Goal: Task Accomplishment & Management: Complete application form

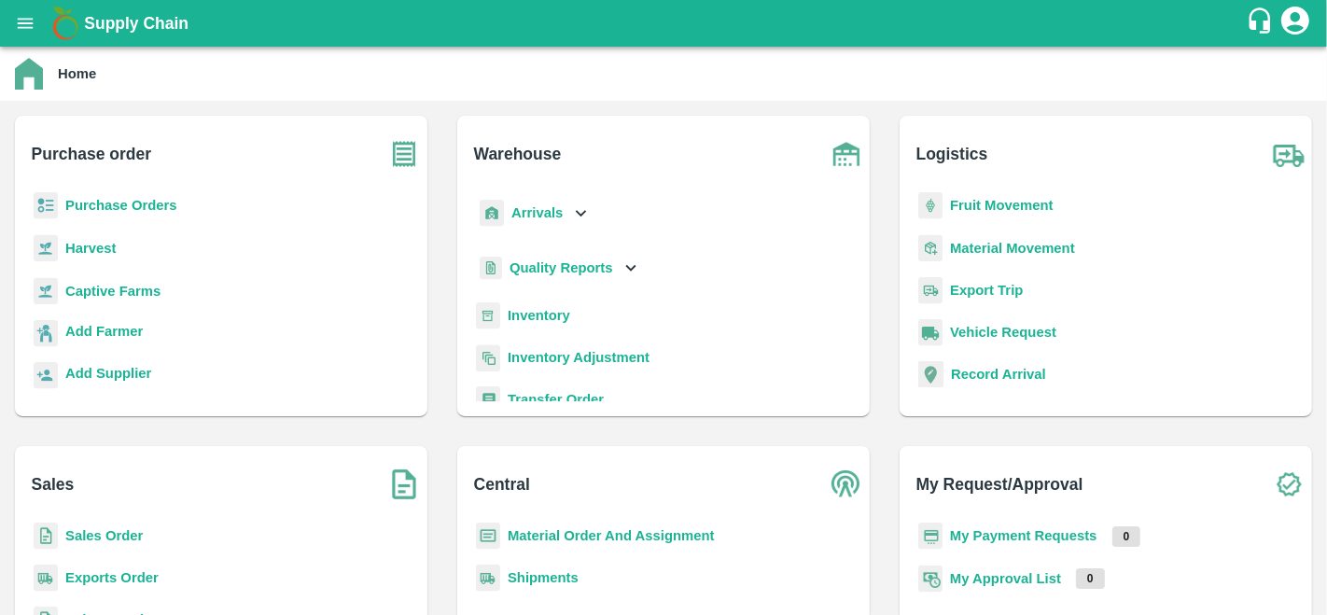
click at [119, 203] on b "Purchase Orders" at bounding box center [121, 205] width 112 height 15
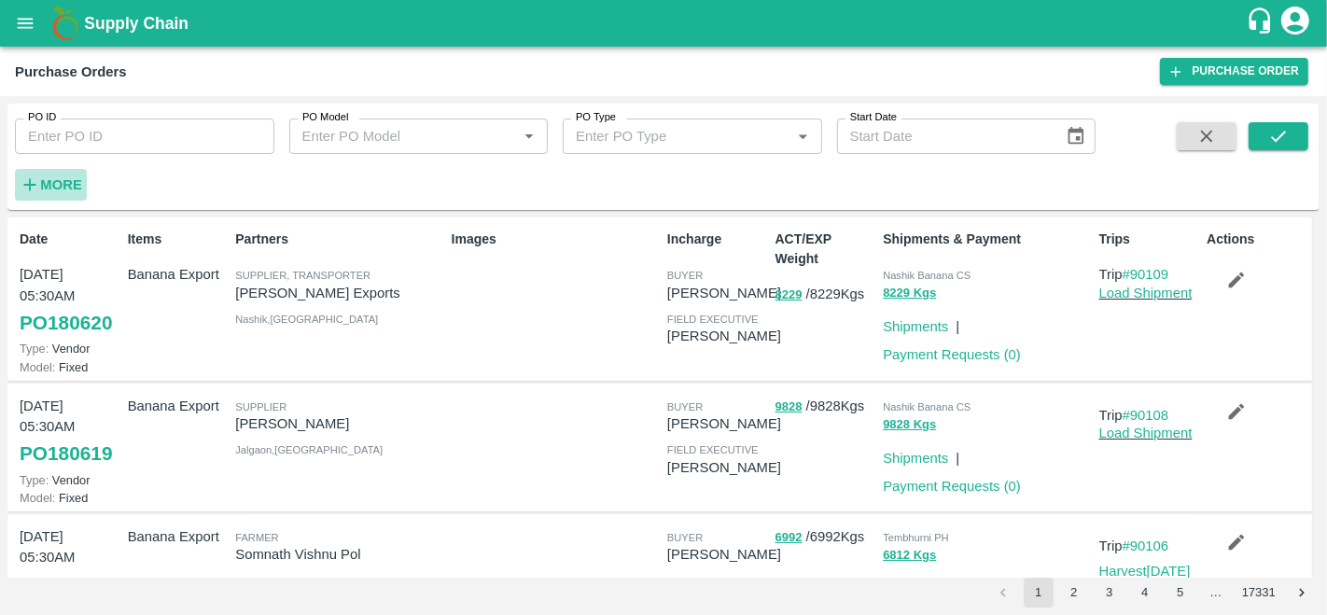
click at [56, 179] on strong "More" at bounding box center [61, 184] width 42 height 15
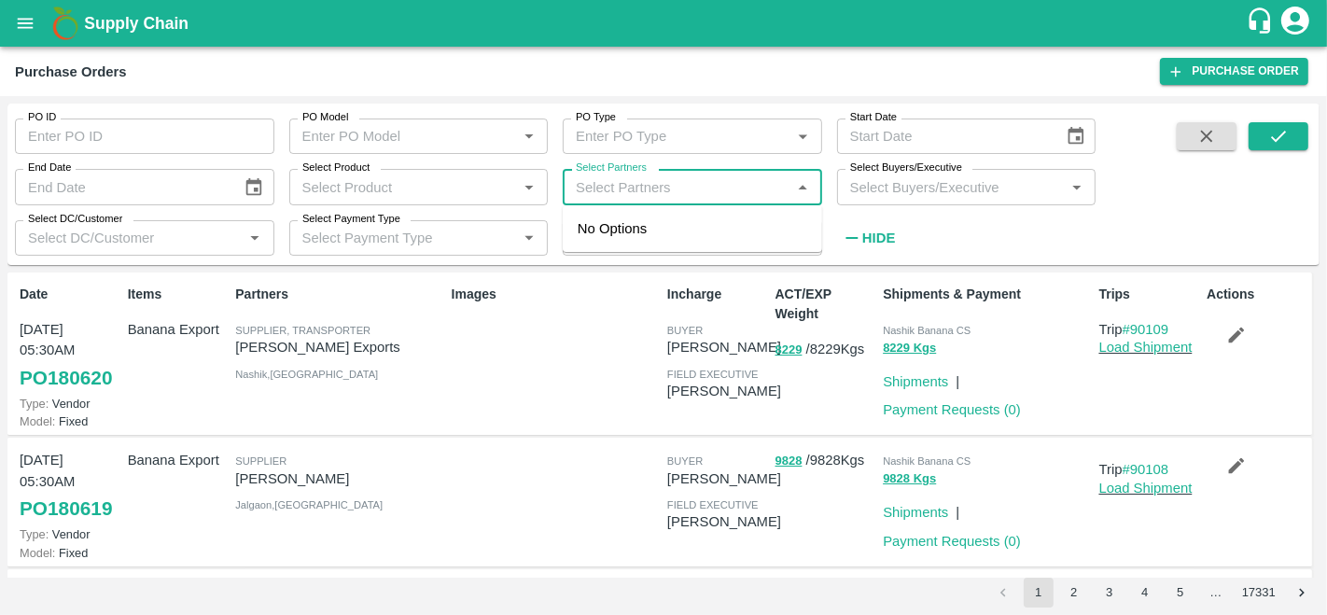
click at [697, 183] on input "Select Partners" at bounding box center [676, 187] width 217 height 24
type input "S.O."
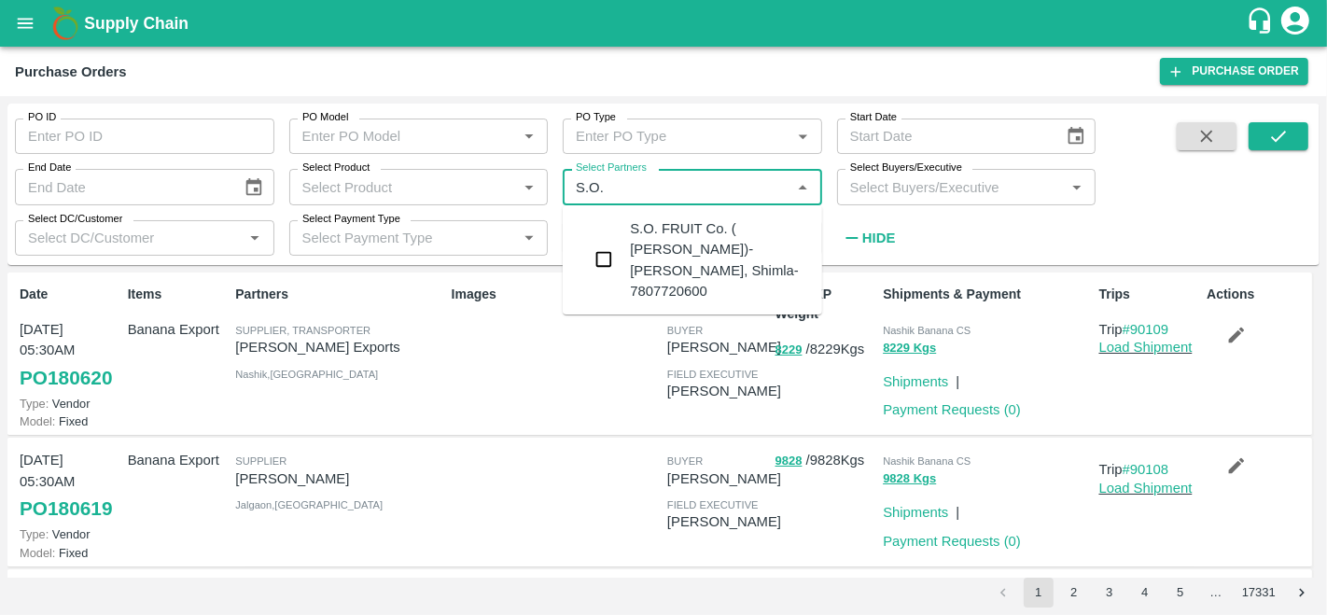
click at [603, 244] on input "checkbox" at bounding box center [603, 259] width 37 height 37
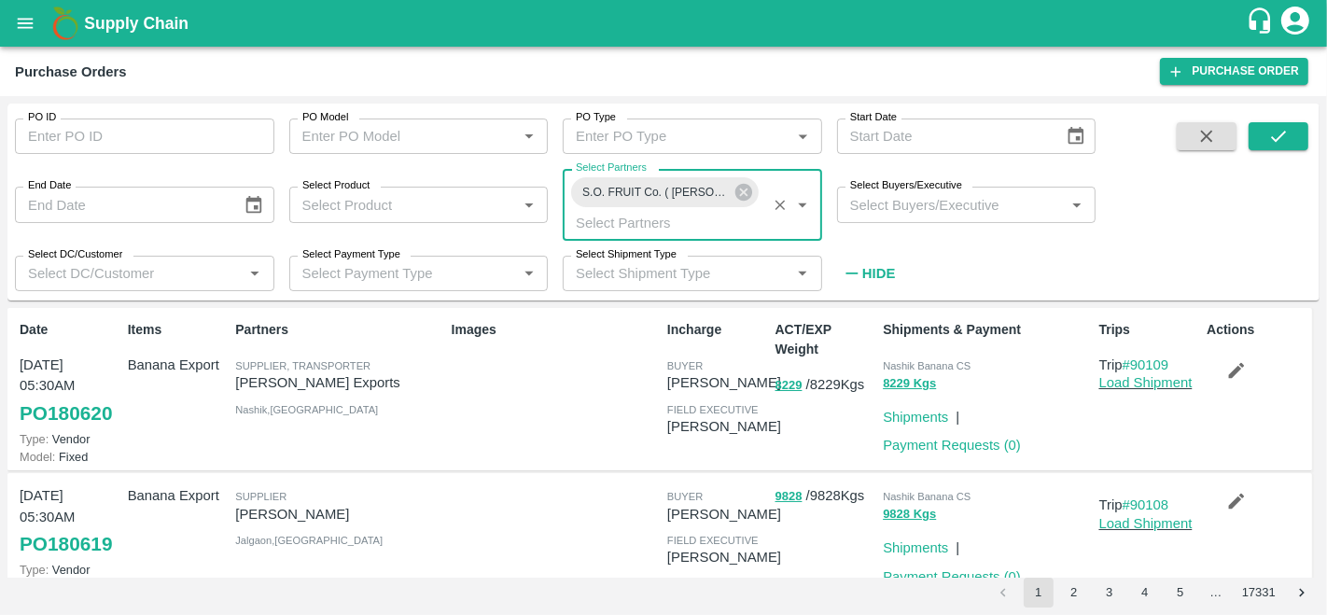
click at [933, 198] on input "Select Buyers/Executive" at bounding box center [951, 204] width 217 height 24
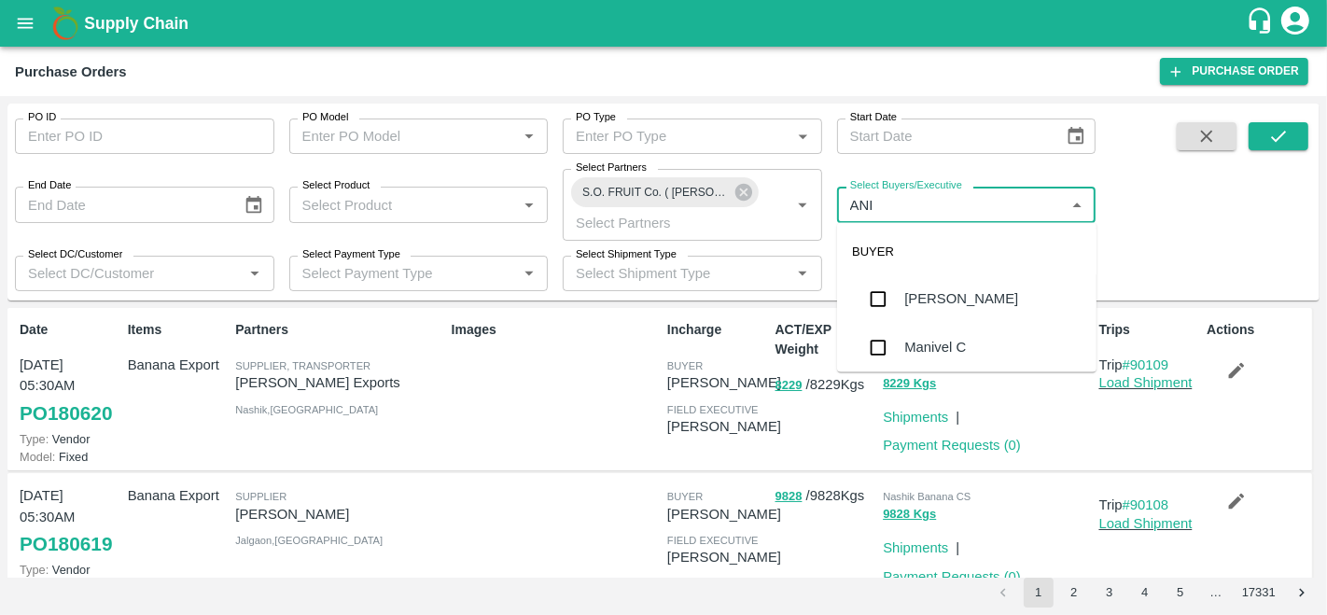
type input "ANIL"
click at [931, 297] on div "[PERSON_NAME]" at bounding box center [961, 299] width 114 height 21
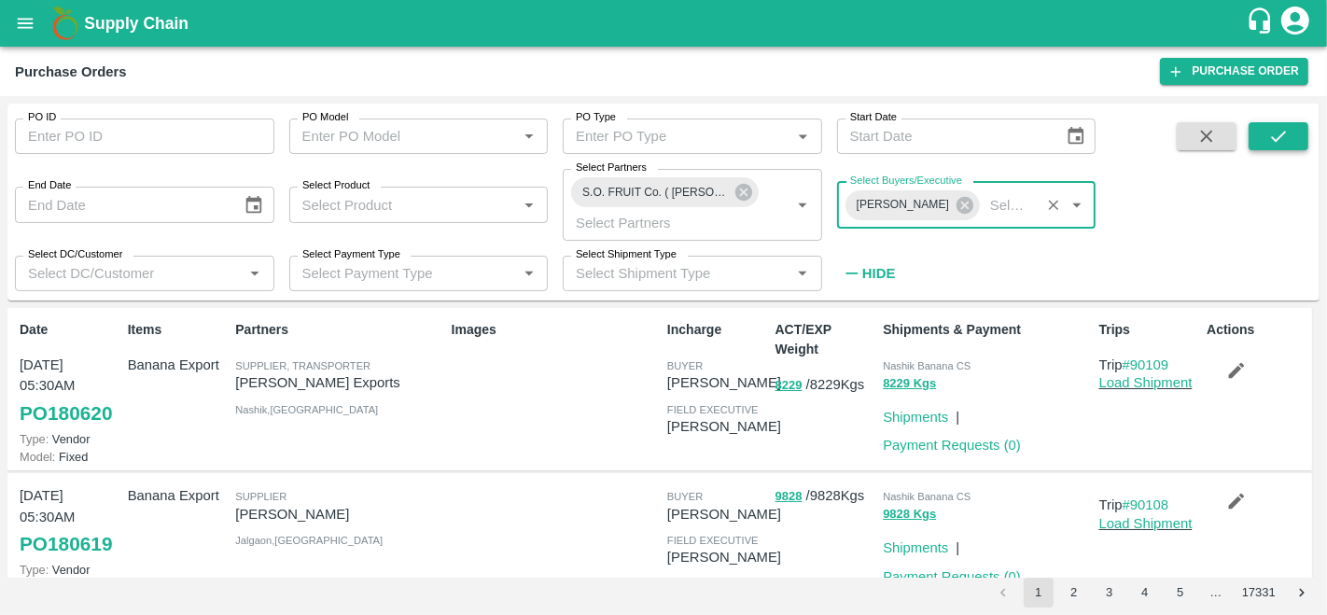
click at [1277, 134] on icon "submit" at bounding box center [1278, 136] width 21 height 21
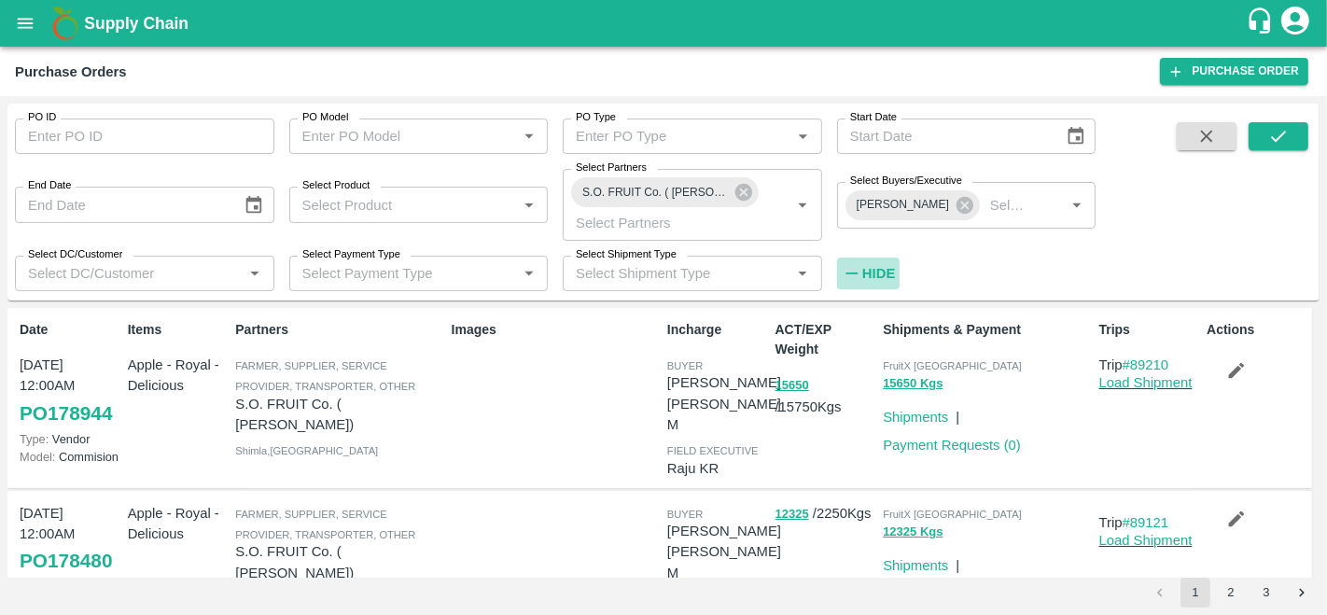
click at [879, 270] on strong "Hide" at bounding box center [878, 273] width 33 height 15
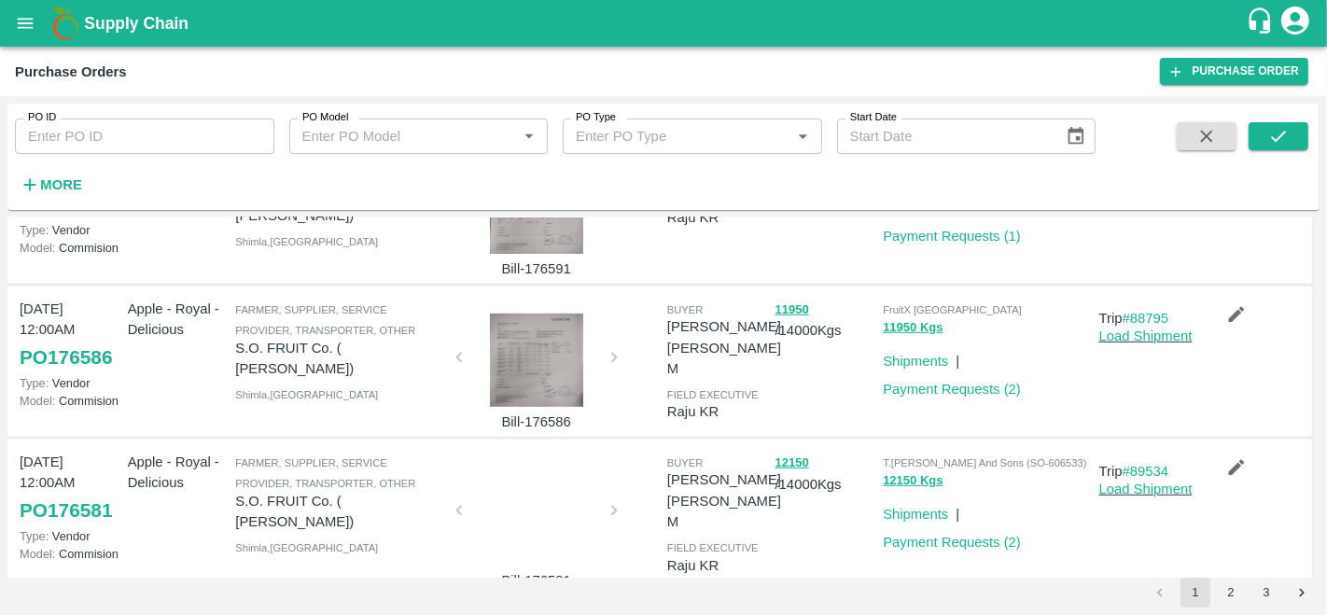
scroll to position [1146, 0]
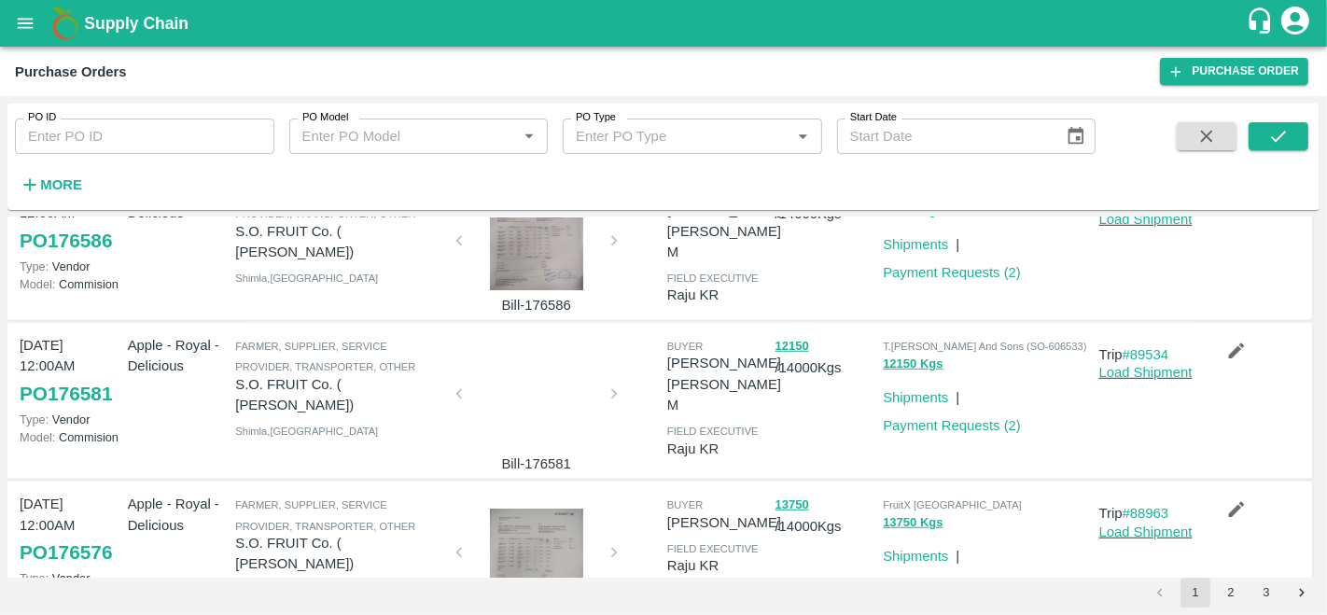
click at [1268, 593] on button "3" at bounding box center [1266, 593] width 30 height 30
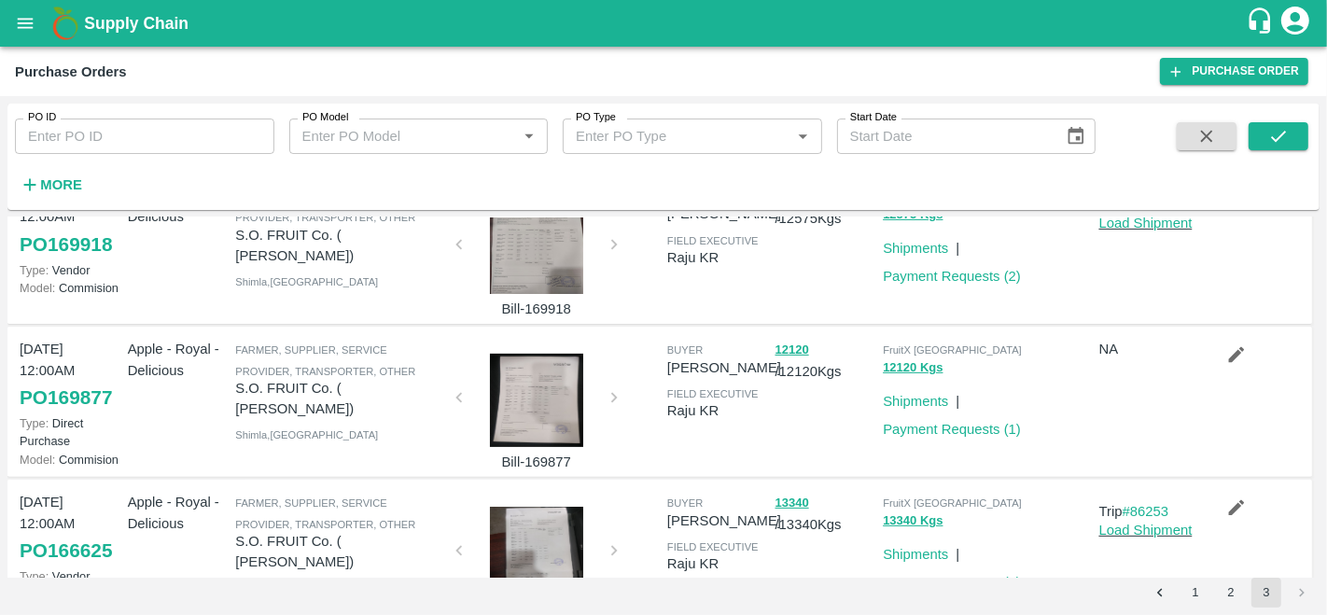
scroll to position [602, 0]
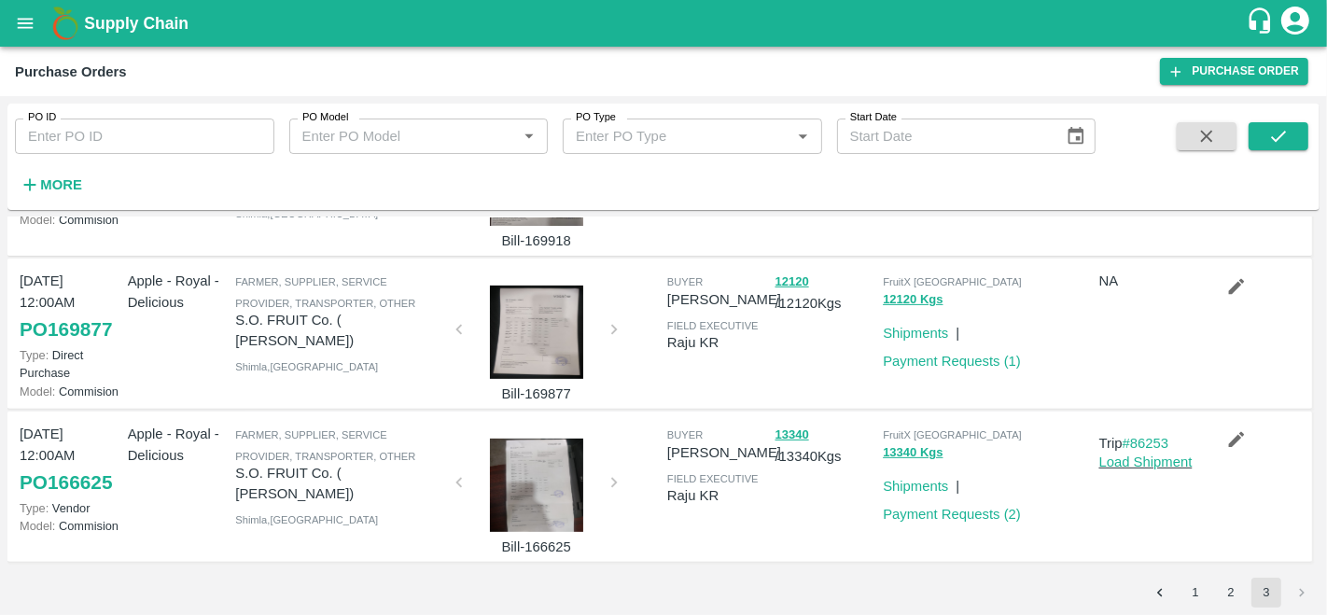
click at [533, 483] on div at bounding box center [537, 485] width 140 height 93
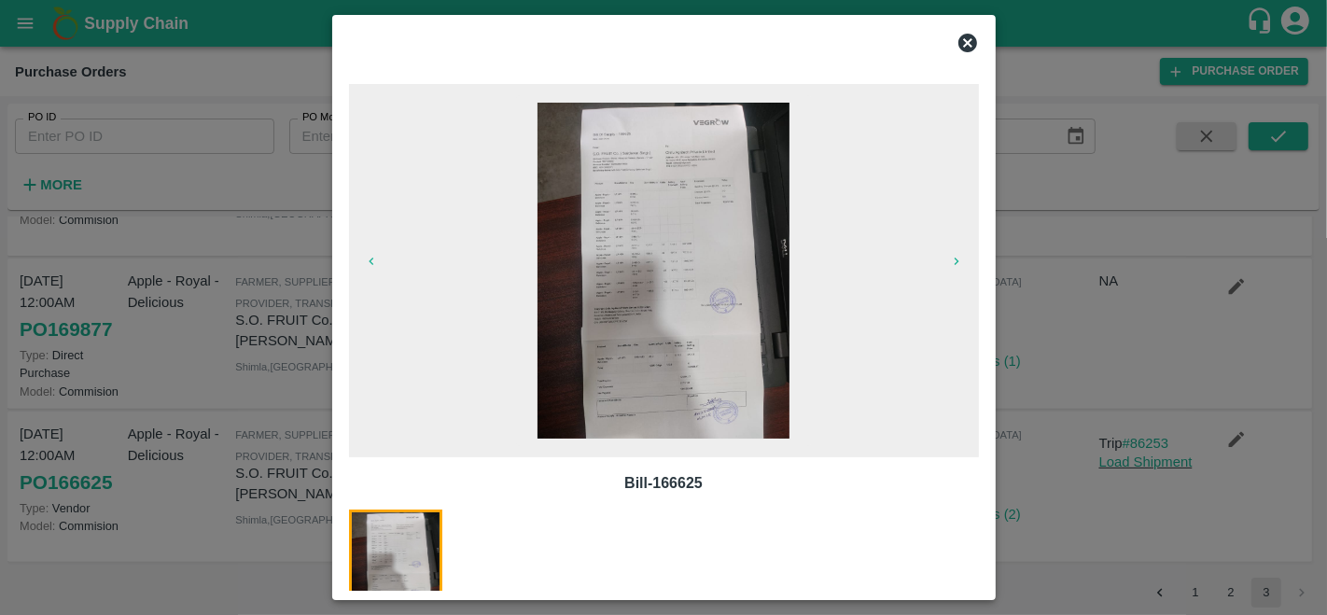
click at [677, 241] on img at bounding box center [664, 271] width 252 height 336
click at [968, 39] on icon at bounding box center [967, 43] width 19 height 19
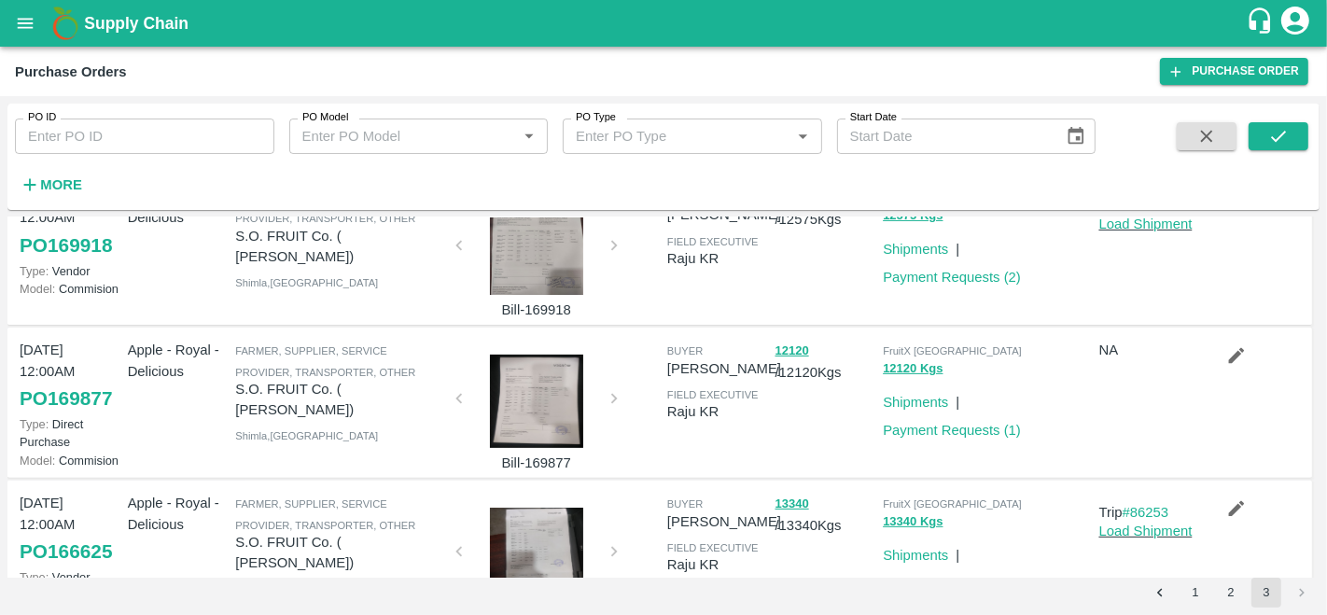
scroll to position [517, 0]
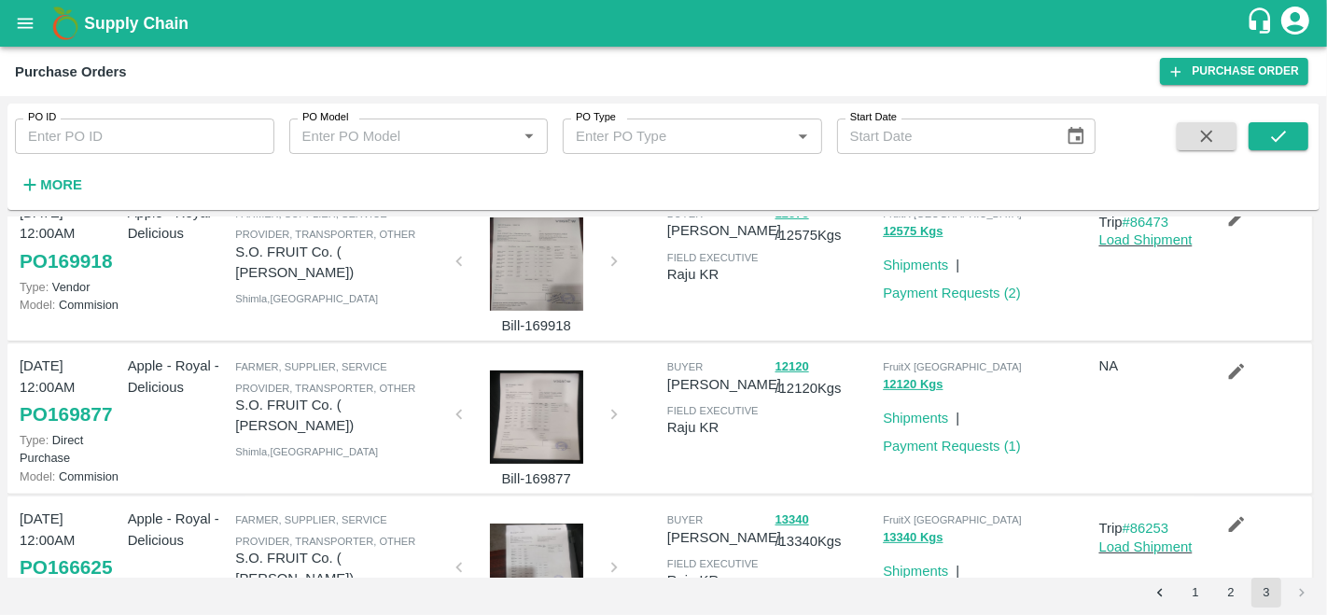
click at [573, 406] on div at bounding box center [537, 416] width 140 height 93
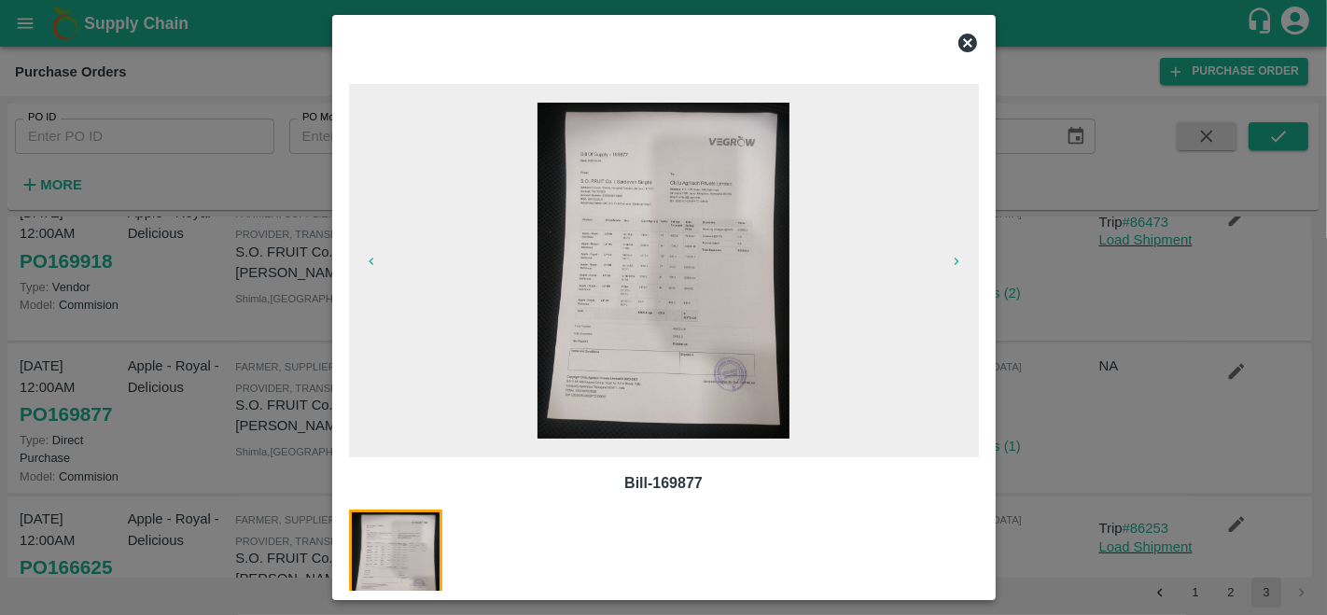
click at [688, 225] on img at bounding box center [664, 271] width 252 height 336
click at [968, 42] on icon at bounding box center [968, 43] width 22 height 22
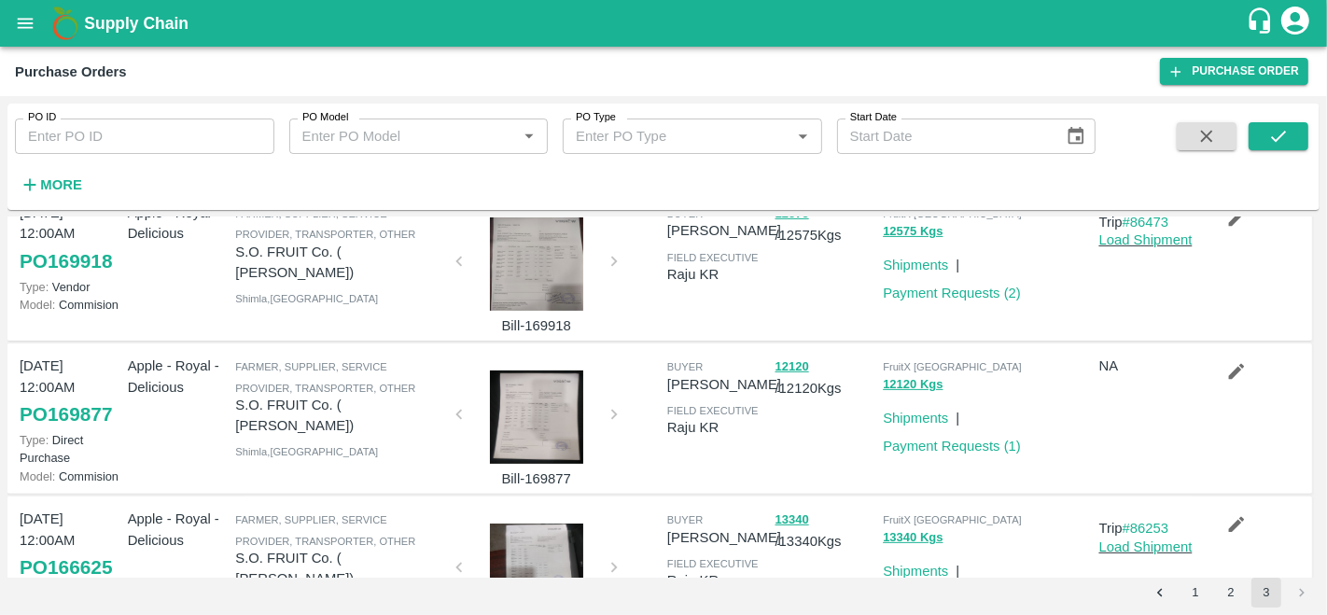
scroll to position [602, 0]
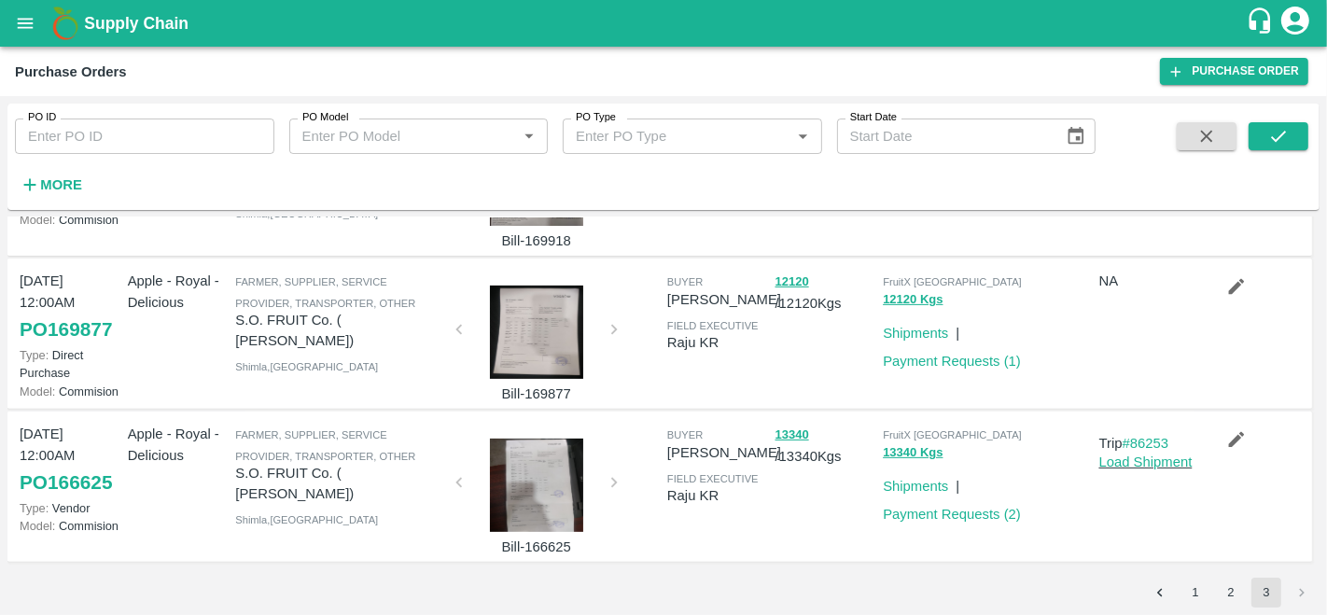
click at [524, 484] on div at bounding box center [537, 485] width 140 height 93
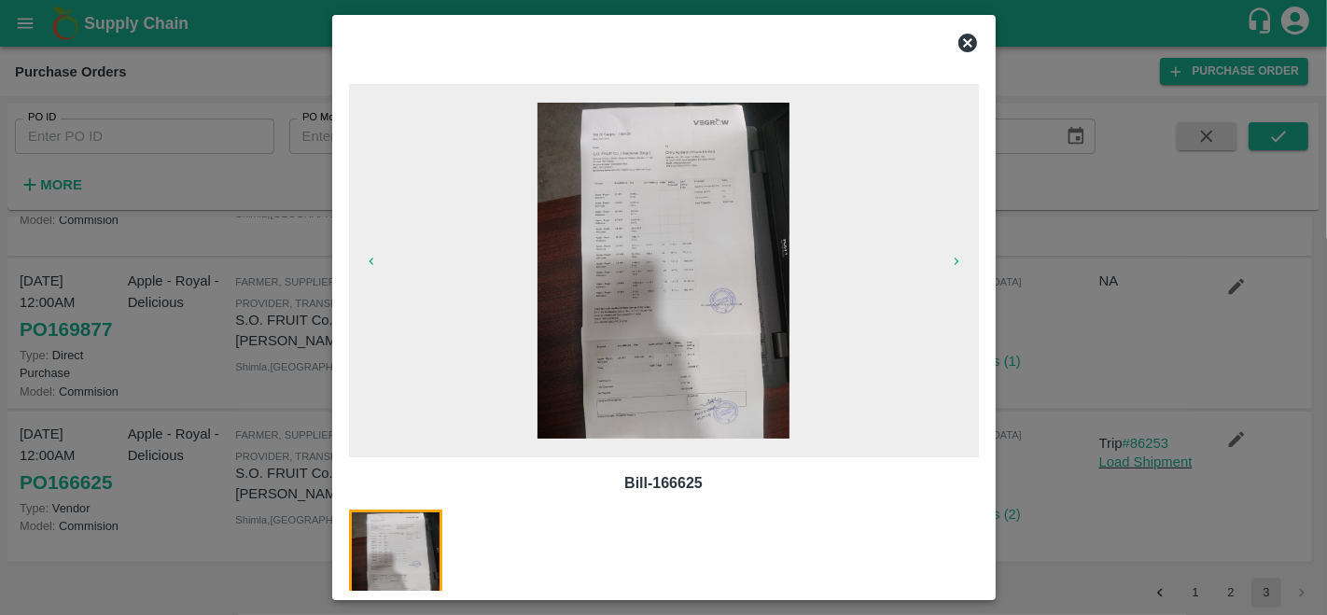
click at [674, 356] on img at bounding box center [664, 271] width 252 height 336
click at [971, 41] on icon at bounding box center [967, 43] width 19 height 19
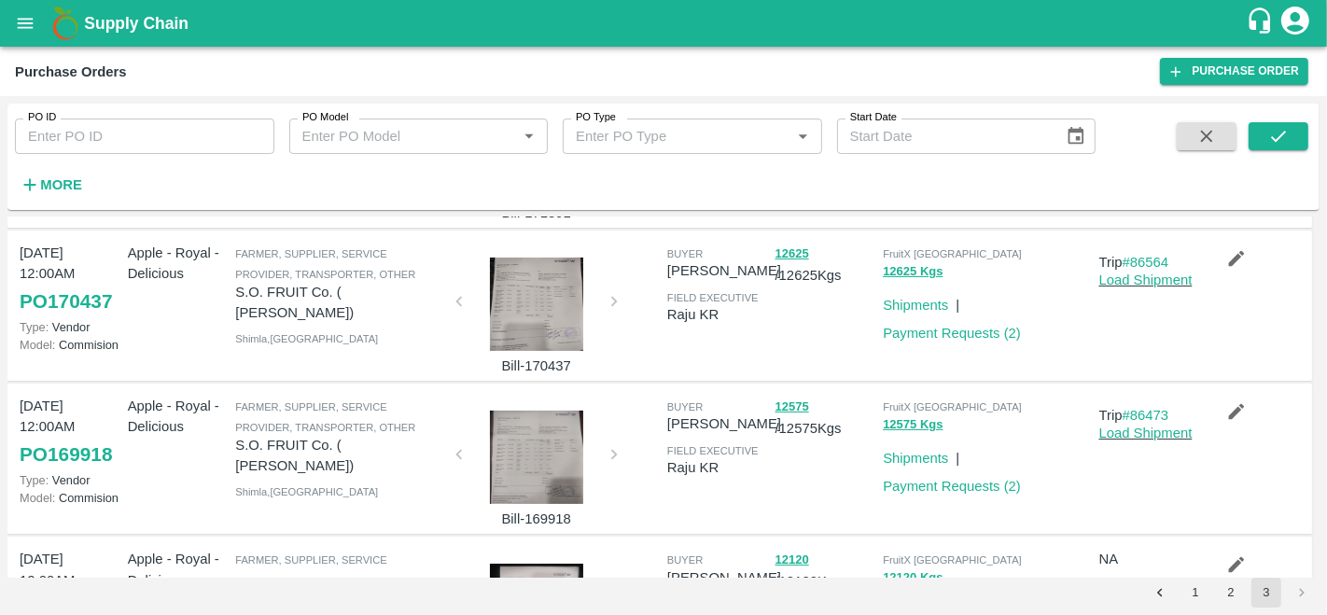
scroll to position [323, 0]
click at [509, 454] on div at bounding box center [537, 458] width 140 height 93
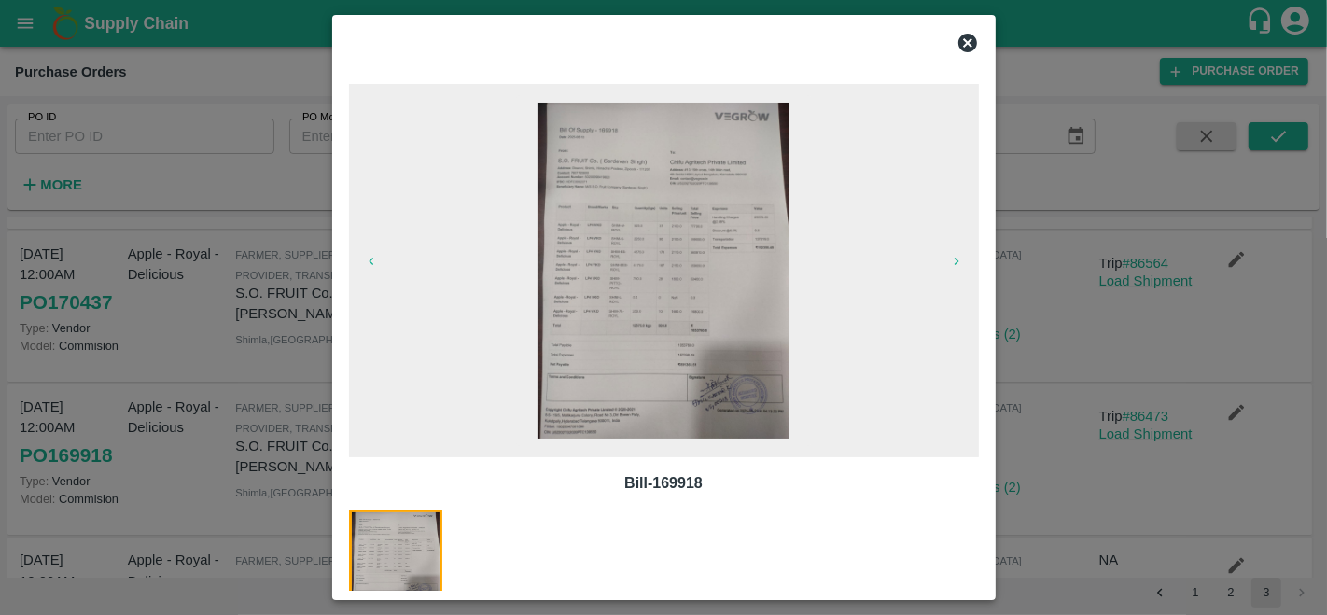
click at [635, 356] on img at bounding box center [664, 271] width 252 height 336
click at [970, 45] on icon at bounding box center [968, 43] width 22 height 22
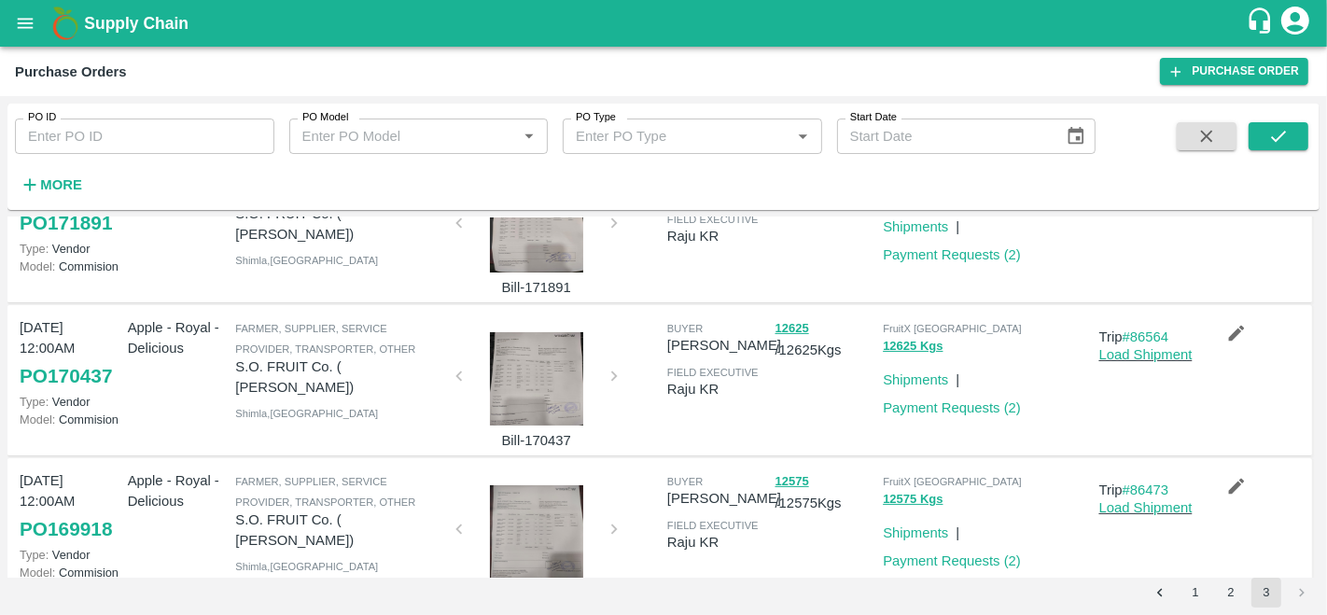
scroll to position [253, 0]
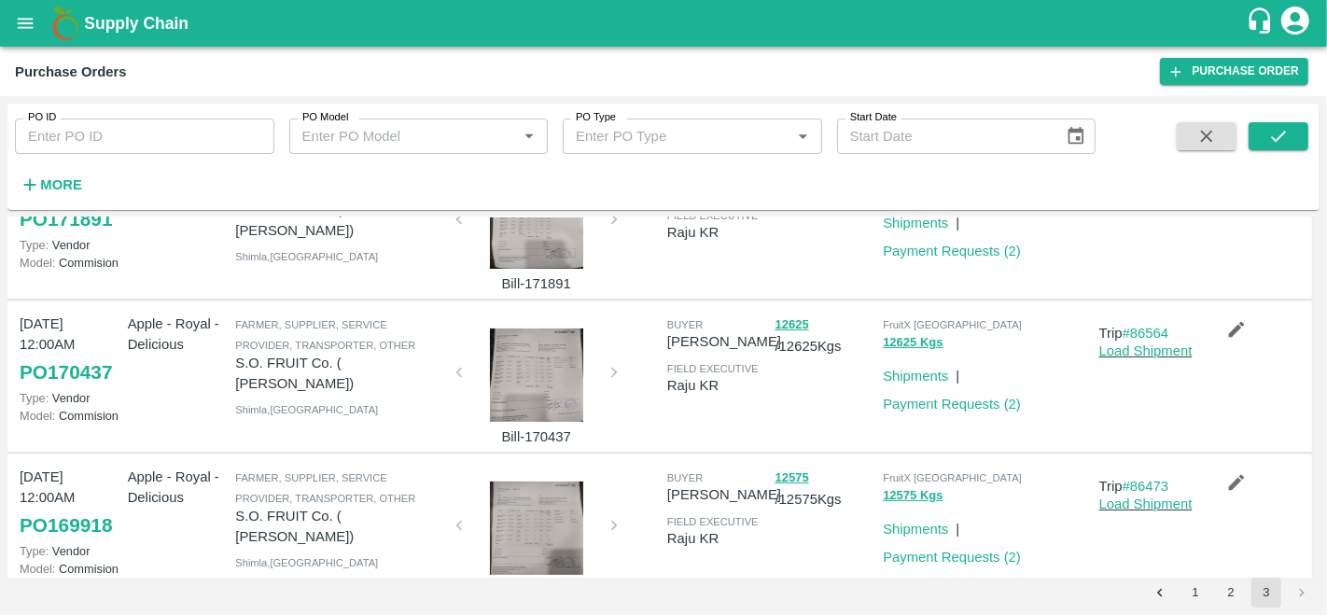
click at [508, 358] on div at bounding box center [537, 374] width 140 height 93
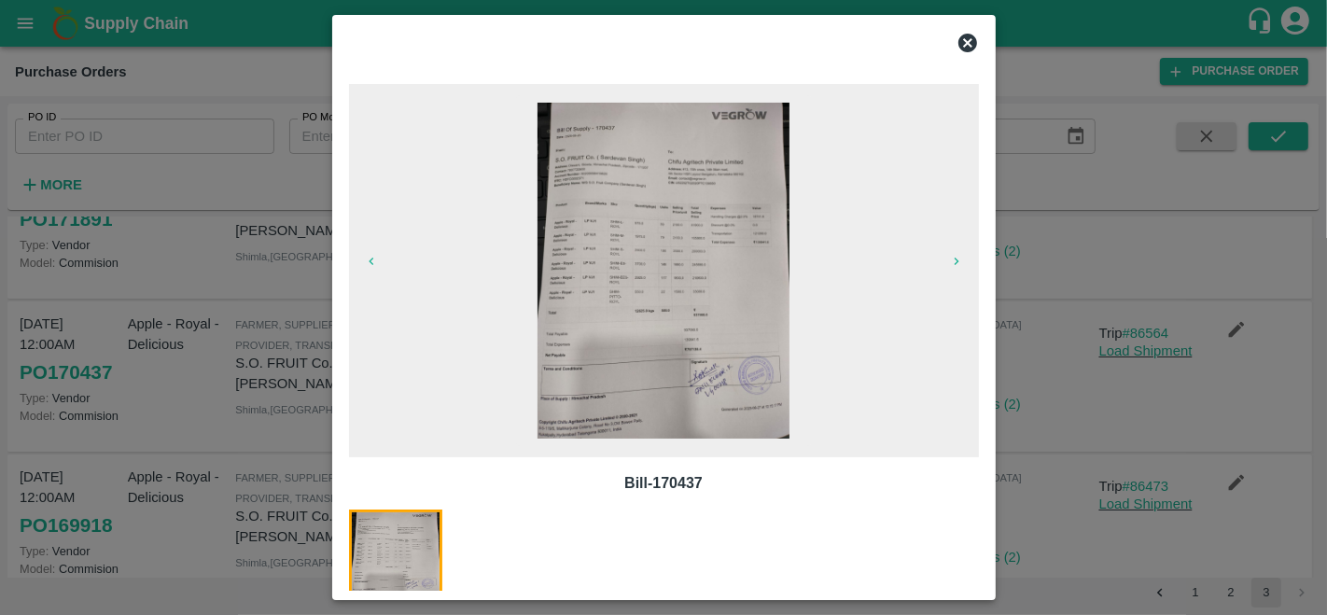
click at [676, 212] on img at bounding box center [664, 271] width 252 height 336
click at [969, 40] on icon at bounding box center [968, 43] width 22 height 22
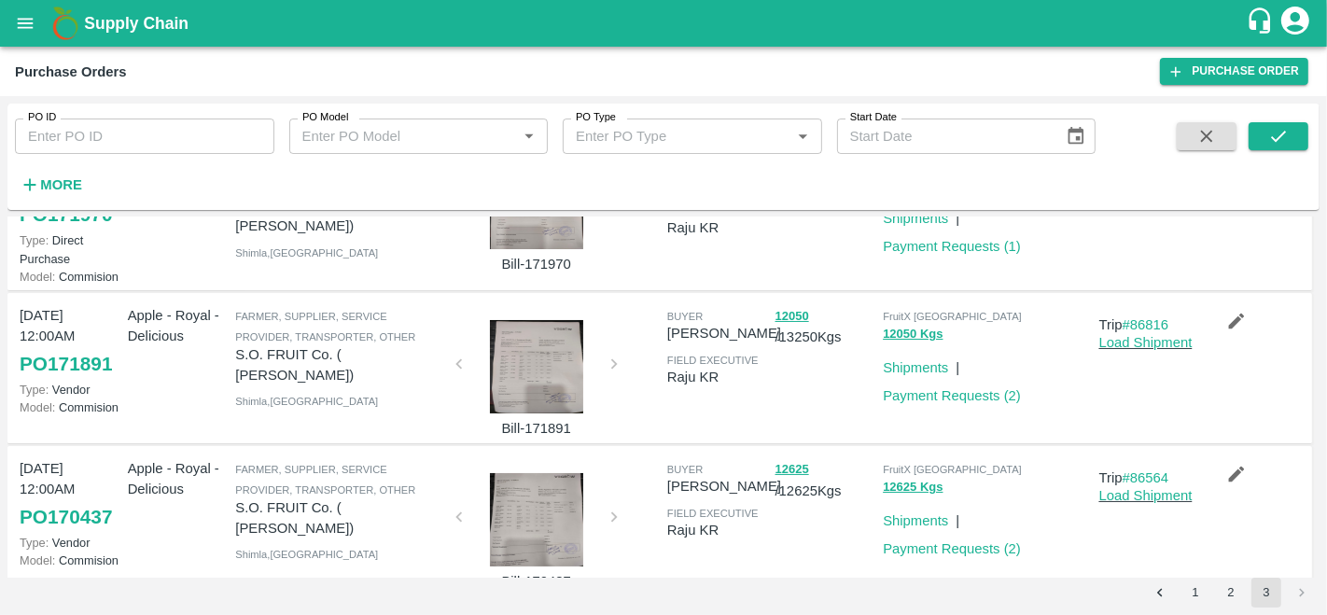
scroll to position [107, 0]
click at [527, 350] on div at bounding box center [537, 367] width 140 height 93
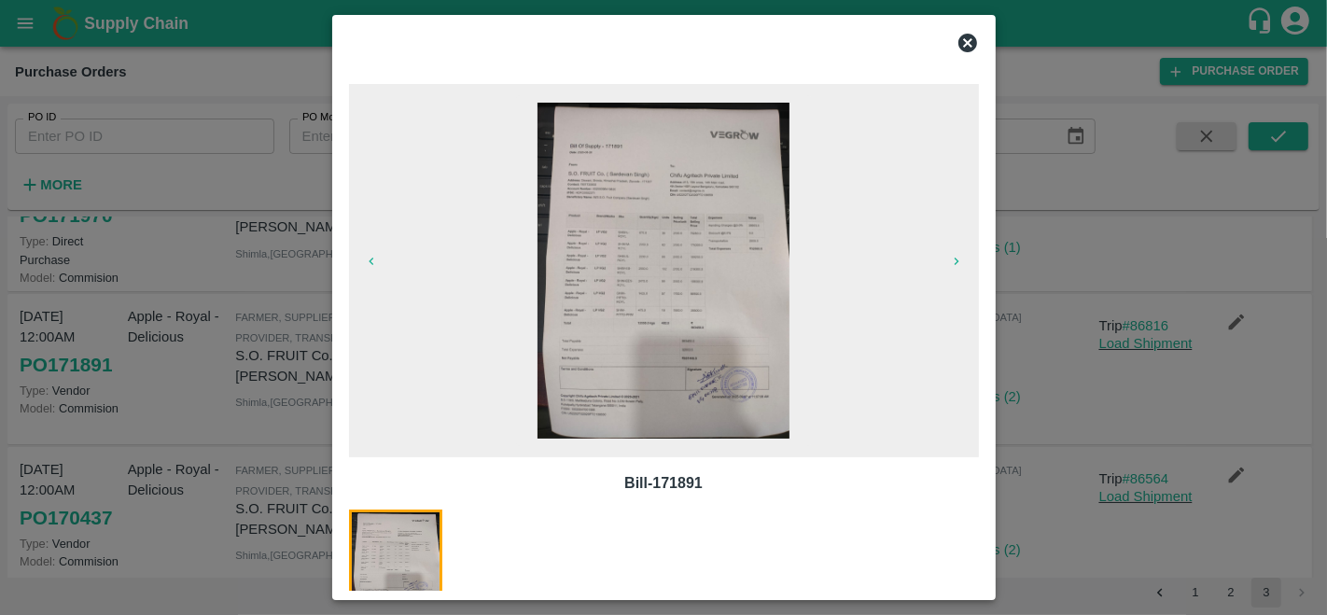
click at [661, 231] on img at bounding box center [664, 271] width 252 height 336
click at [961, 37] on icon at bounding box center [967, 43] width 19 height 19
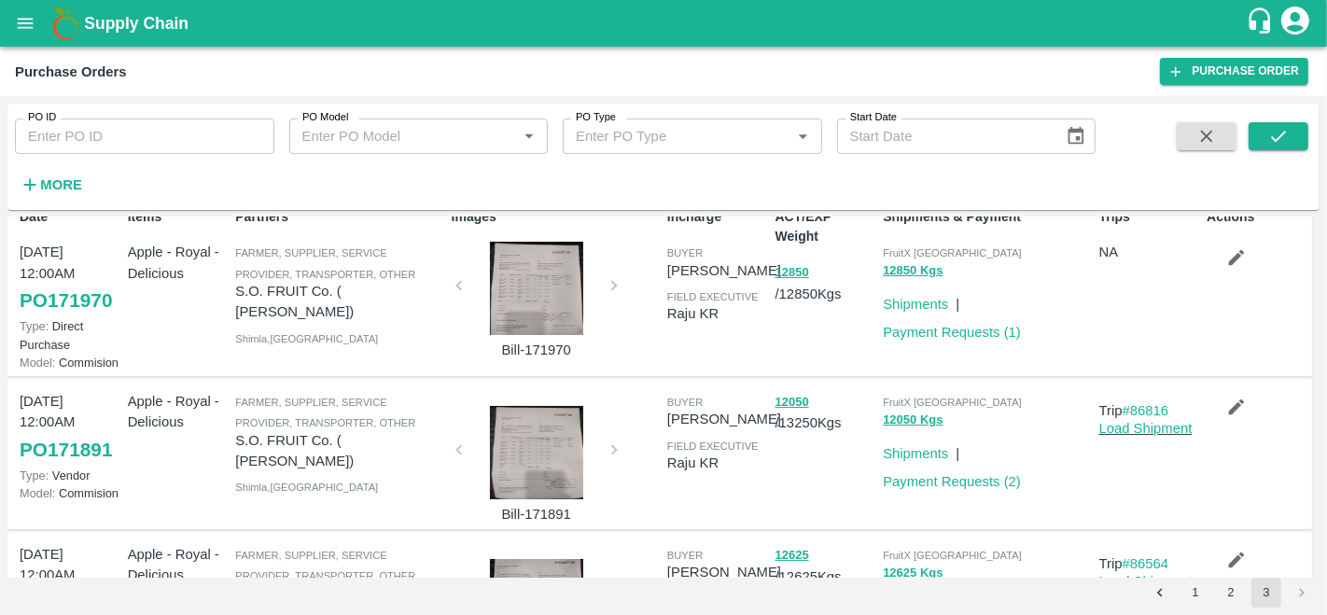
scroll to position [0, 0]
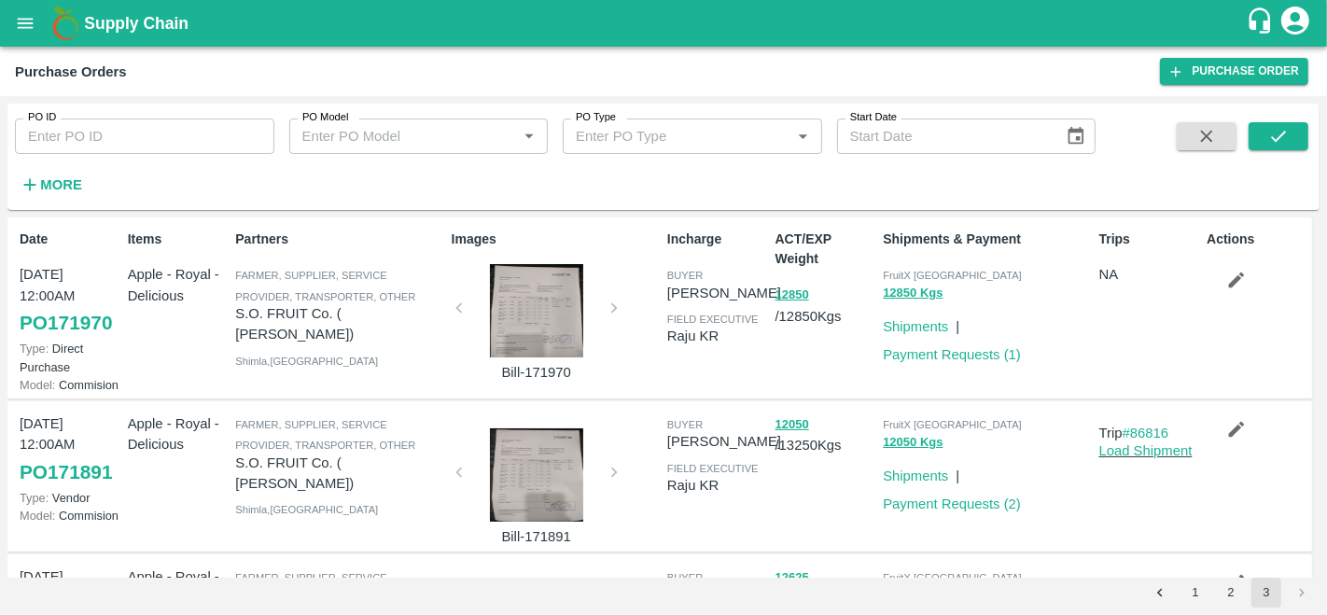
click at [549, 296] on div at bounding box center [537, 310] width 140 height 93
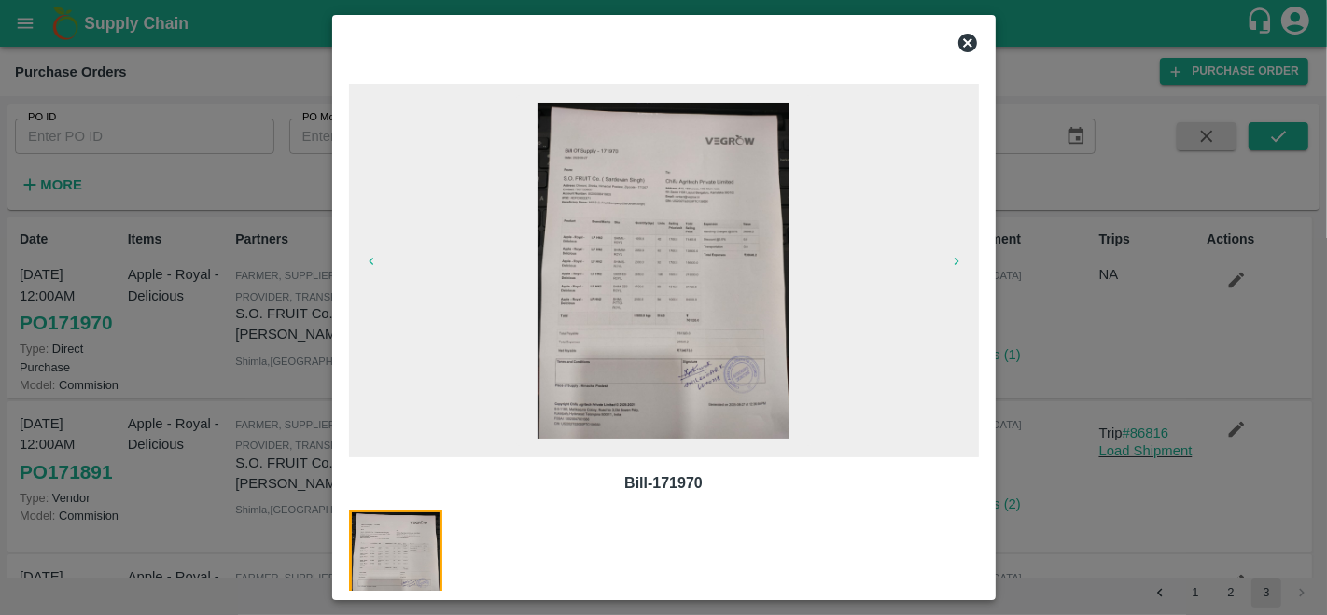
click at [688, 331] on img at bounding box center [664, 271] width 252 height 336
click at [970, 40] on icon at bounding box center [968, 43] width 22 height 22
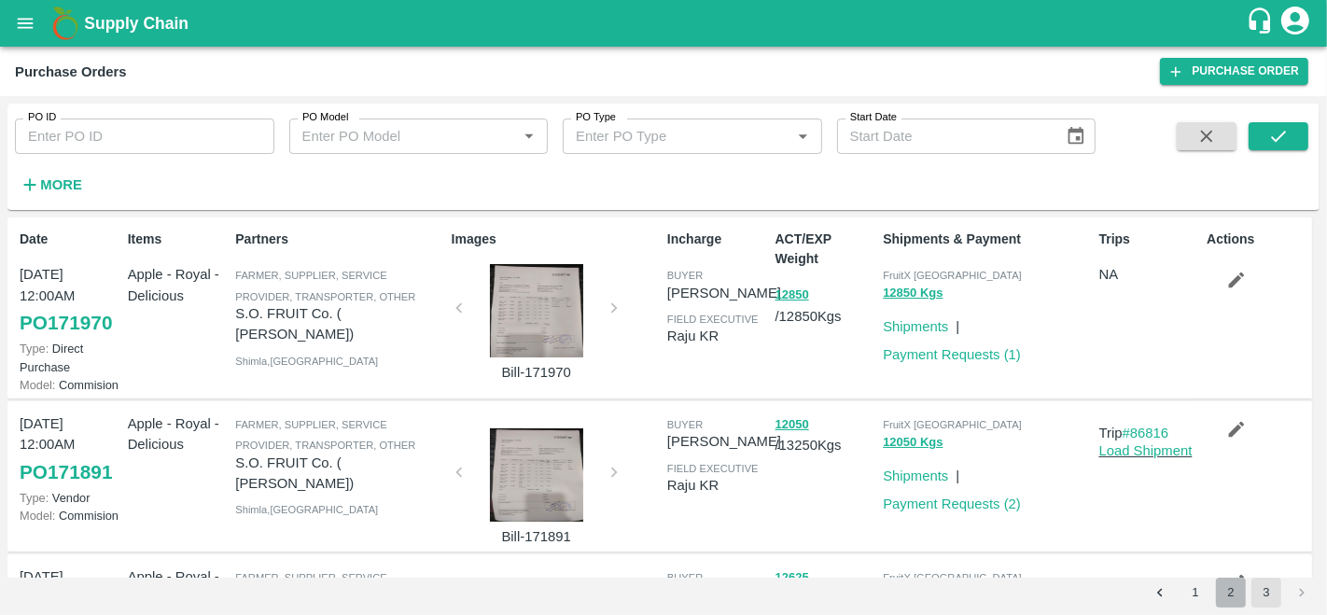
click at [1231, 599] on button "2" at bounding box center [1231, 593] width 30 height 30
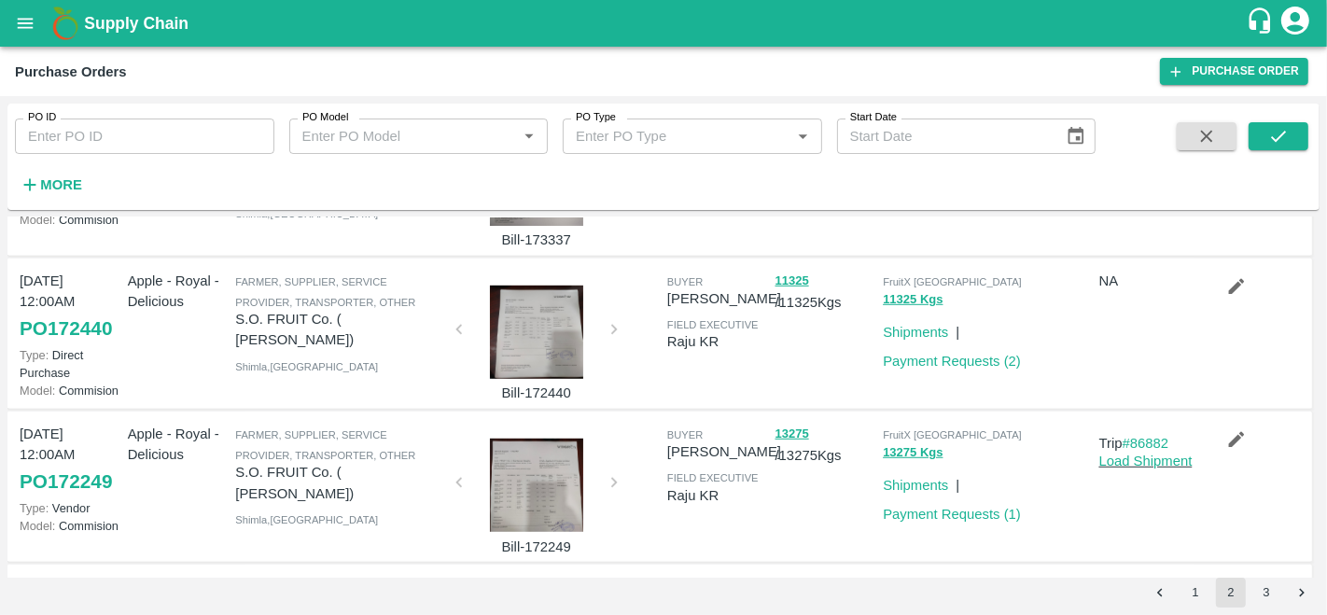
scroll to position [1202, 0]
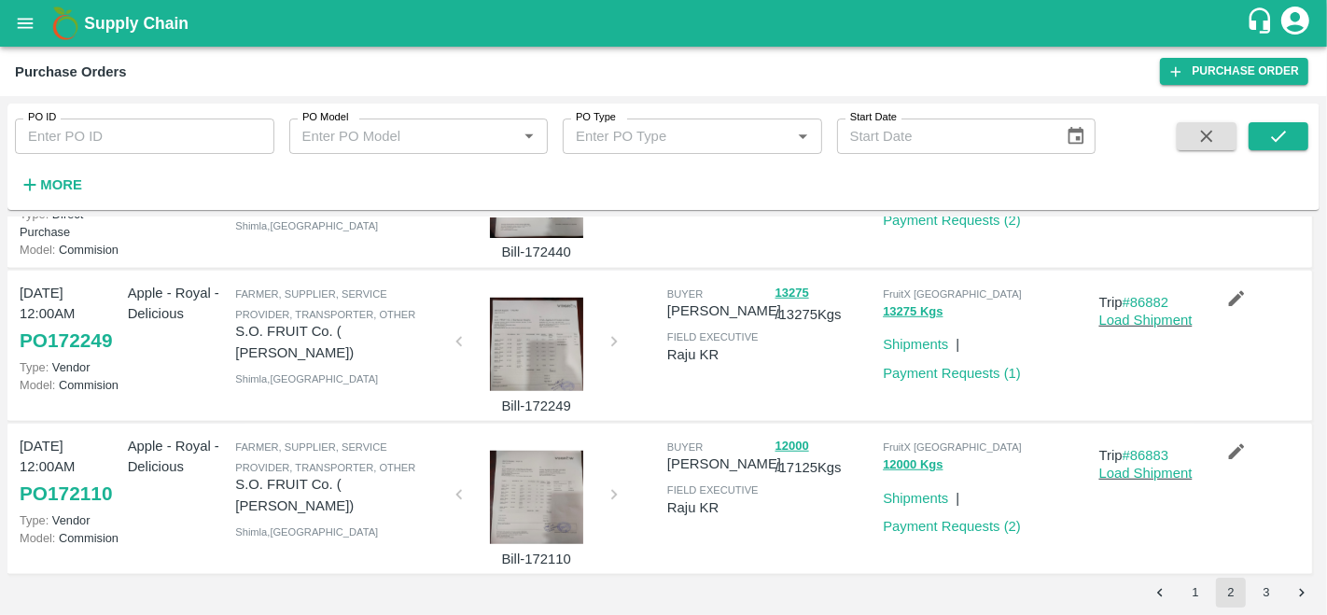
click at [531, 337] on div at bounding box center [537, 344] width 140 height 93
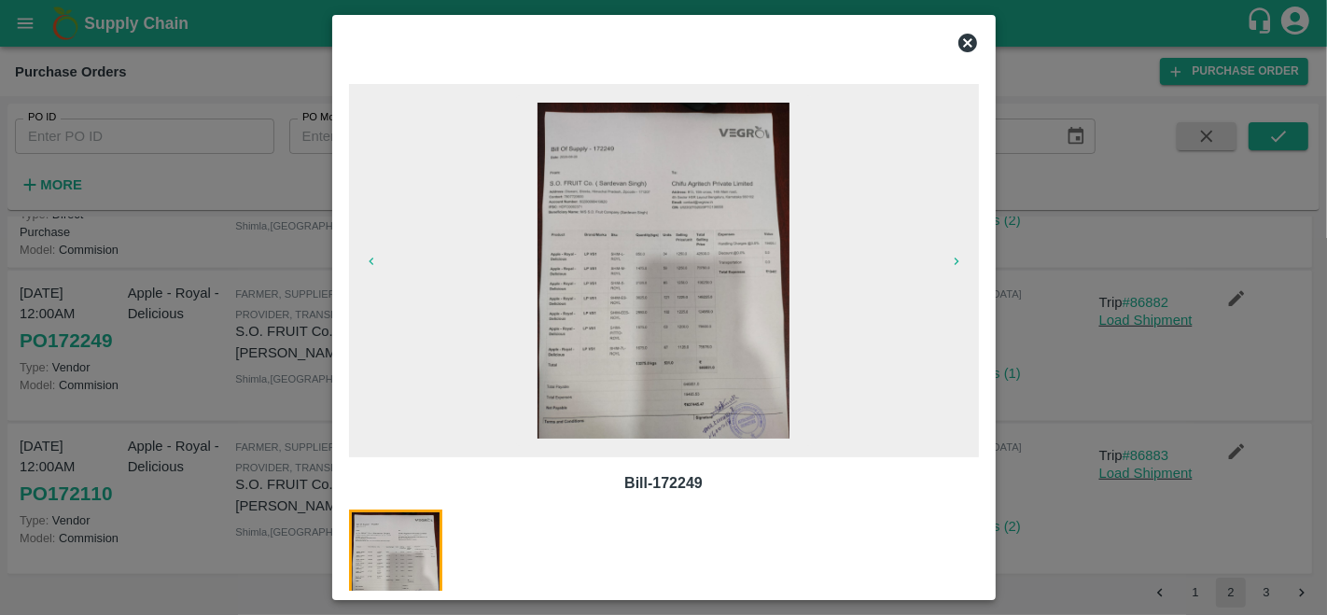
click at [667, 207] on img at bounding box center [664, 271] width 252 height 336
click at [967, 38] on icon at bounding box center [967, 43] width 19 height 19
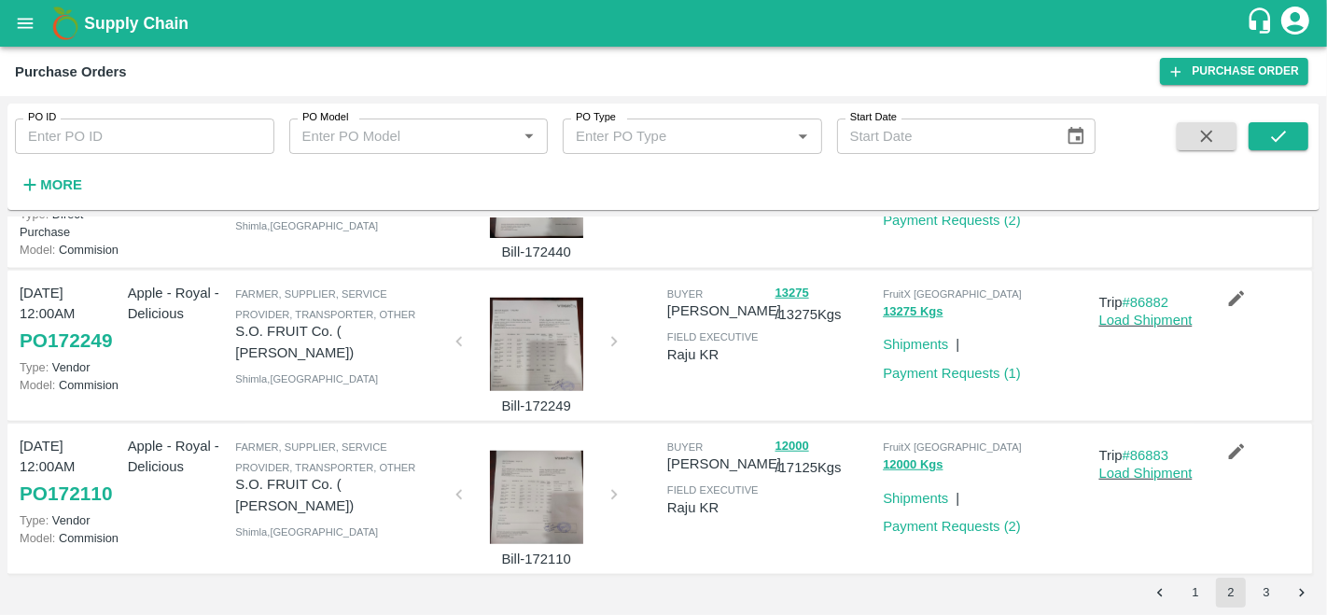
click at [524, 476] on div at bounding box center [537, 497] width 140 height 93
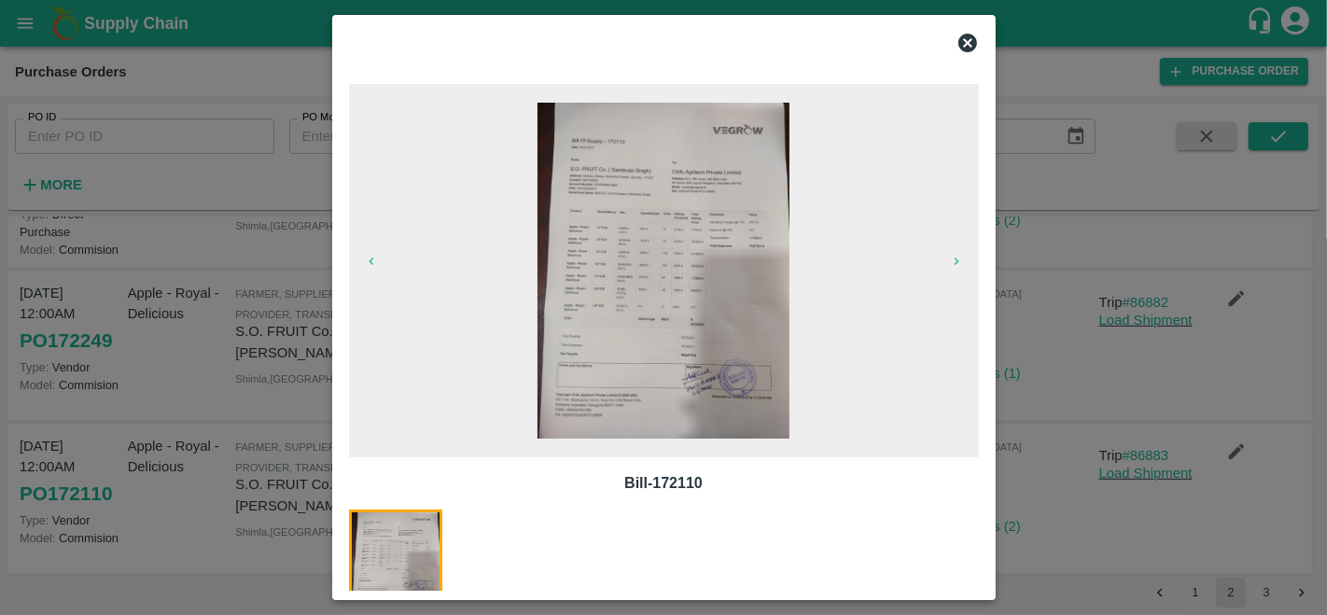
click at [633, 300] on img at bounding box center [664, 271] width 252 height 336
click at [969, 45] on icon at bounding box center [968, 43] width 22 height 22
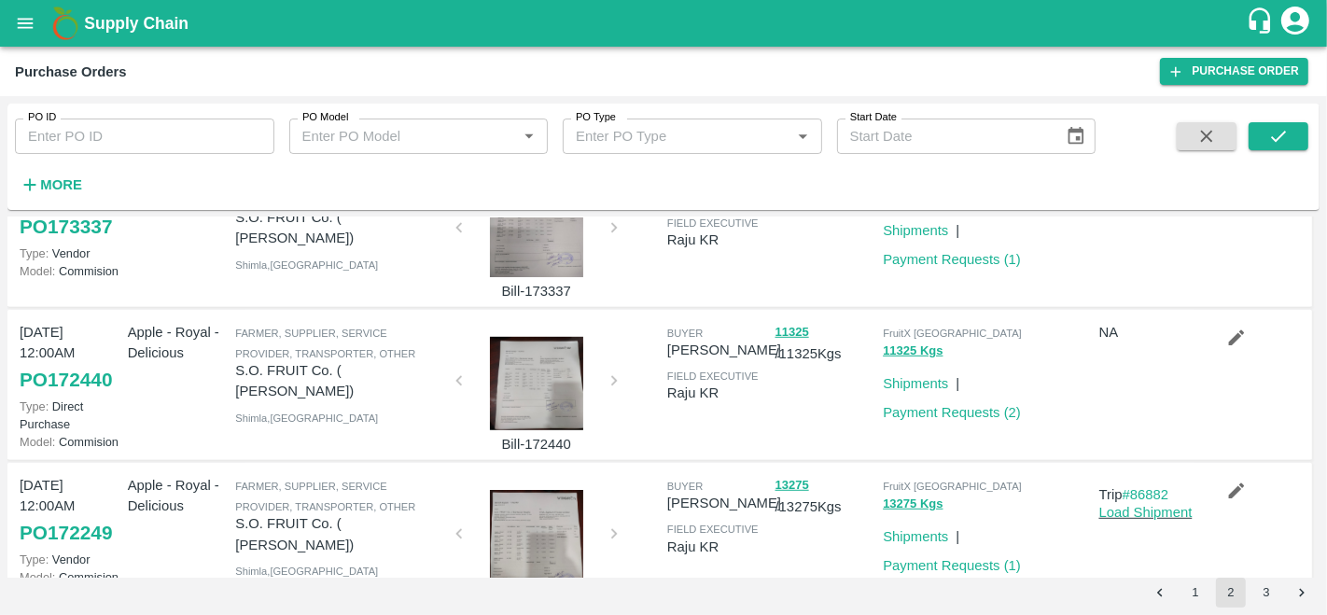
scroll to position [1002, 0]
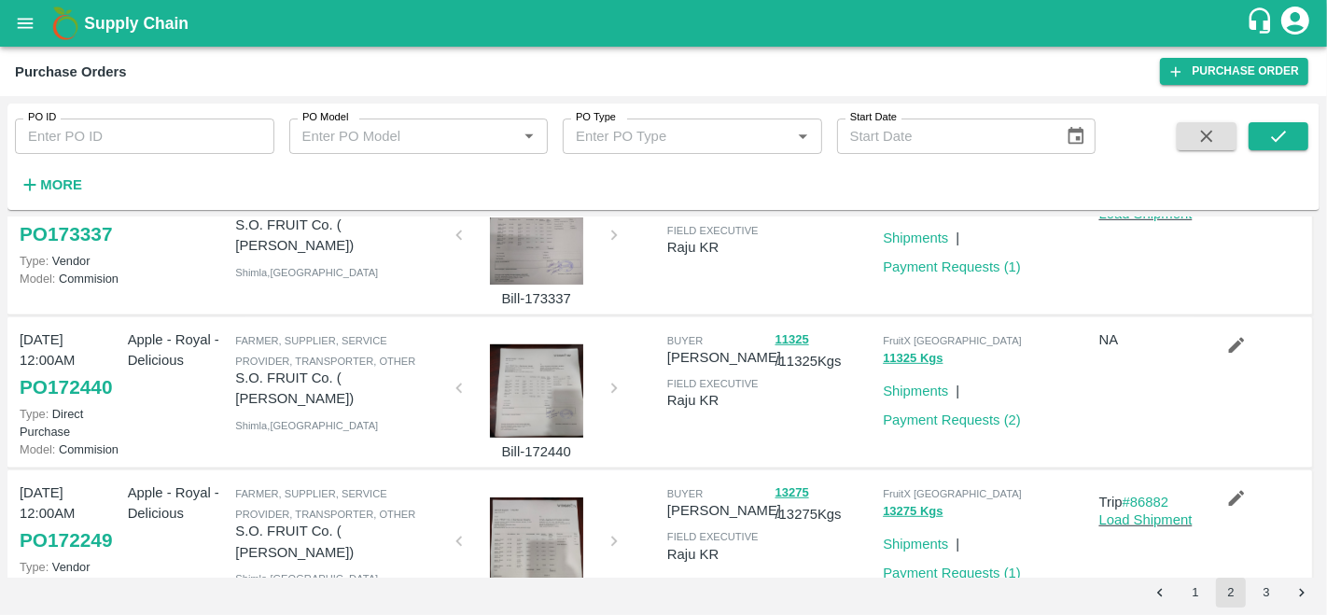
click at [549, 377] on div at bounding box center [537, 390] width 140 height 93
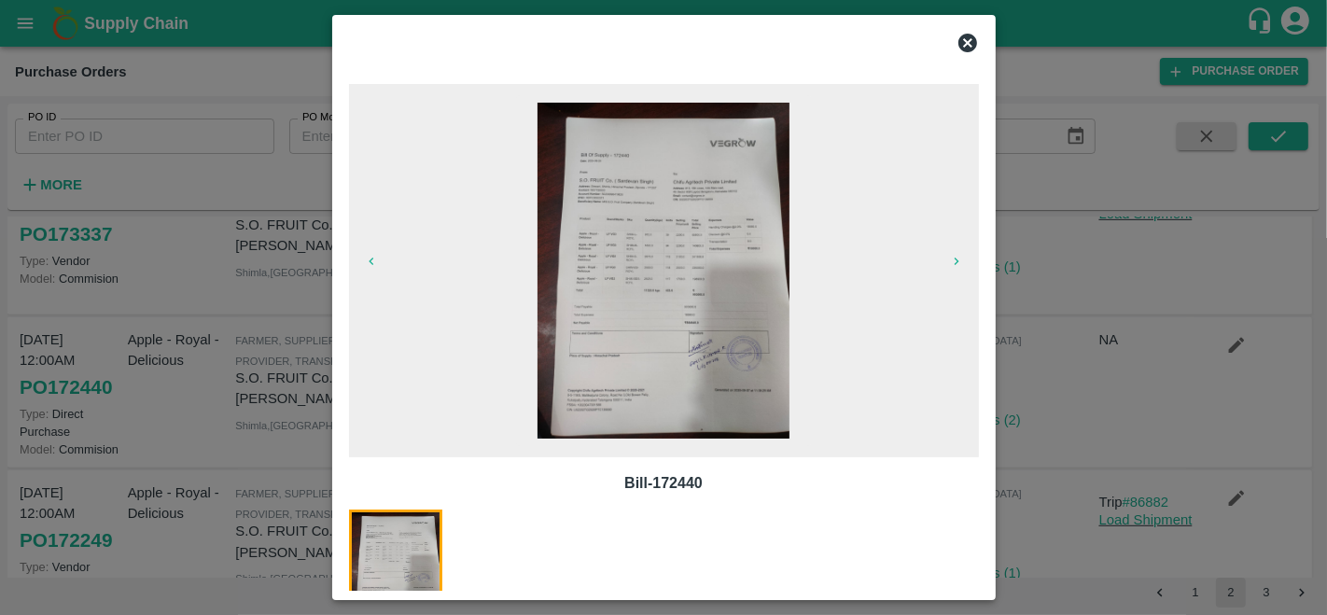
click at [719, 250] on img at bounding box center [664, 271] width 252 height 336
click at [980, 48] on div at bounding box center [664, 42] width 645 height 37
click at [970, 41] on icon at bounding box center [968, 43] width 22 height 22
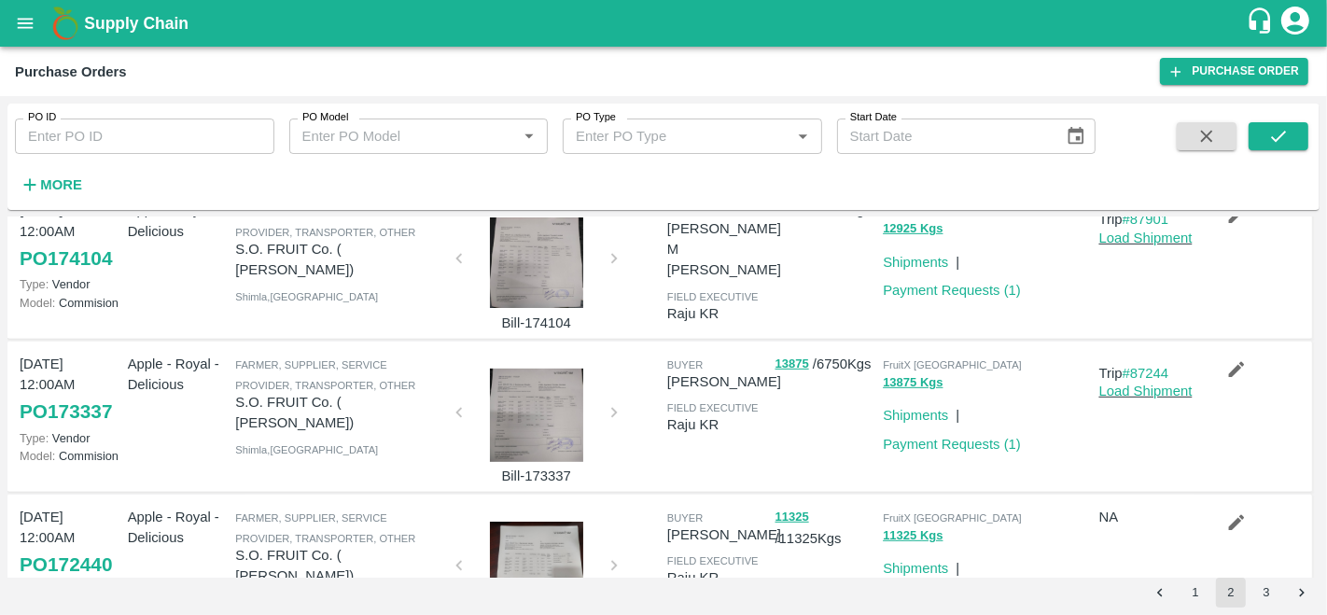
scroll to position [824, 0]
click at [532, 410] on div at bounding box center [537, 416] width 140 height 93
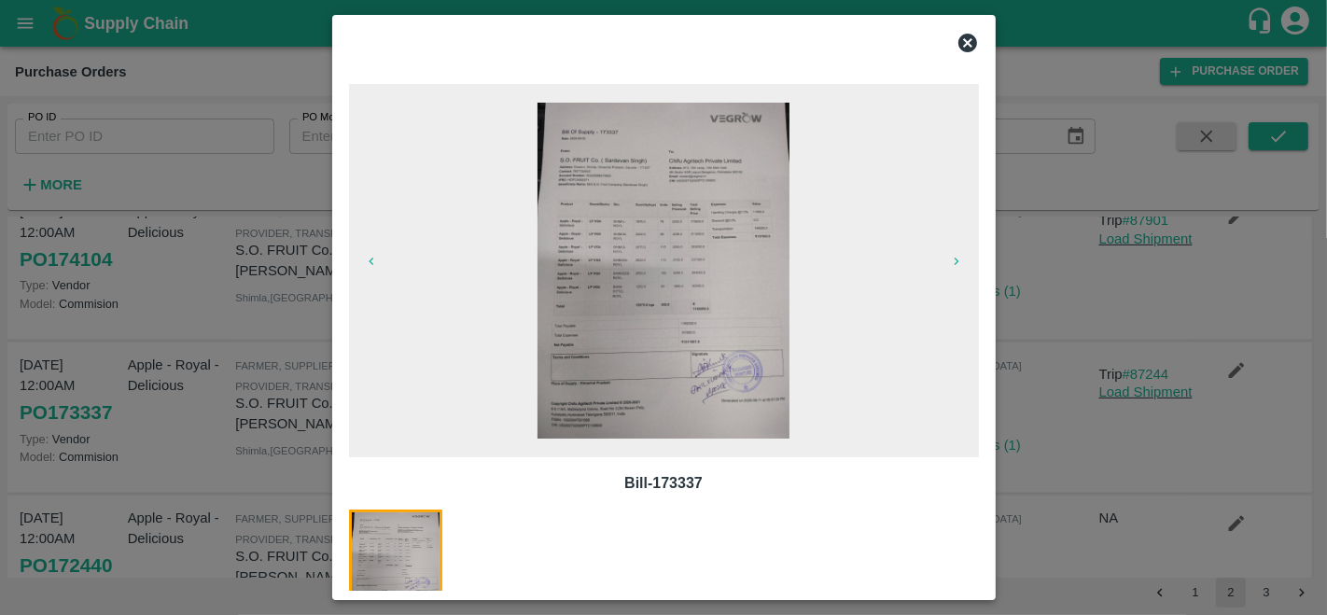
click at [663, 225] on img at bounding box center [664, 271] width 252 height 336
click at [970, 43] on icon at bounding box center [967, 43] width 19 height 19
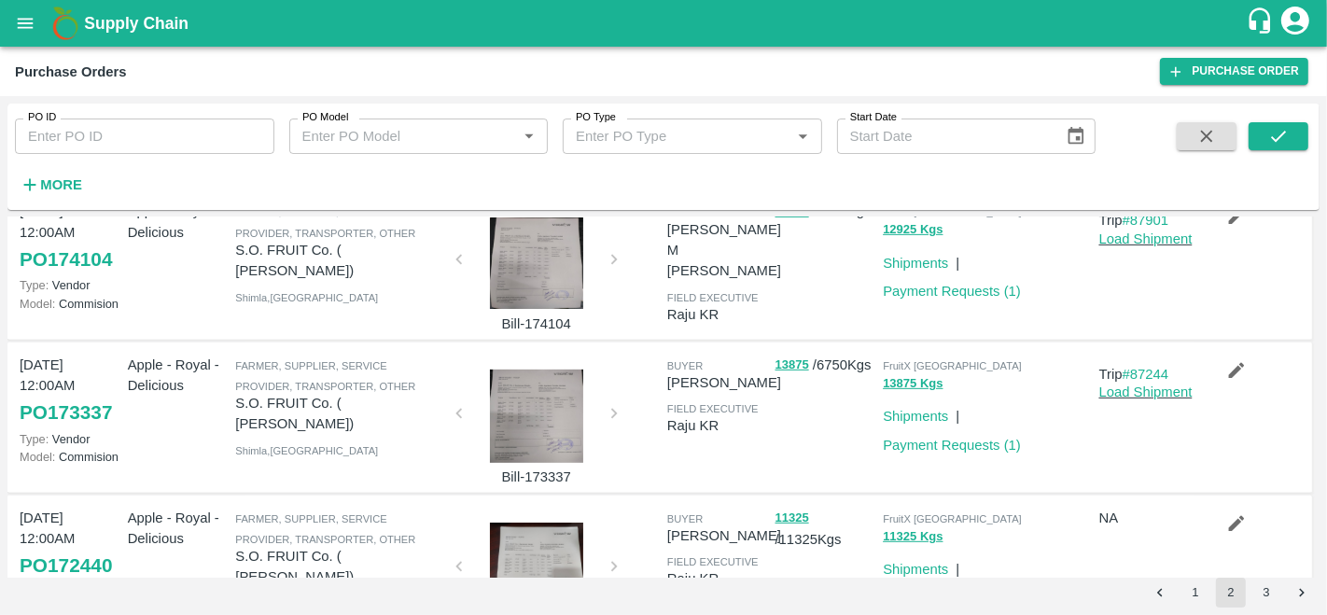
click at [520, 254] on div at bounding box center [537, 262] width 140 height 93
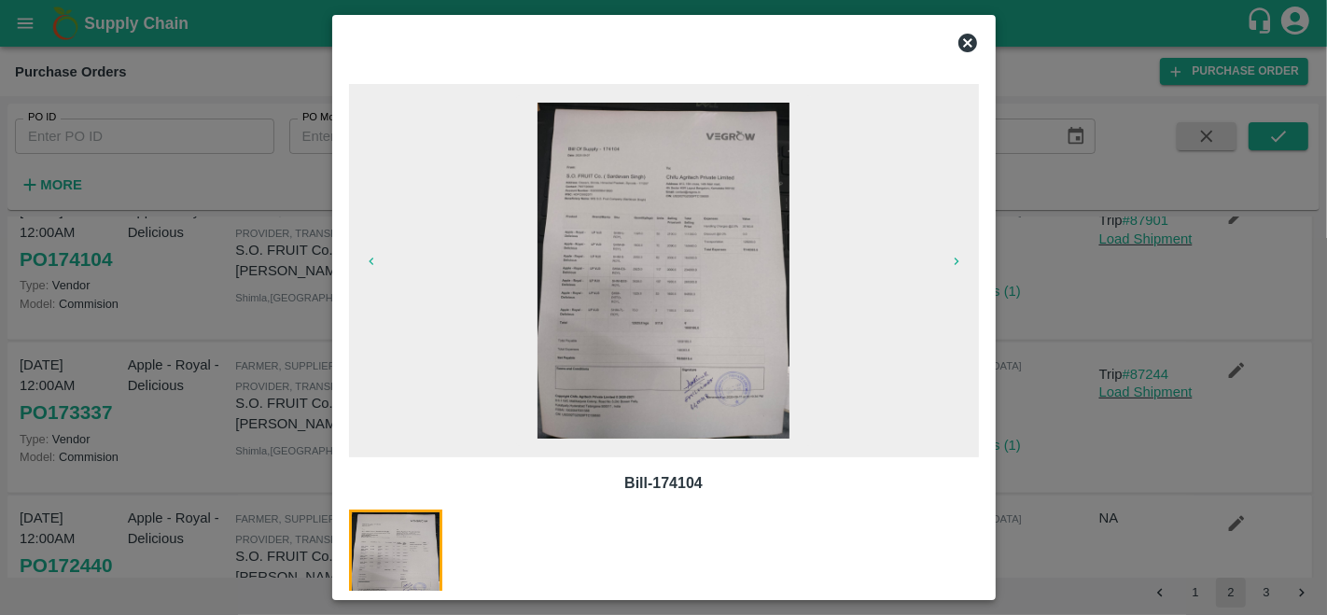
click at [675, 246] on img at bounding box center [664, 271] width 252 height 336
click at [975, 40] on icon at bounding box center [967, 43] width 19 height 19
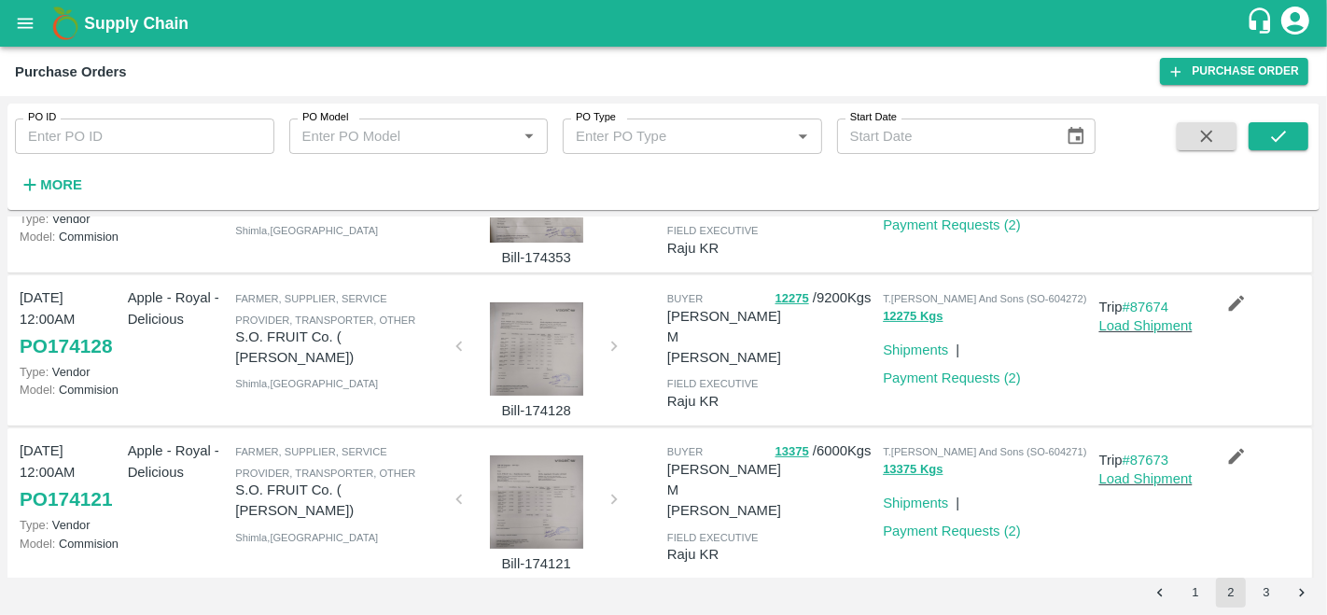
scroll to position [431, 0]
click at [530, 342] on div at bounding box center [537, 348] width 140 height 93
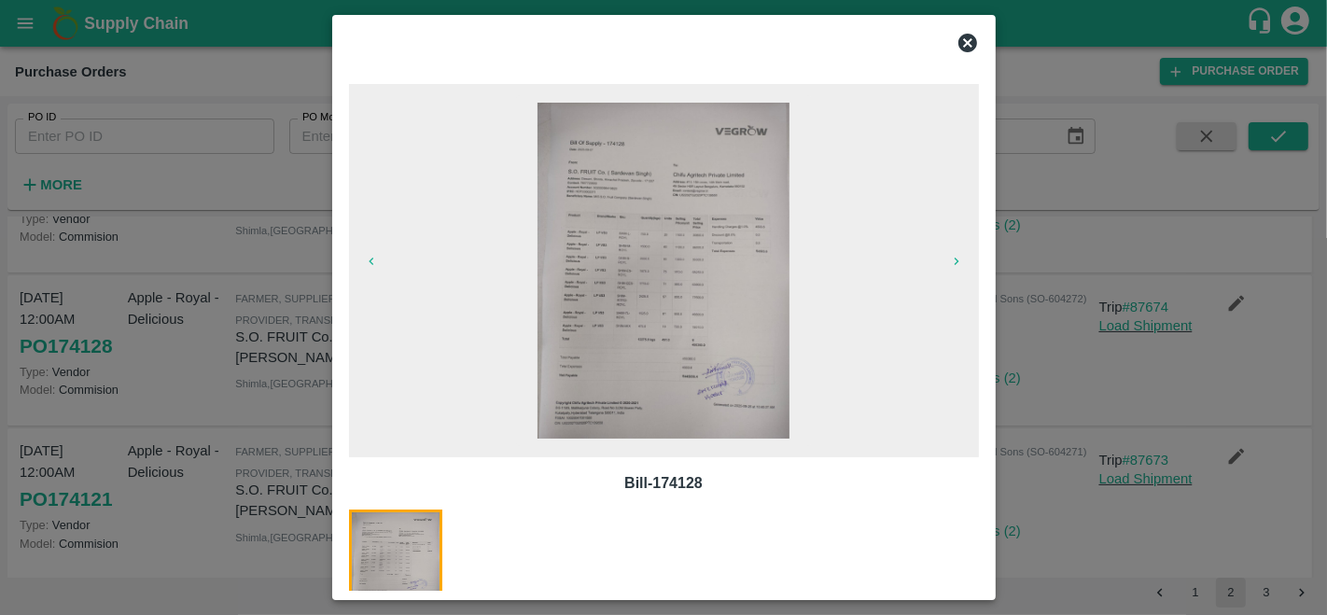
click at [665, 181] on img at bounding box center [664, 271] width 252 height 336
click at [967, 39] on icon at bounding box center [967, 43] width 19 height 19
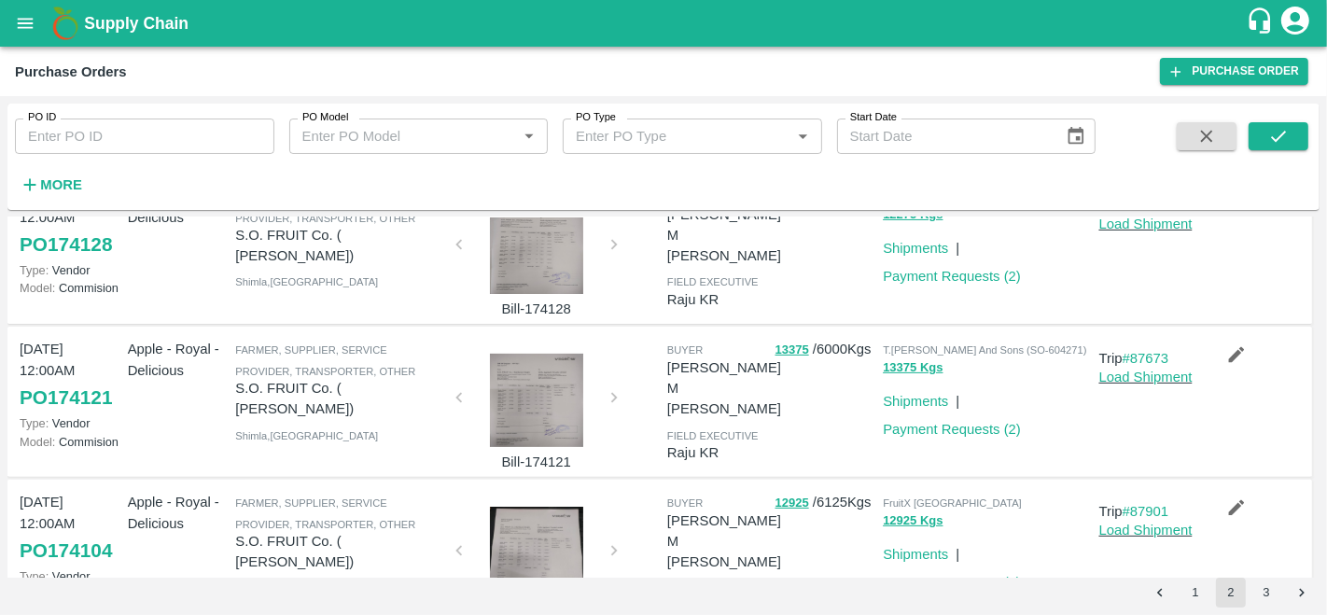
scroll to position [528, 0]
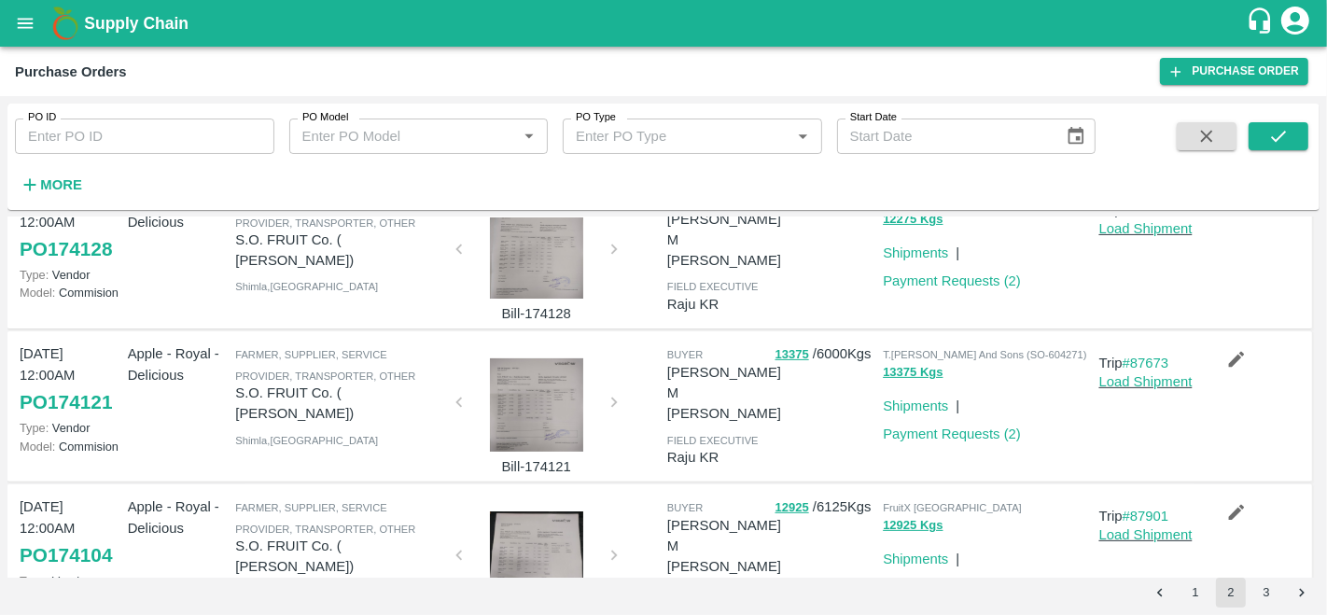
click at [533, 391] on div at bounding box center [537, 404] width 140 height 93
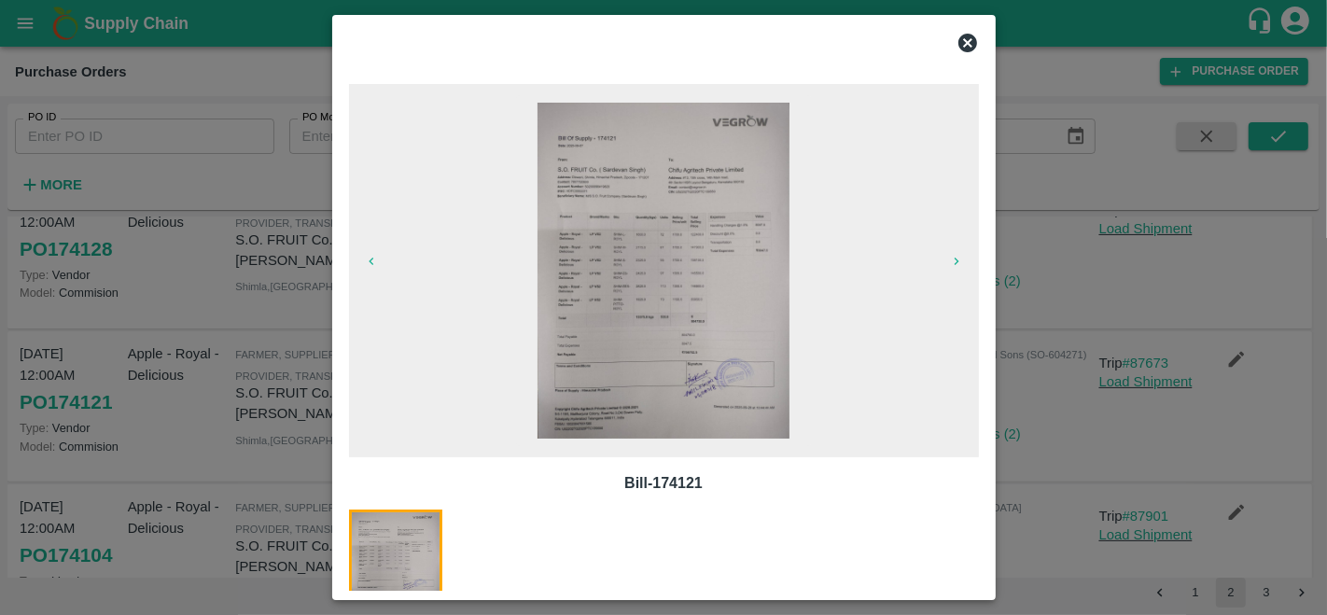
click at [673, 306] on img at bounding box center [664, 271] width 252 height 336
click at [970, 42] on icon at bounding box center [967, 43] width 19 height 19
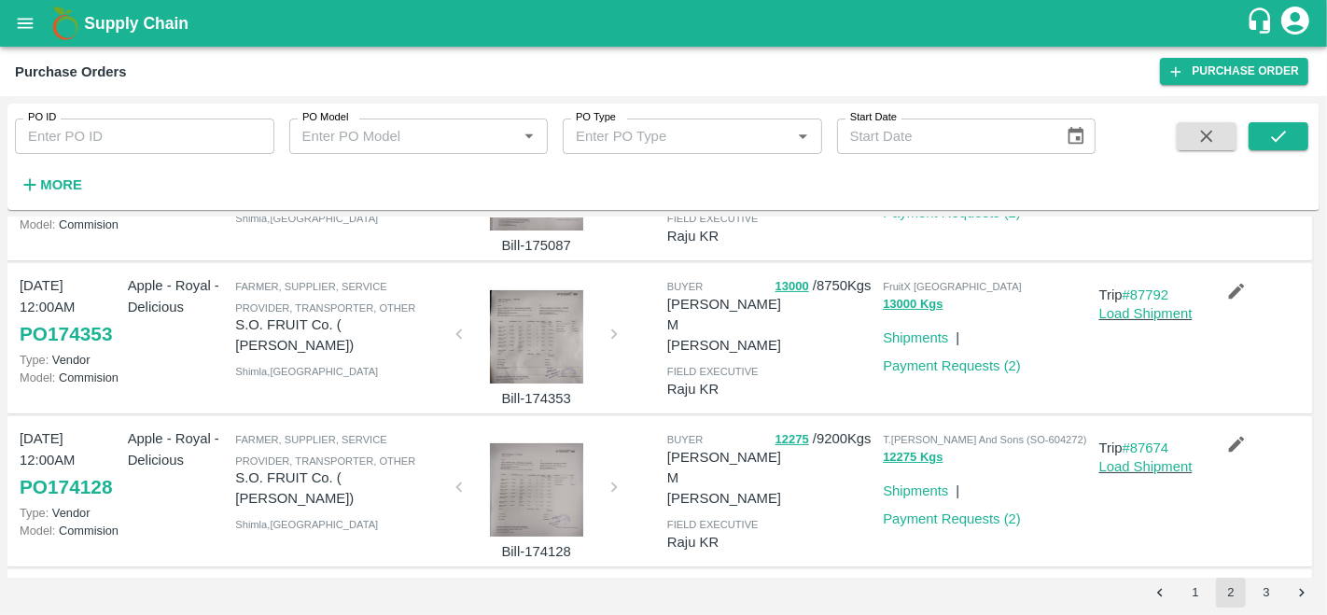
scroll to position [290, 0]
click at [550, 345] on div at bounding box center [537, 336] width 140 height 93
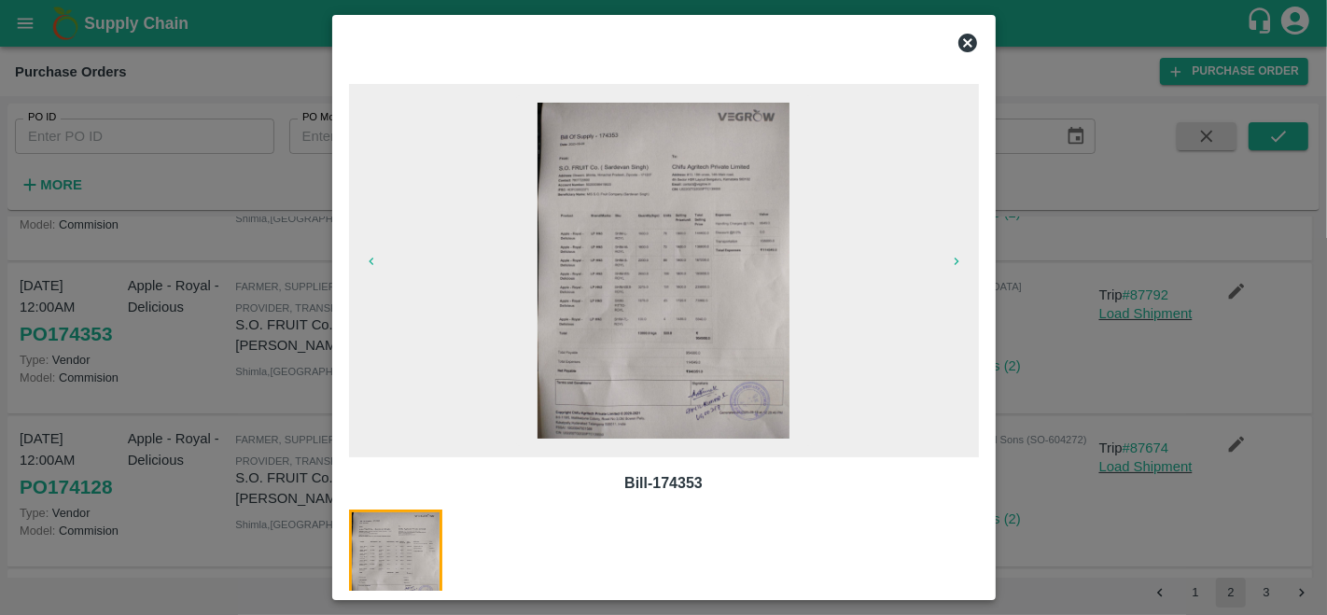
click at [672, 212] on img at bounding box center [664, 271] width 252 height 336
click at [963, 44] on icon at bounding box center [967, 43] width 19 height 19
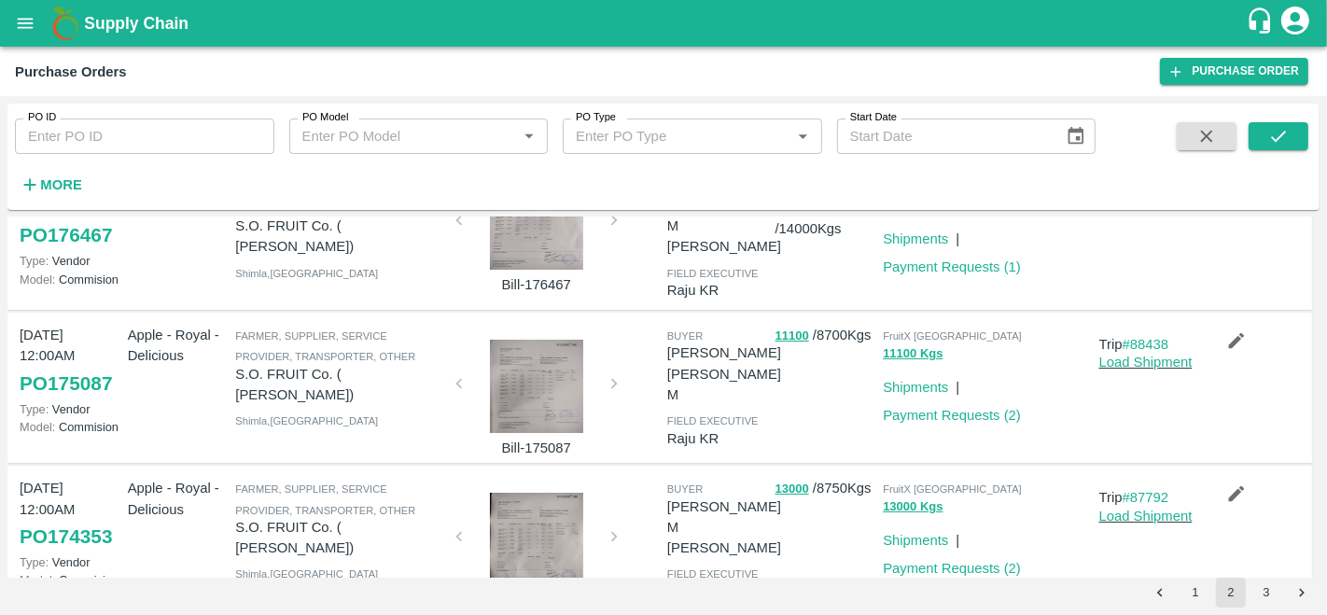
scroll to position [89, 0]
click at [557, 363] on div at bounding box center [537, 385] width 140 height 93
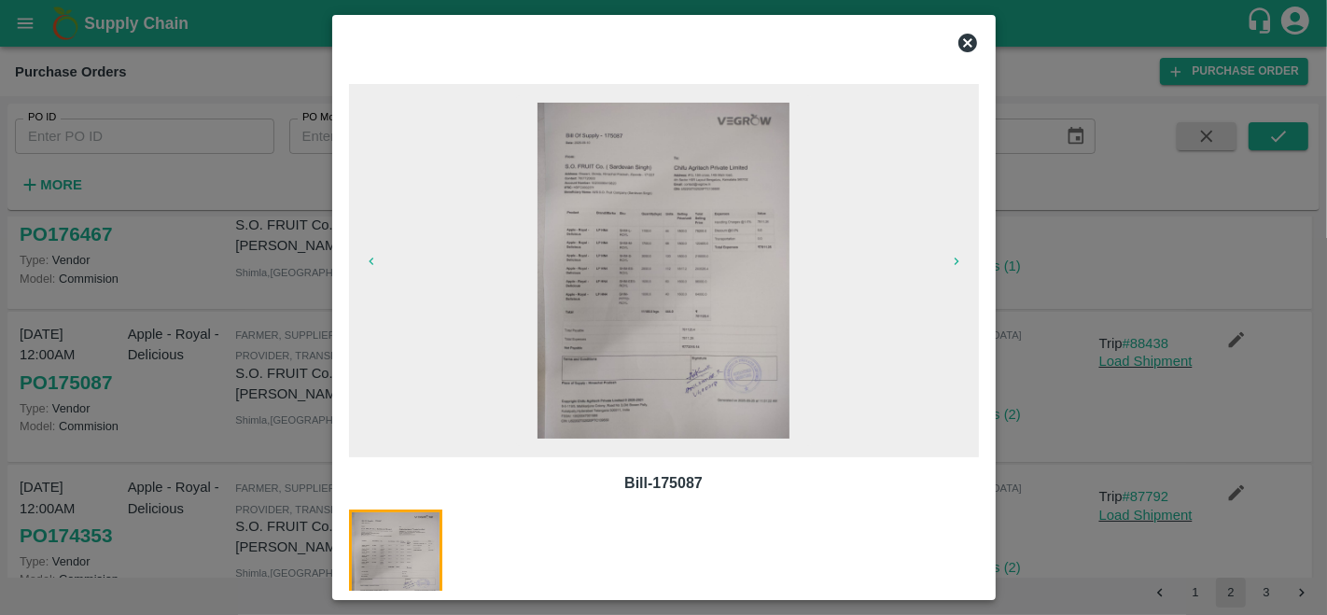
click at [647, 217] on img at bounding box center [664, 271] width 252 height 336
click at [970, 43] on icon at bounding box center [967, 43] width 19 height 19
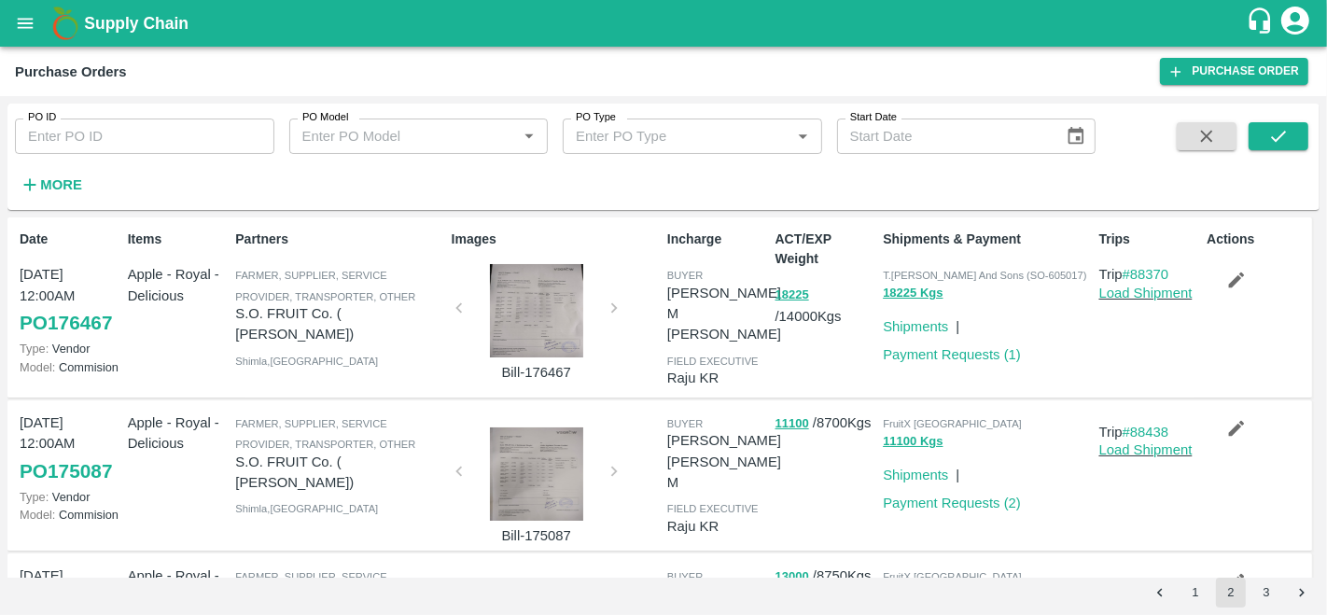
scroll to position [0, 0]
click at [504, 321] on div at bounding box center [537, 310] width 140 height 93
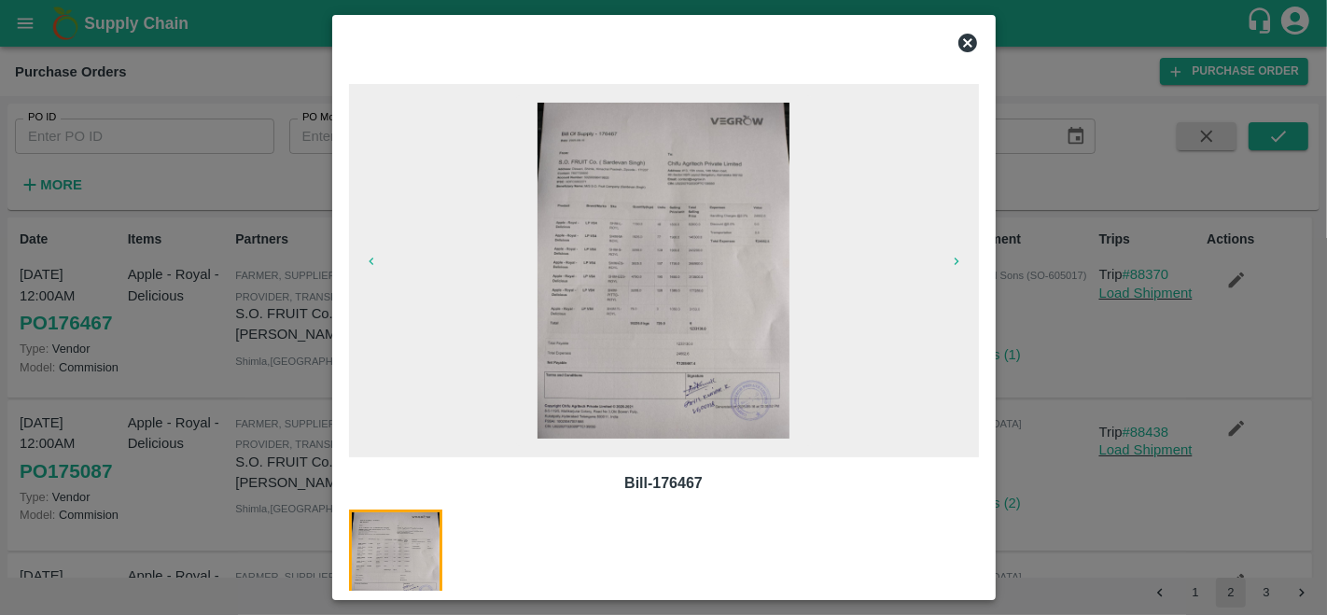
click at [658, 324] on img at bounding box center [664, 271] width 252 height 336
click at [960, 46] on icon at bounding box center [967, 43] width 19 height 19
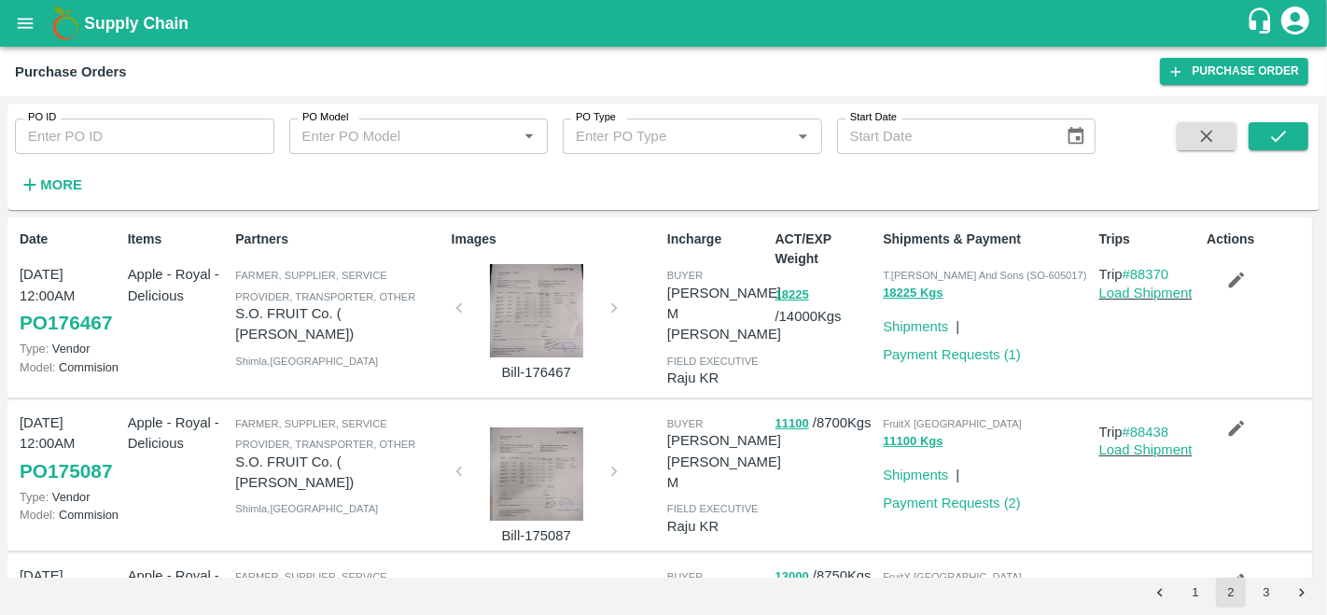
click at [1193, 593] on button "1" at bounding box center [1195, 593] width 30 height 30
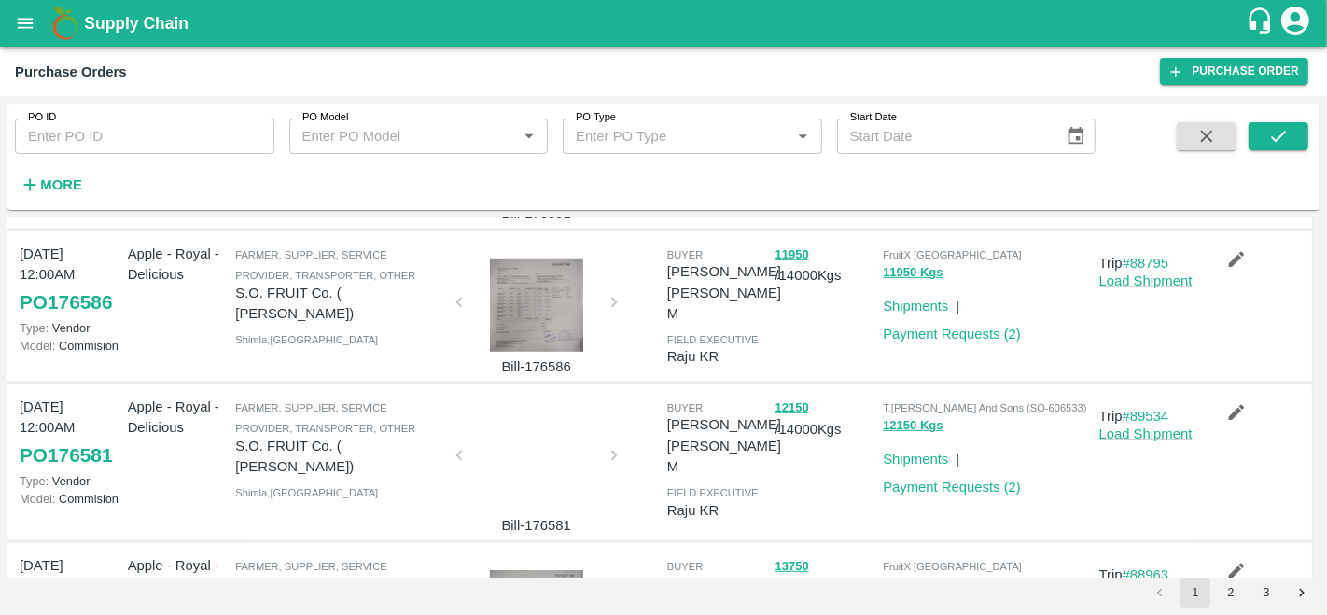
scroll to position [1146, 0]
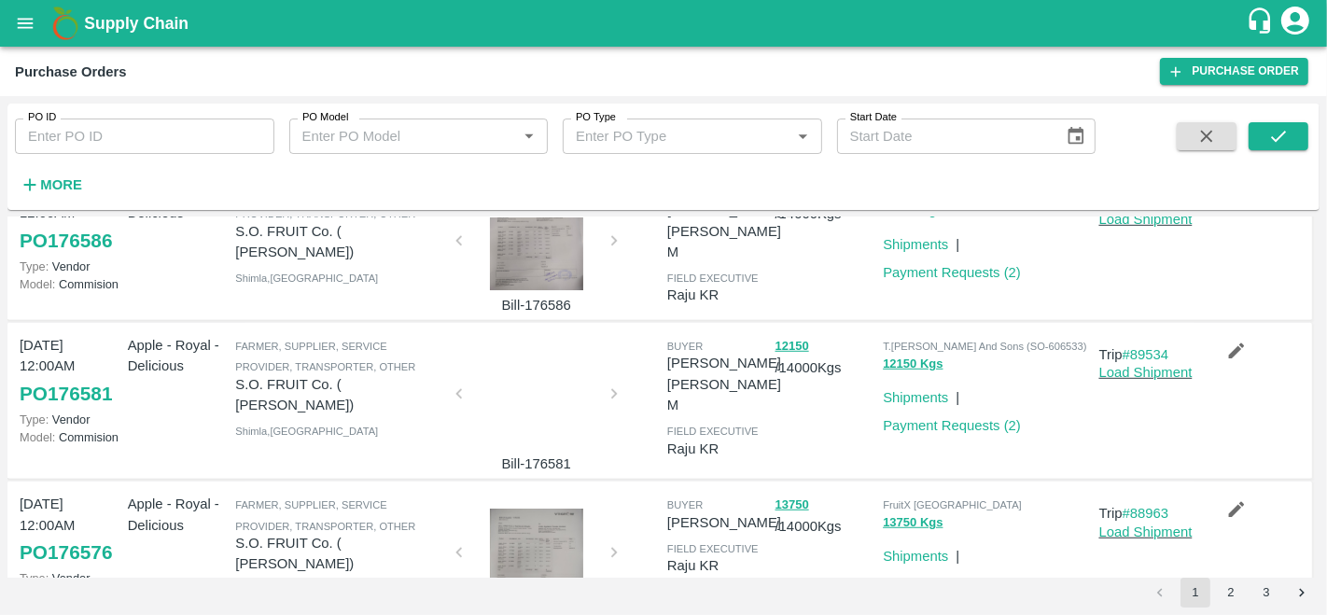
click at [533, 509] on div at bounding box center [537, 555] width 140 height 93
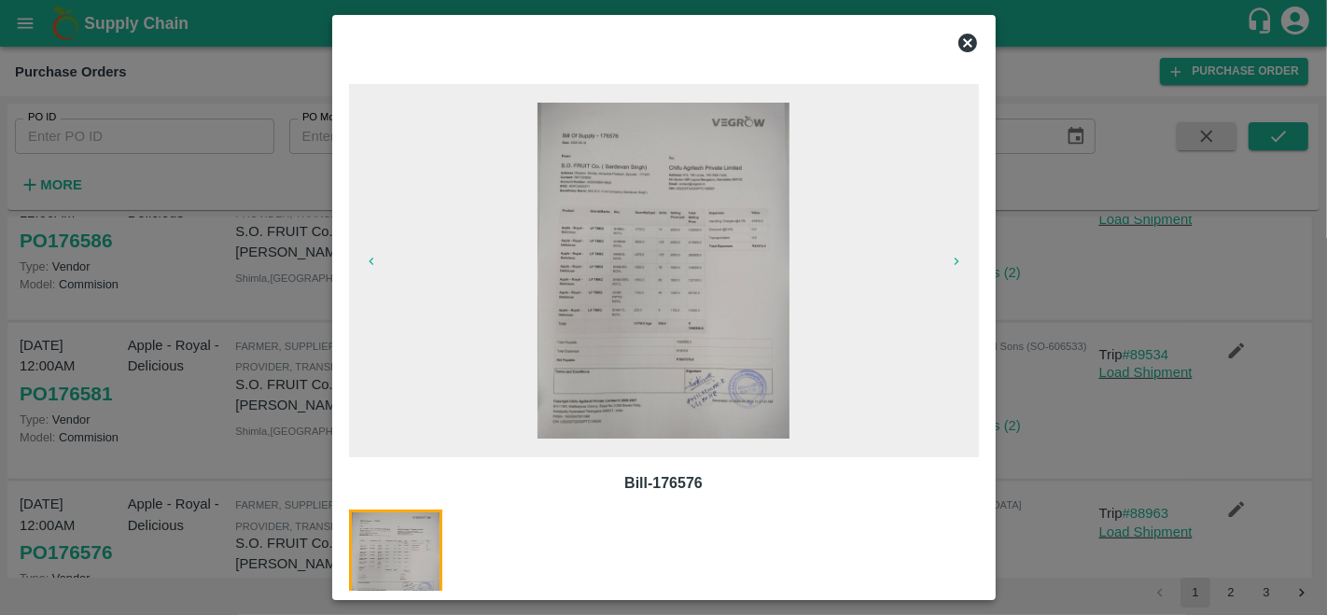
click at [710, 293] on img at bounding box center [664, 271] width 252 height 336
click at [970, 35] on icon at bounding box center [967, 43] width 19 height 19
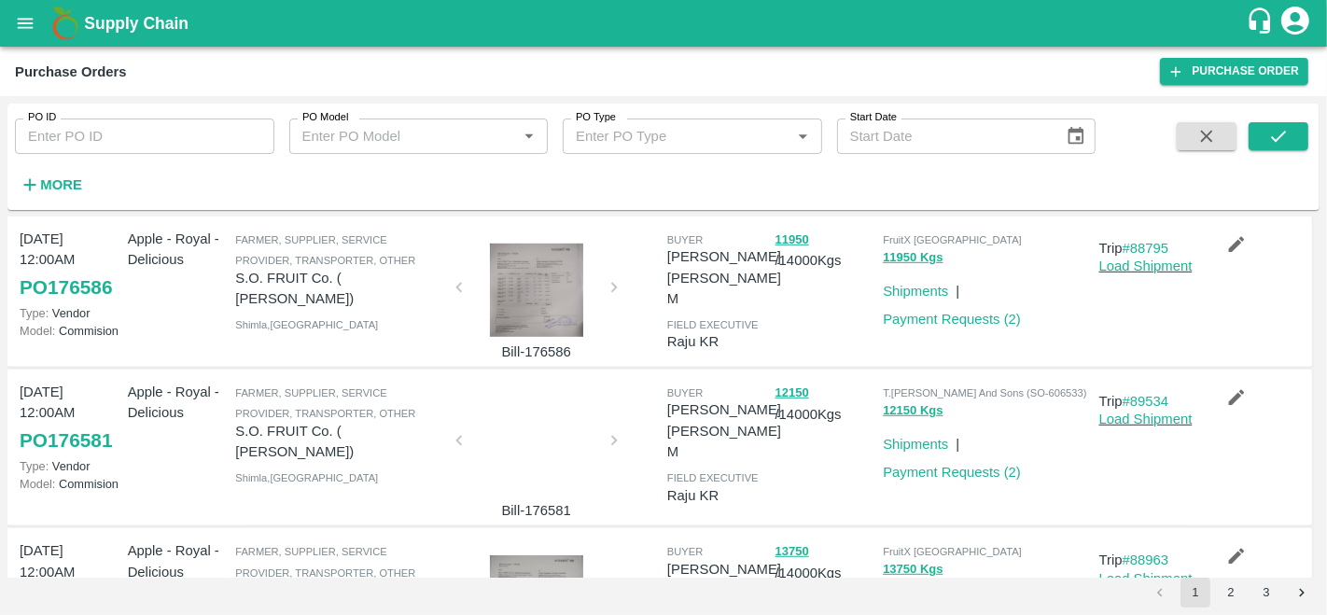
scroll to position [1098, 0]
click at [514, 398] on div at bounding box center [537, 447] width 140 height 99
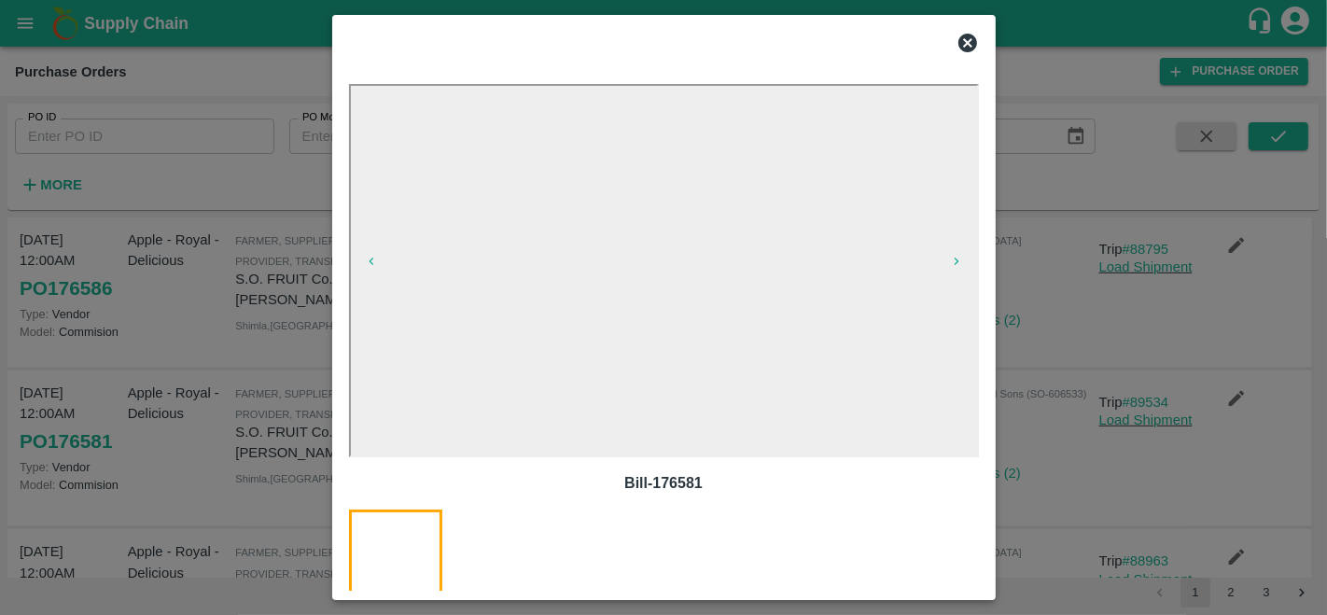
click at [969, 42] on icon at bounding box center [968, 43] width 22 height 22
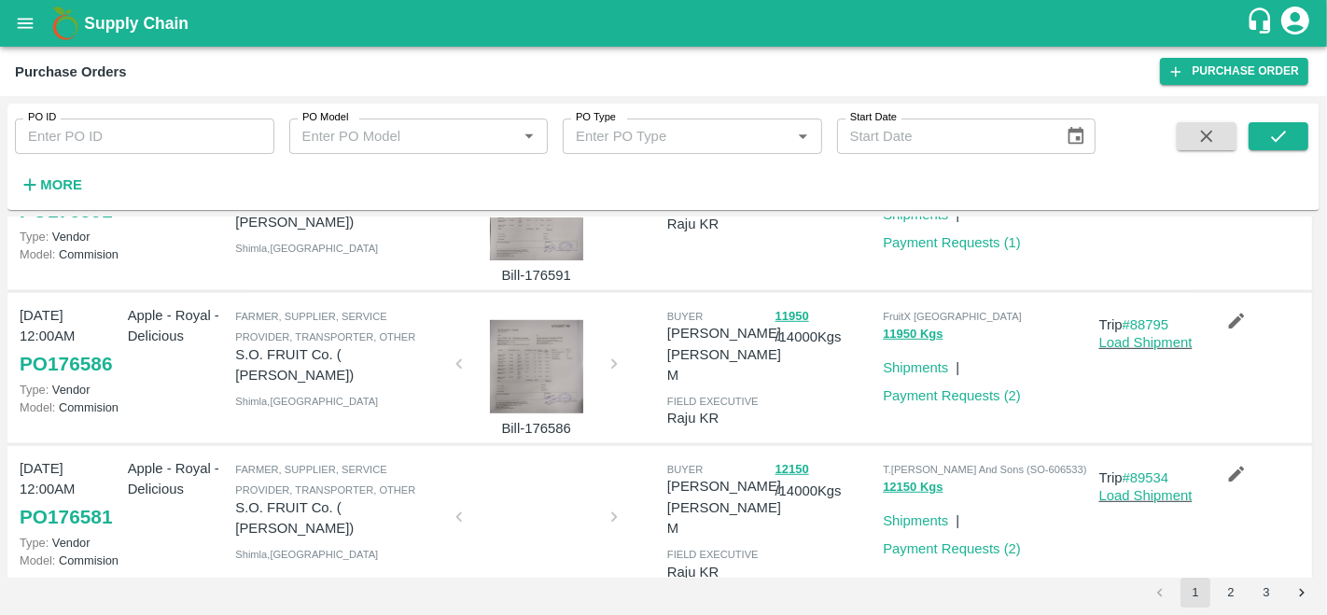
scroll to position [977, 0]
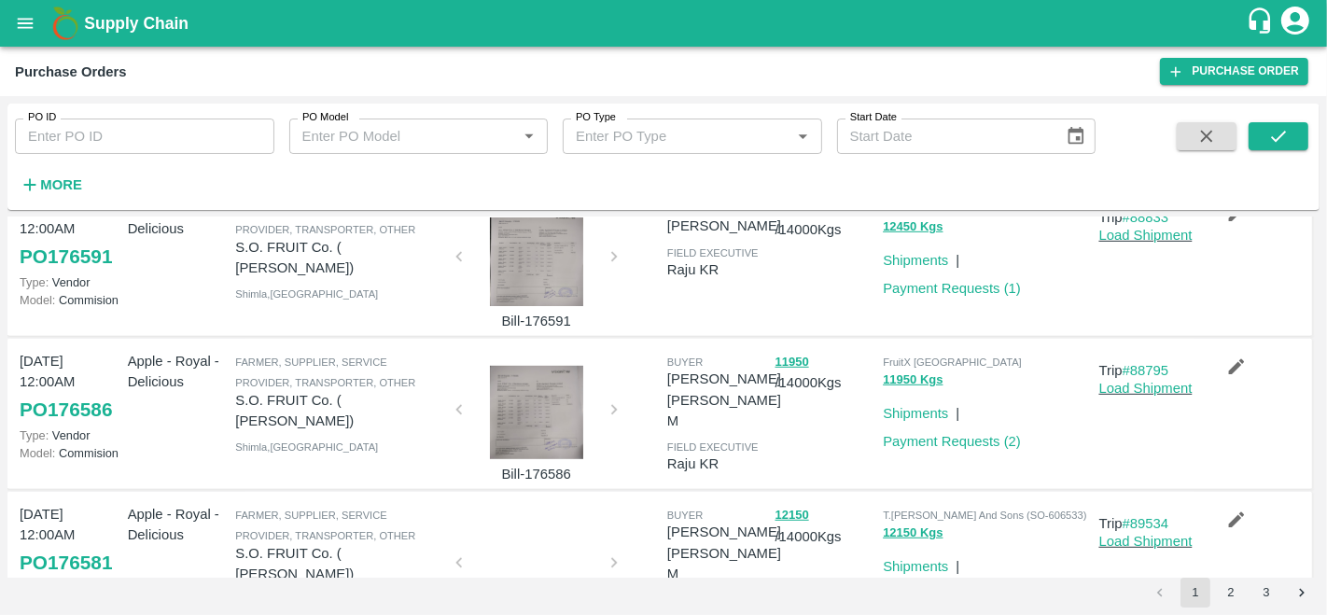
click at [548, 366] on div at bounding box center [537, 412] width 140 height 93
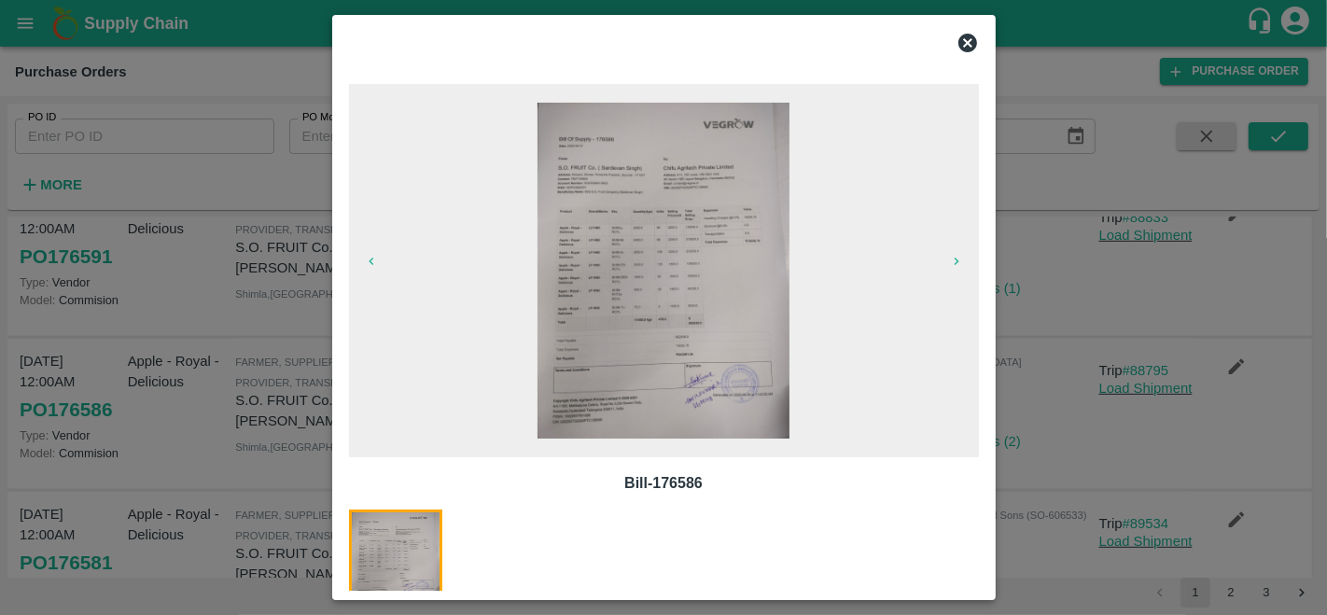
click at [671, 211] on img at bounding box center [664, 271] width 252 height 336
click at [970, 45] on icon at bounding box center [968, 43] width 22 height 22
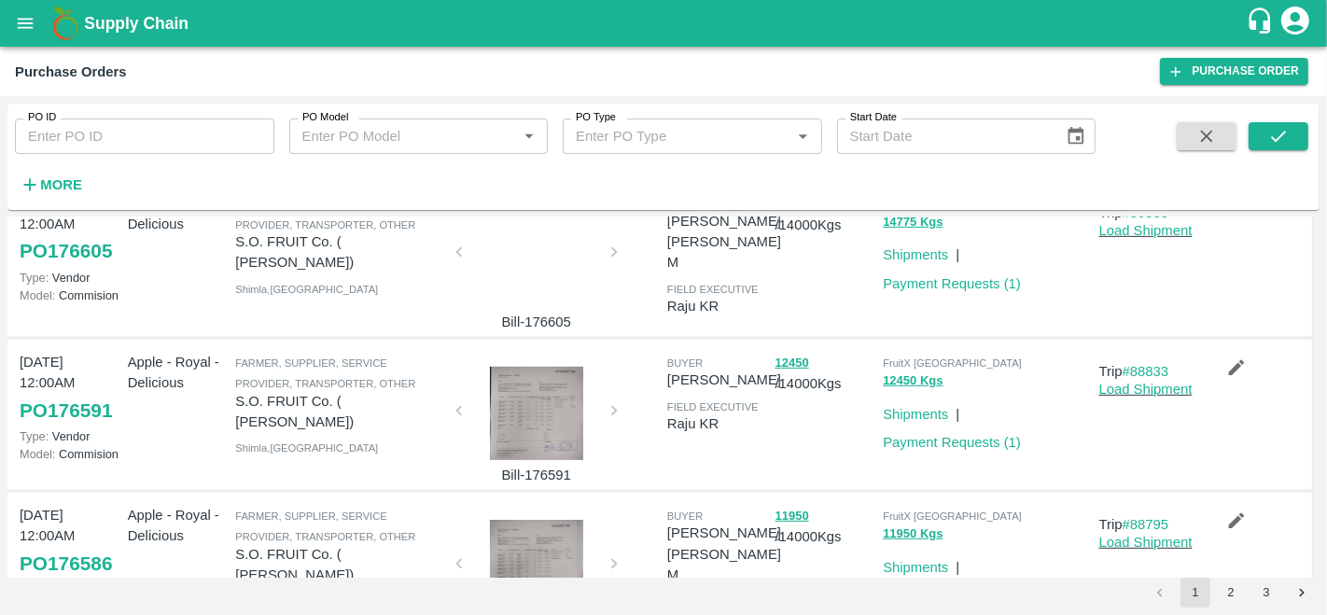
scroll to position [817, 0]
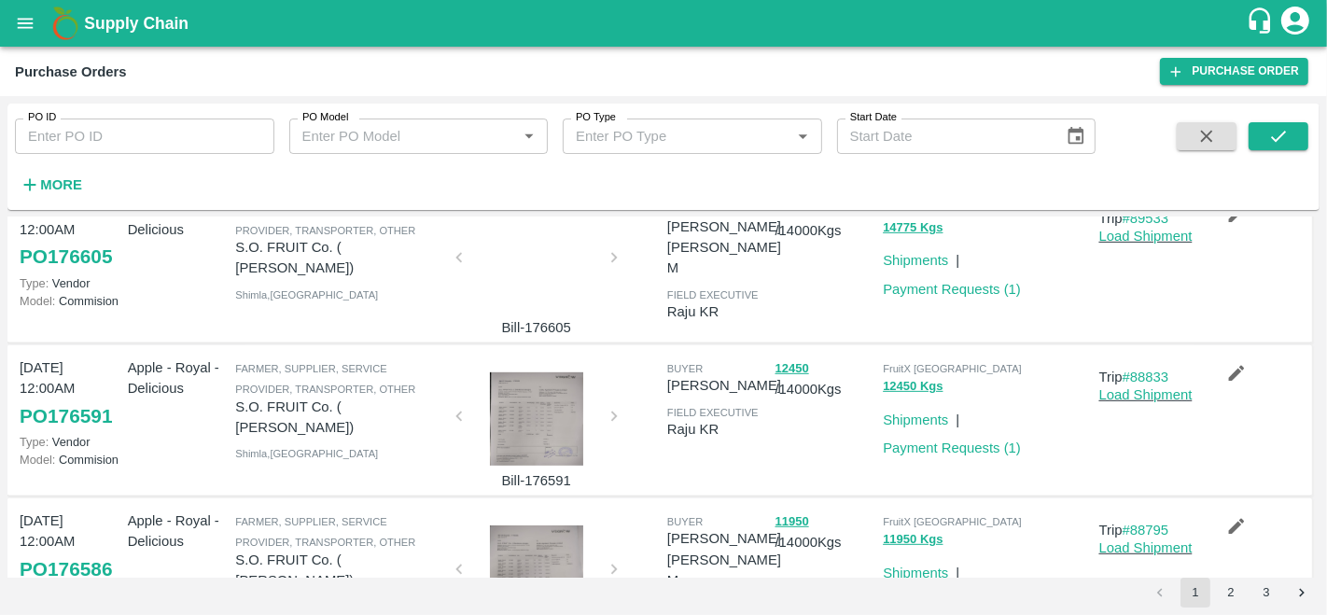
click at [660, 350] on div "buyer Anil Kumar field executive Raju KR" at bounding box center [714, 420] width 108 height 141
click at [552, 372] on div at bounding box center [537, 418] width 140 height 93
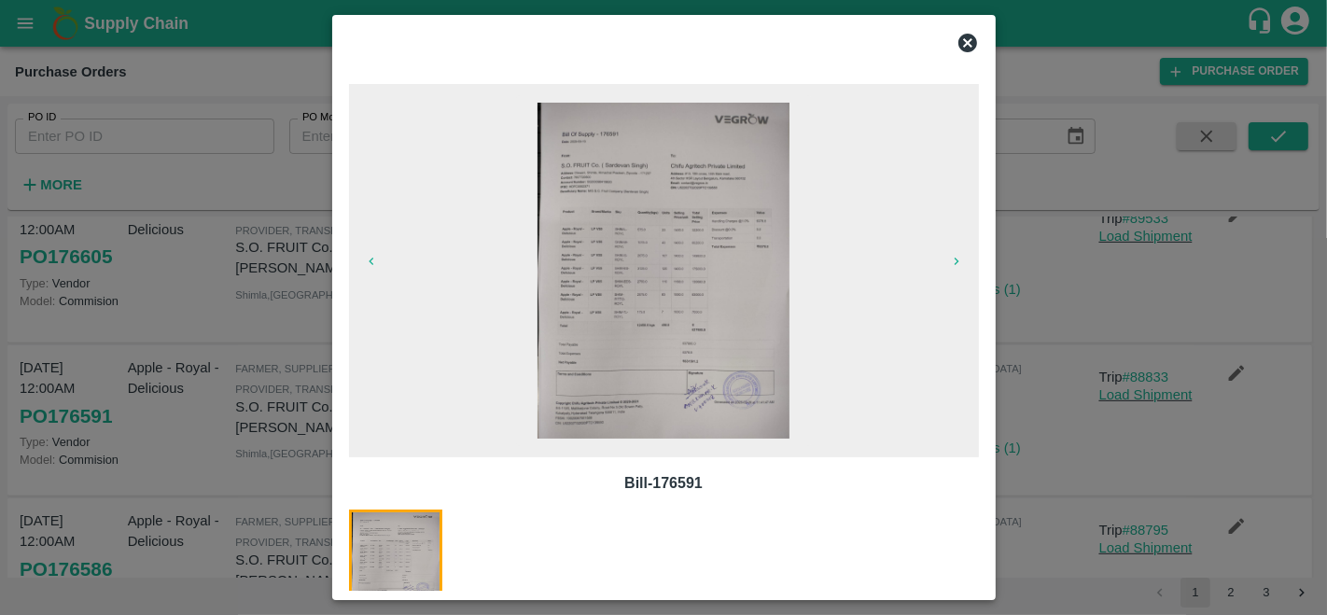
click at [666, 293] on img at bounding box center [664, 271] width 252 height 336
click at [964, 46] on icon at bounding box center [968, 43] width 22 height 22
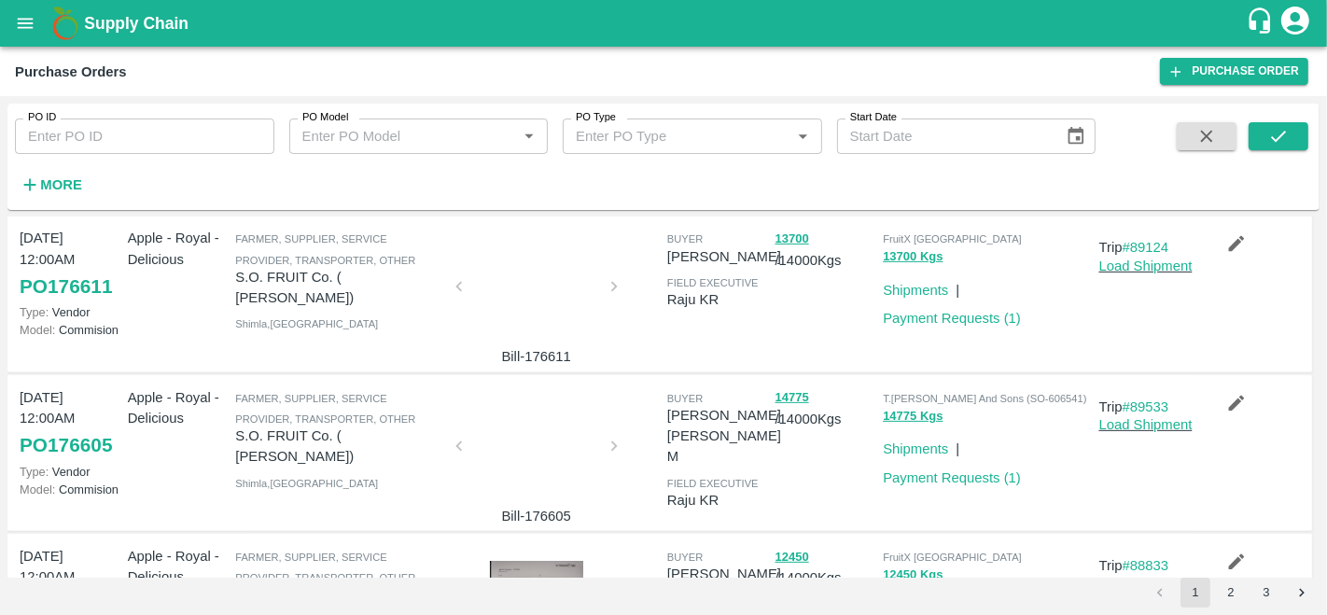
scroll to position [629, 0]
click at [484, 402] on div at bounding box center [537, 451] width 140 height 99
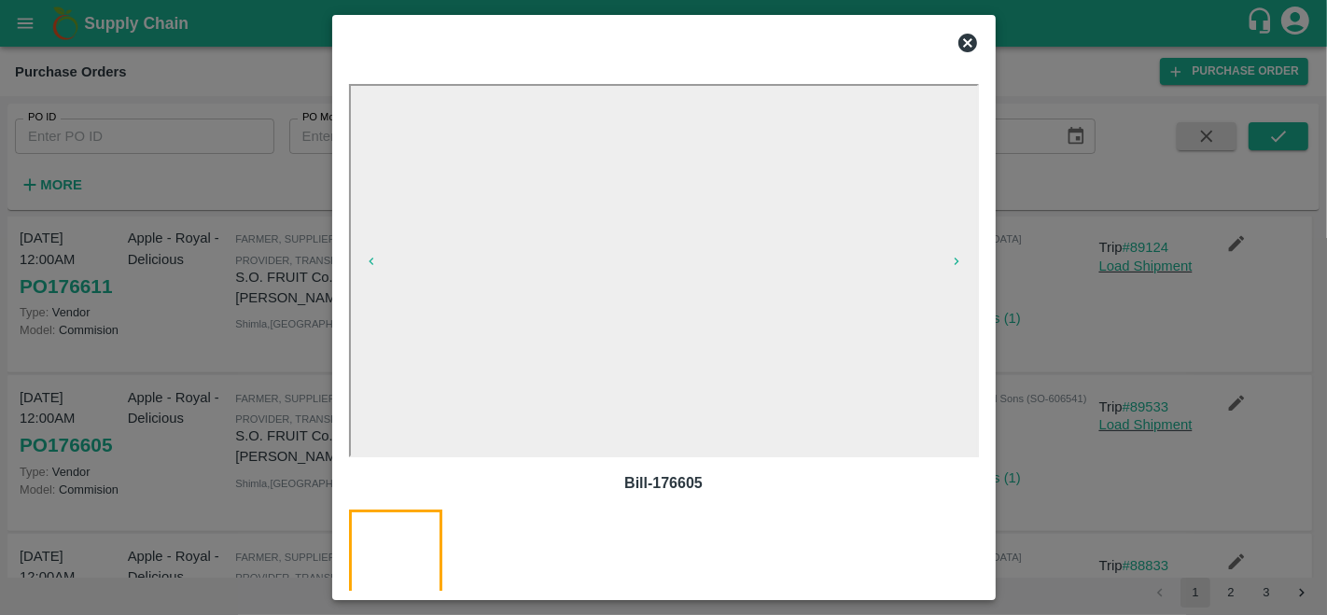
click at [968, 44] on icon at bounding box center [968, 43] width 22 height 22
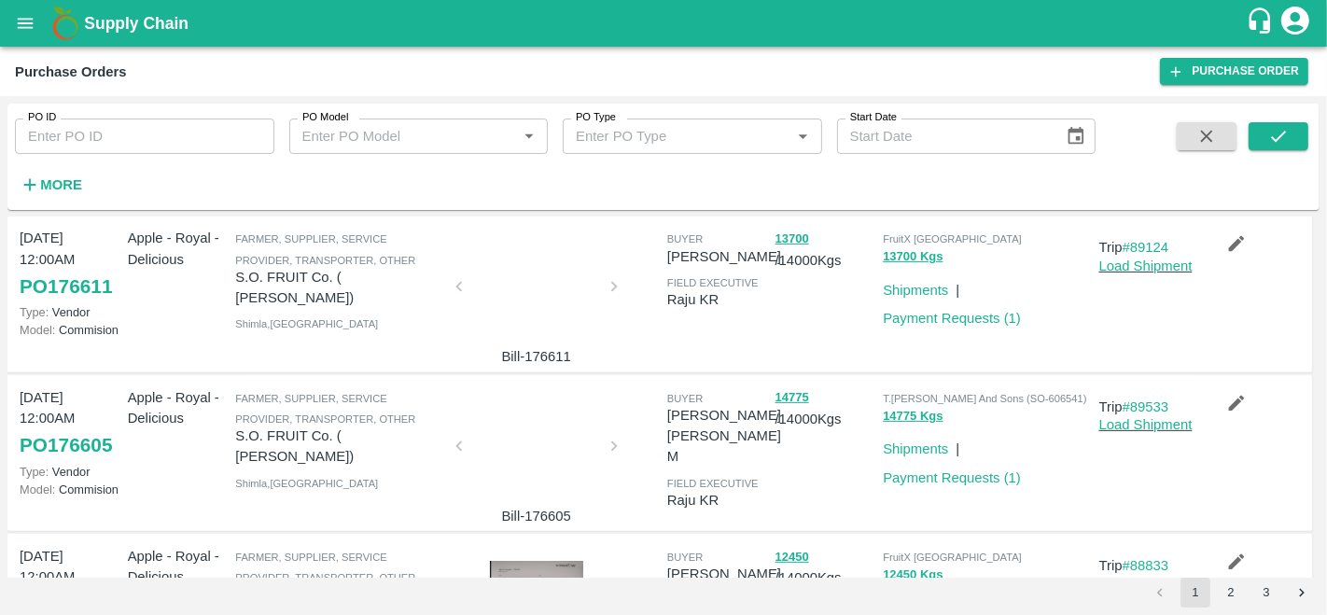
click at [551, 561] on div at bounding box center [537, 607] width 140 height 93
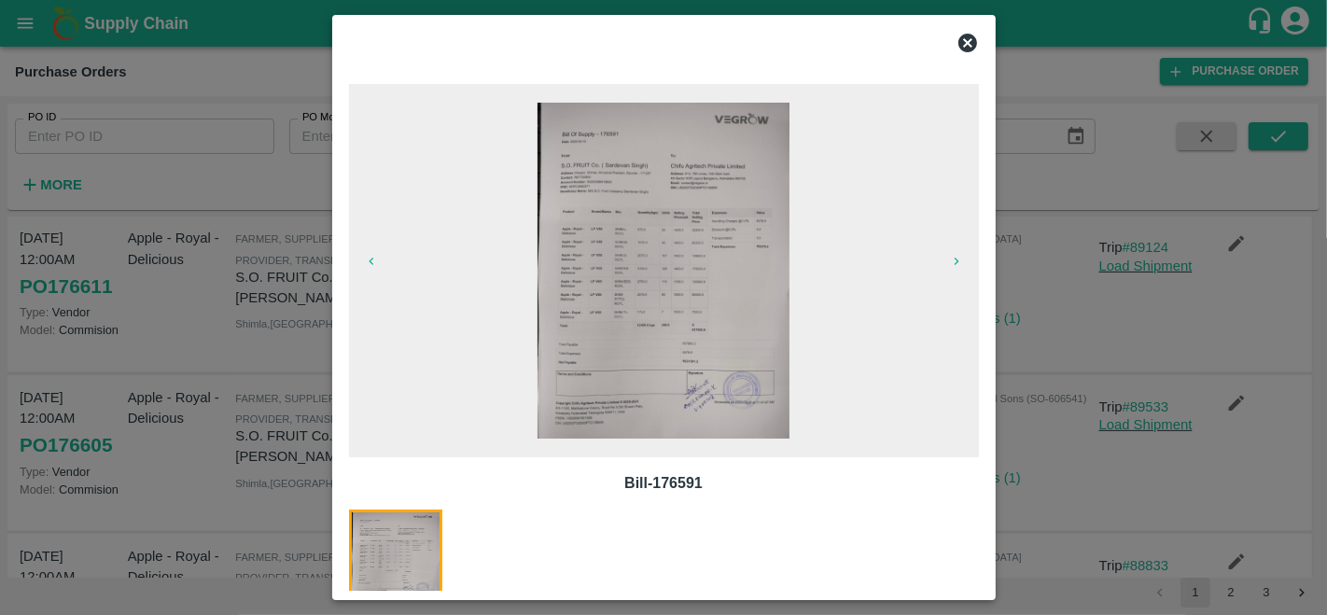
click at [728, 325] on img at bounding box center [664, 271] width 252 height 336
click at [961, 42] on icon at bounding box center [967, 43] width 19 height 19
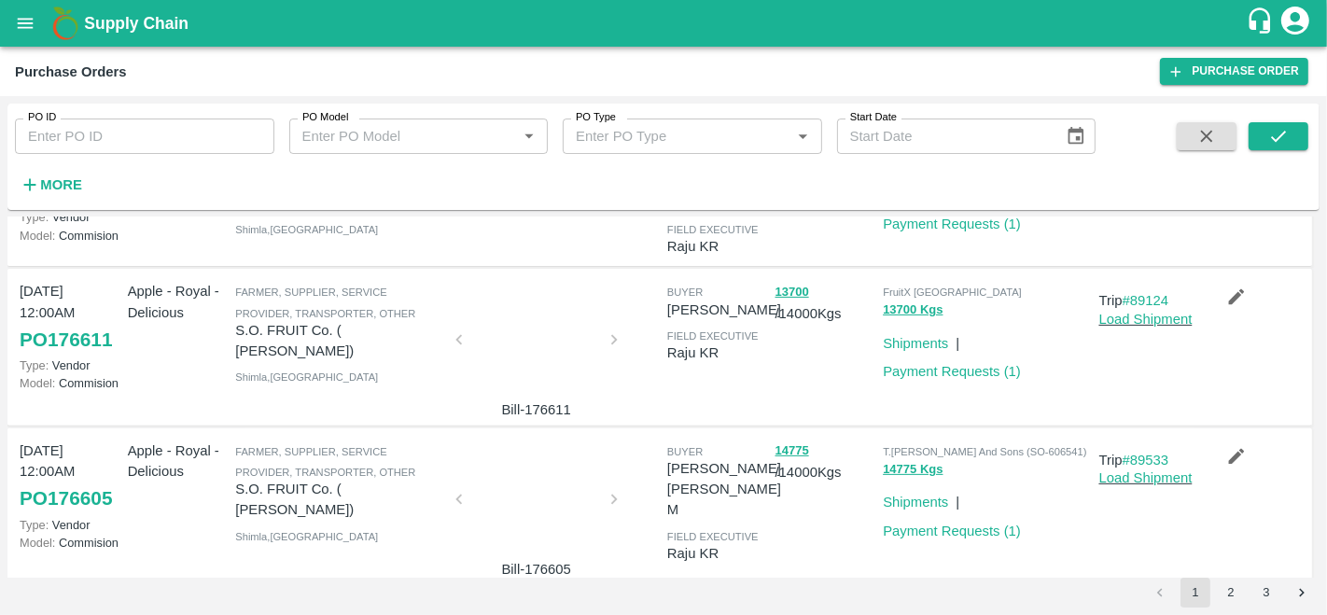
scroll to position [573, 0]
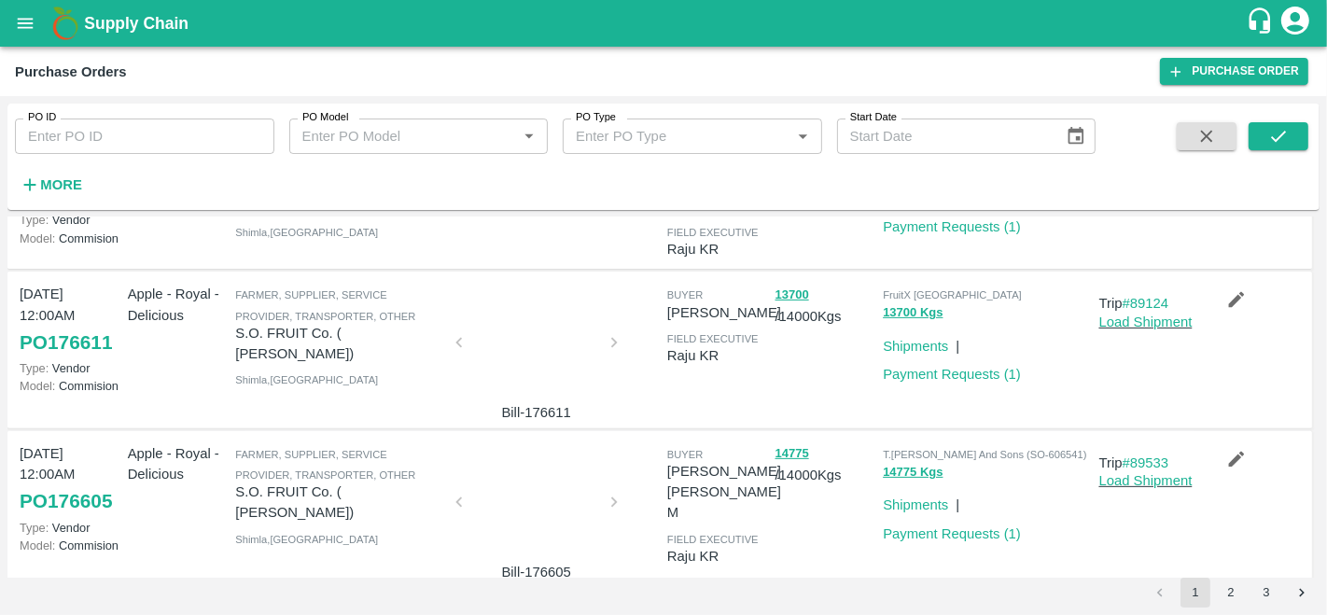
drag, startPoint x: 1033, startPoint y: 384, endPoint x: 1070, endPoint y: 384, distance: 37.3
click at [1070, 449] on span "T.Kishore Kapoor And Sons (SO-606541)" at bounding box center [984, 454] width 203 height 11
click at [1046, 449] on span "T.Kishore Kapoor And Sons (SO-606541)" at bounding box center [984, 454] width 203 height 11
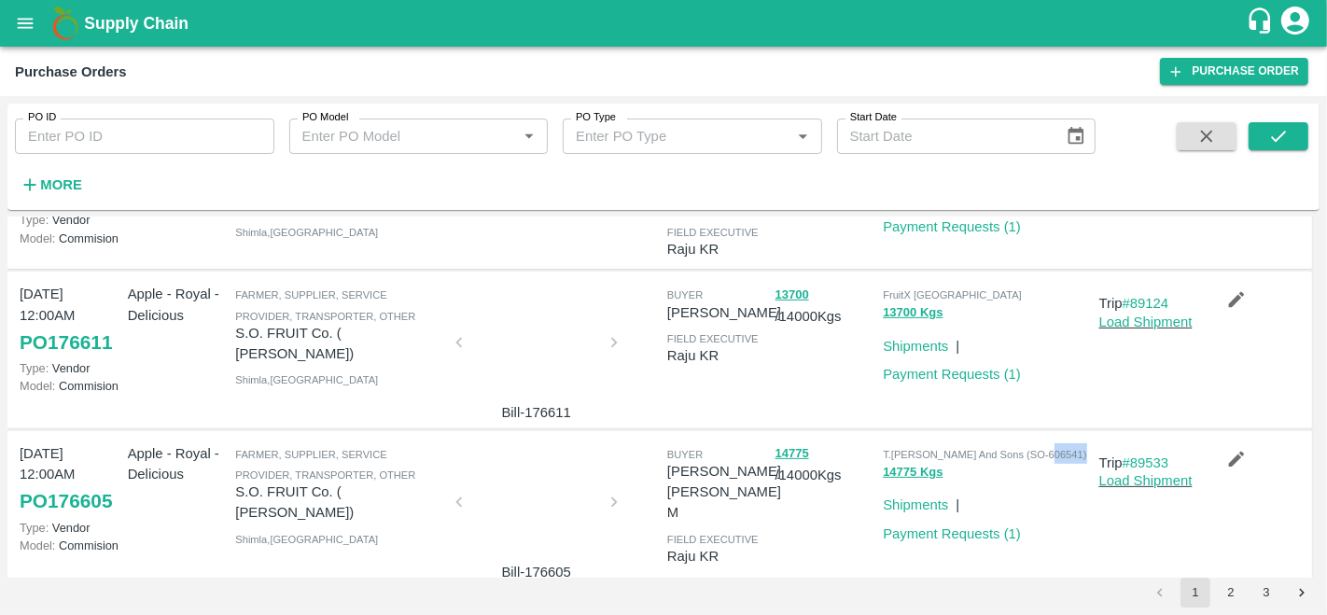
copy span "606541"
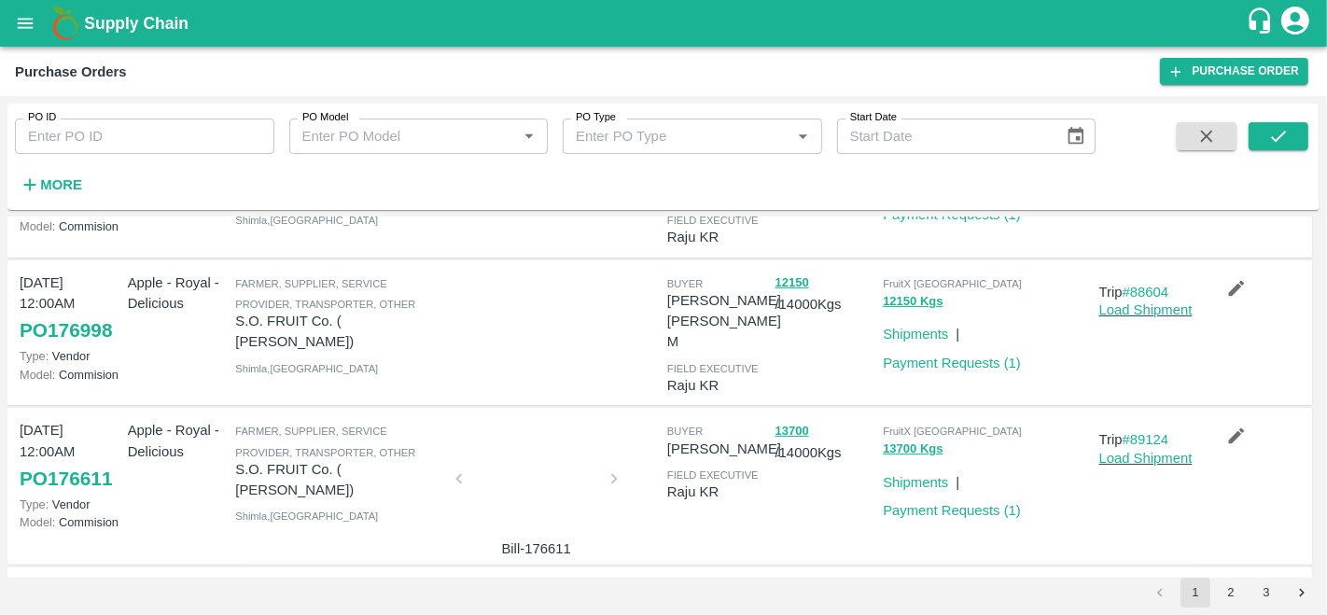
scroll to position [441, 0]
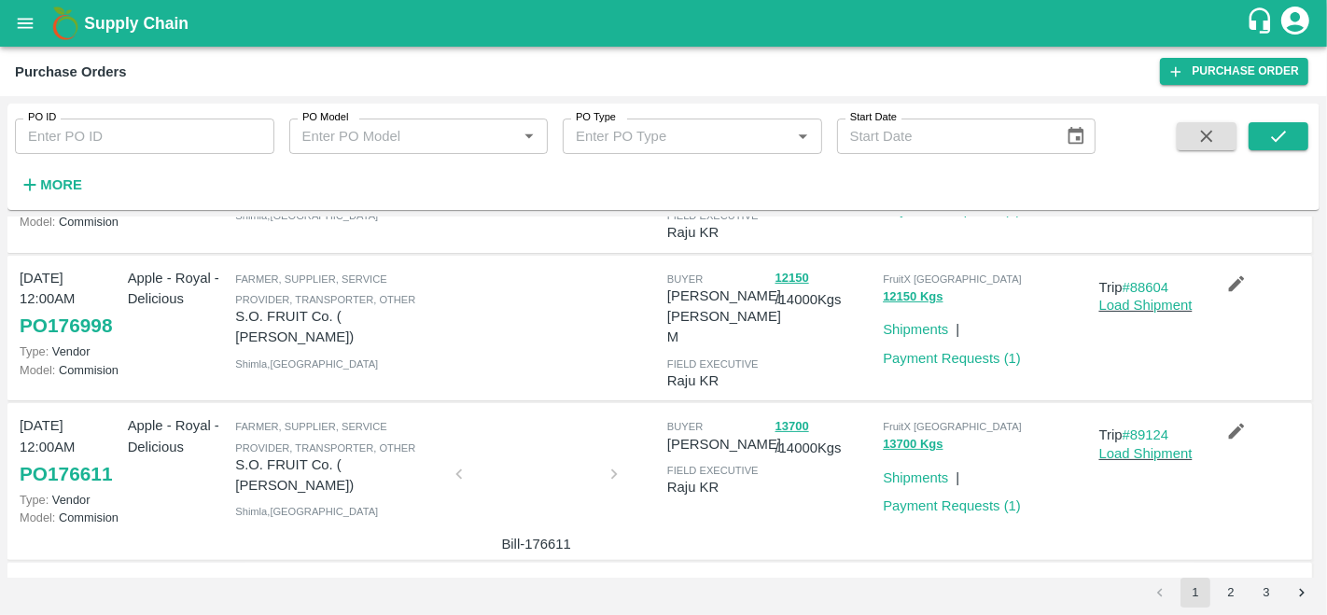
click at [533, 430] on div at bounding box center [537, 479] width 140 height 99
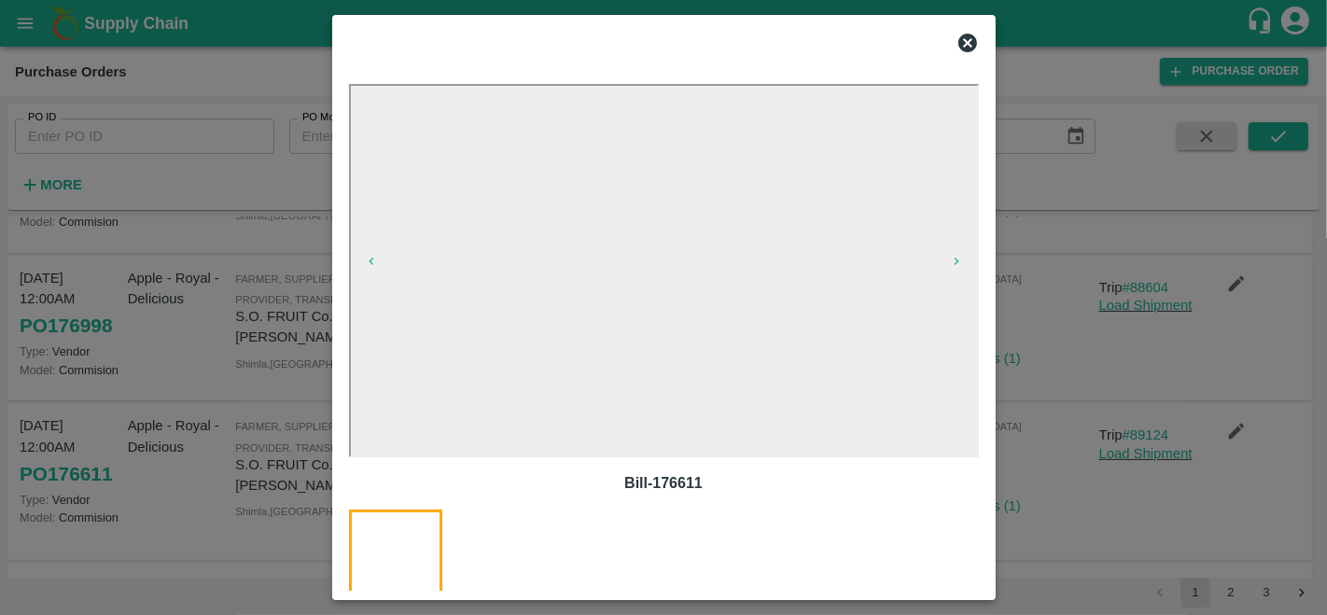
click at [968, 46] on icon at bounding box center [967, 43] width 19 height 19
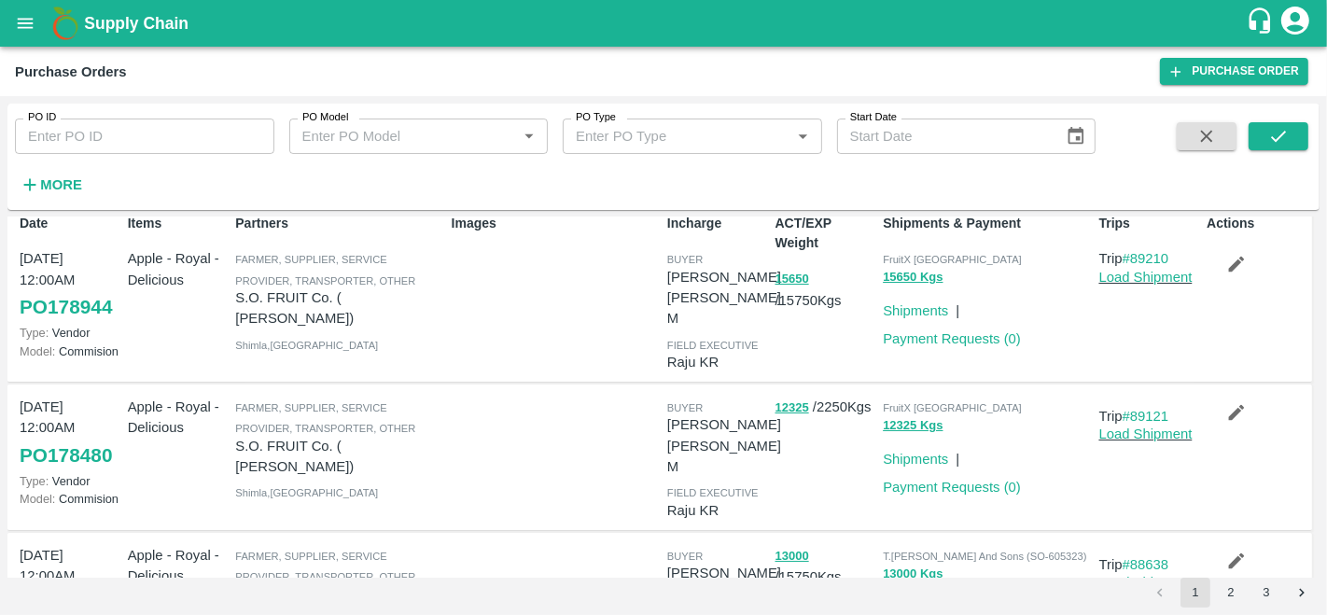
scroll to position [14, 0]
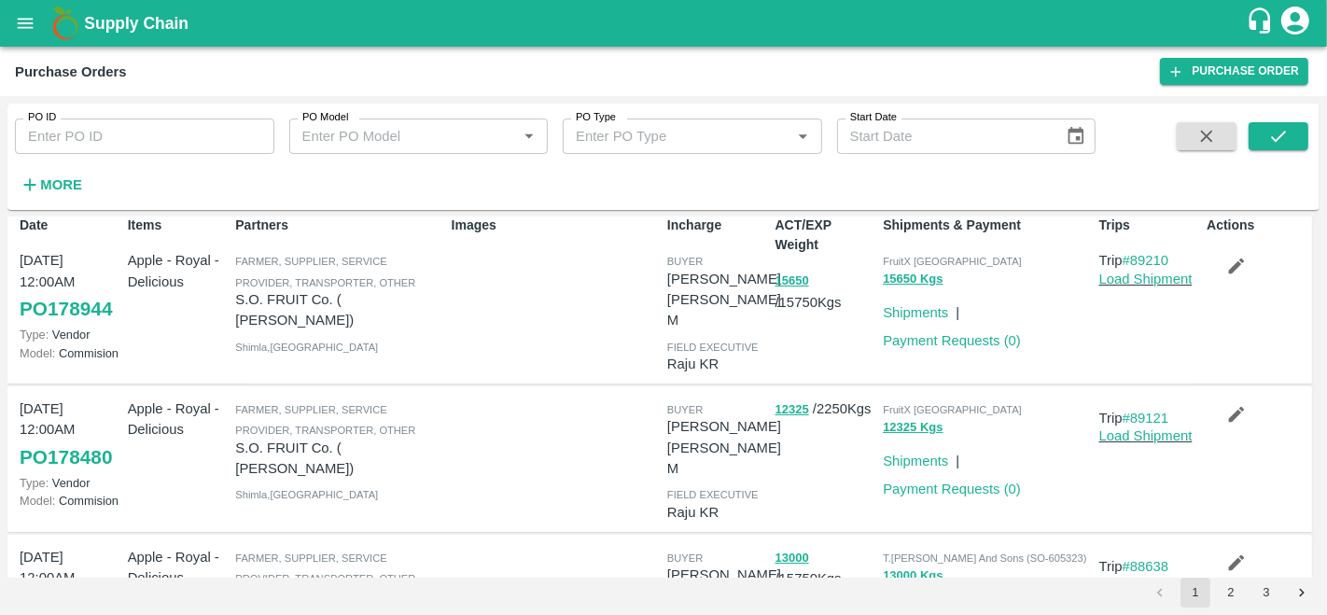
click at [95, 315] on link "PO 178944" at bounding box center [66, 309] width 92 height 34
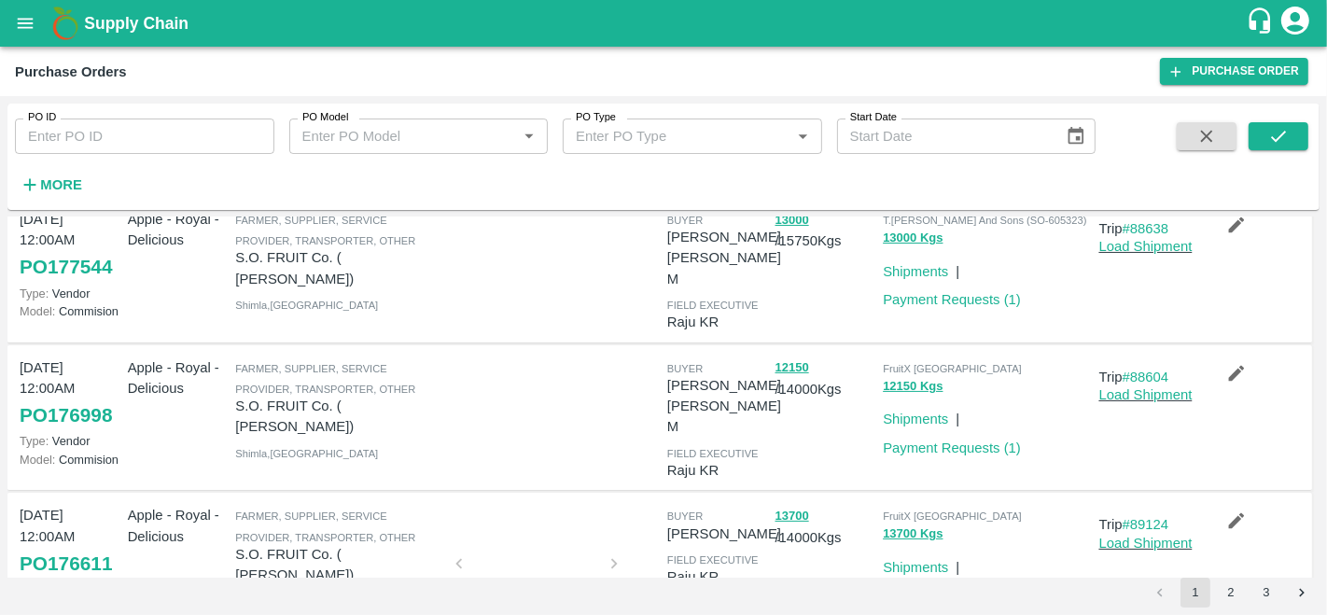
scroll to position [0, 0]
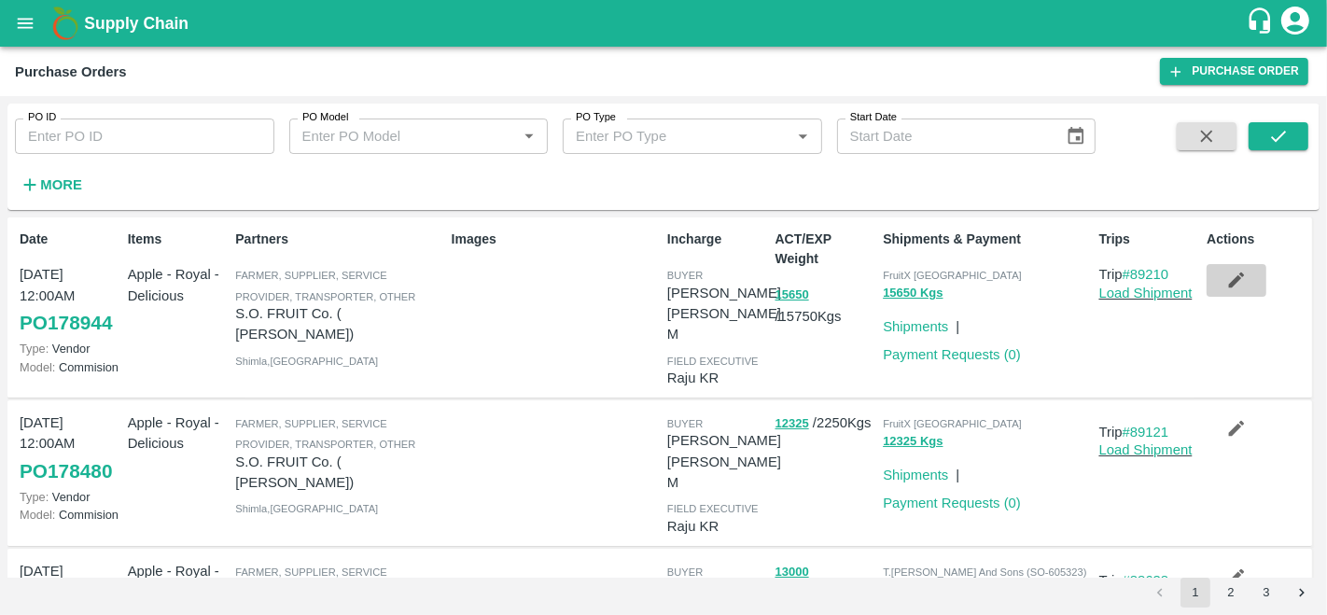
click at [1241, 279] on icon "button" at bounding box center [1236, 280] width 21 height 21
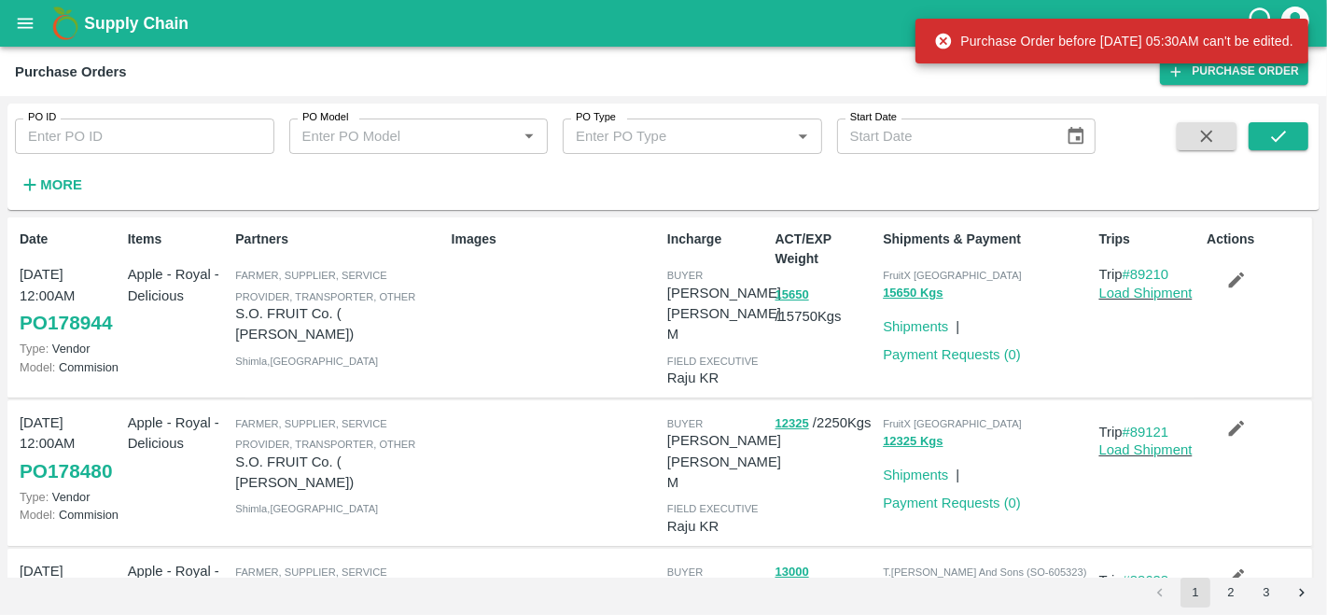
click at [85, 318] on link "PO 178944" at bounding box center [66, 323] width 92 height 34
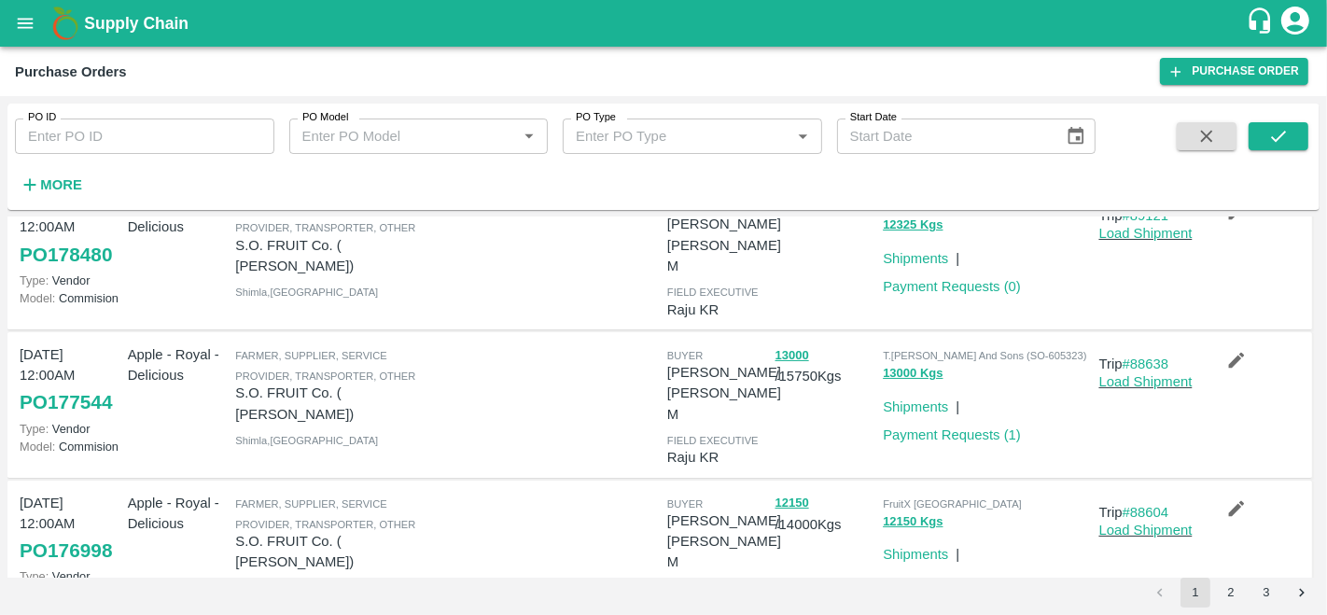
scroll to position [216, 0]
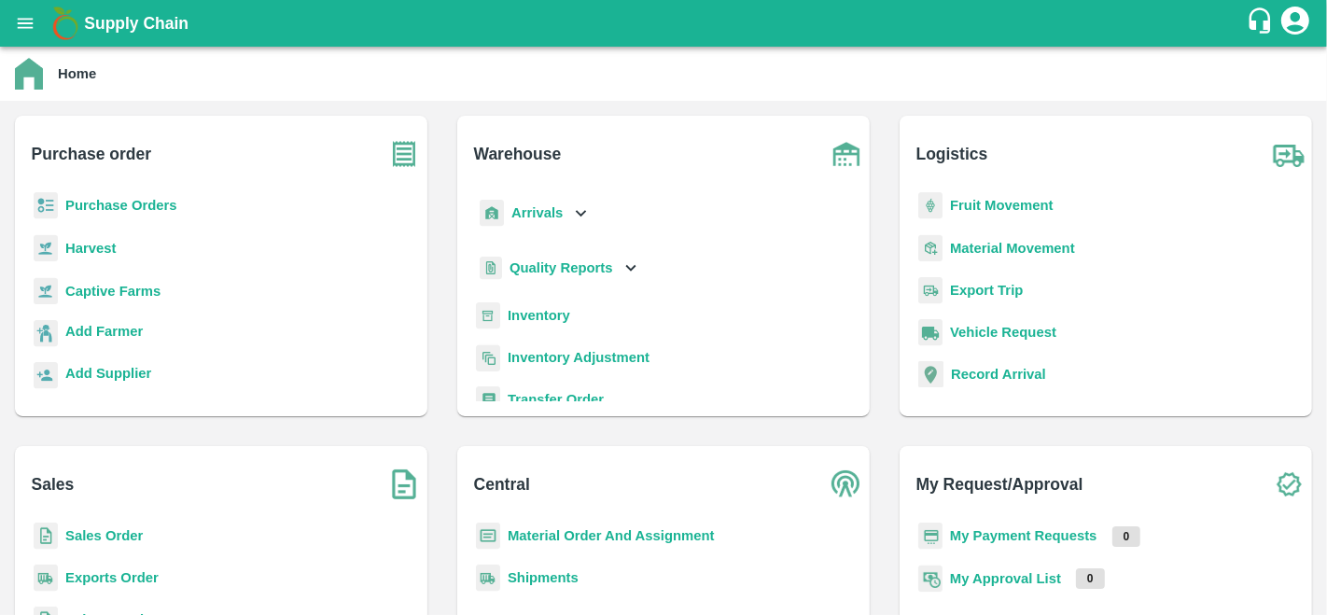
click at [125, 539] on b "Sales Order" at bounding box center [103, 535] width 77 height 15
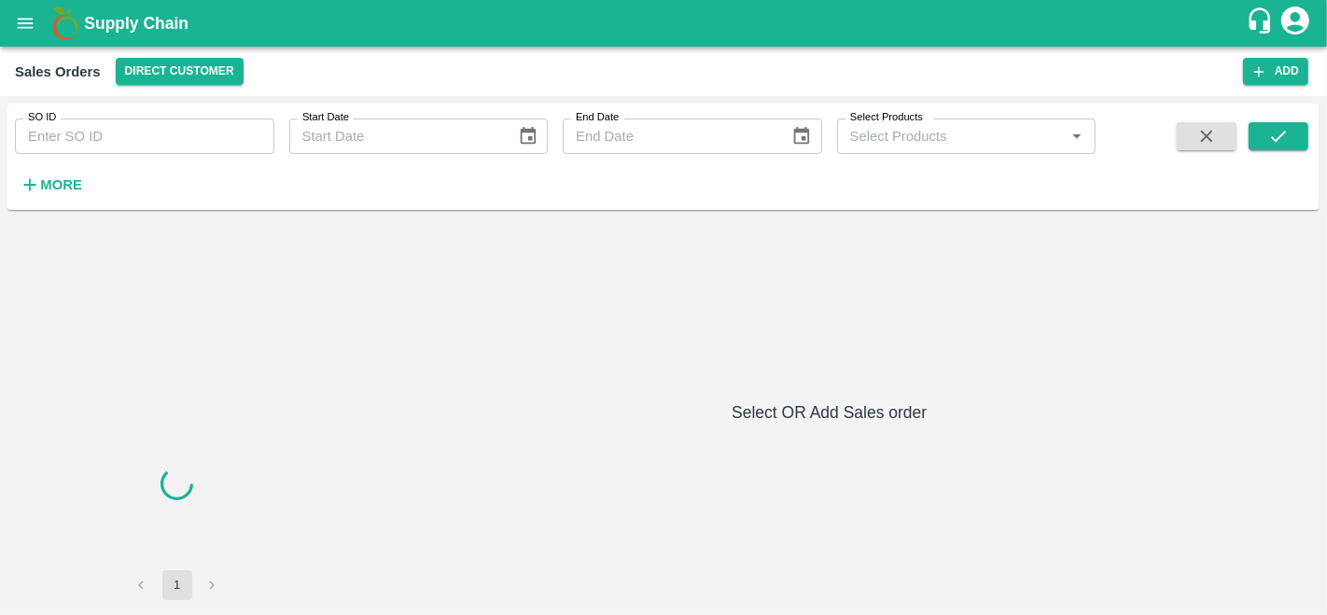
click at [98, 139] on input "SO ID" at bounding box center [144, 136] width 259 height 35
paste input "606541"
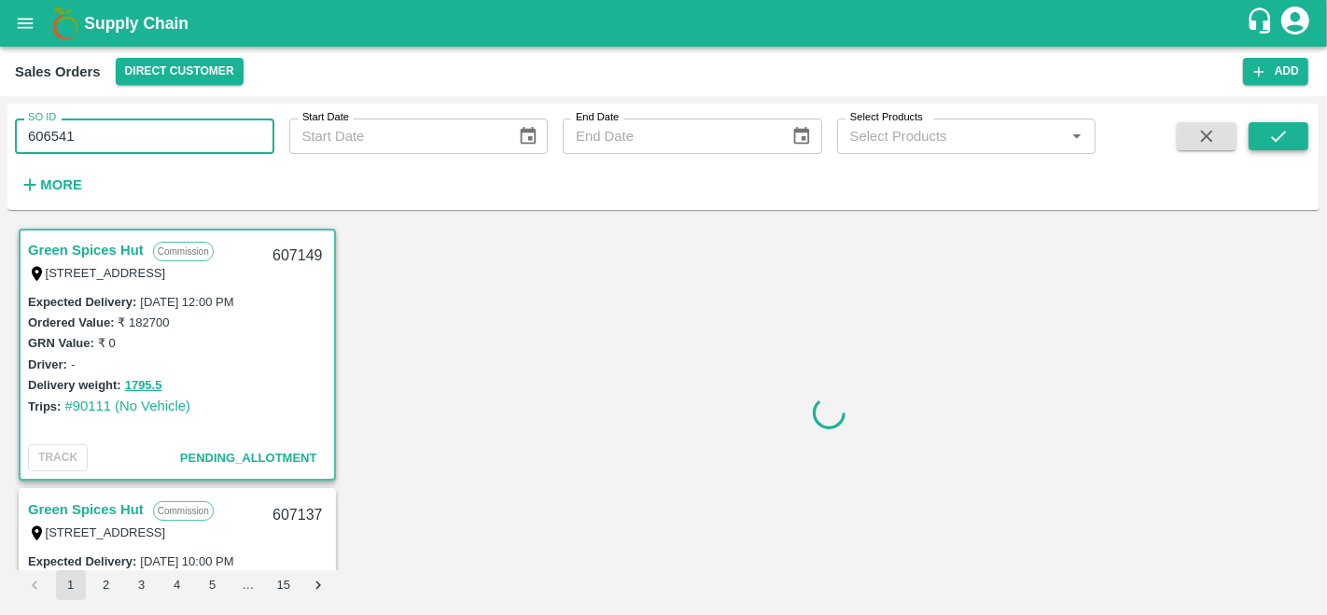
type input "606541"
click at [1264, 143] on button "submit" at bounding box center [1279, 136] width 60 height 28
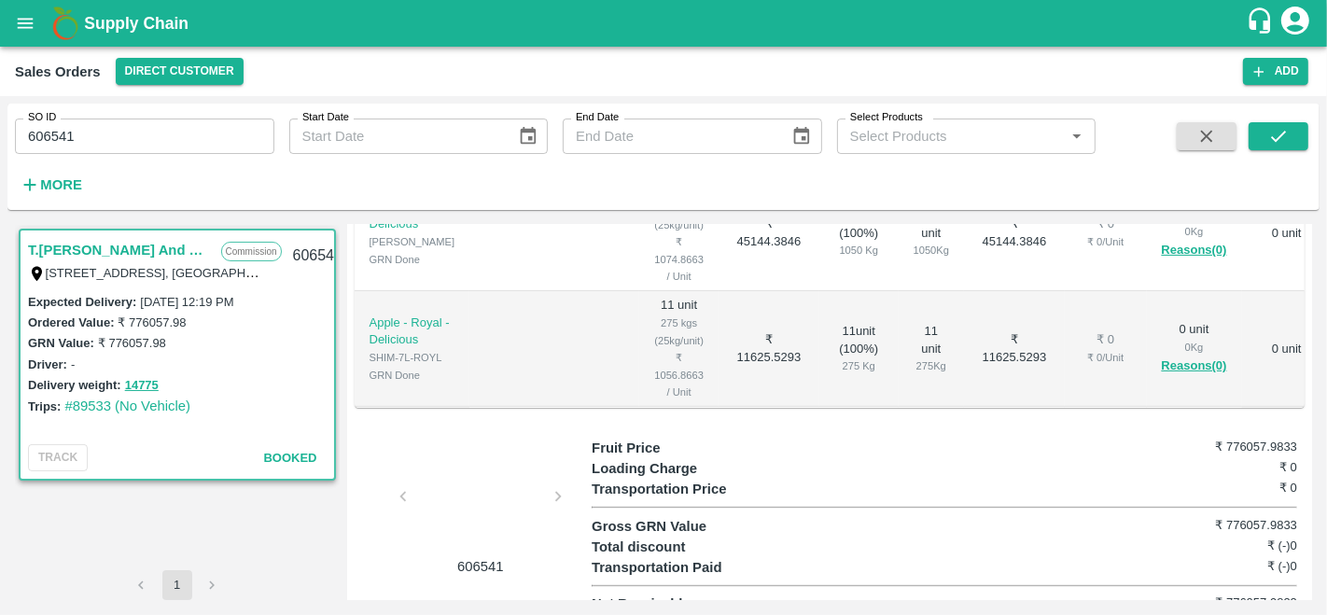
scroll to position [600, 0]
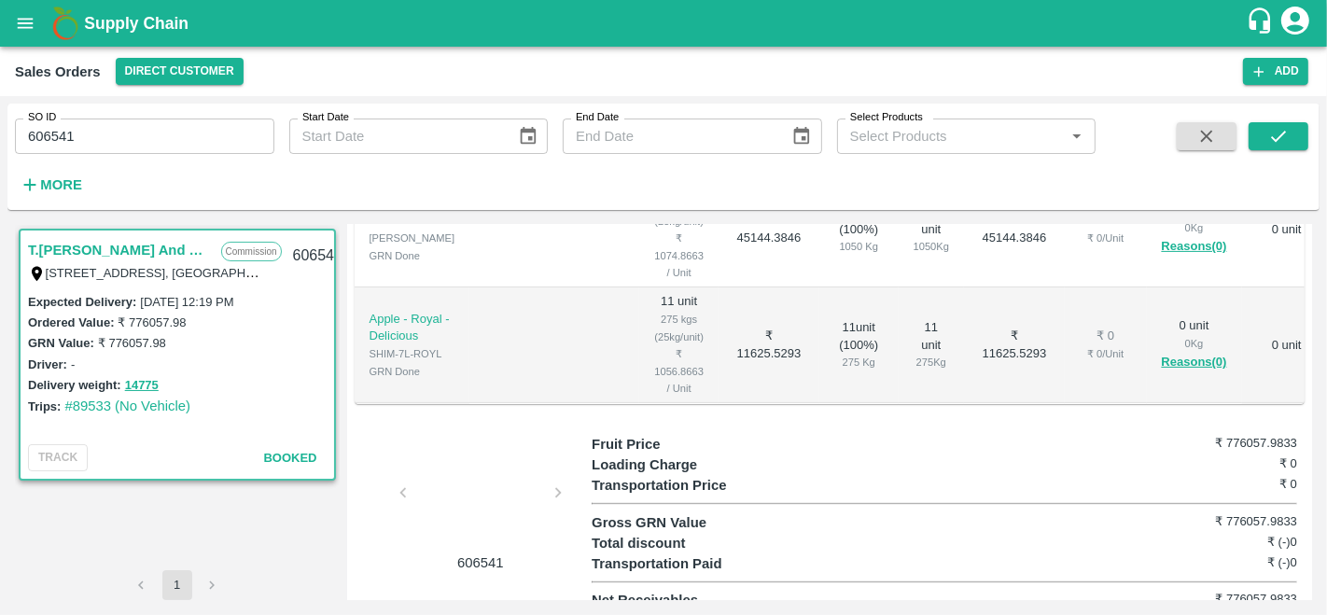
click at [28, 14] on icon "open drawer" at bounding box center [25, 23] width 21 height 21
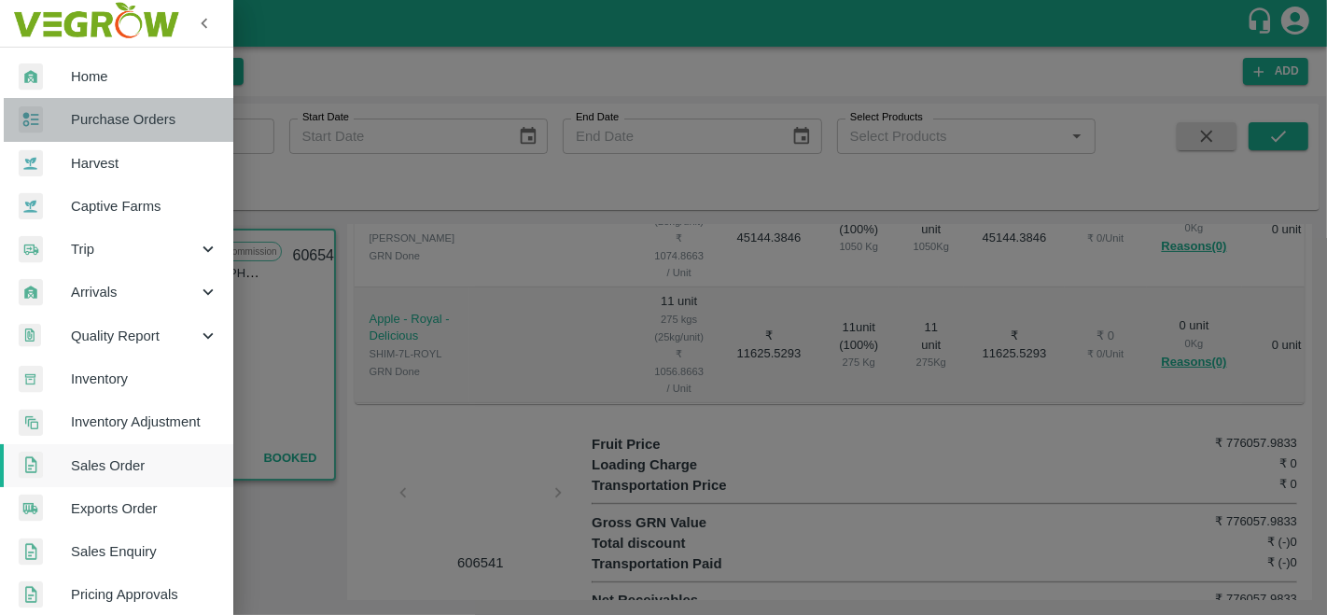
click at [140, 119] on span "Purchase Orders" at bounding box center [144, 119] width 147 height 21
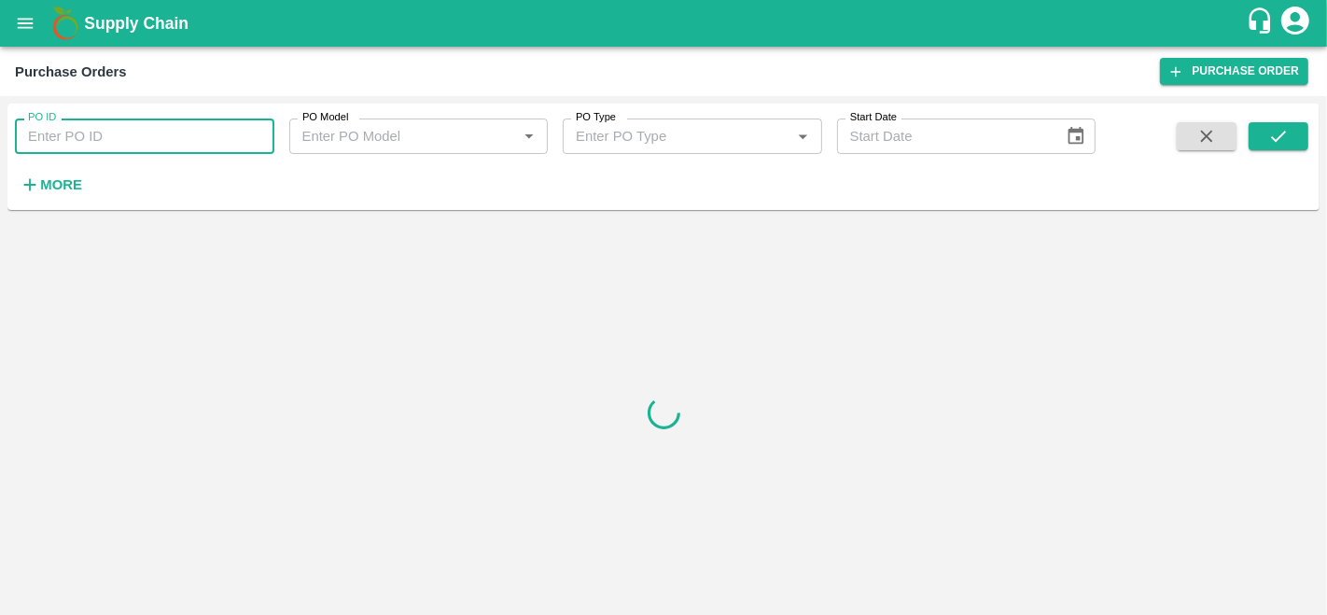
click at [107, 145] on input "PO ID" at bounding box center [144, 136] width 259 height 35
paste input "176581"
click at [1292, 140] on button "submit" at bounding box center [1279, 136] width 60 height 28
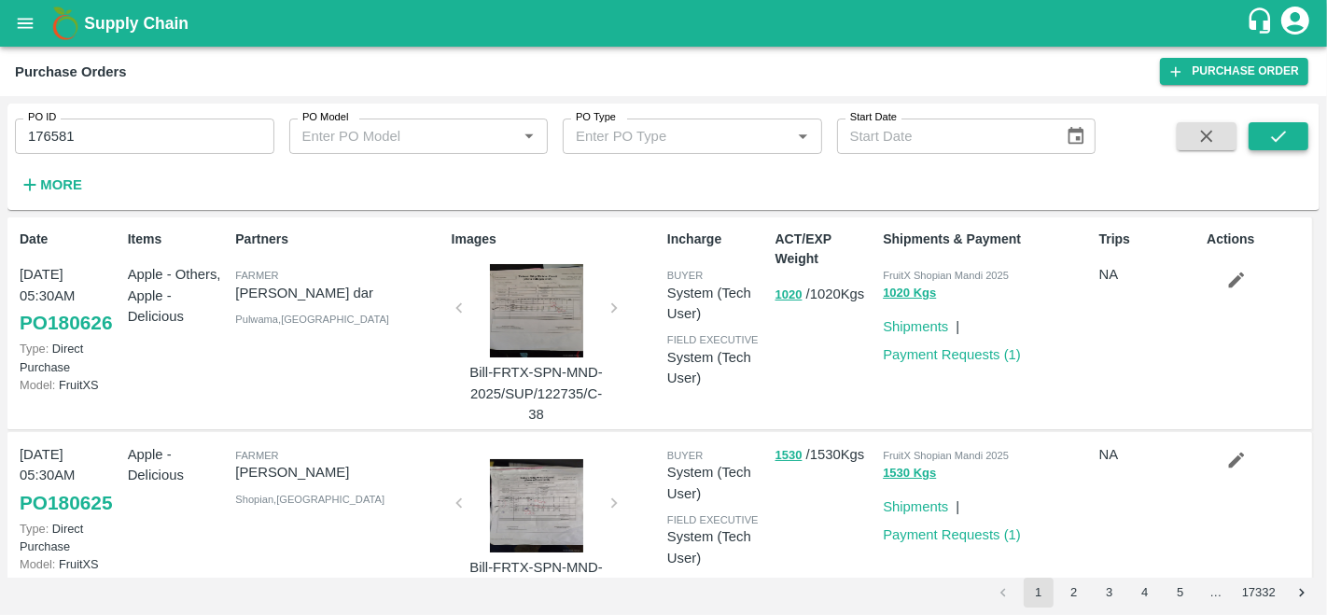
click at [1285, 134] on icon "submit" at bounding box center [1278, 136] width 21 height 21
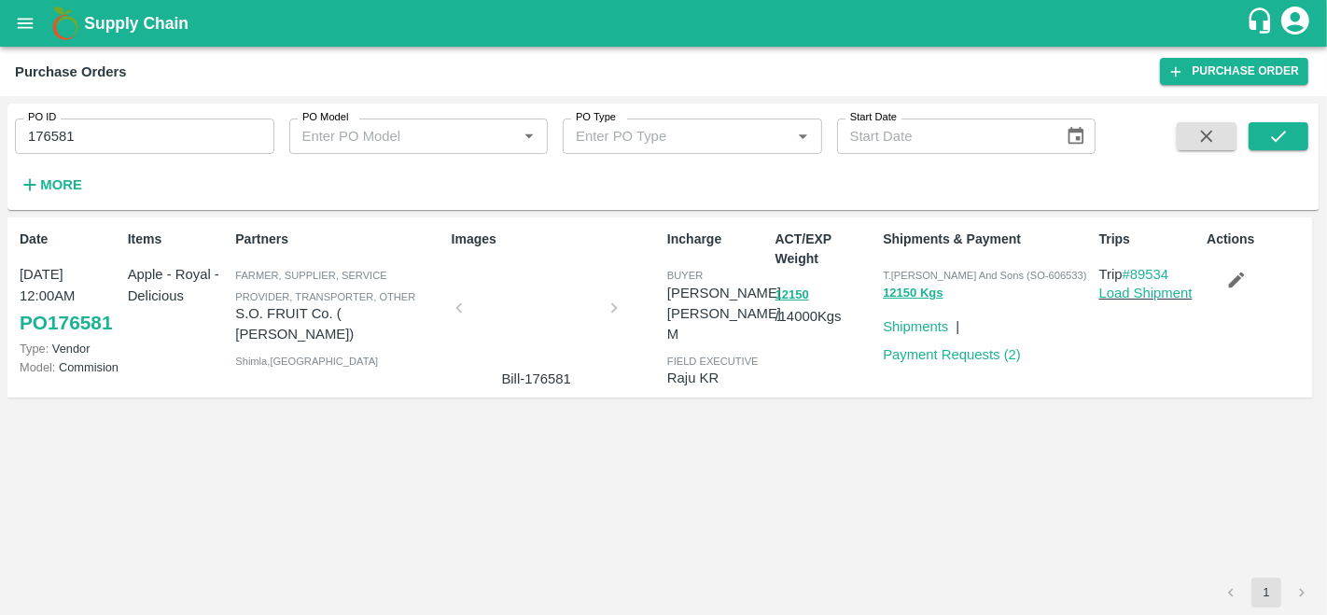
click at [516, 322] on div at bounding box center [537, 313] width 140 height 99
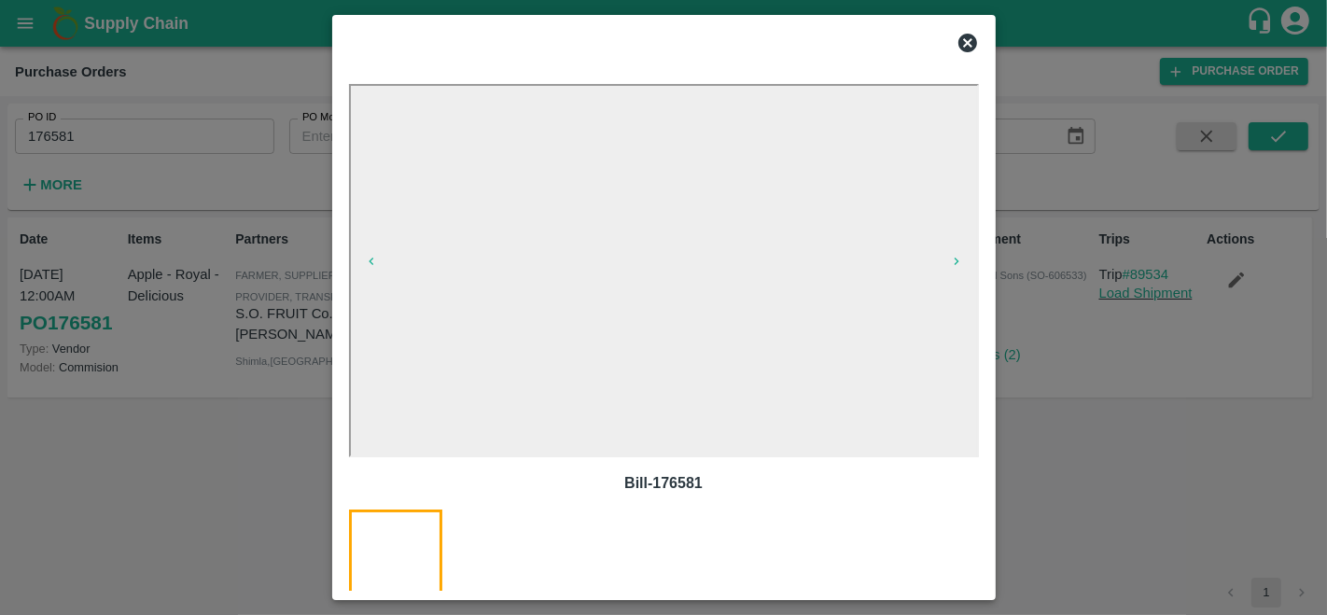
click at [972, 49] on icon at bounding box center [967, 43] width 19 height 19
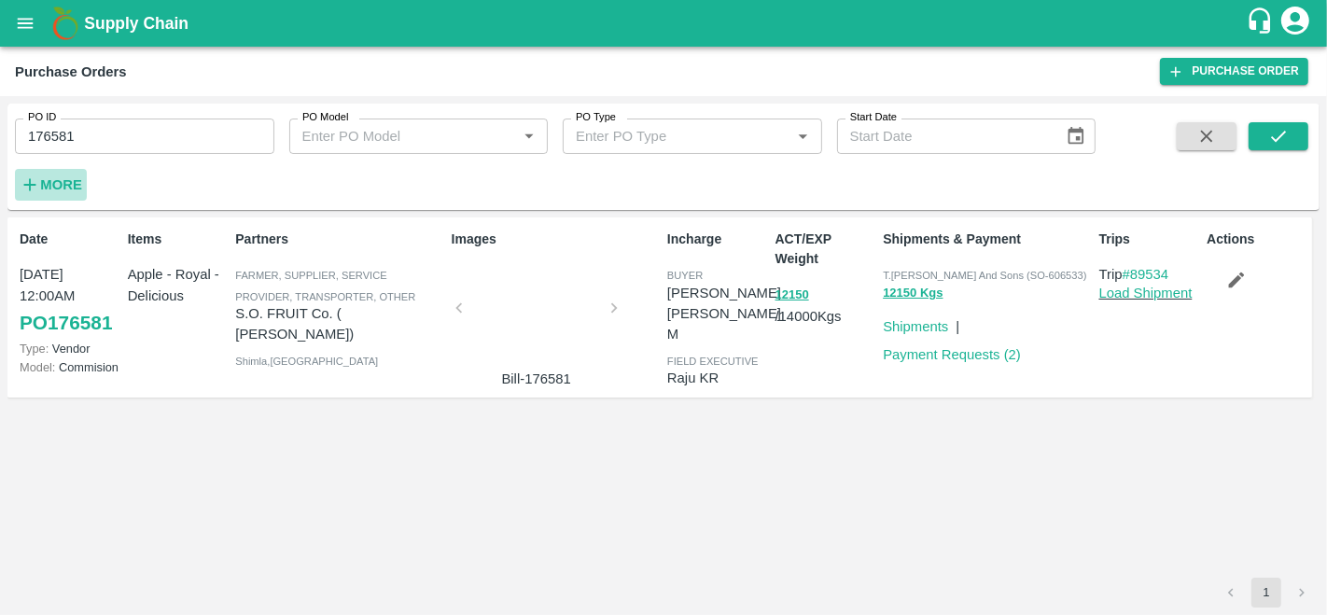
click at [61, 181] on strong "More" at bounding box center [61, 184] width 42 height 15
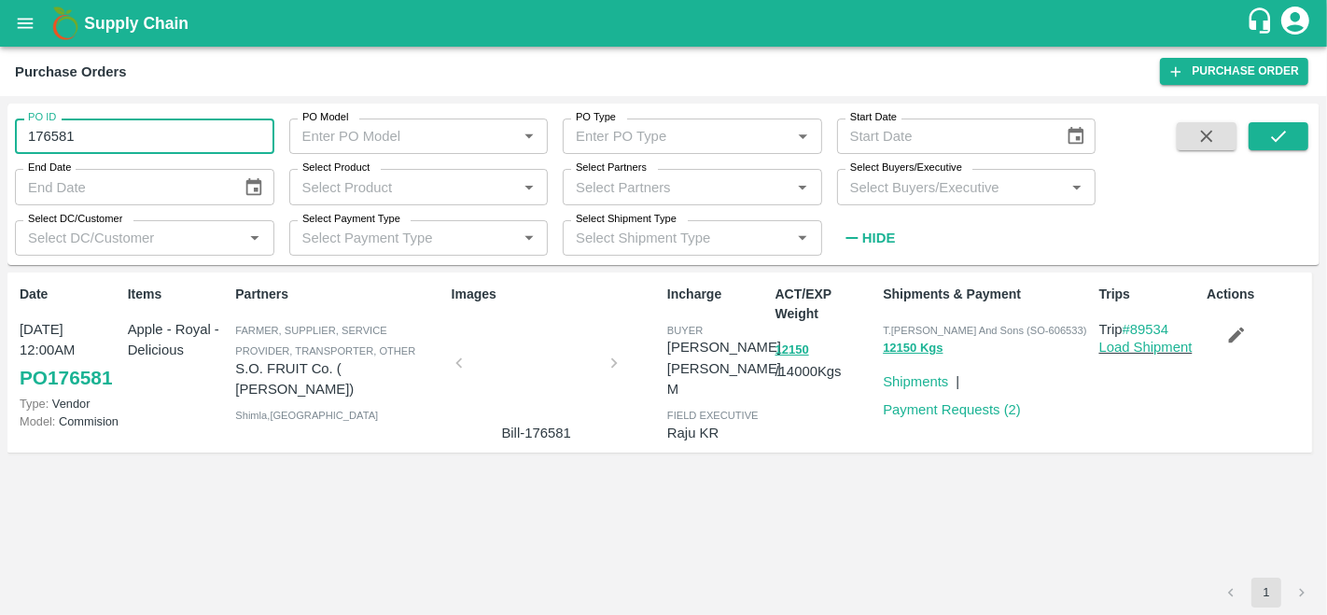
click at [123, 137] on input "176581" at bounding box center [144, 136] width 259 height 35
type input "176581"
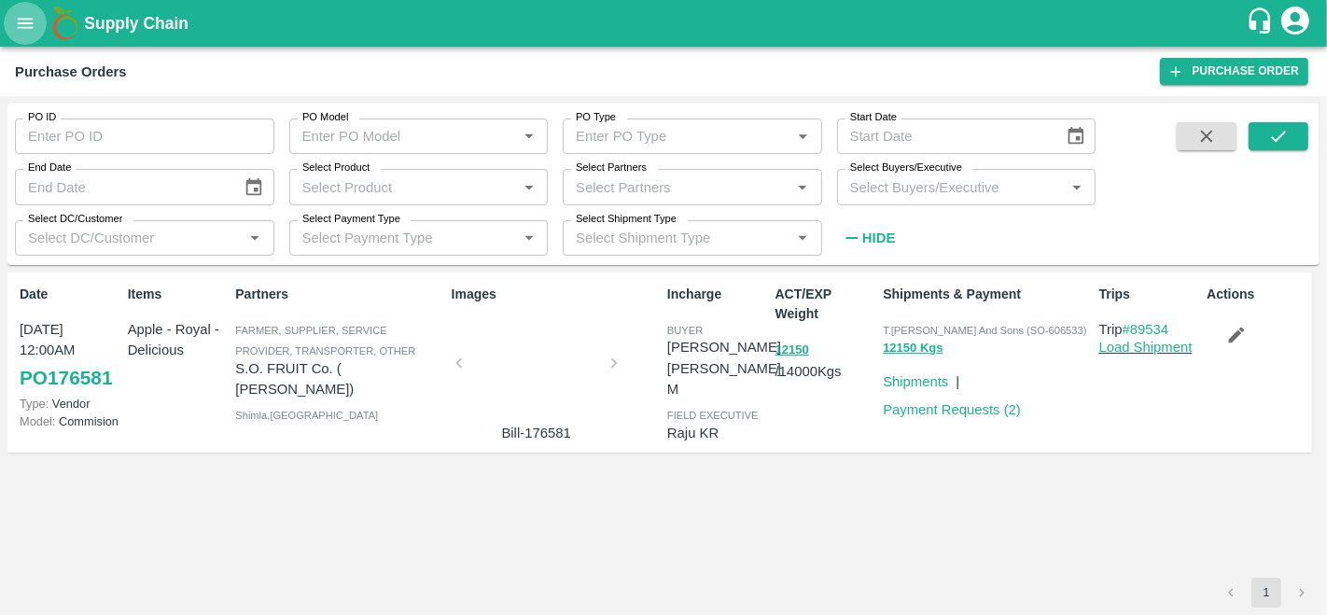
click at [22, 23] on icon "open drawer" at bounding box center [26, 23] width 16 height 10
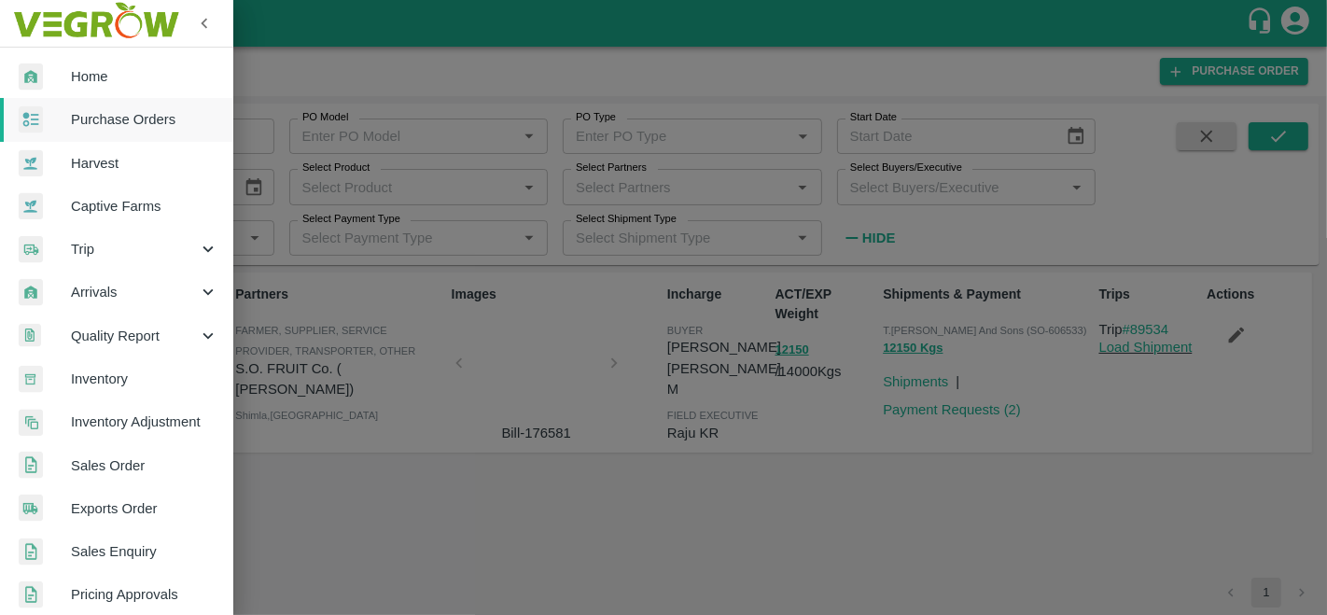
click at [120, 254] on span "Trip" at bounding box center [134, 249] width 127 height 21
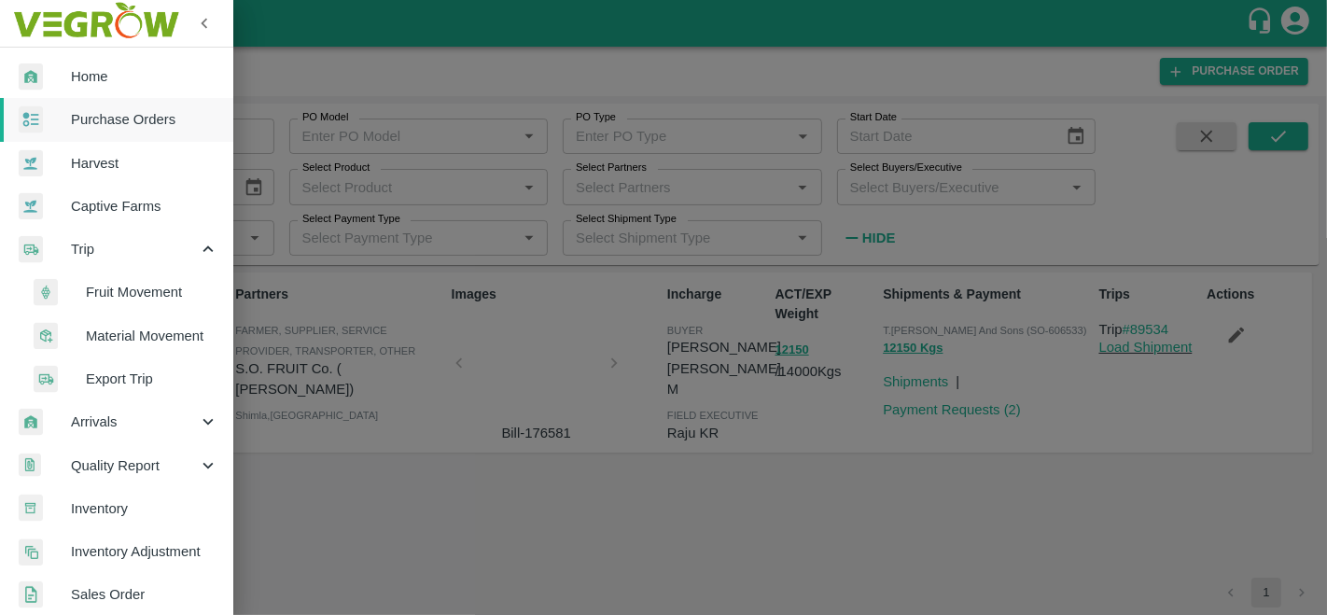
click at [150, 295] on span "Fruit Movement" at bounding box center [152, 292] width 133 height 21
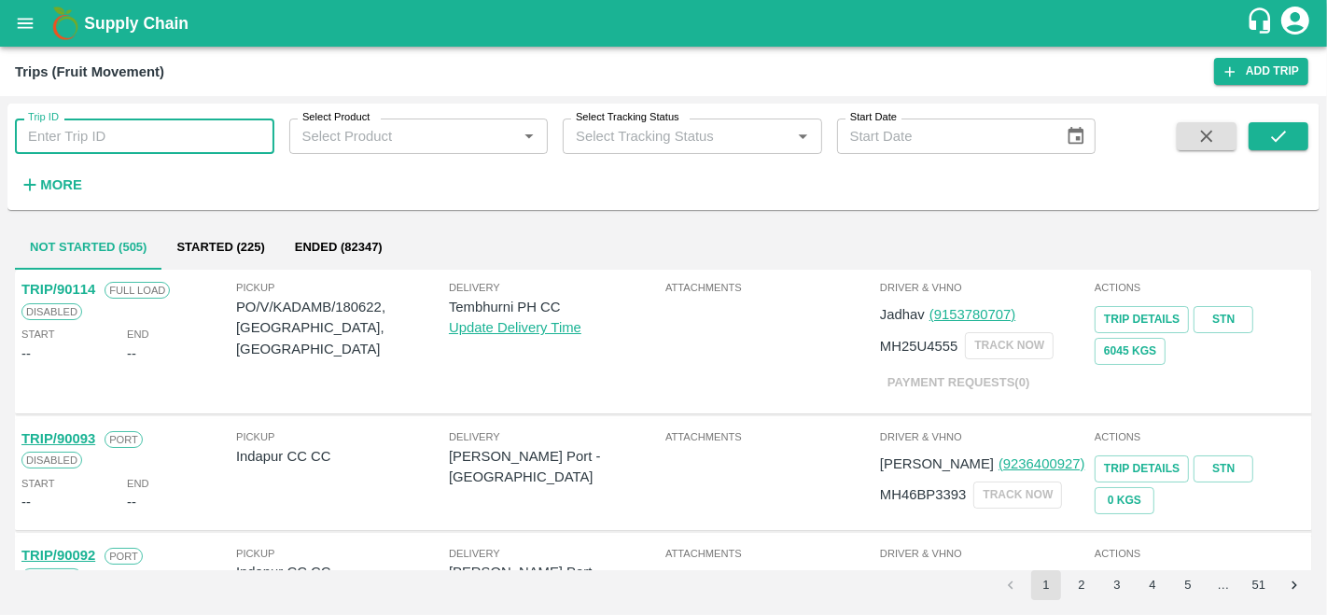
click at [121, 131] on input "Trip ID" at bounding box center [144, 136] width 259 height 35
type input "88604"
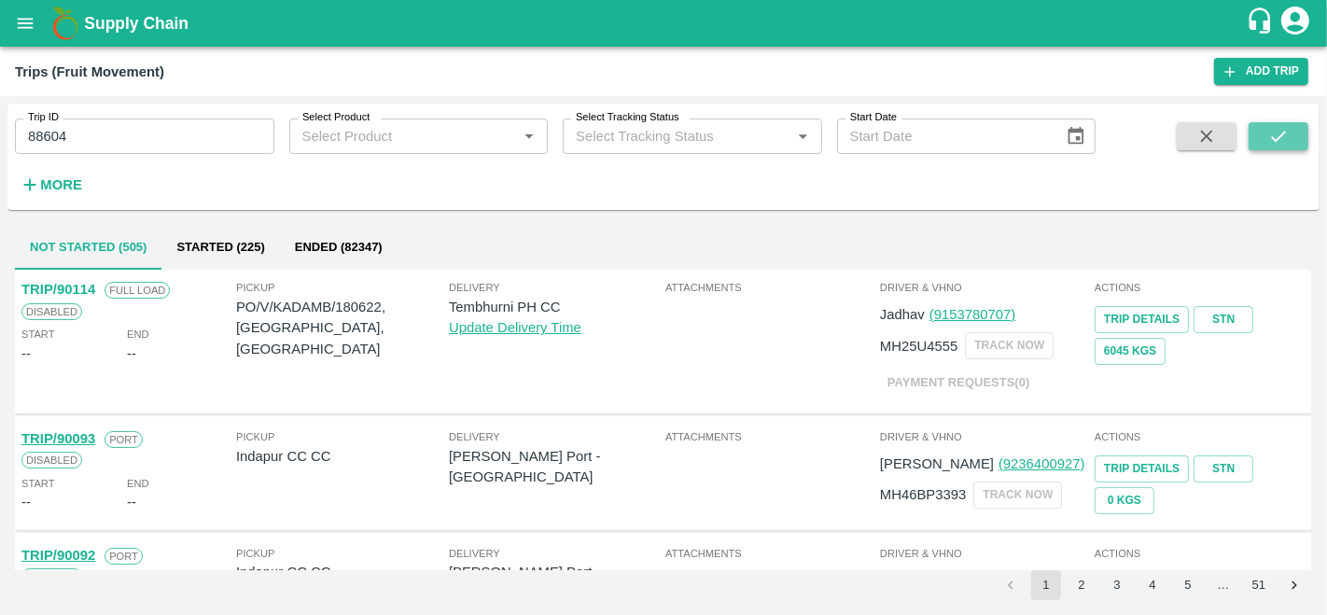
click at [1283, 132] on icon "submit" at bounding box center [1278, 136] width 21 height 21
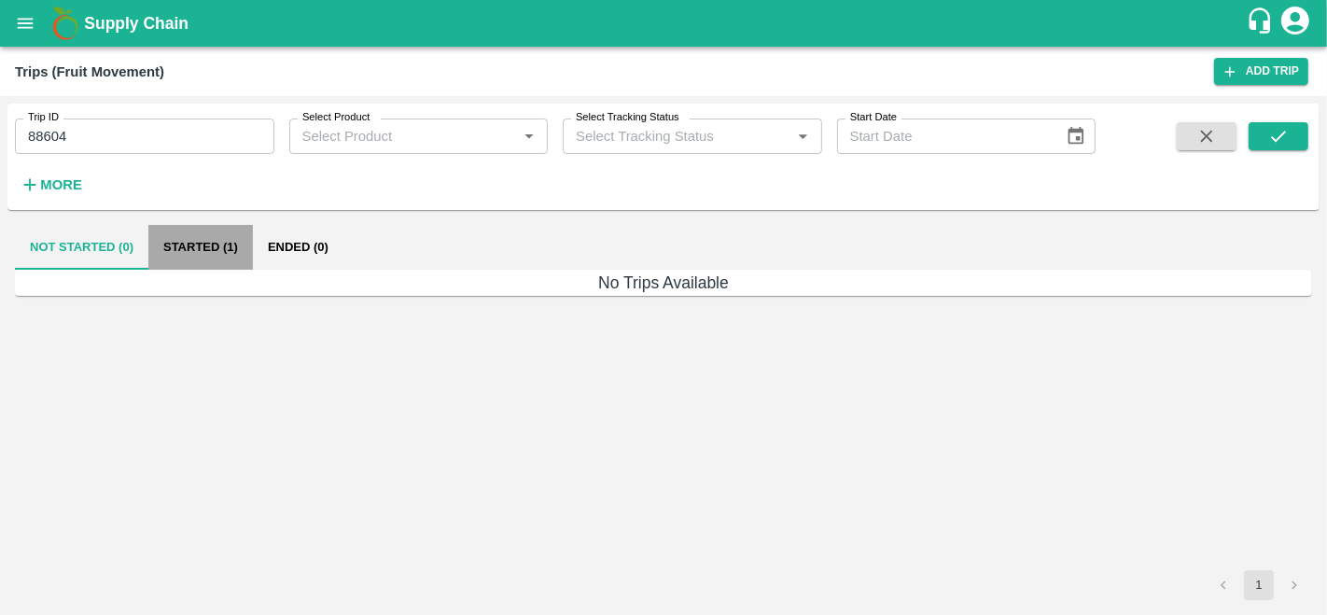
click at [207, 252] on button "Started (1)" at bounding box center [200, 247] width 105 height 45
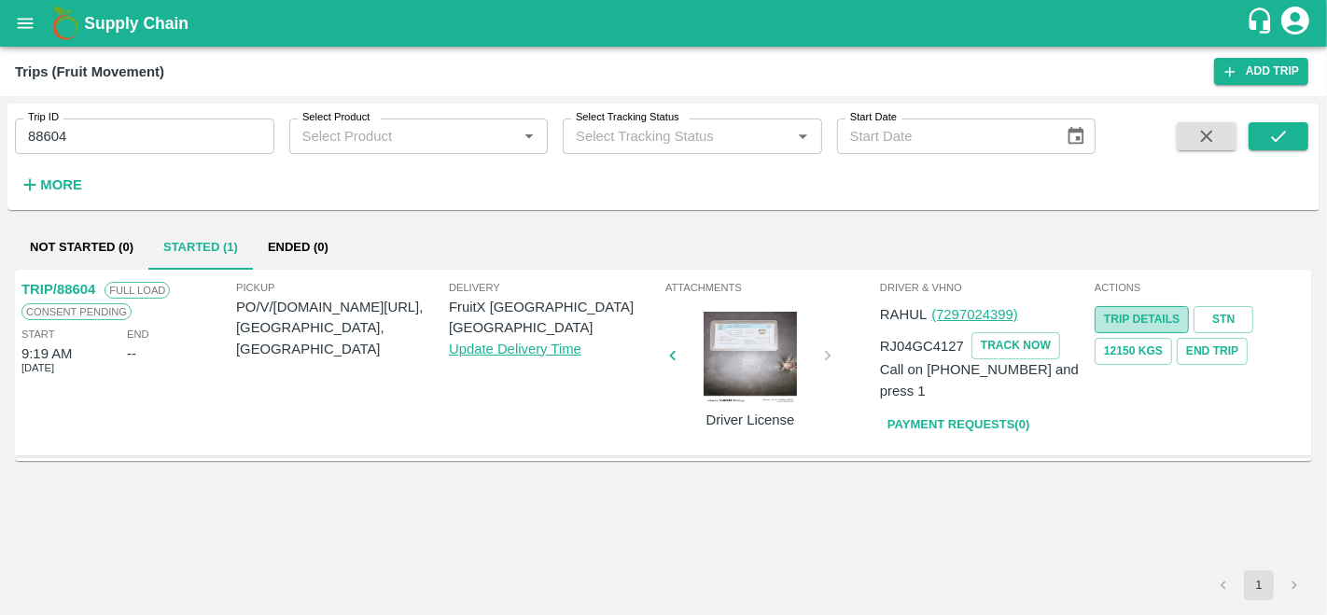
click at [1157, 322] on link "Trip Details" at bounding box center [1142, 319] width 94 height 27
click at [27, 22] on icon "open drawer" at bounding box center [26, 23] width 16 height 10
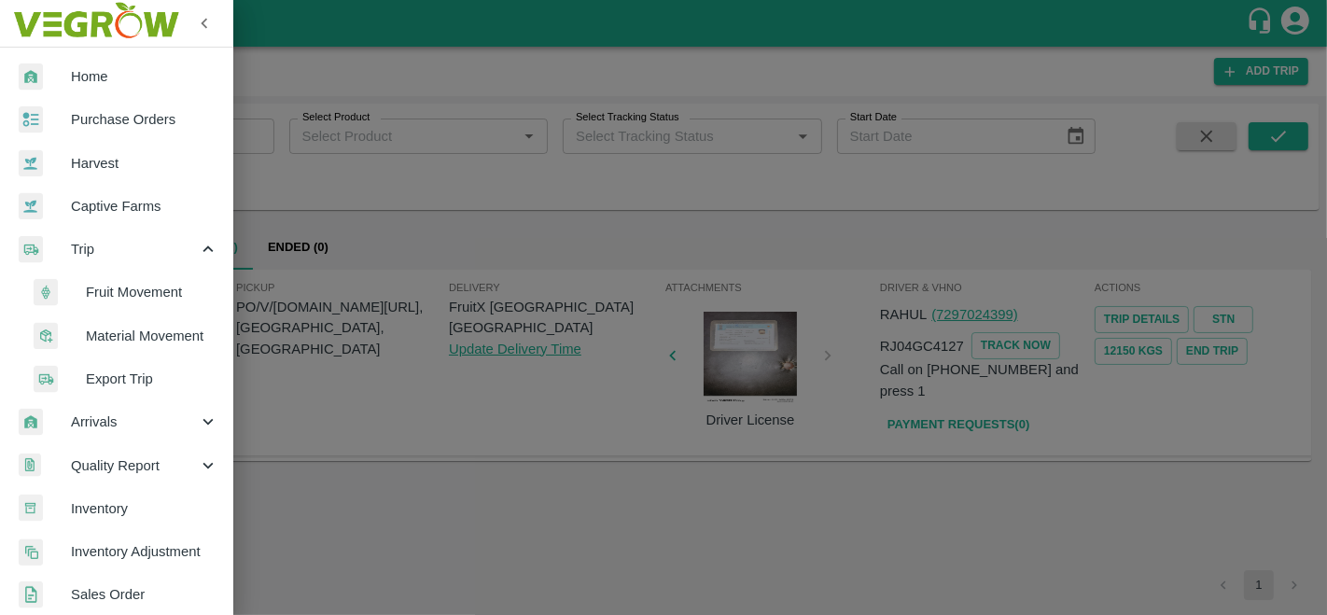
click at [109, 105] on link "Purchase Orders" at bounding box center [116, 119] width 233 height 43
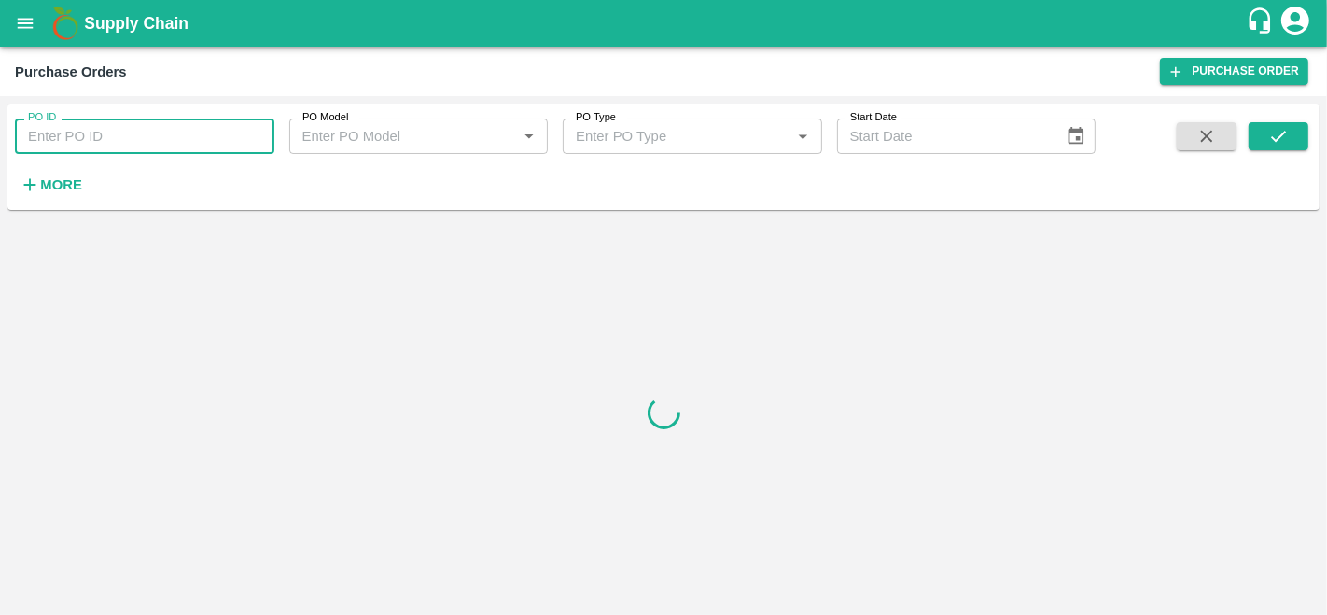
click at [112, 140] on input "PO ID" at bounding box center [144, 136] width 259 height 35
paste input "176998"
type input "176998"
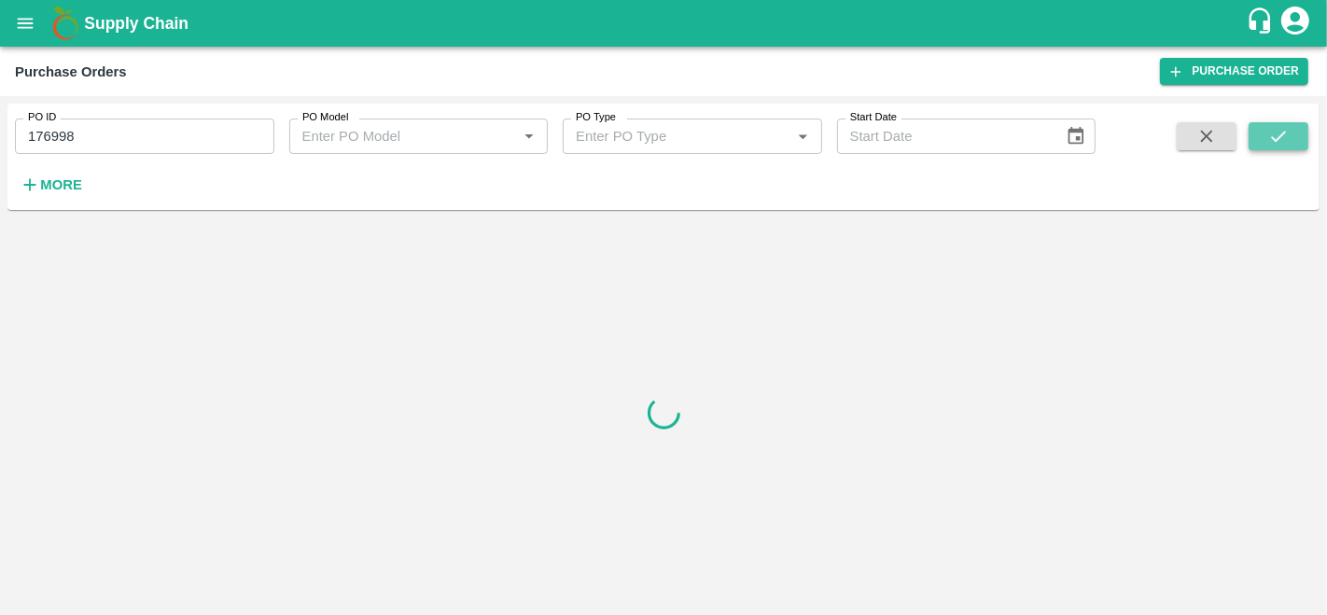
click at [1299, 131] on button "submit" at bounding box center [1279, 136] width 60 height 28
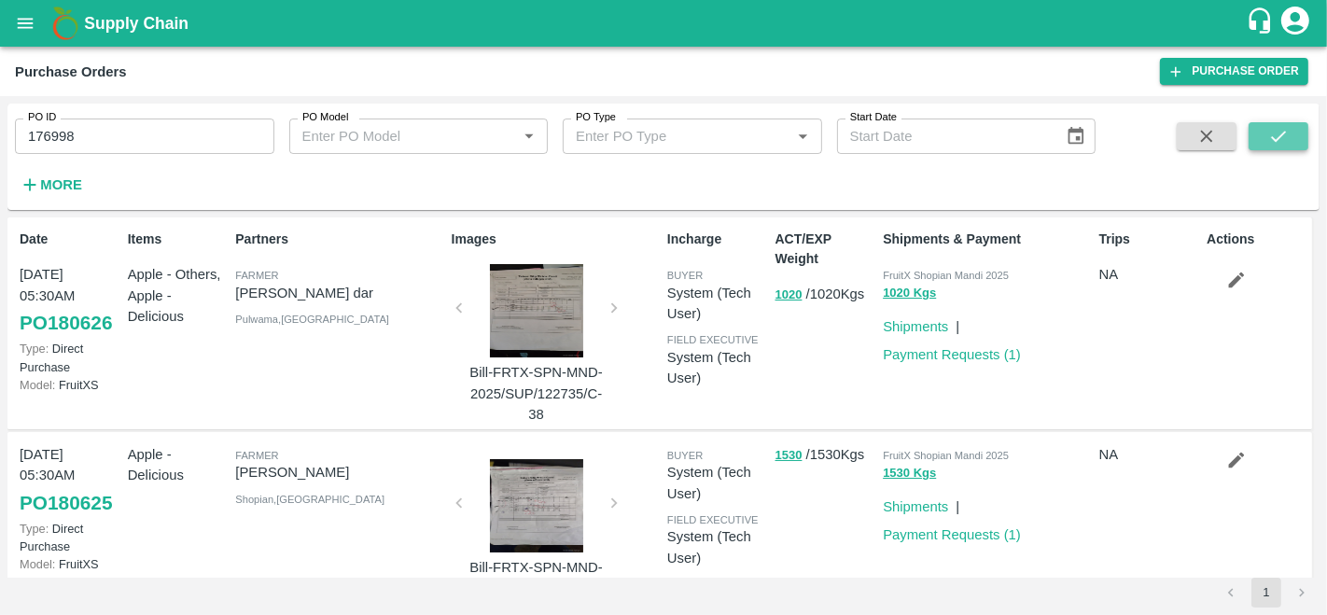
click at [1272, 142] on icon "submit" at bounding box center [1278, 136] width 21 height 21
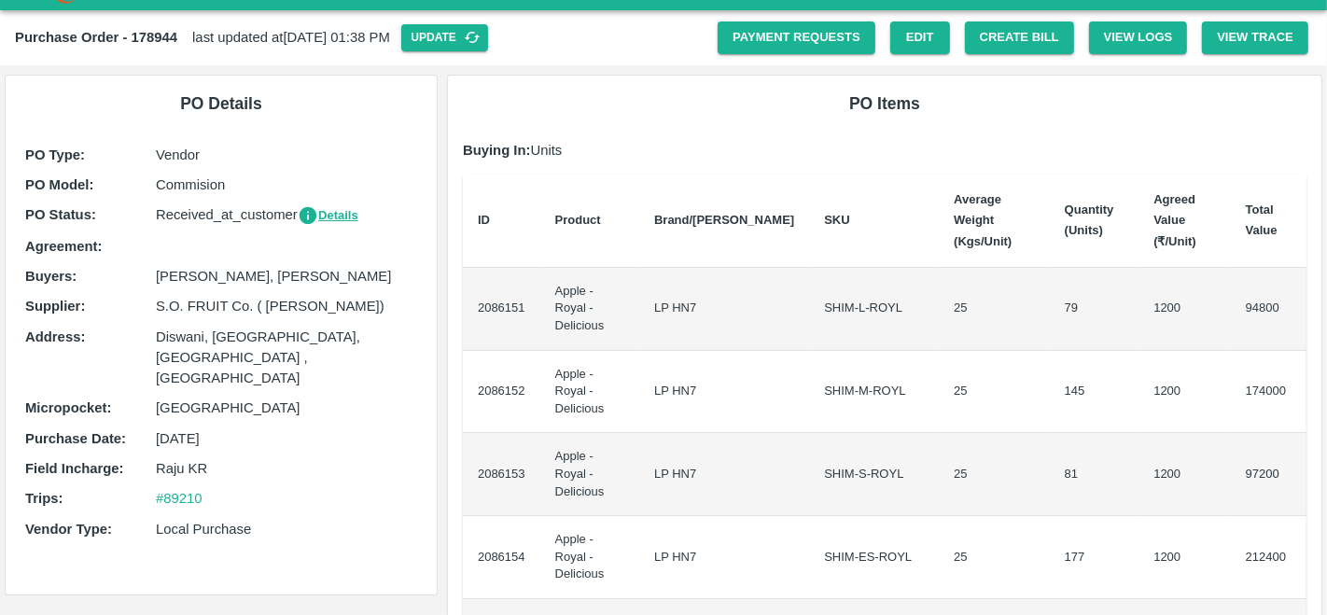
scroll to position [35, 0]
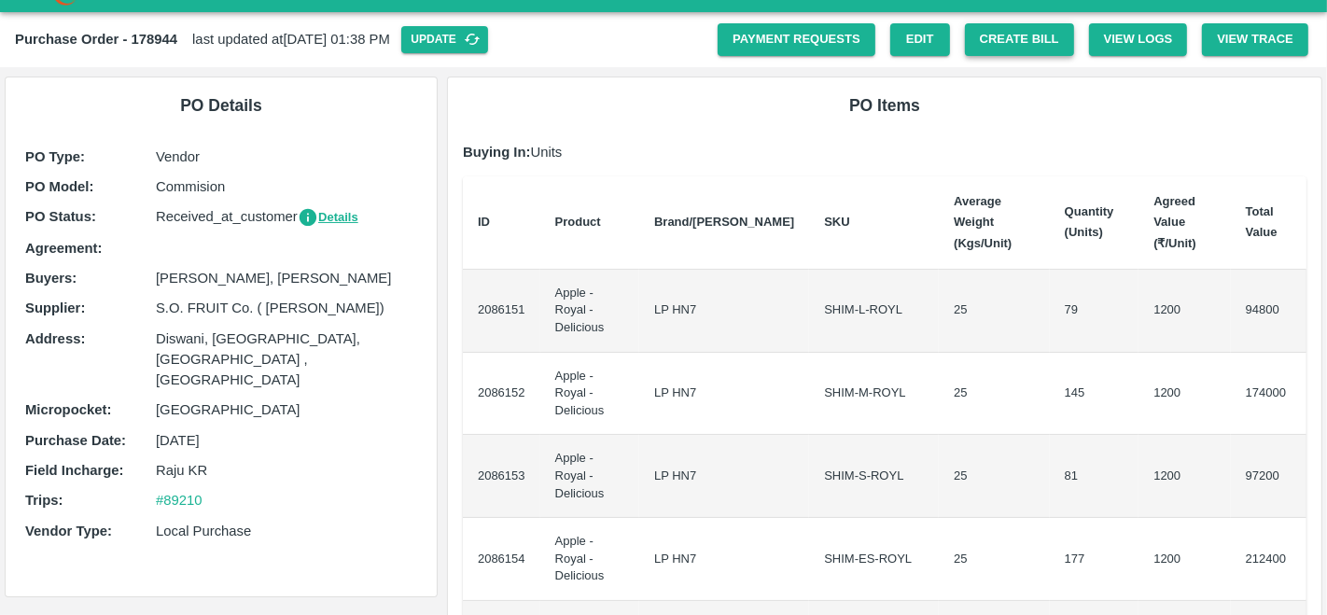
click at [1010, 28] on button "Create Bill" at bounding box center [1019, 39] width 109 height 33
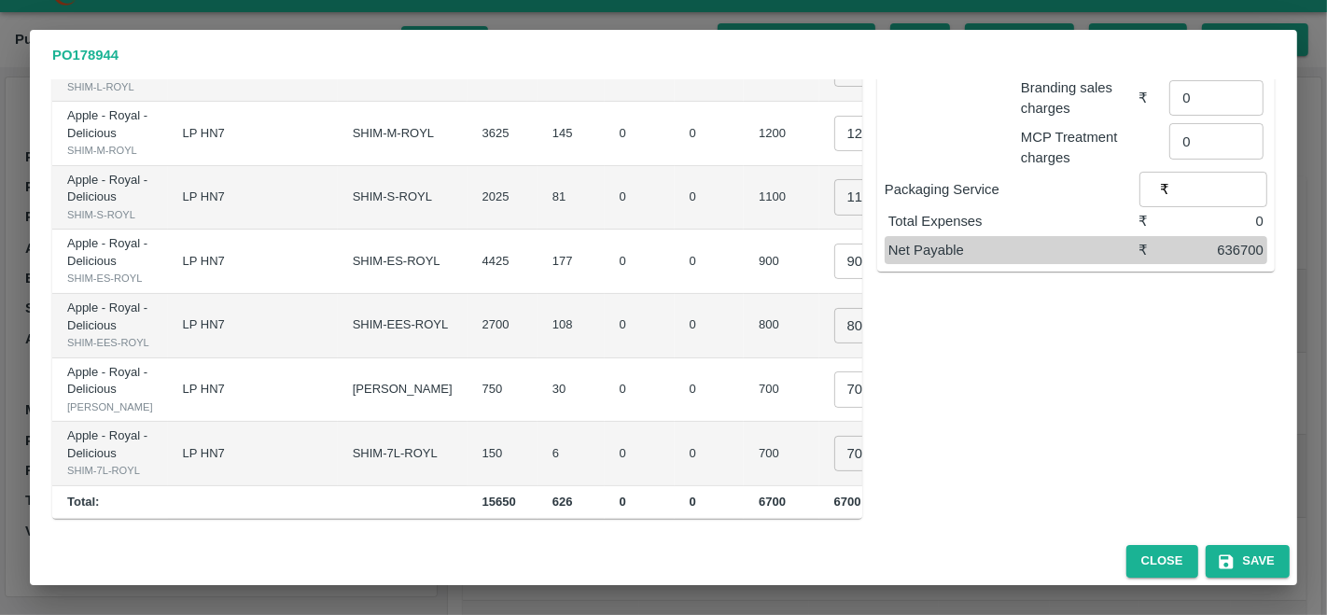
scroll to position [536, 0]
drag, startPoint x: 129, startPoint y: 56, endPoint x: 78, endPoint y: 61, distance: 50.6
click at [78, 61] on p "PO 178944" at bounding box center [663, 55] width 1222 height 21
copy b "178944"
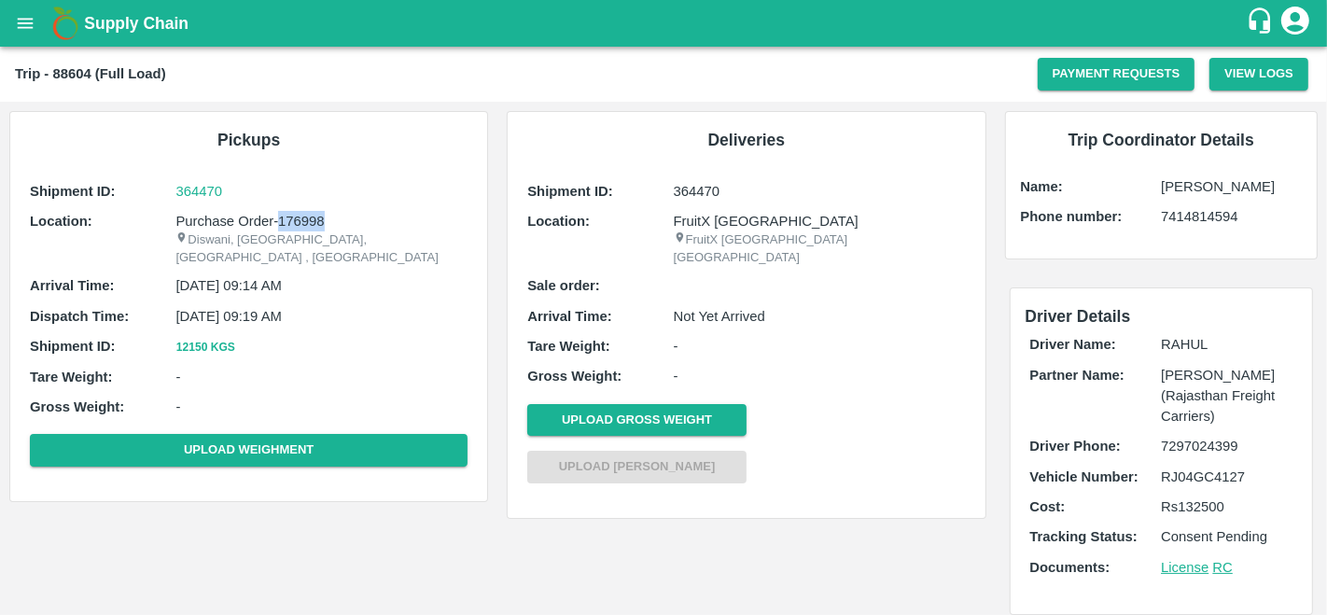
drag, startPoint x: 277, startPoint y: 216, endPoint x: 322, endPoint y: 224, distance: 45.6
click at [322, 224] on p "Purchase Order-176998" at bounding box center [321, 221] width 292 height 21
copy p "176998"
click at [21, 33] on icon "open drawer" at bounding box center [25, 23] width 21 height 21
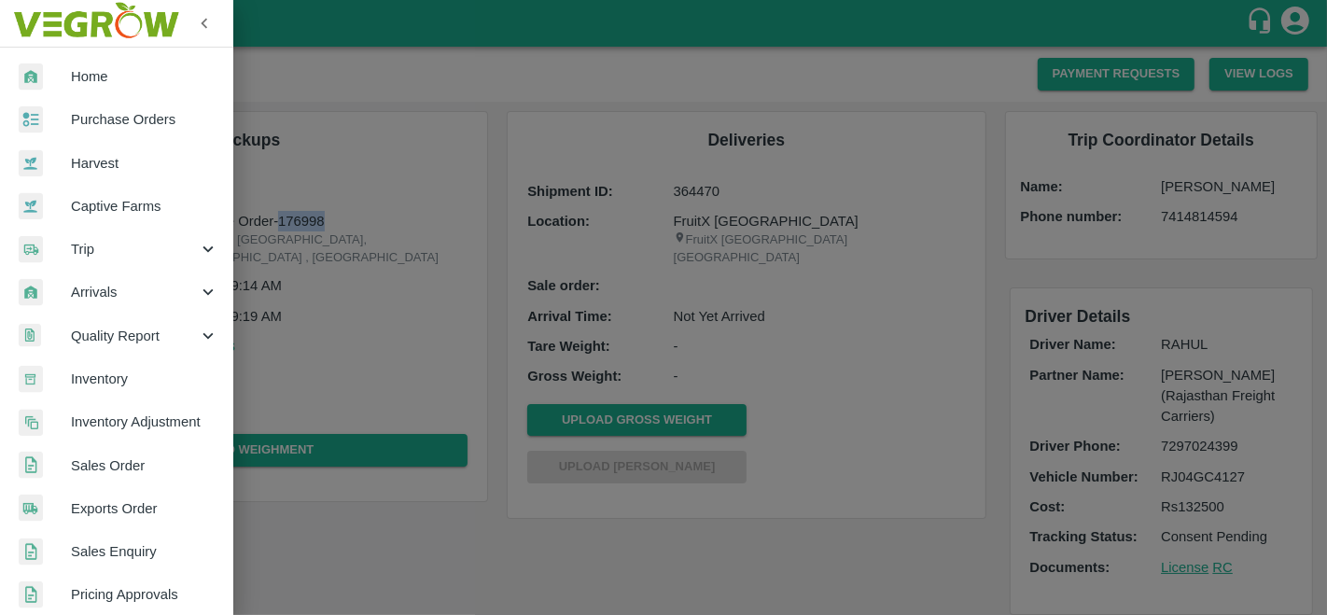
click at [119, 473] on span "Sales Order" at bounding box center [144, 465] width 147 height 21
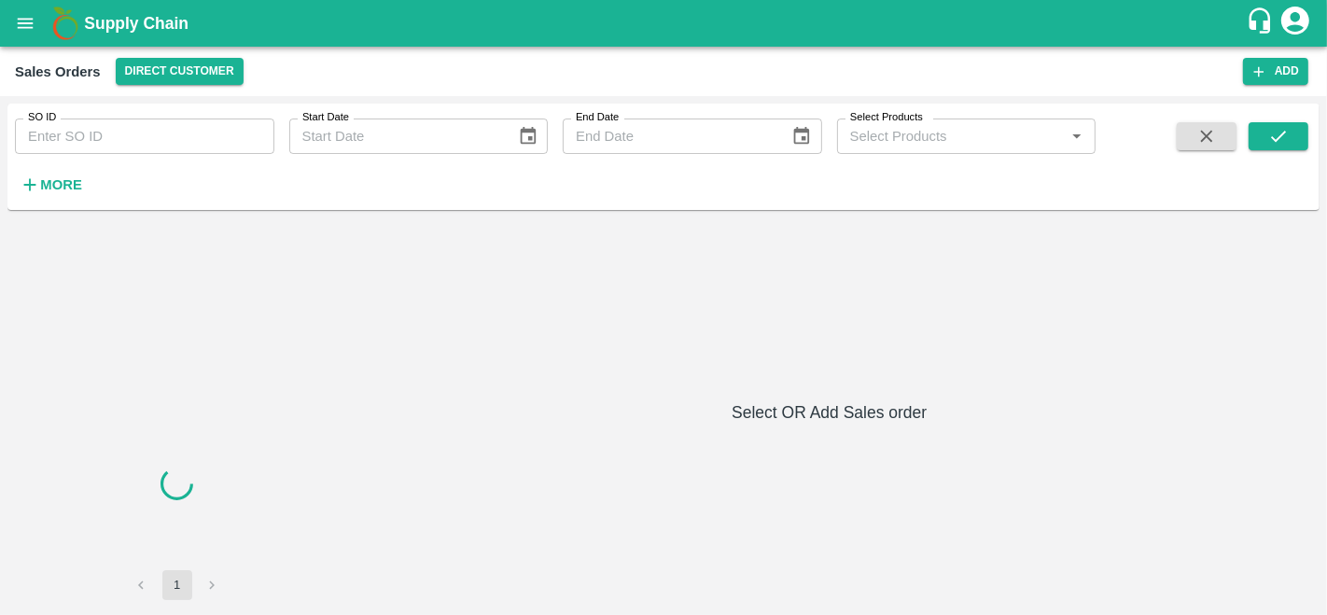
click at [117, 145] on input "SO ID" at bounding box center [144, 136] width 259 height 35
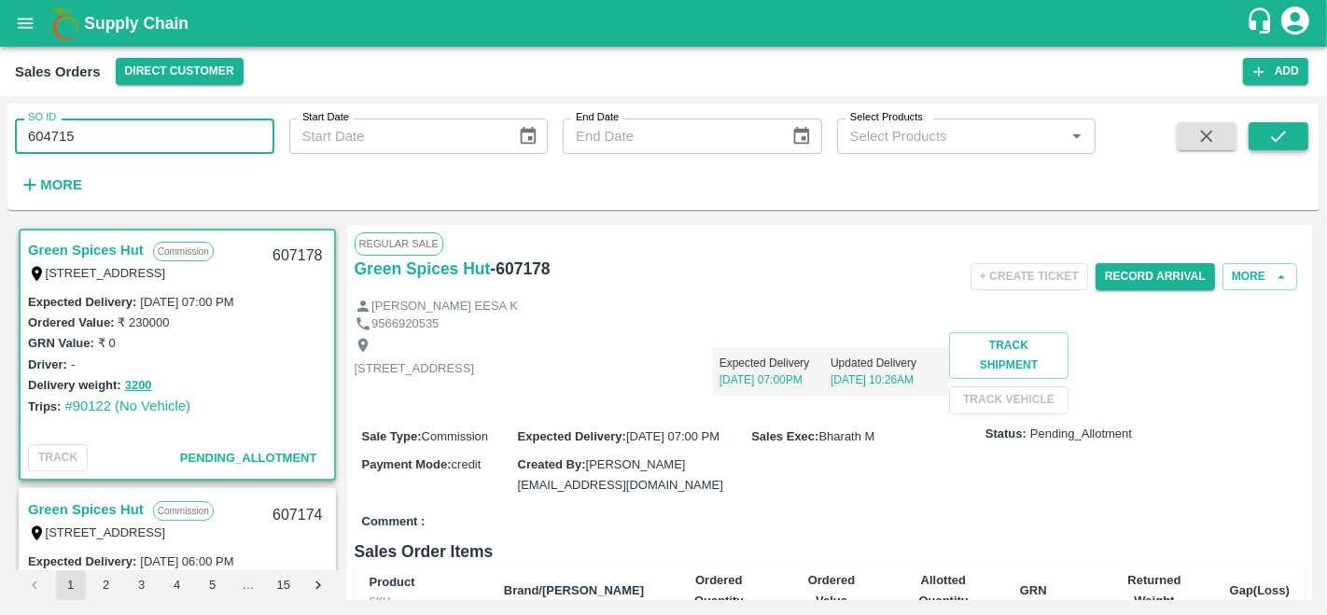
click at [1274, 133] on icon "submit" at bounding box center [1278, 136] width 21 height 21
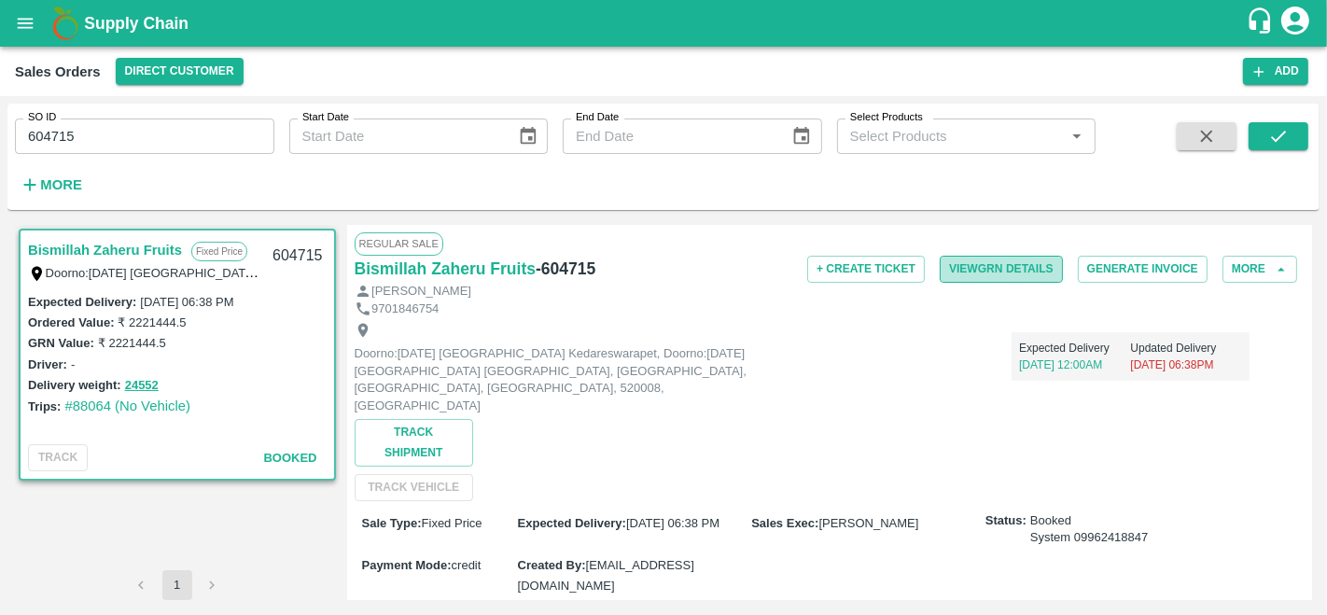
click at [1005, 259] on button "View GRN Details" at bounding box center [1001, 269] width 123 height 27
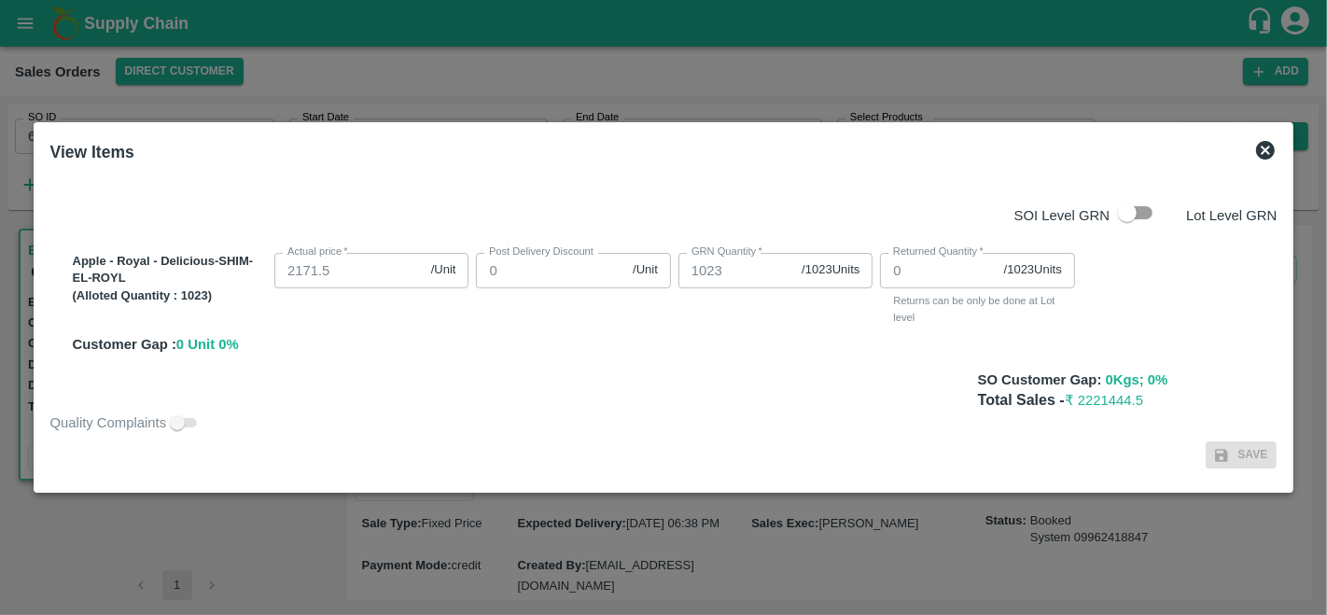
click at [1262, 151] on icon at bounding box center [1265, 150] width 19 height 19
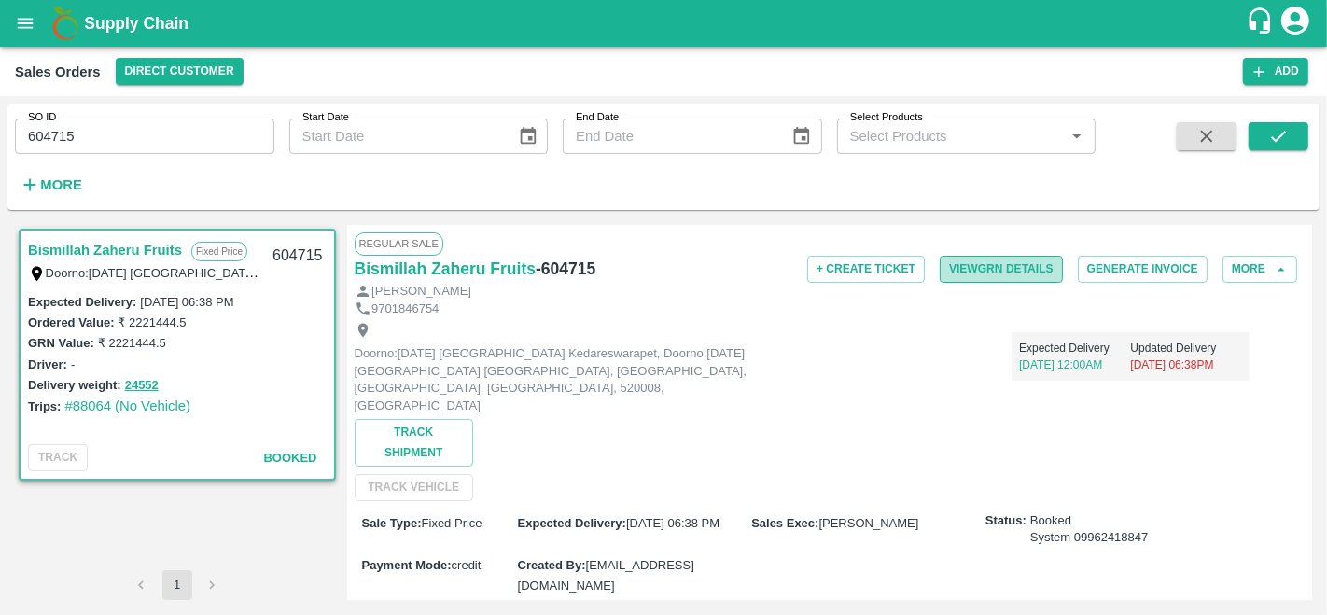
click at [995, 268] on button "View GRN Details" at bounding box center [1001, 269] width 123 height 27
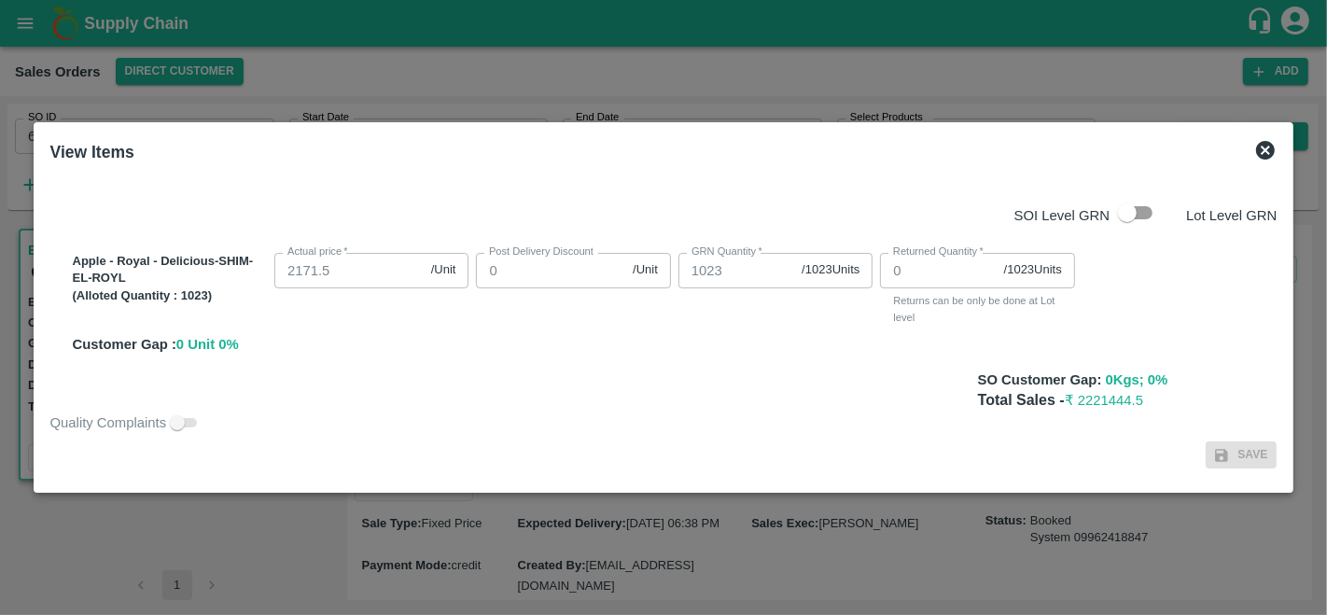
click at [1265, 147] on icon at bounding box center [1265, 150] width 22 height 22
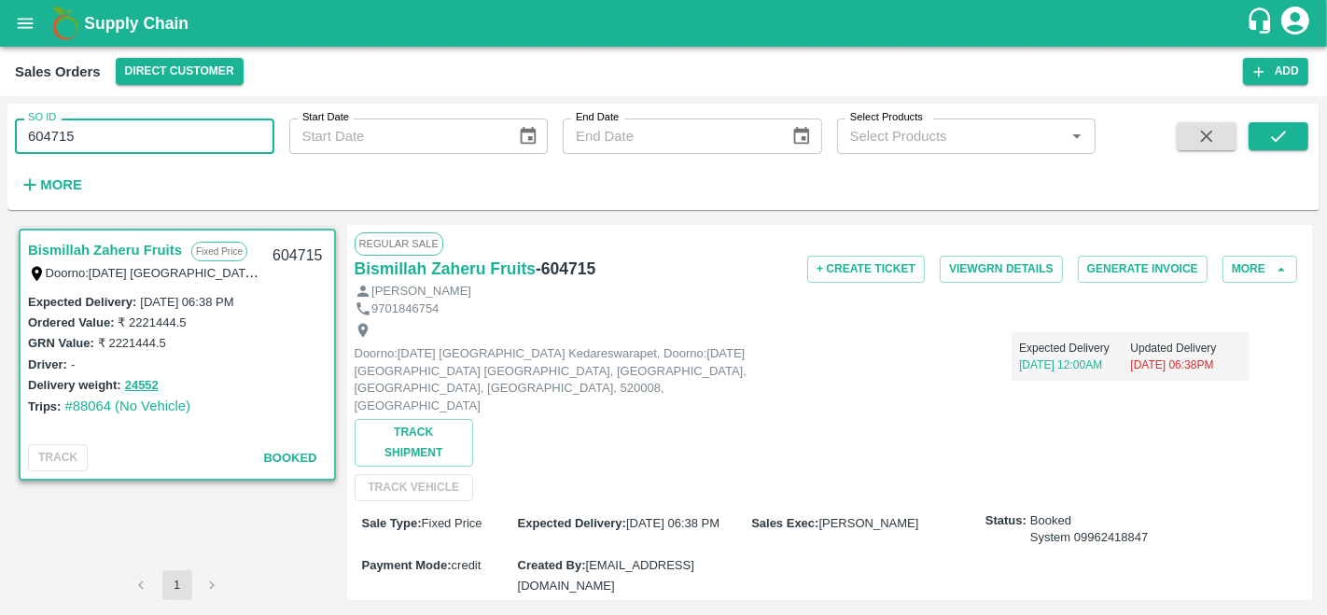
click at [98, 140] on input "604715" at bounding box center [144, 136] width 259 height 35
type input "606866"
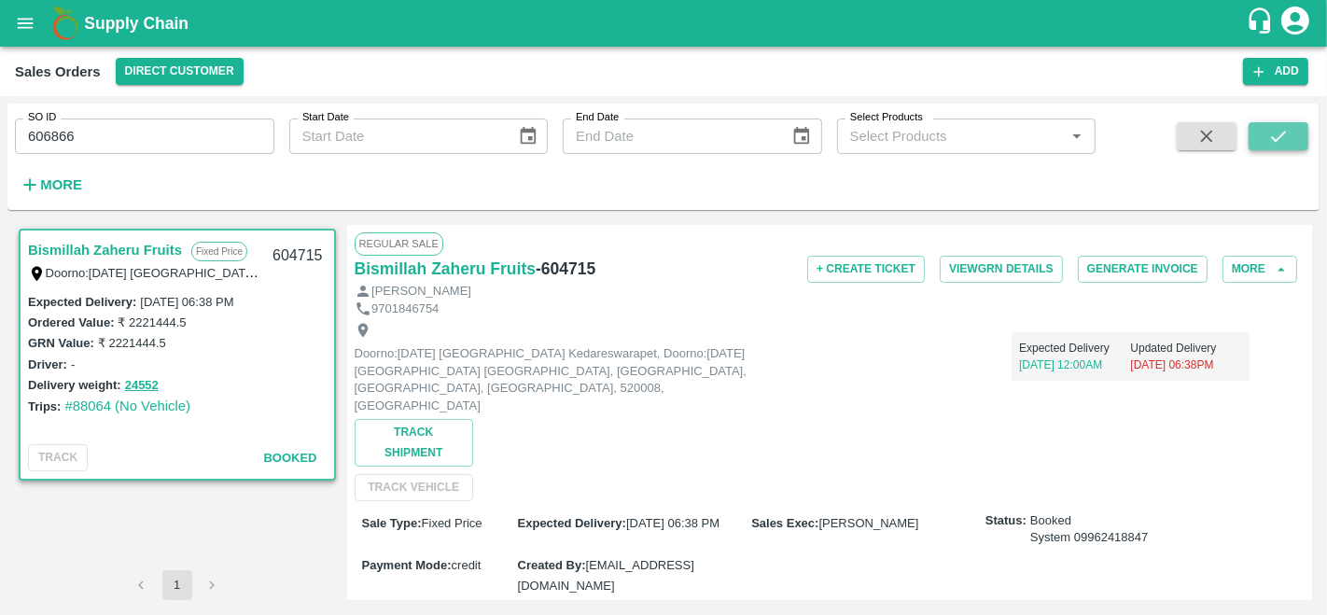
click at [1268, 135] on icon "submit" at bounding box center [1278, 136] width 21 height 21
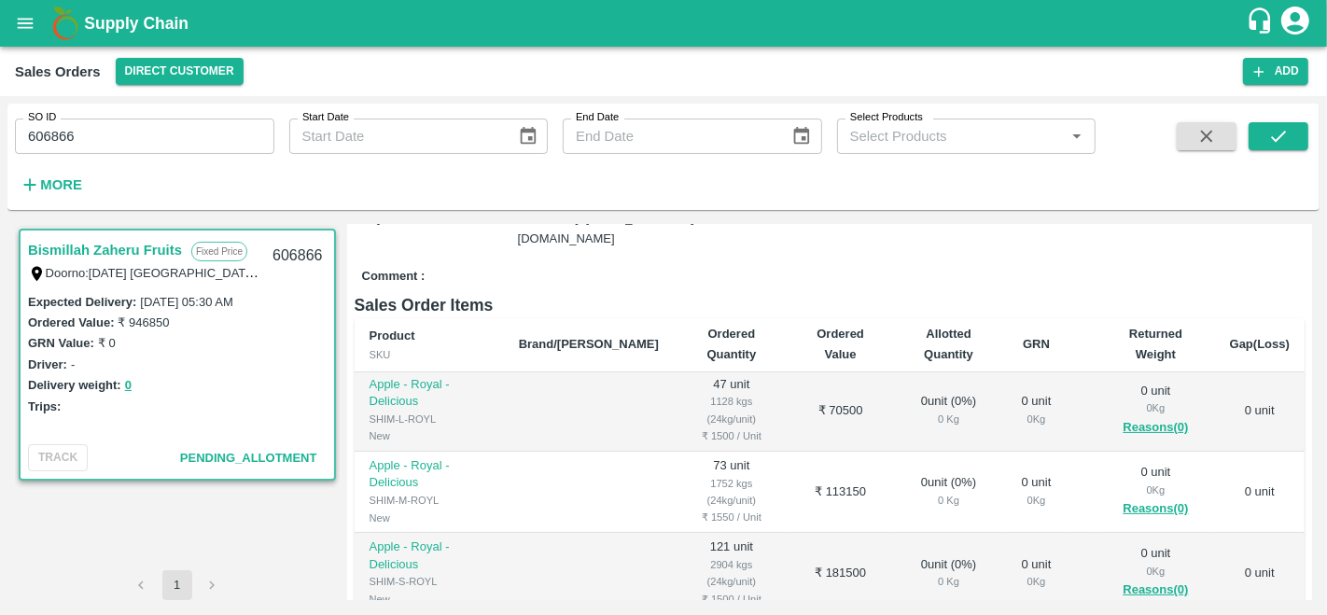
scroll to position [4, 0]
drag, startPoint x: 274, startPoint y: 252, endPoint x: 328, endPoint y: 258, distance: 53.6
click at [328, 258] on div "606866" at bounding box center [297, 256] width 72 height 44
copy div "606866"
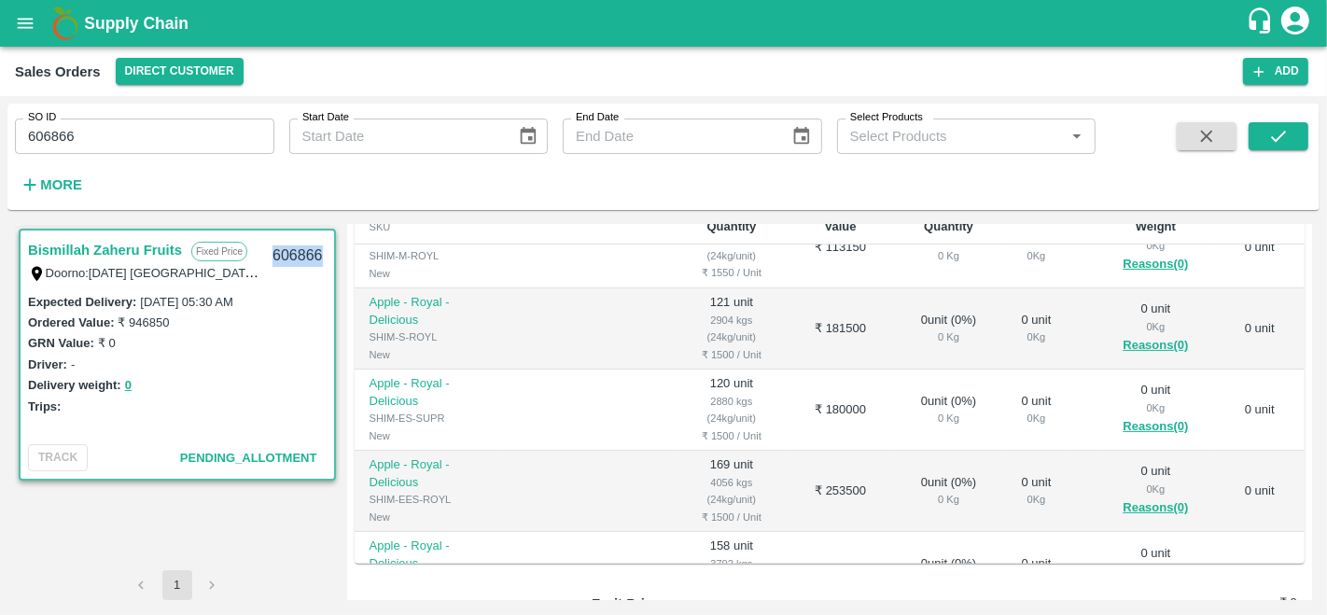
scroll to position [118, 0]
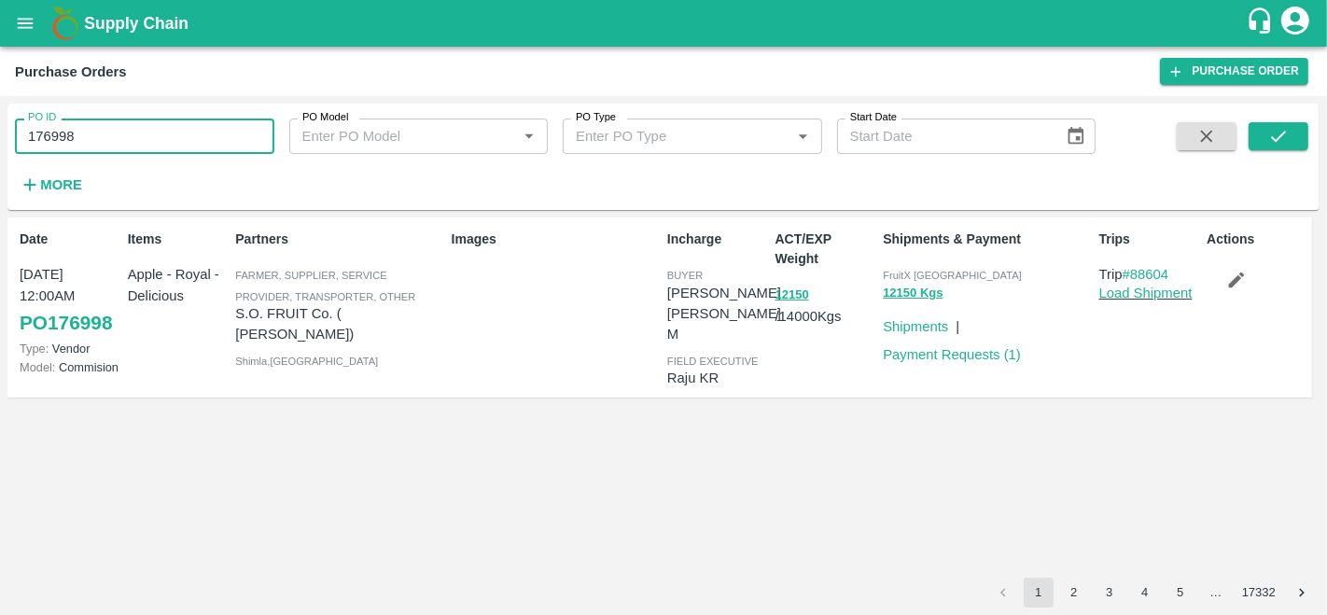
drag, startPoint x: 86, startPoint y: 141, endPoint x: 0, endPoint y: 134, distance: 86.1
click at [0, 134] on div "PO ID 176998 PO ID PO Model PO Model   * PO Type PO Type   * Start Date Start D…" at bounding box center [663, 355] width 1327 height 519
click at [1270, 137] on icon "submit" at bounding box center [1278, 136] width 21 height 21
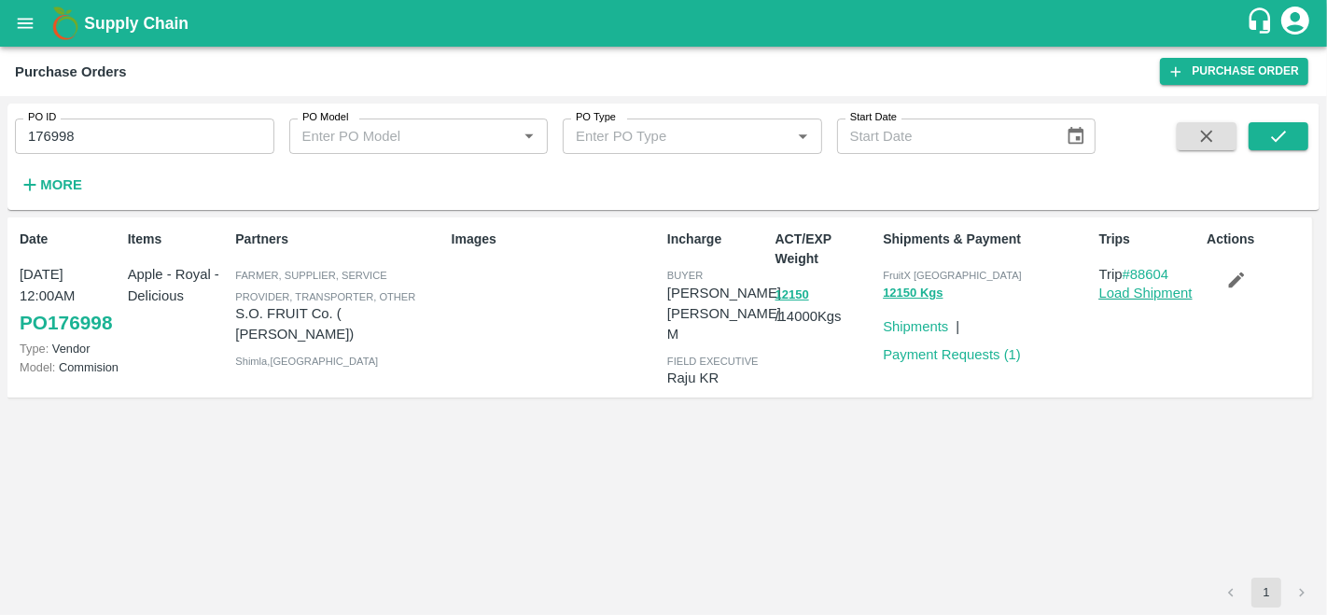
click at [1149, 293] on link "Load Shipment" at bounding box center [1145, 293] width 93 height 15
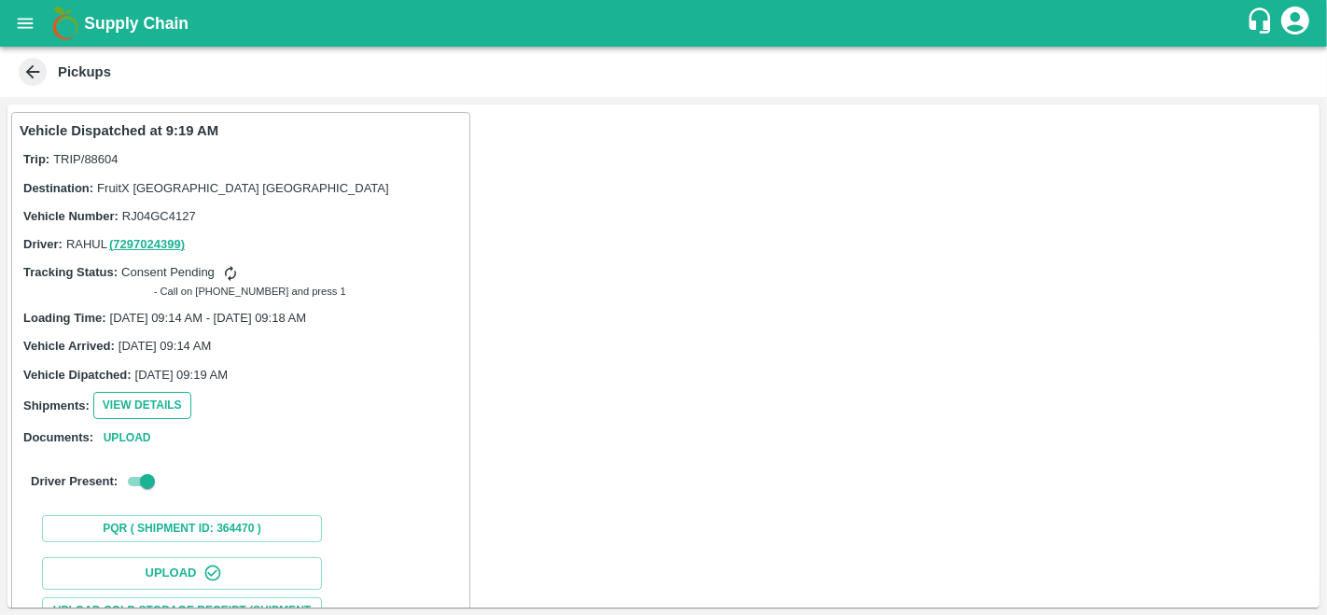
click at [133, 401] on button "View Details" at bounding box center [142, 405] width 98 height 27
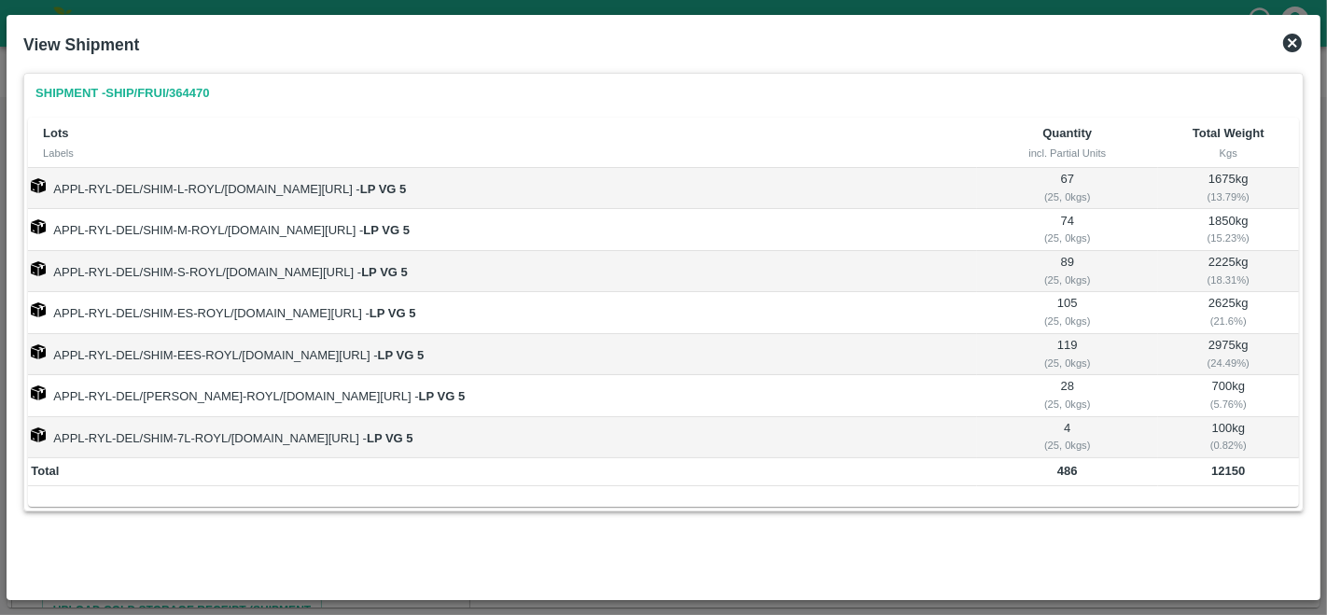
click at [1298, 45] on icon at bounding box center [1292, 43] width 19 height 19
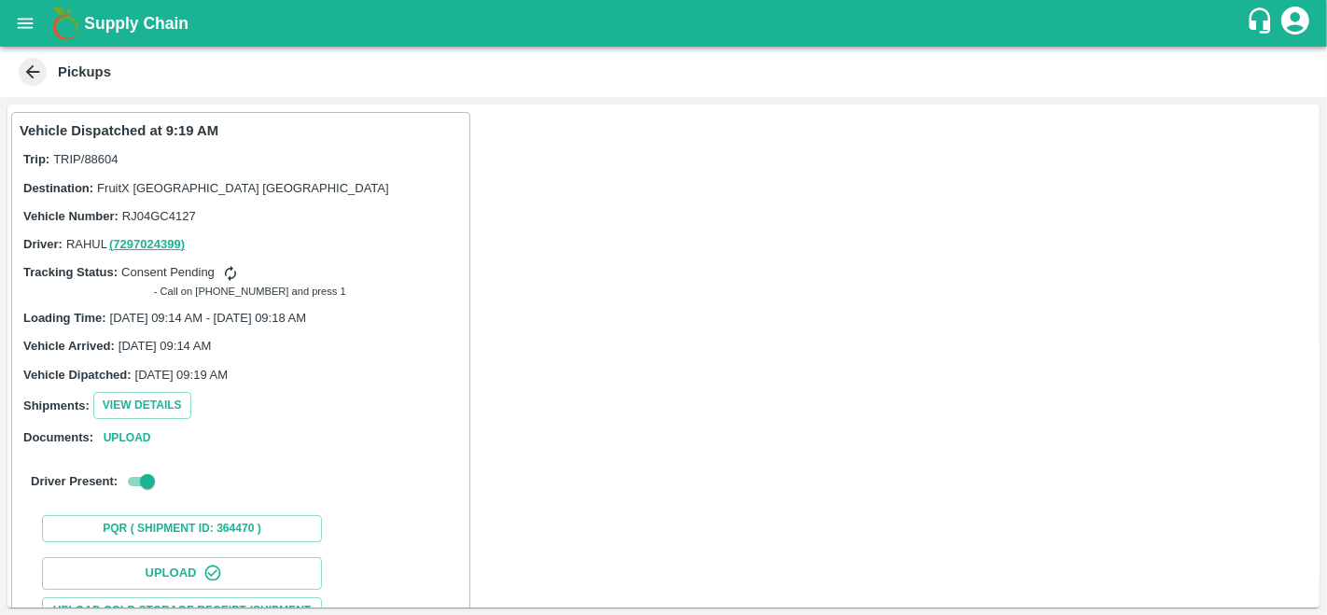
click at [29, 77] on icon at bounding box center [32, 72] width 21 height 21
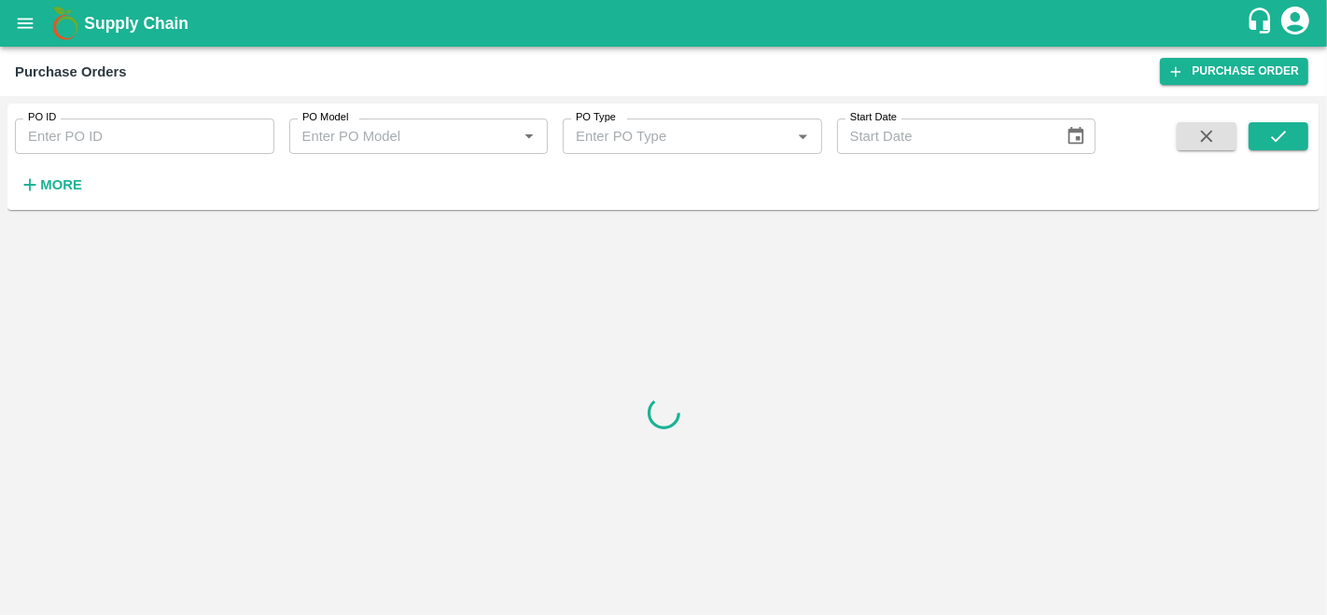
click at [29, 35] on button "open drawer" at bounding box center [25, 23] width 43 height 43
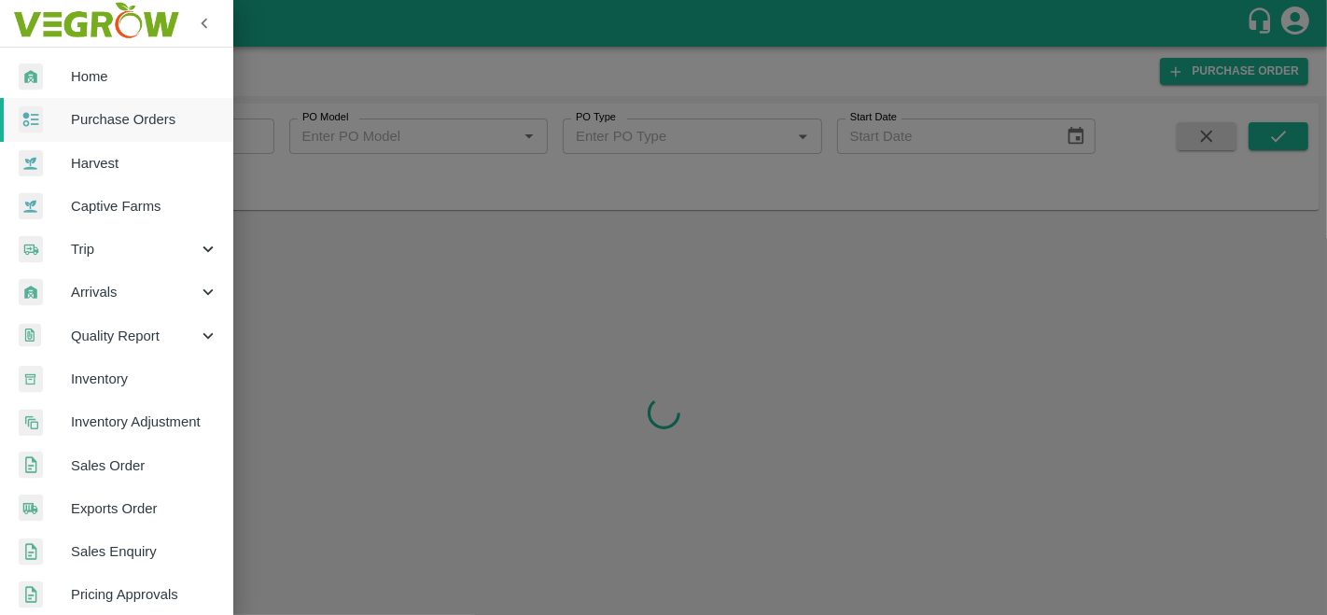
click at [118, 109] on span "Purchase Orders" at bounding box center [144, 119] width 147 height 21
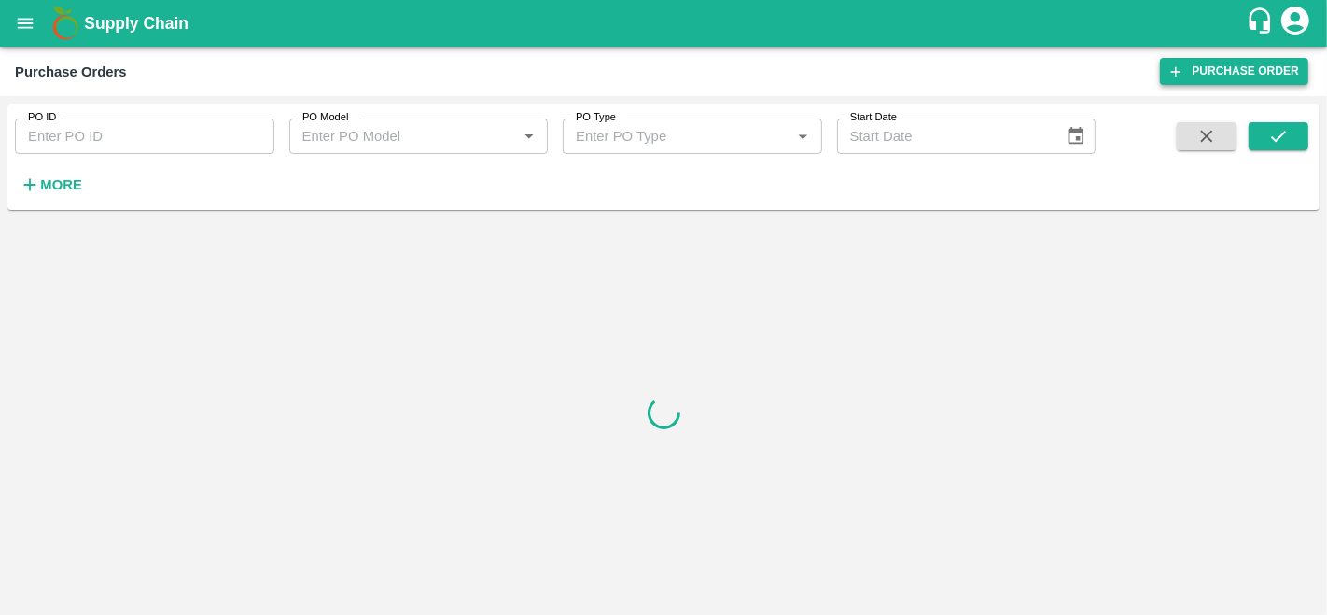
click at [1258, 63] on link "Purchase Order" at bounding box center [1234, 71] width 148 height 27
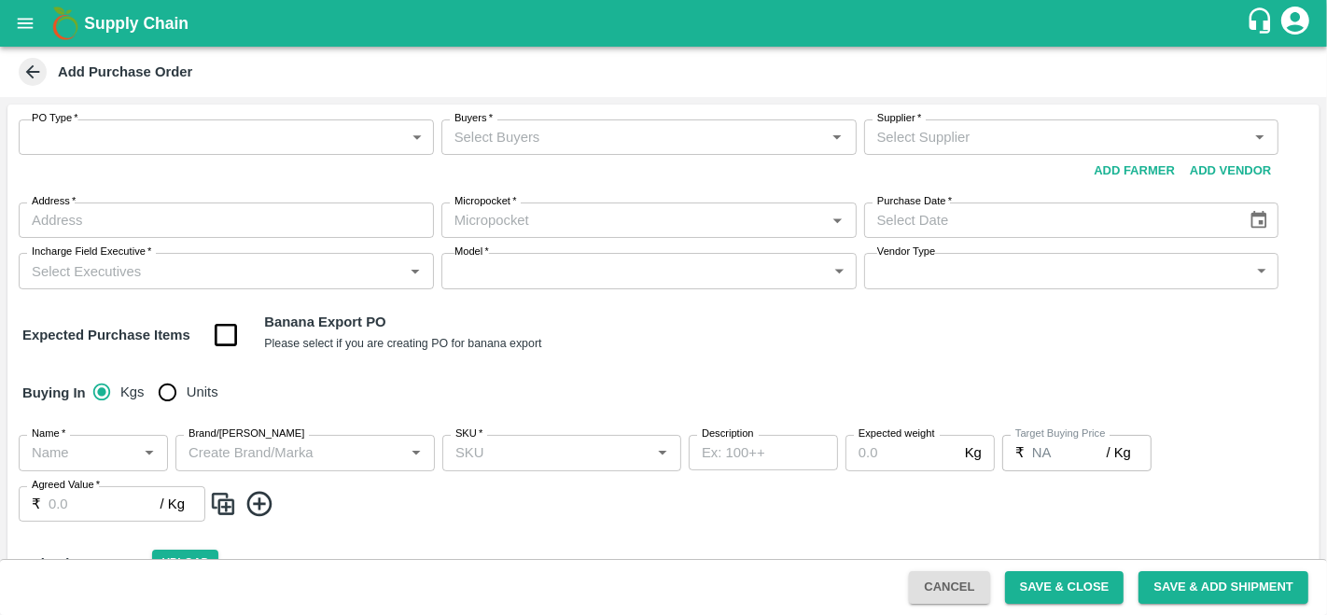
click at [93, 129] on body "Supply Chain Add Purchase Order PO Type   * ​ PO Type Buyers   * Buyers   * Sup…" at bounding box center [663, 307] width 1327 height 615
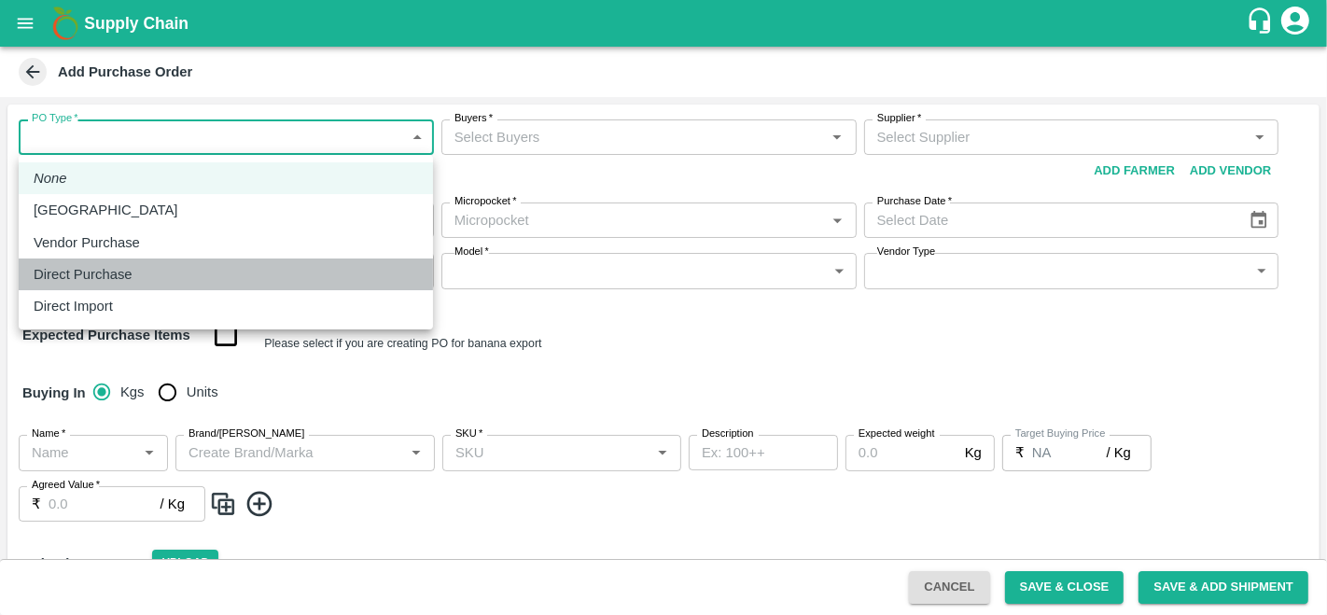
click at [100, 278] on p "Direct Purchase" at bounding box center [83, 274] width 99 height 21
type input "3"
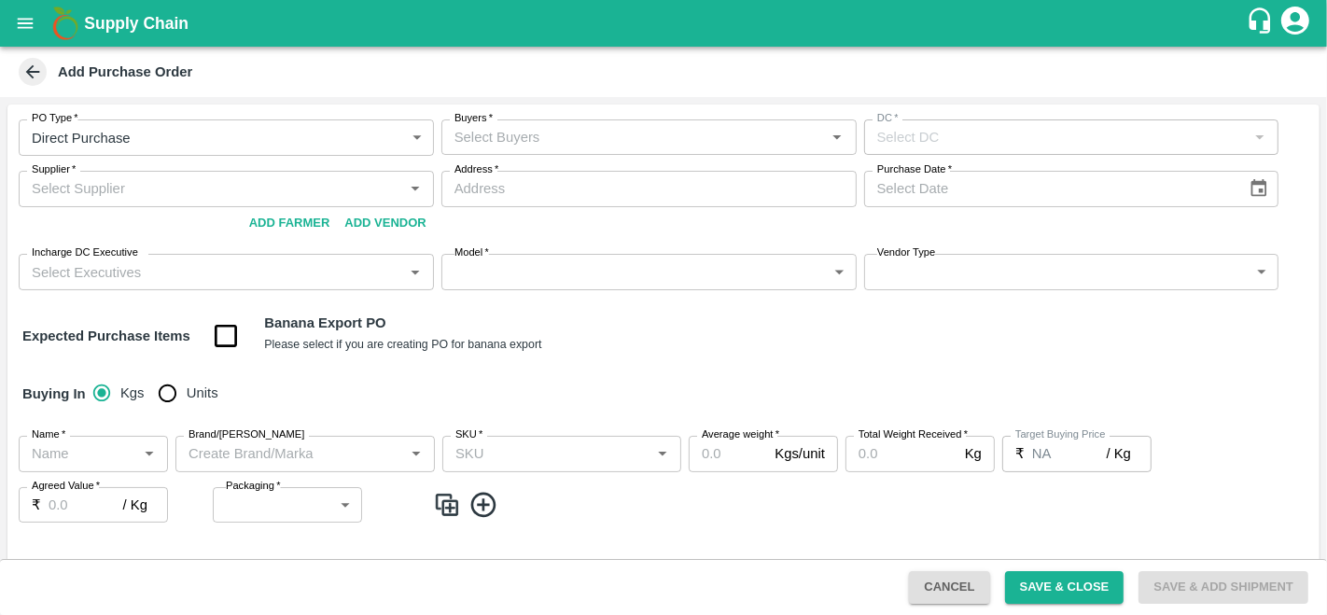
click at [100, 229] on p "Direct Purchase" at bounding box center [119, 223] width 74 height 12
click at [531, 139] on input "Buyers   *" at bounding box center [633, 137] width 373 height 24
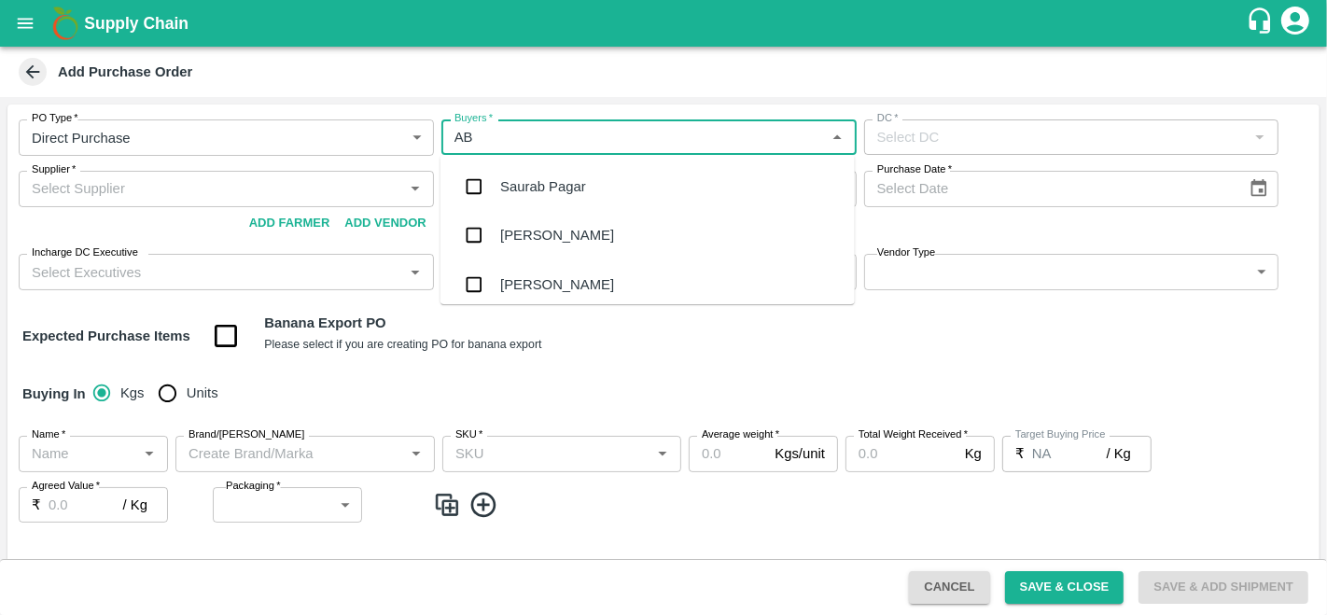
type input "ABU"
click at [552, 182] on div "[PERSON_NAME] M" at bounding box center [565, 186] width 130 height 21
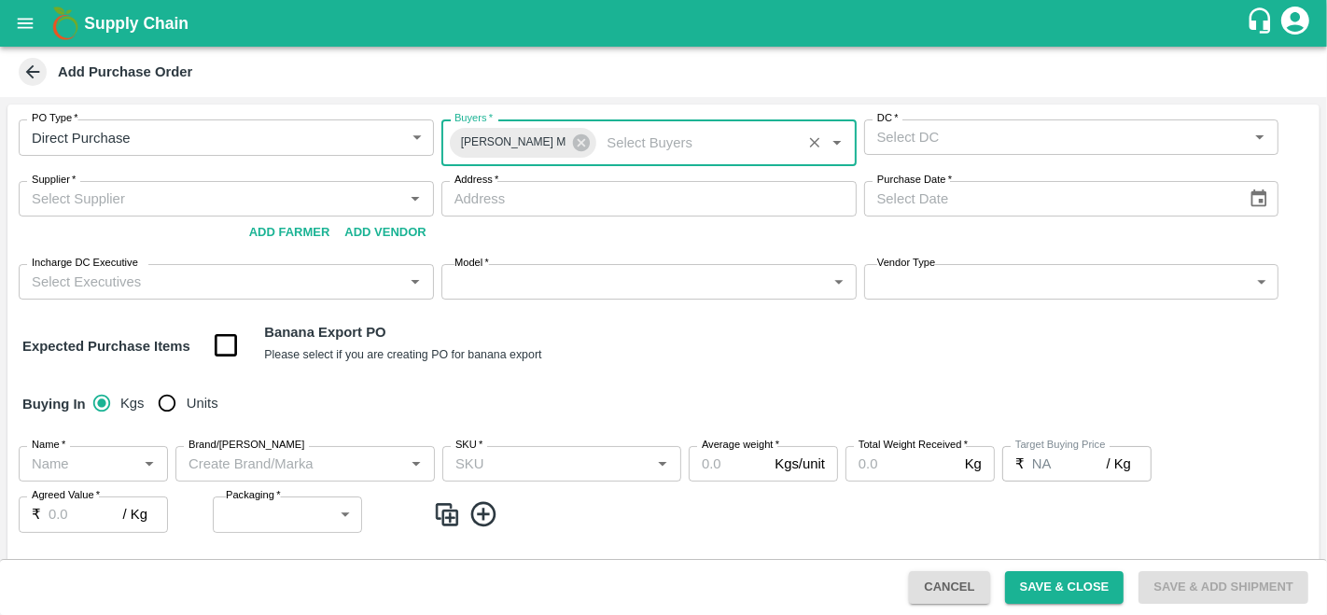
click at [928, 146] on input "DC   *" at bounding box center [1056, 137] width 373 height 24
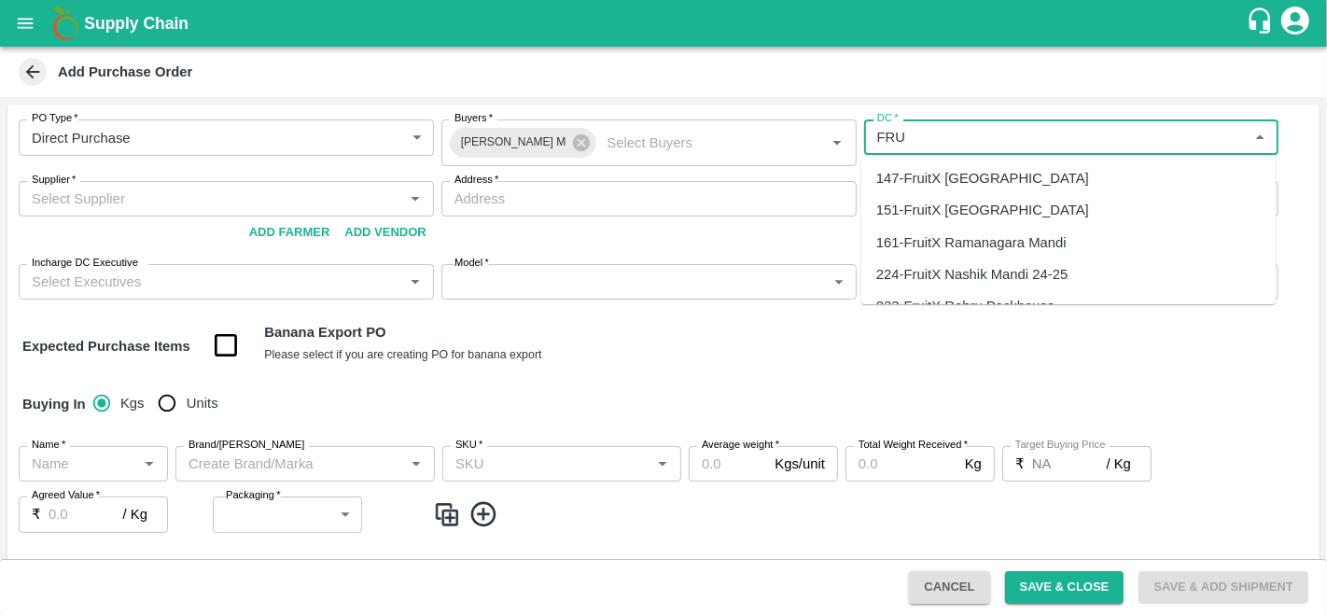
click at [936, 184] on div "147-FruitX [GEOGRAPHIC_DATA]" at bounding box center [982, 178] width 213 height 21
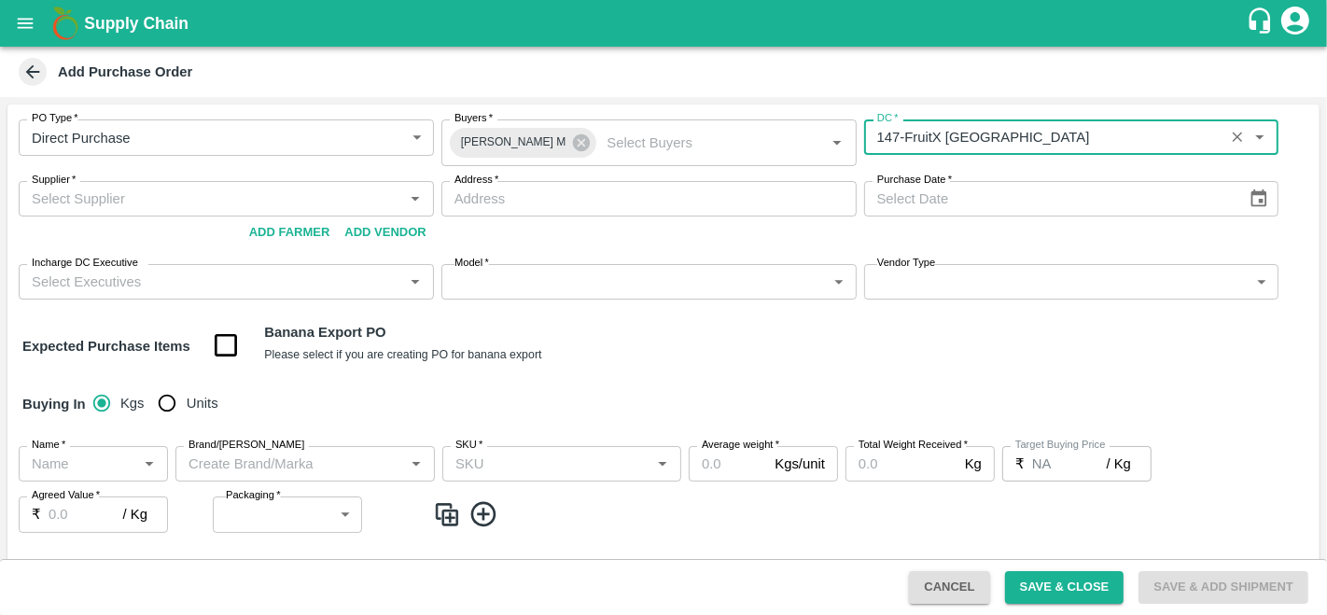
type input "147-FruitX [GEOGRAPHIC_DATA]"
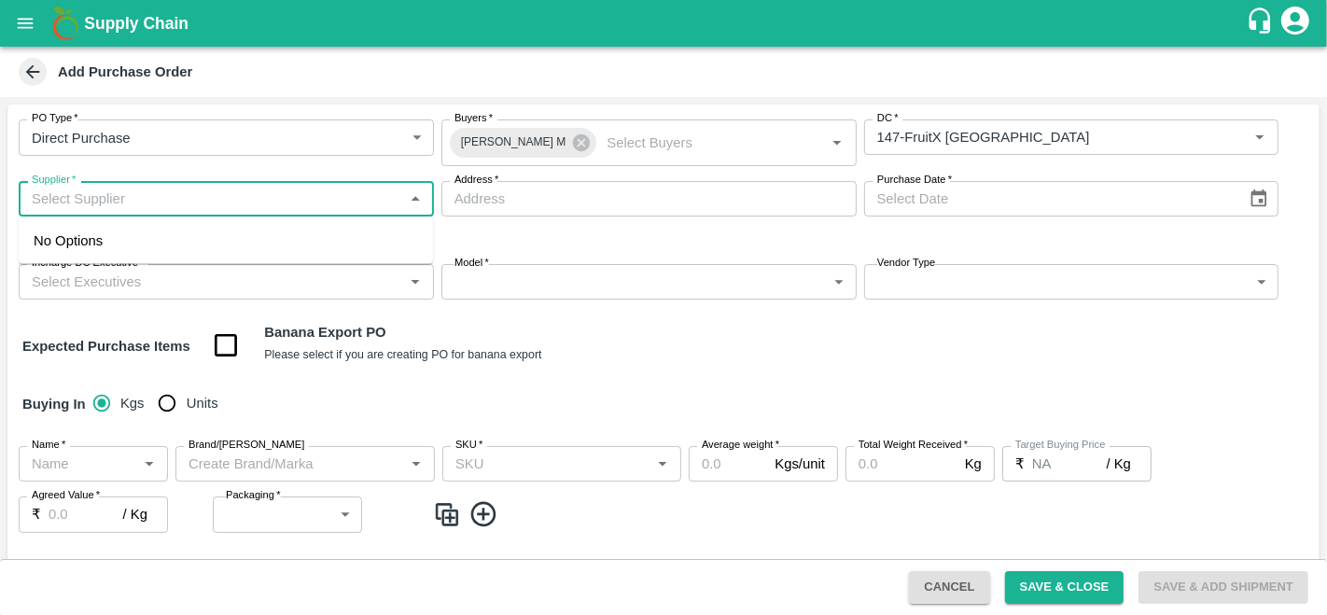
click at [183, 209] on input "Supplier   *" at bounding box center [210, 199] width 373 height 24
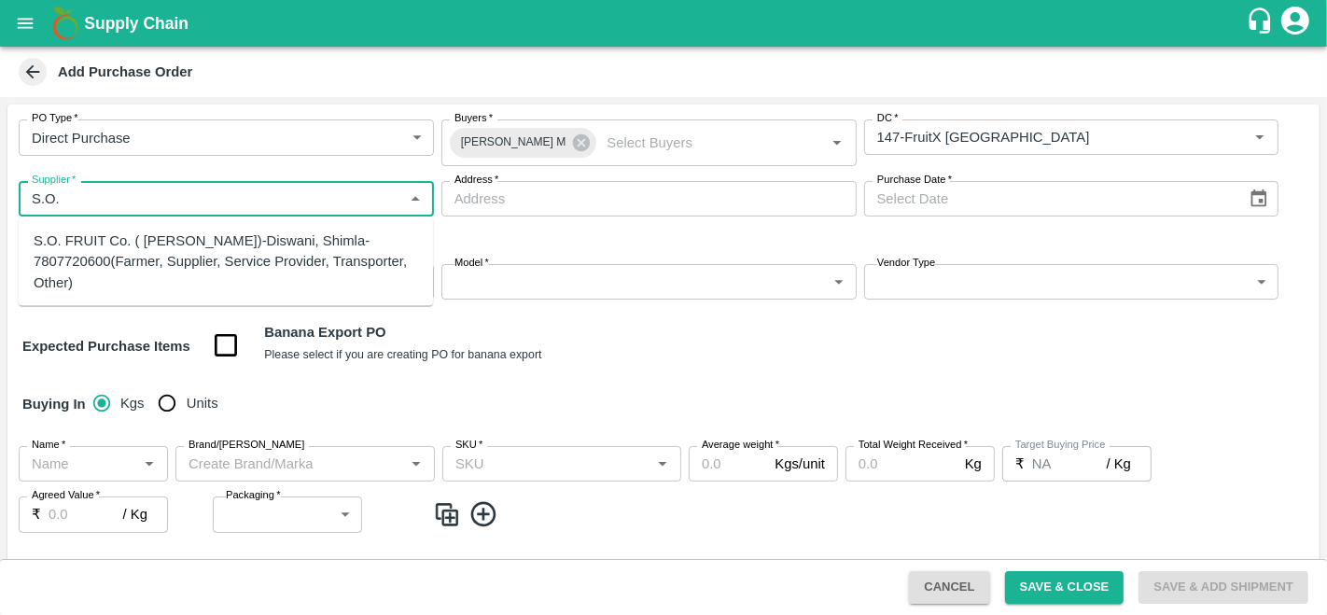
click at [125, 244] on div "S.O. FRUIT Co. ( Sardevan Singh)-Diswani, Shimla-7807720600(Farmer, Supplier, S…" at bounding box center [226, 261] width 384 height 63
type input "S.O. FRUIT Co. ( Sardevan Singh)-Diswani, Shimla-7807720600(Farmer, Supplier, S…"
type input "Diswani, Shimla, Chirgaon , Himachal Pradesh"
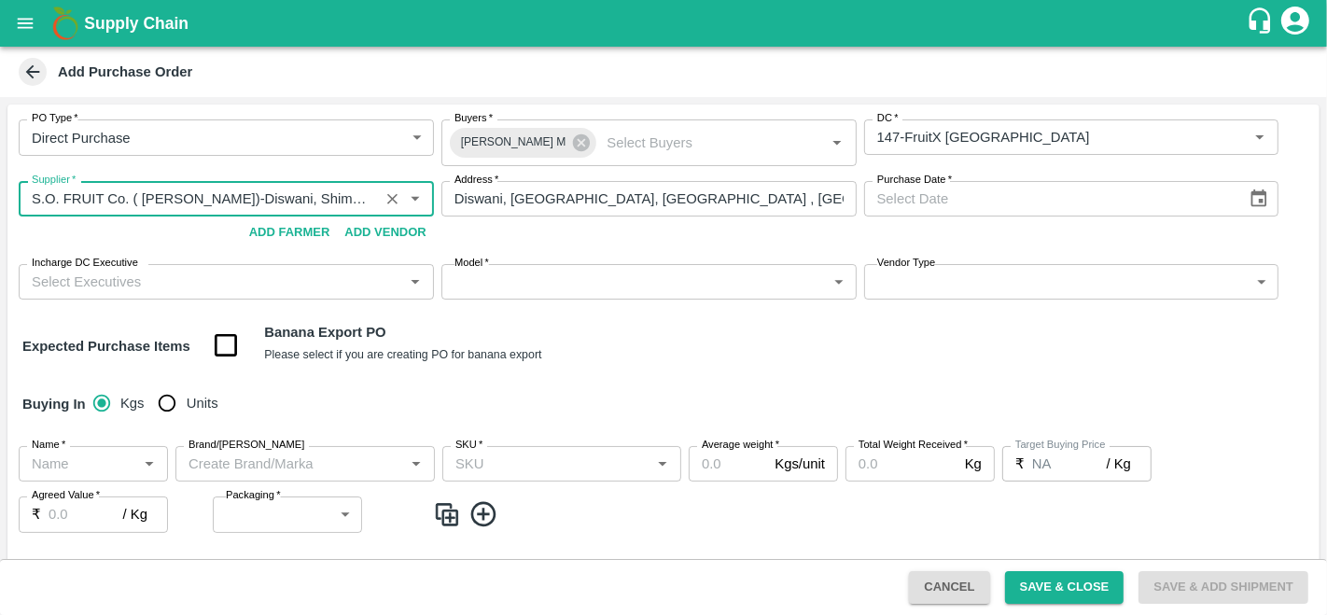
type input "S.O. FRUIT Co. ( Sardevan Singh)-Diswani, Shimla-7807720600(Farmer, Supplier, S…"
click at [1254, 203] on icon "Choose date" at bounding box center [1259, 199] width 21 height 21
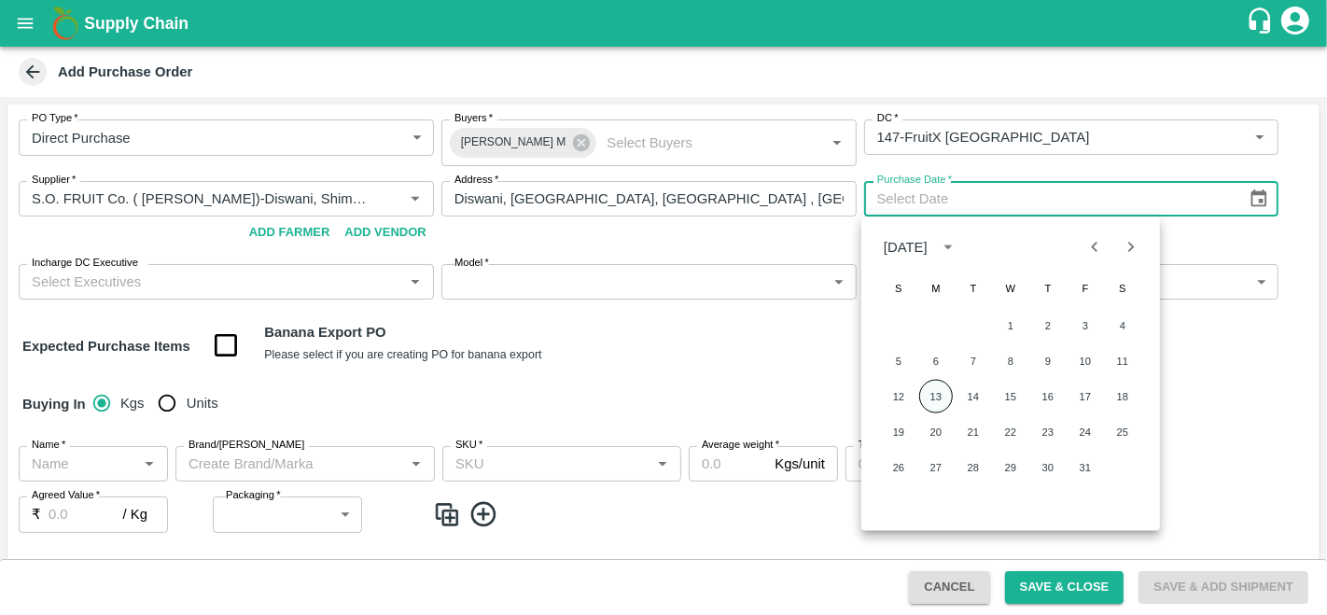
click at [943, 399] on button "13" at bounding box center [936, 397] width 34 height 34
type input "13/10/2025"
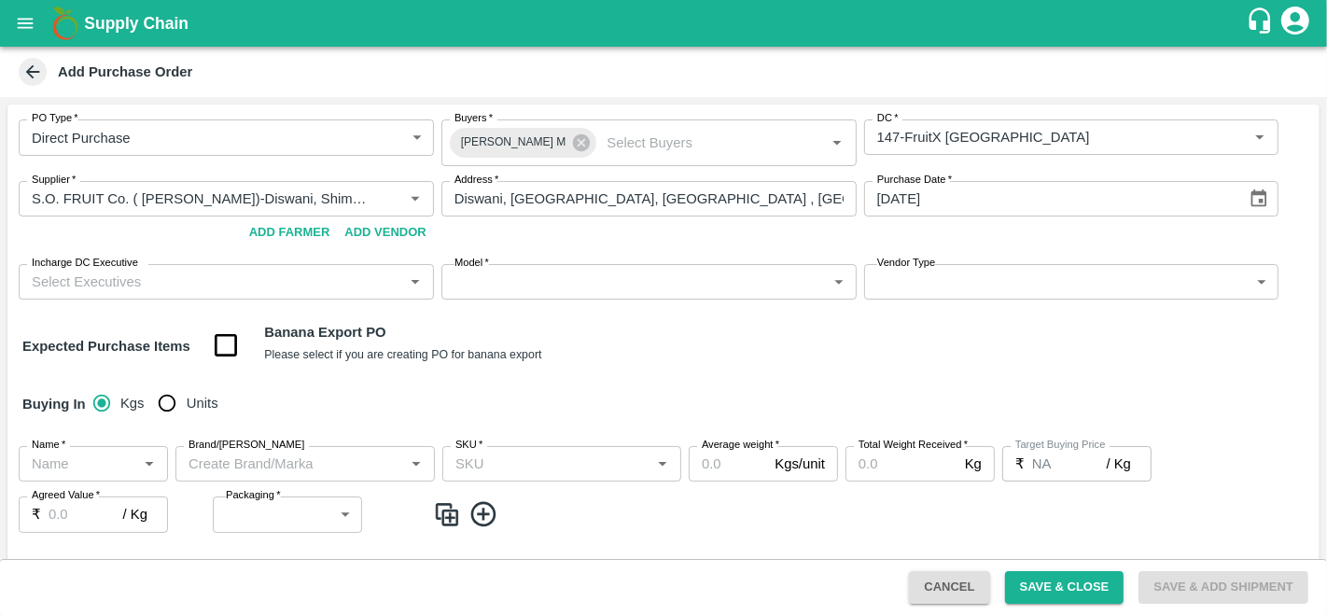
click at [131, 280] on input "Incharge DC Executive" at bounding box center [210, 282] width 373 height 24
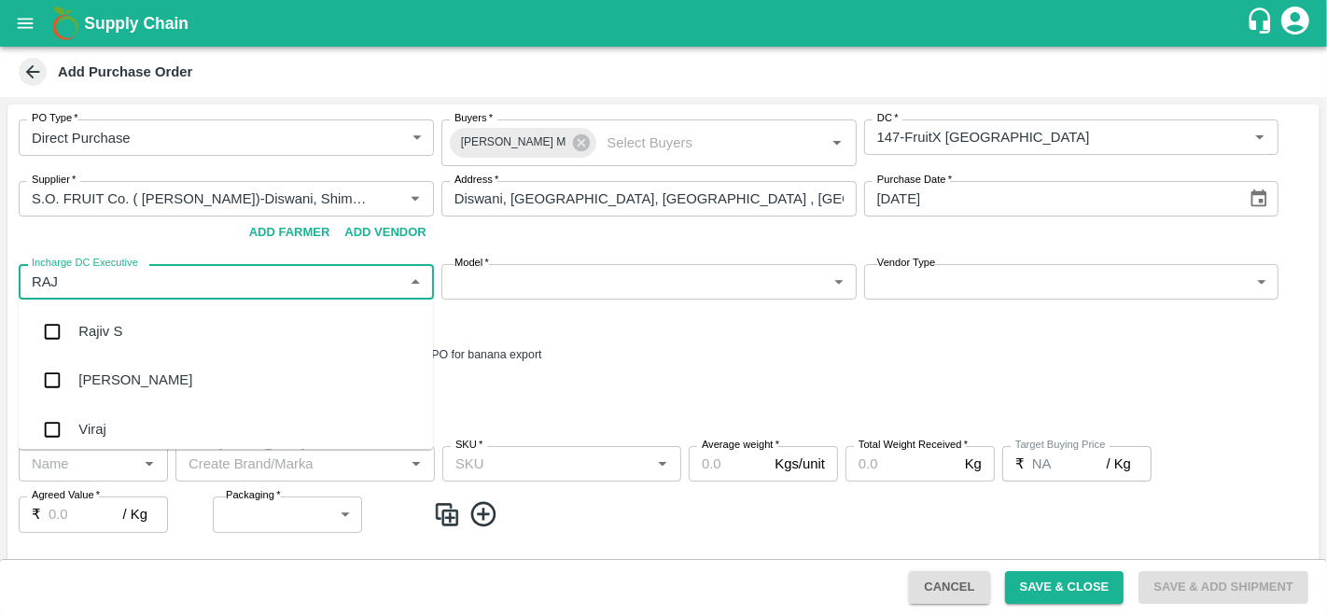
type input "RAJU"
click at [119, 377] on div "Raju KR" at bounding box center [103, 380] width 51 height 21
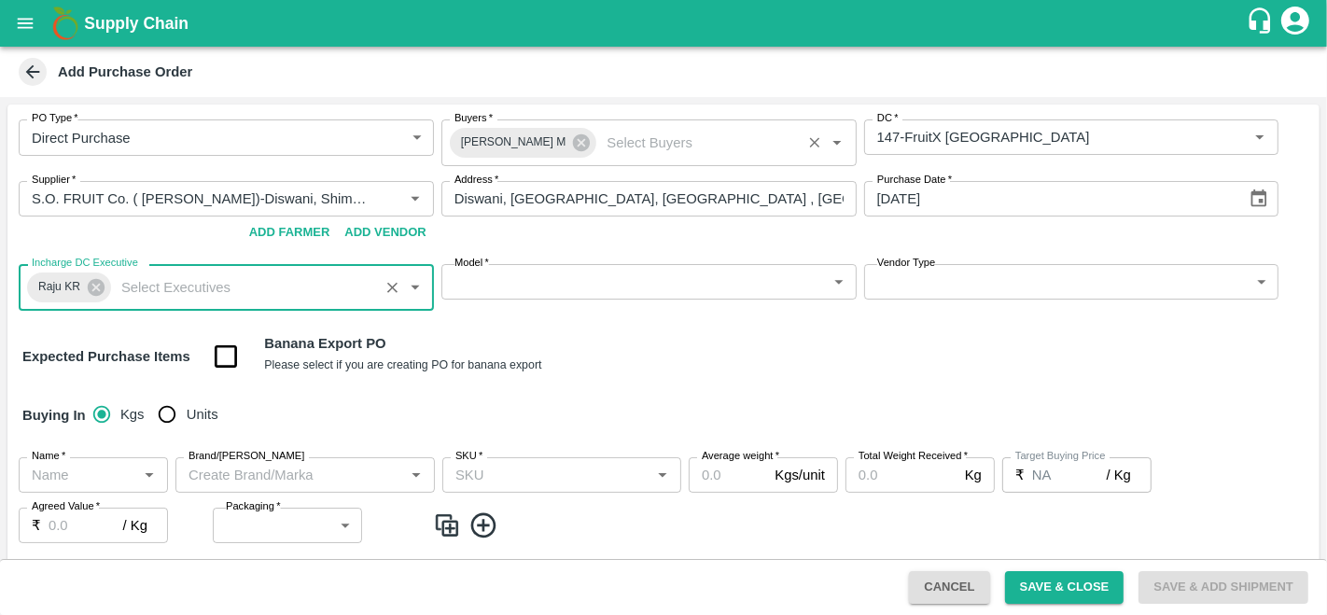
click at [645, 153] on input "Buyers   *" at bounding box center [697, 143] width 196 height 24
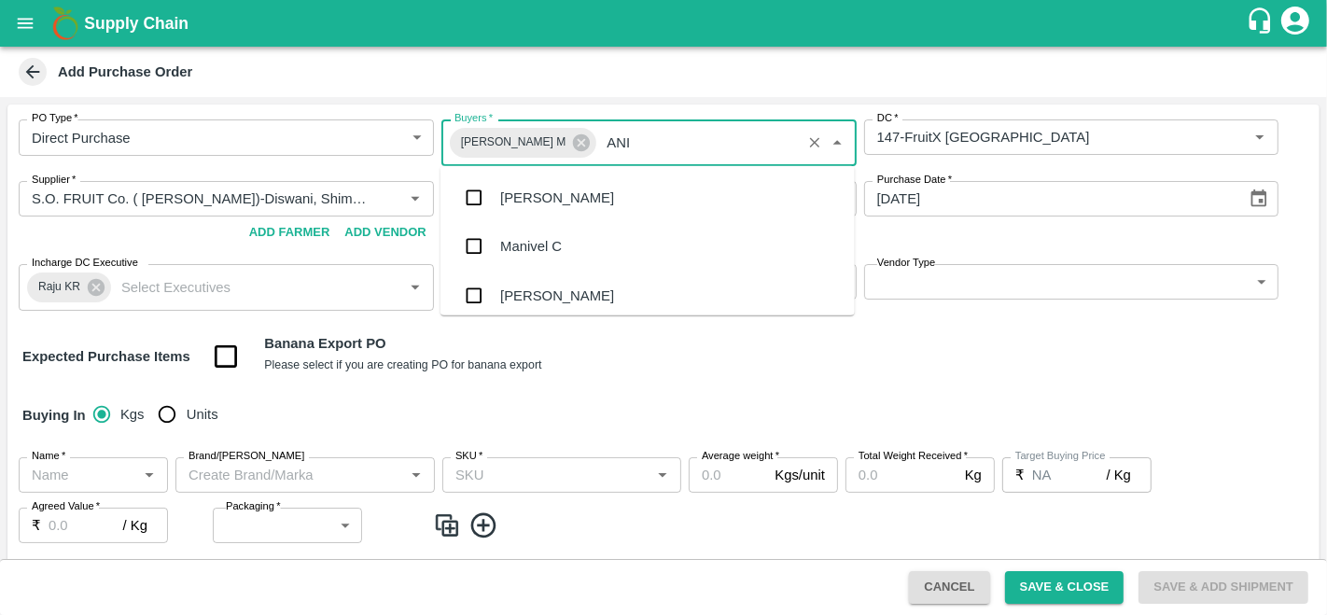
type input "ANIL"
click at [544, 181] on div "[PERSON_NAME]" at bounding box center [647, 198] width 414 height 49
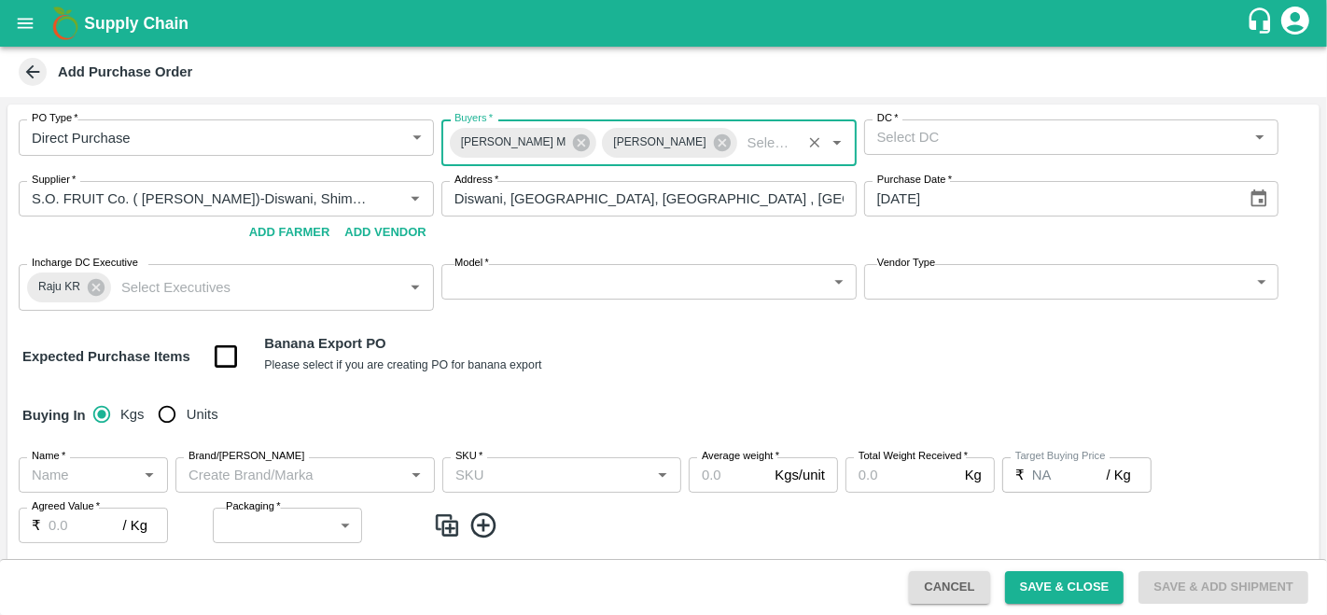
click at [459, 293] on body "Supply Chain Add Purchase Order PO Type   * Direct Purchase 3 PO Type Buyers   …" at bounding box center [663, 307] width 1327 height 615
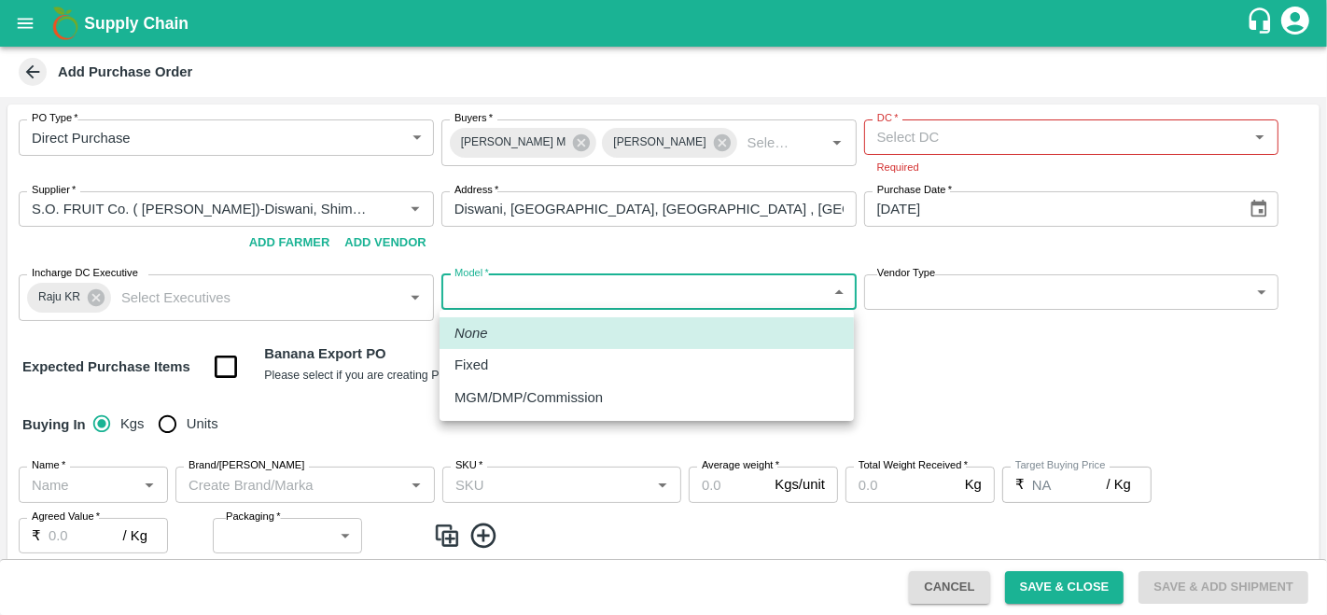
click at [516, 400] on p "MGM/DMP/Commission" at bounding box center [528, 397] width 148 height 21
type input "Commision"
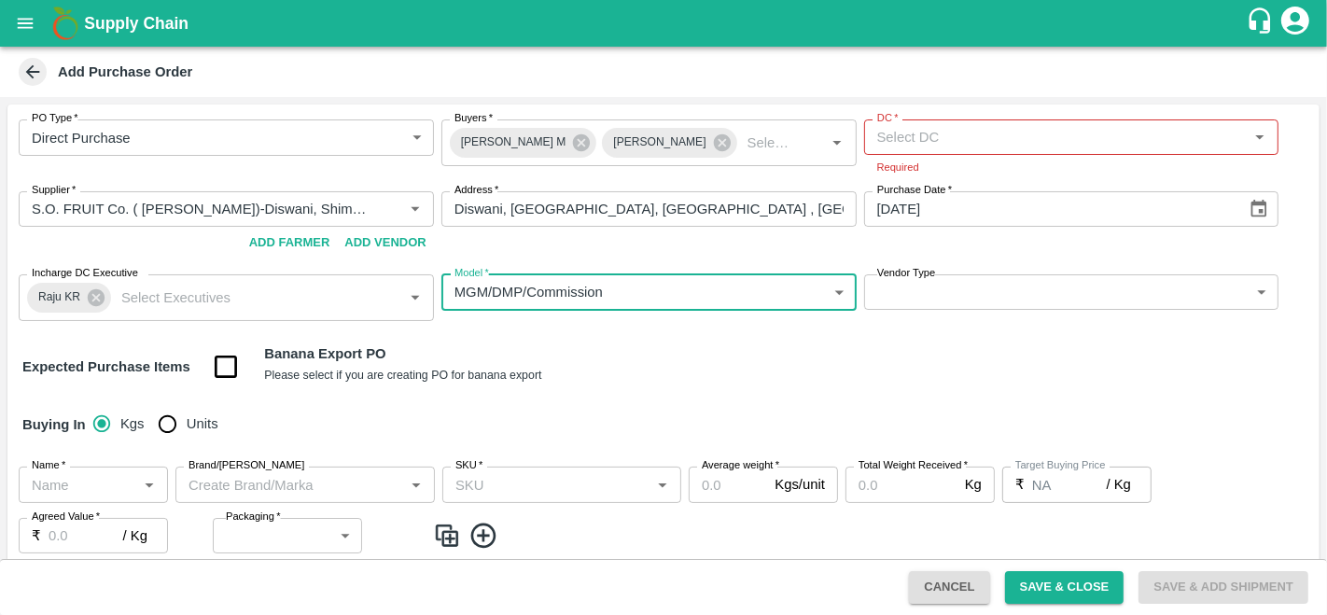
click at [970, 298] on body "Supply Chain Add Purchase Order PO Type   * Direct Purchase 3 PO Type Buyers   …" at bounding box center [663, 307] width 1327 height 615
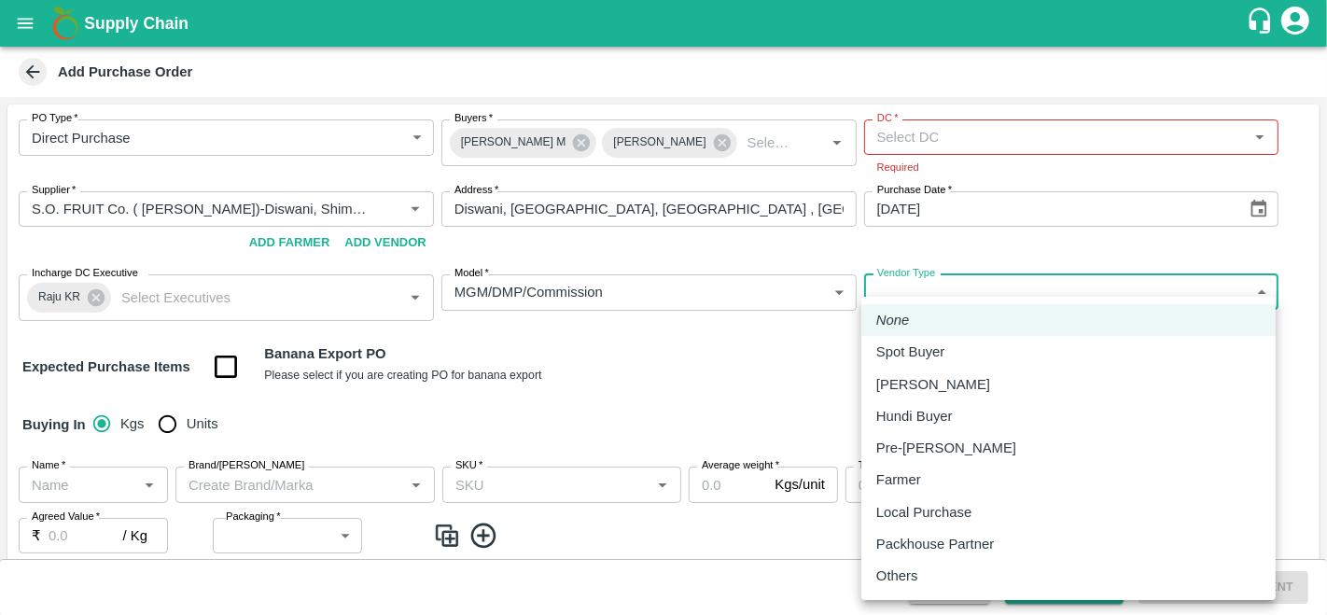
click at [884, 523] on li "Local Purchase" at bounding box center [1068, 512] width 414 height 32
type input "LOCAL_PURCHASE"
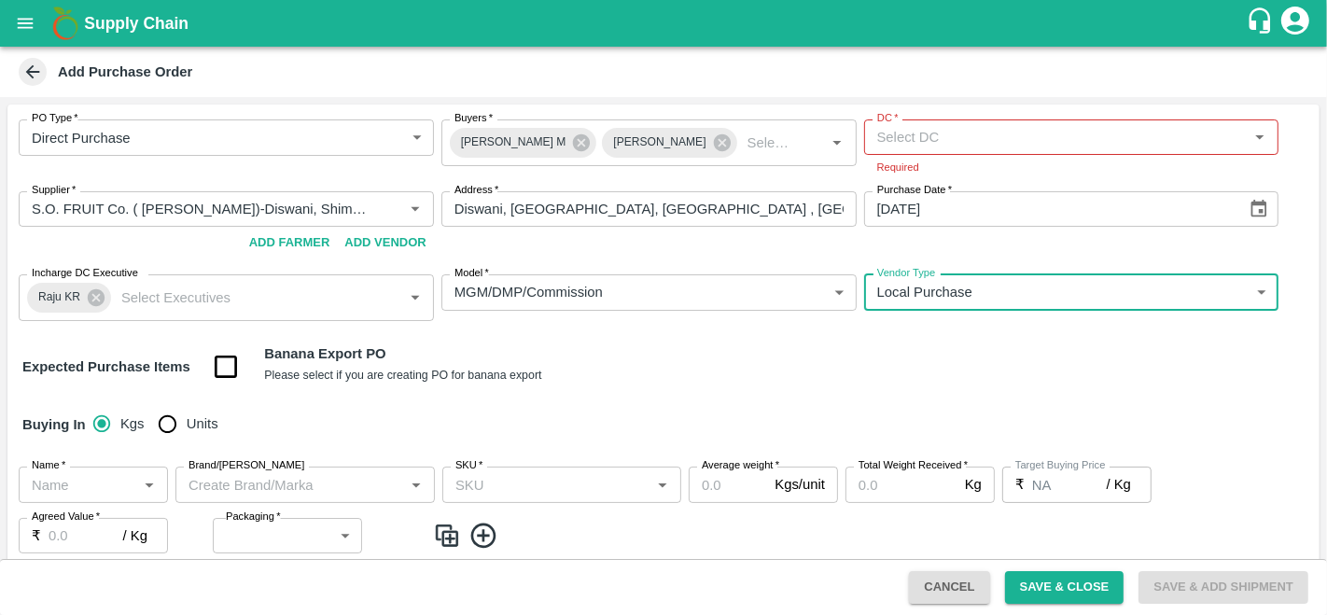
click at [945, 137] on input "DC   *" at bounding box center [1056, 137] width 373 height 24
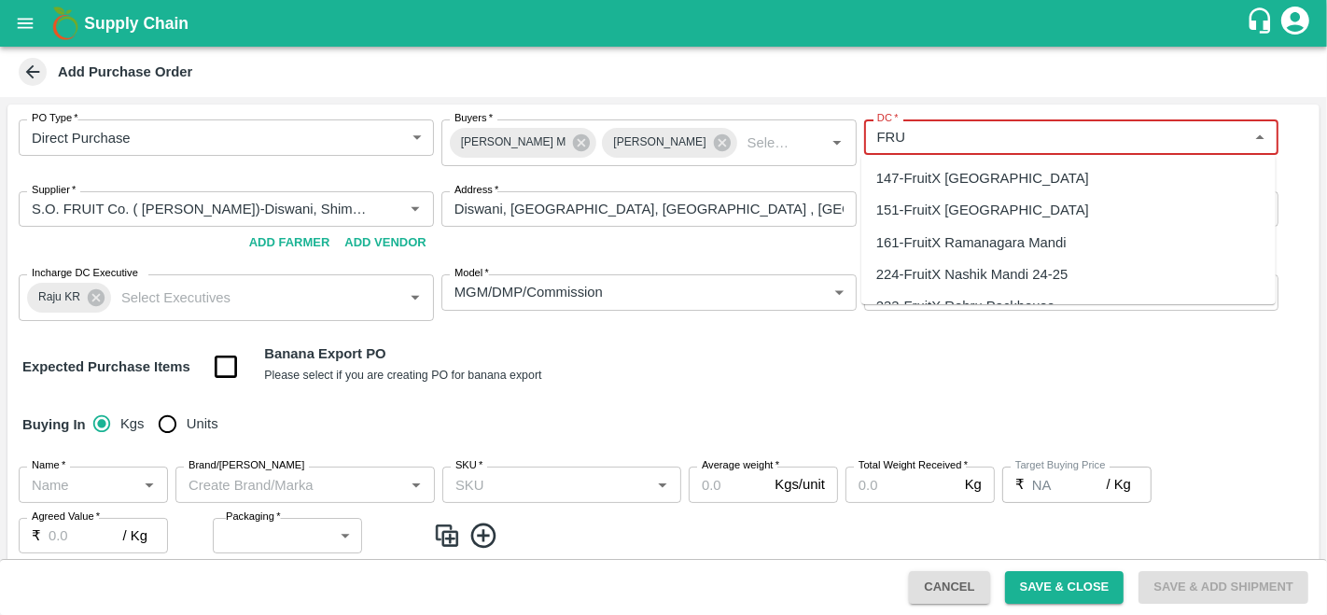
click at [953, 180] on div "147-FruitX Bangalore" at bounding box center [982, 178] width 213 height 21
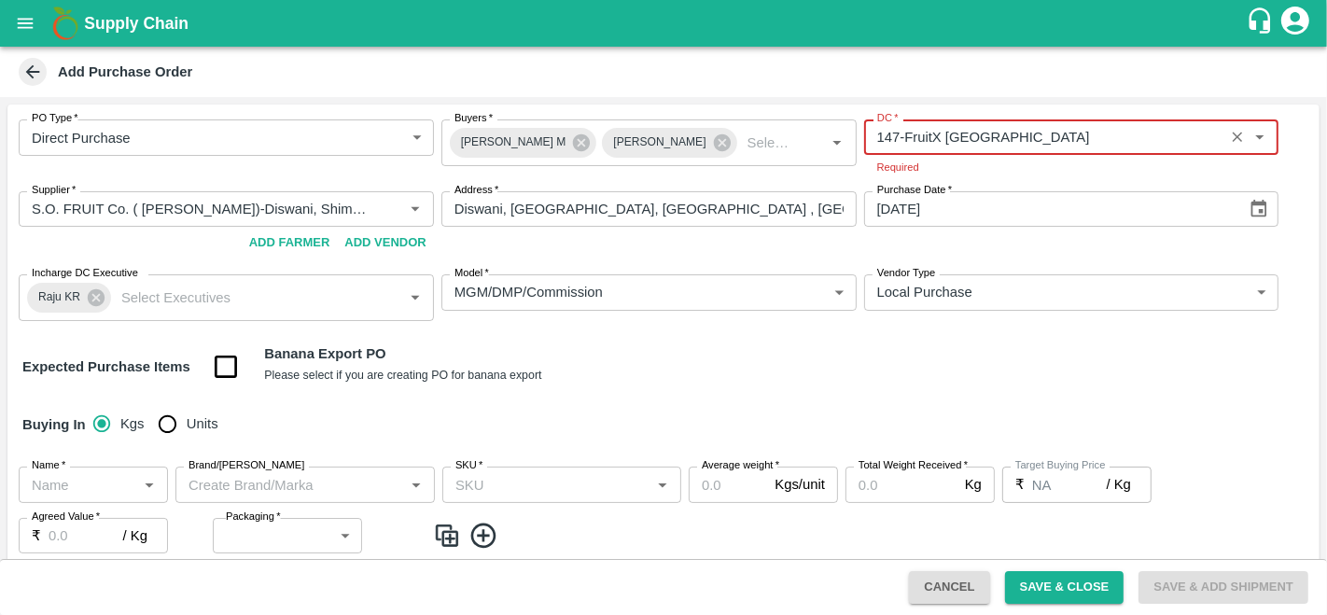
type input "147-FruitX Bangalore"
click at [167, 414] on input "Units" at bounding box center [166, 423] width 37 height 37
radio input "true"
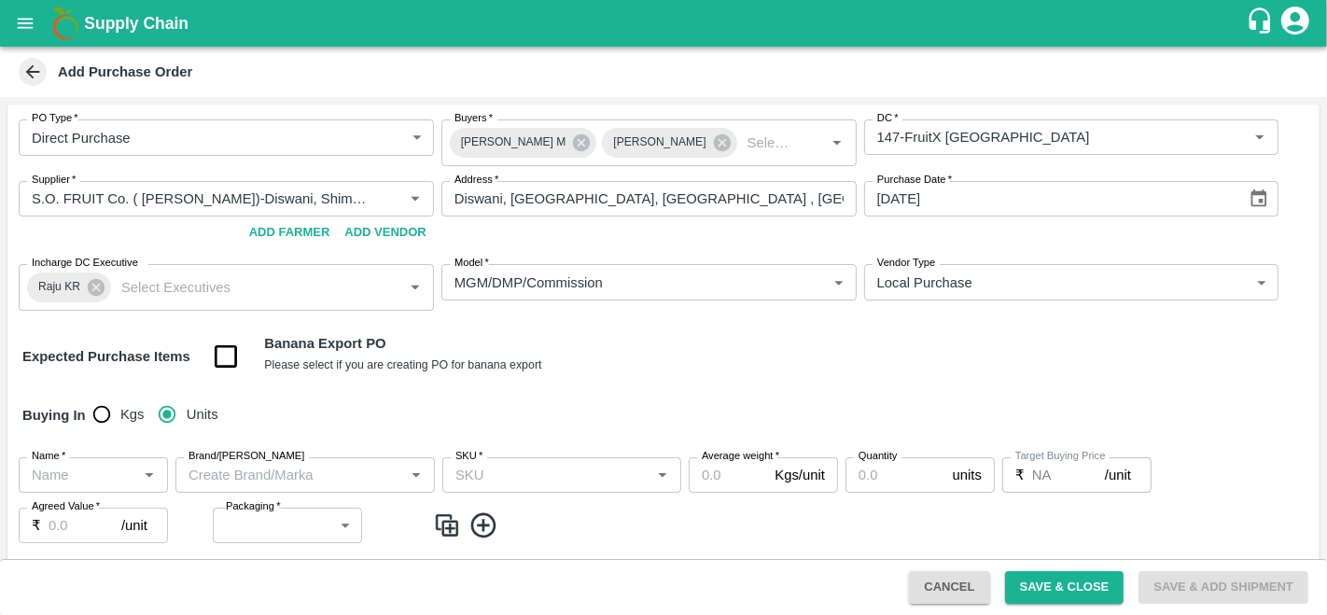
click at [77, 480] on input "Name   *" at bounding box center [77, 475] width 107 height 24
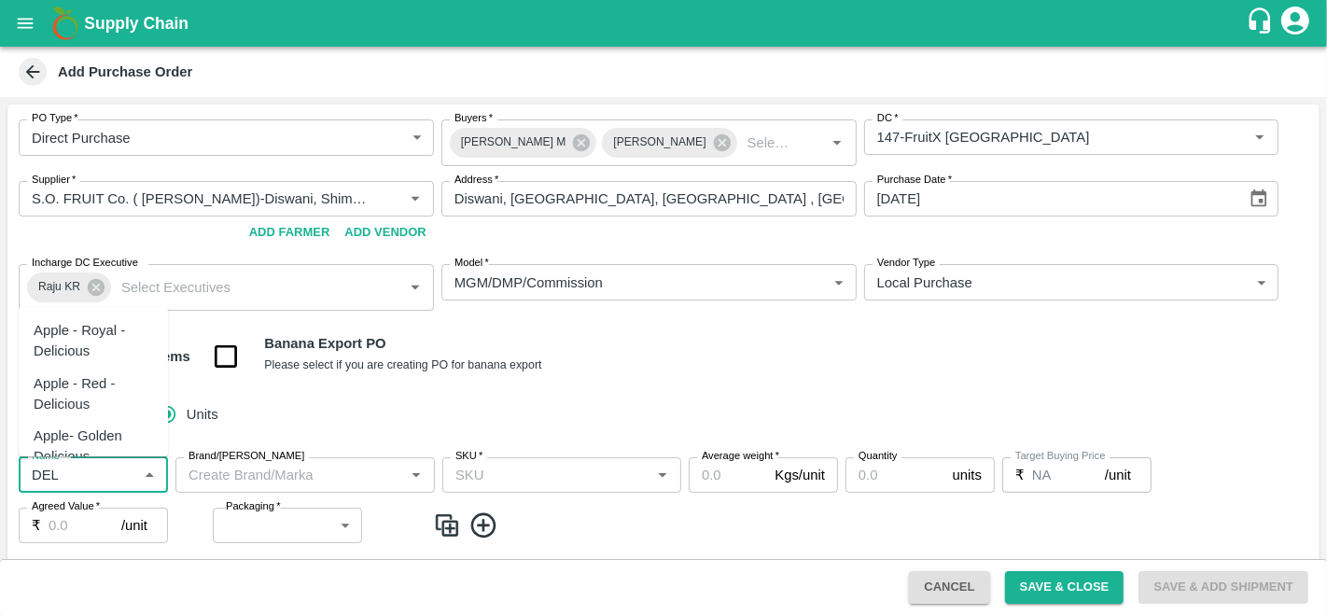
click at [88, 339] on div "Apple - Royal - Delicious" at bounding box center [93, 341] width 119 height 42
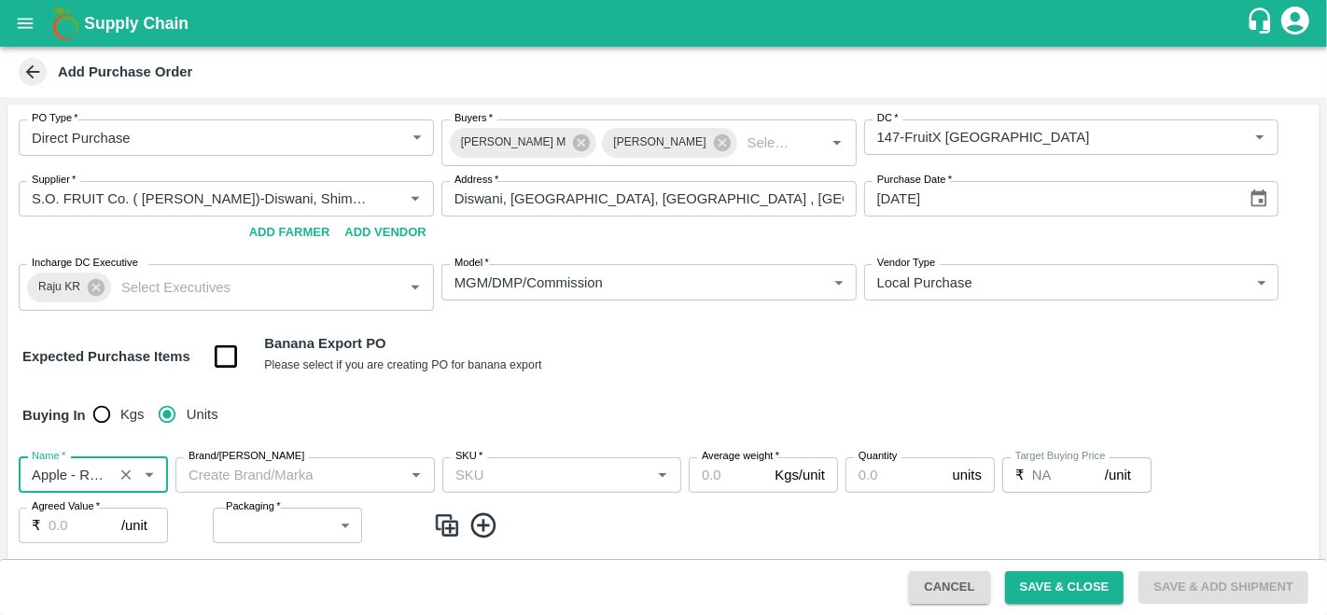
type input "Apple - Royal - Delicious"
click at [287, 483] on input "Brand/Marka" at bounding box center [289, 475] width 217 height 24
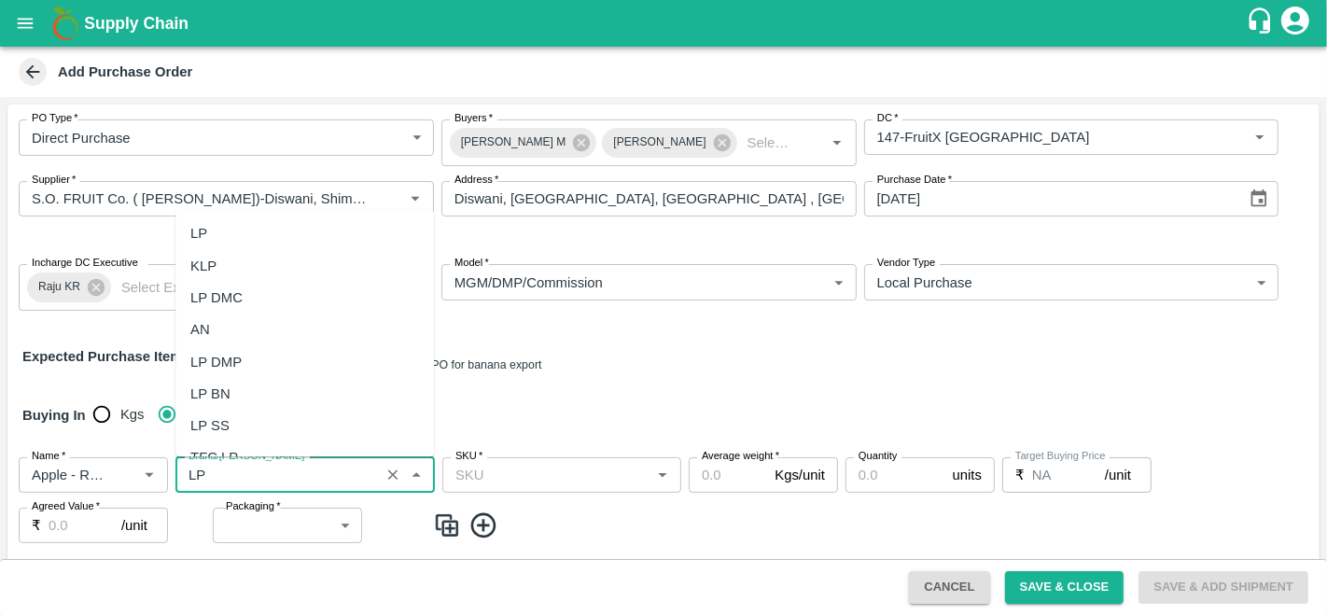
click at [226, 238] on div "LP" at bounding box center [304, 234] width 258 height 32
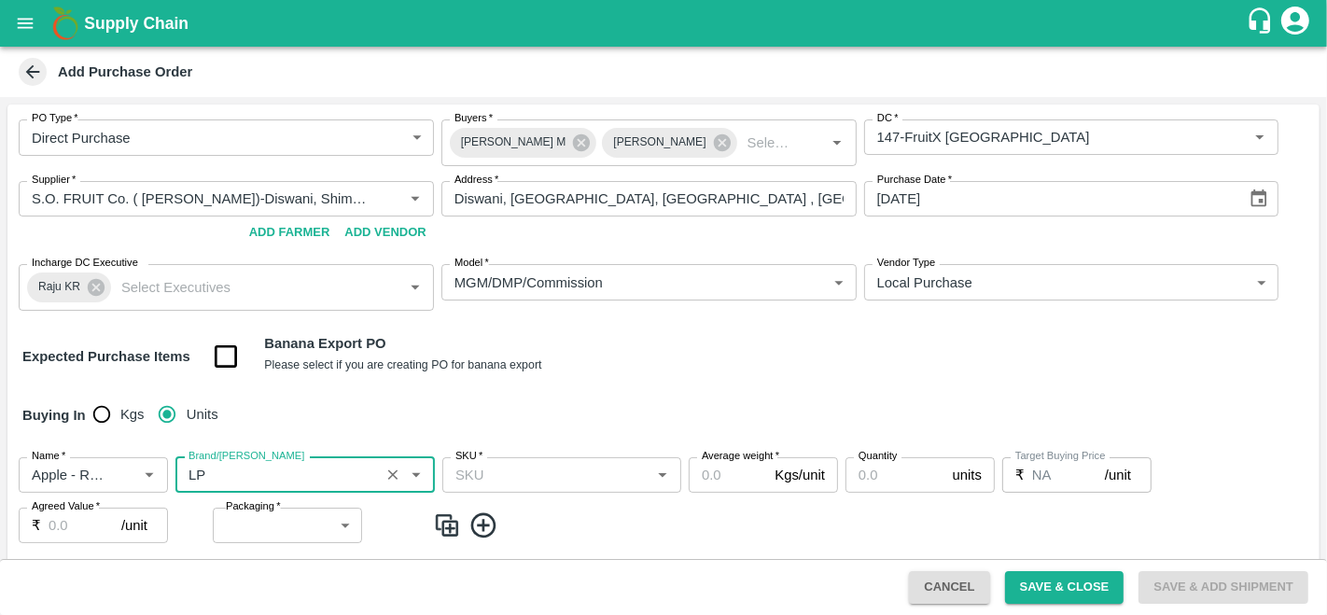
type input "LP"
click at [524, 492] on div "Name   * Name   * Brand/Marka Brand/Marka SKU   * SKU   * Average weight   * Kg…" at bounding box center [663, 500] width 1312 height 117
click at [490, 483] on input "SKU   *" at bounding box center [546, 475] width 197 height 24
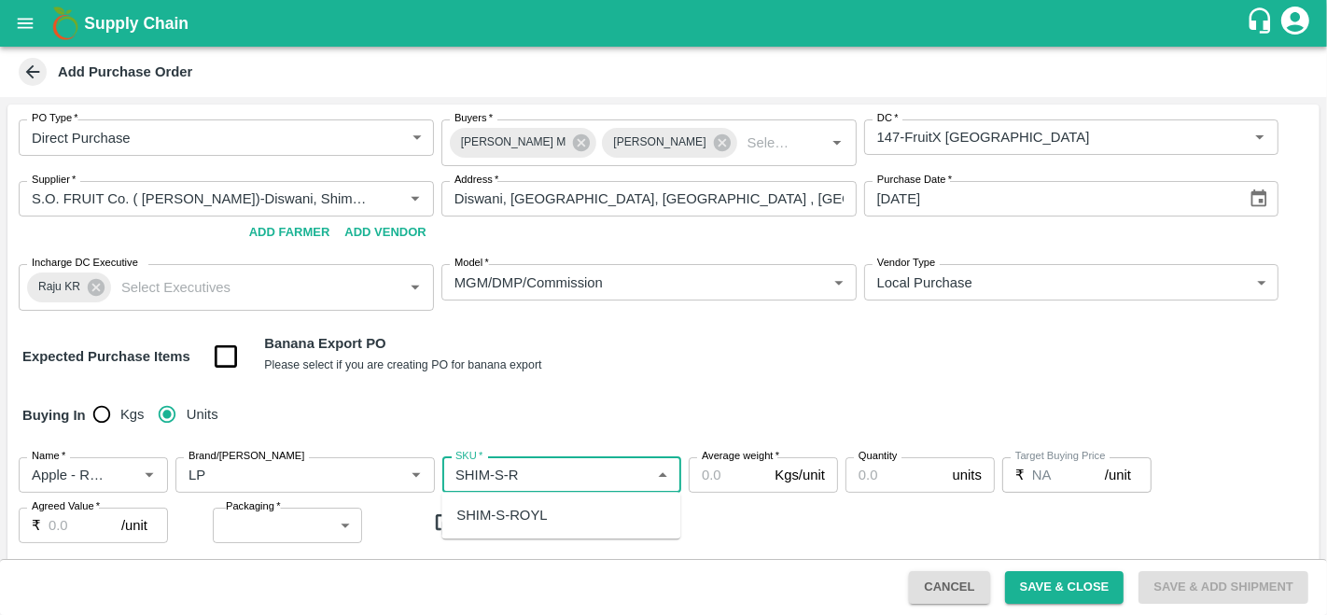
click at [512, 515] on div "SHIM-S-ROYL" at bounding box center [501, 515] width 91 height 21
type input "SHIM-S-ROYL"
click at [714, 478] on input "Average weight   *" at bounding box center [728, 474] width 78 height 35
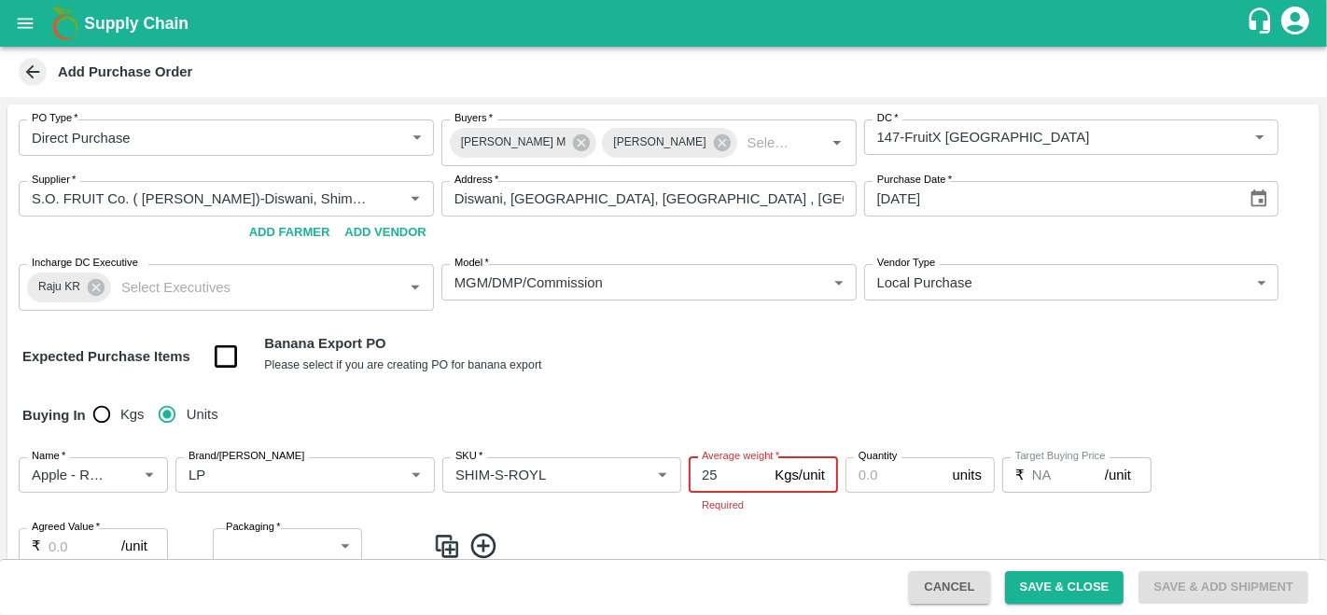
type input "25"
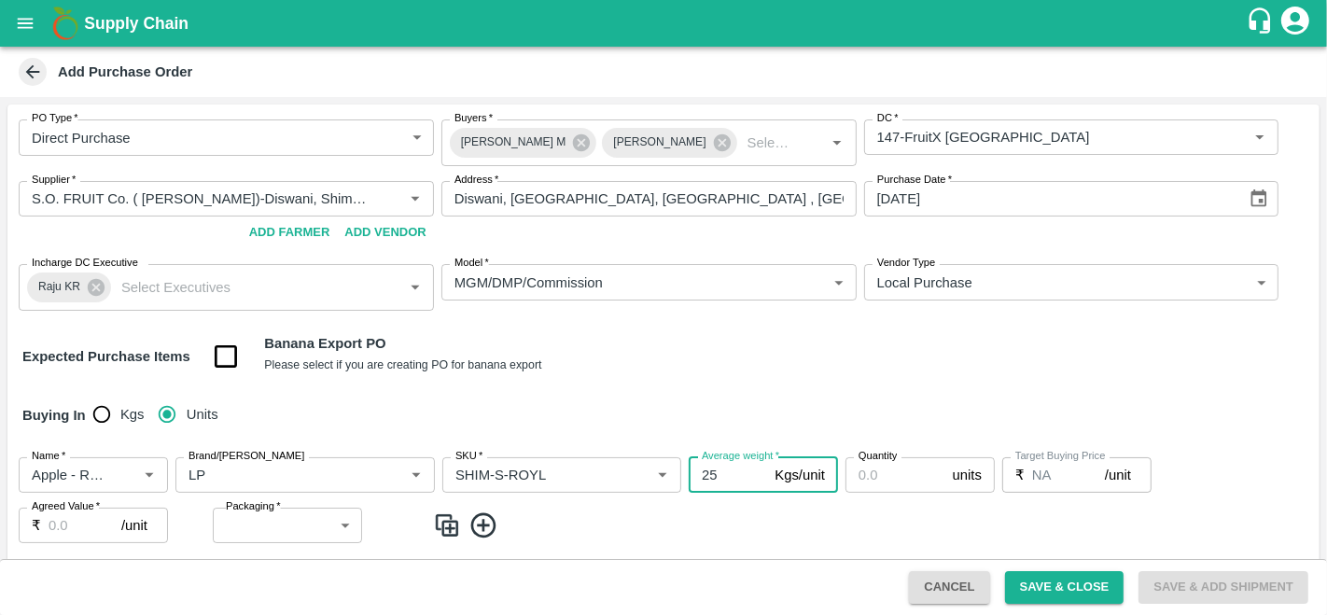
click at [892, 475] on input "Quantity" at bounding box center [895, 474] width 100 height 35
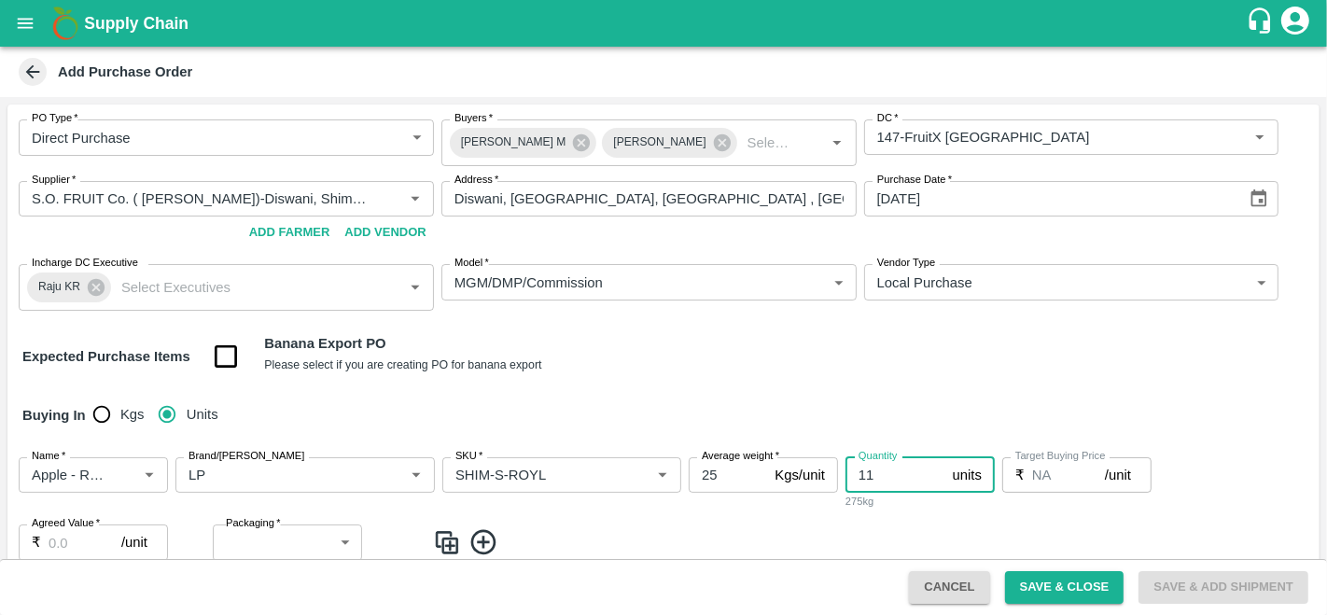
type input "11"
click at [69, 538] on input "Agreed Value   *" at bounding box center [85, 541] width 73 height 35
type input "1500"
click at [243, 537] on body "Supply Chain Add Purchase Order PO Type   * Direct Purchase 3 PO Type Buyers   …" at bounding box center [663, 307] width 1327 height 615
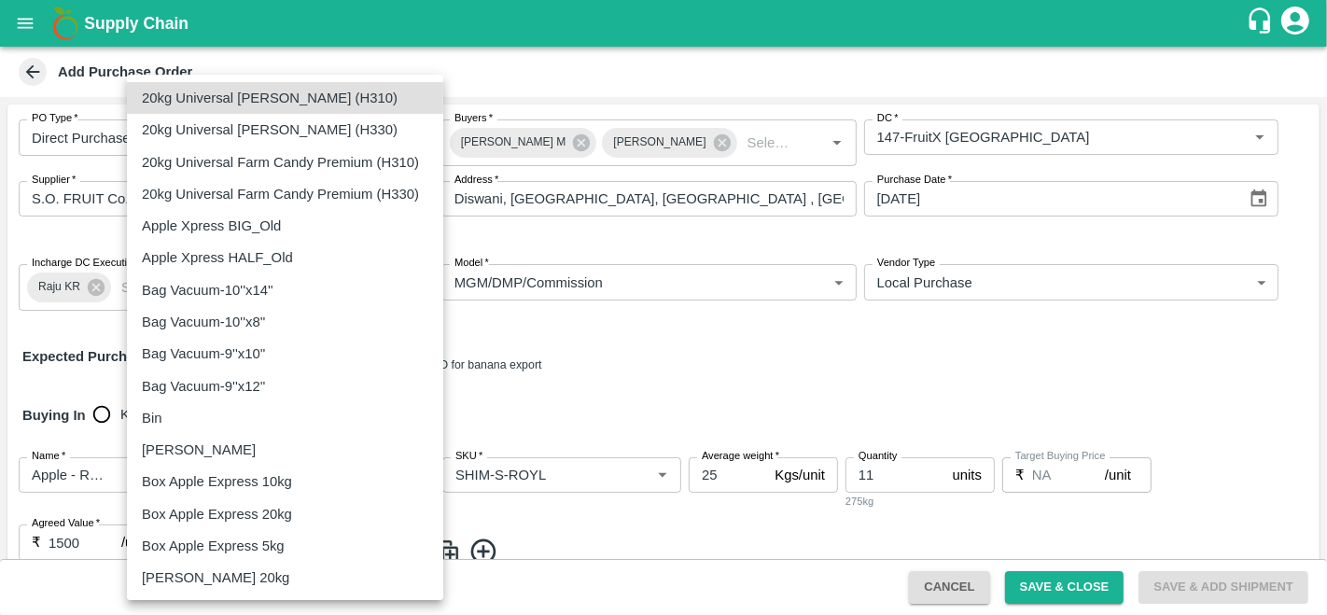
scroll to position [1249, 0]
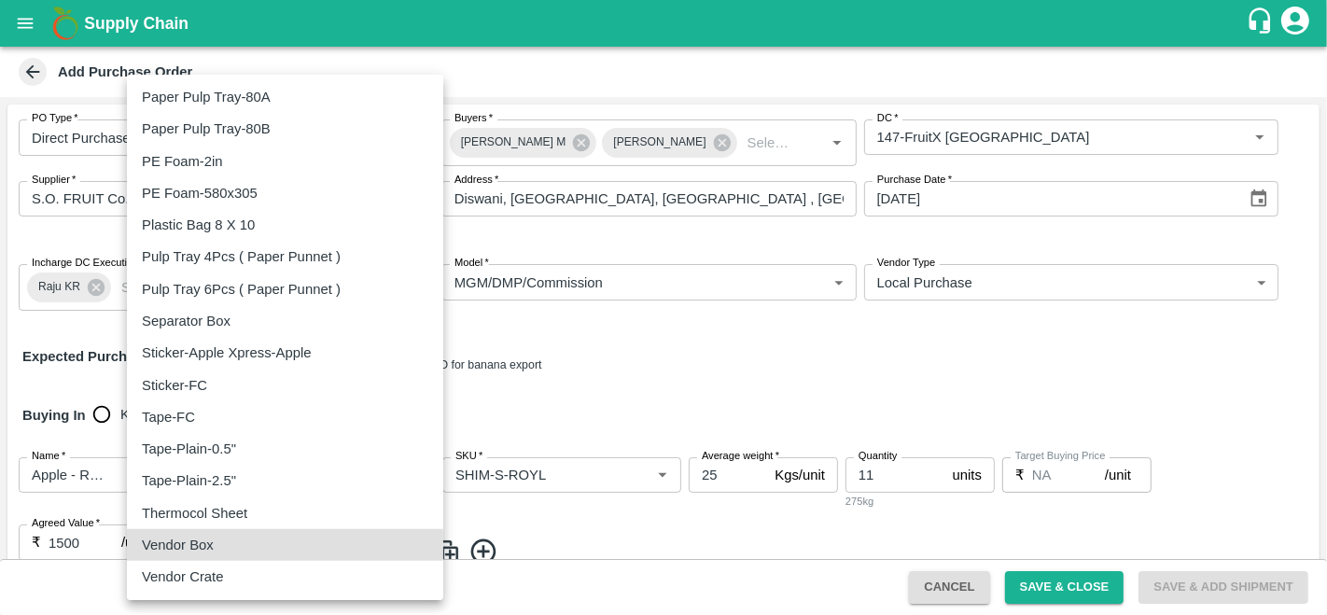
type input "276"
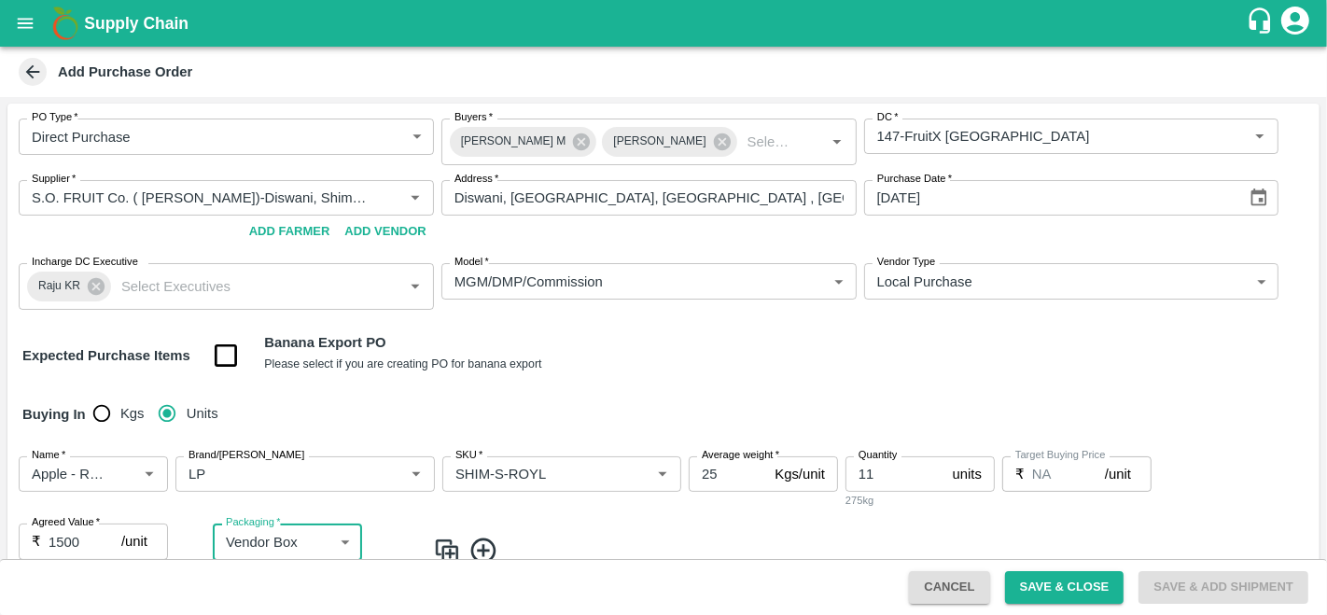
click at [445, 541] on img at bounding box center [447, 551] width 28 height 31
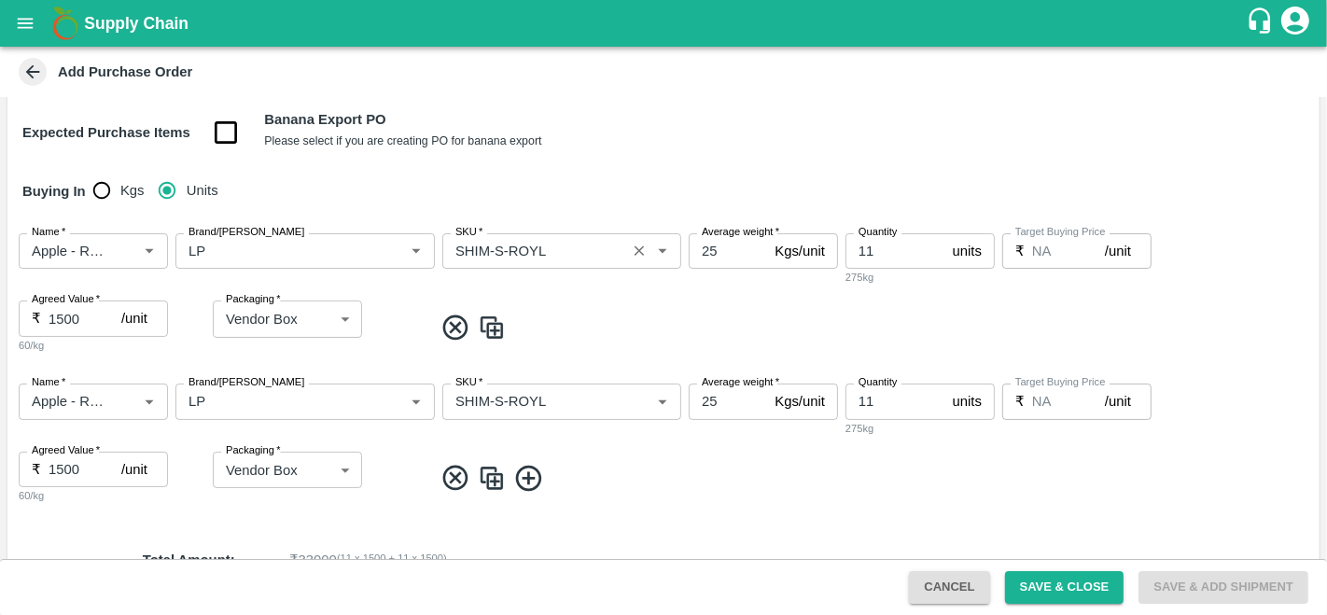
scroll to position [225, 0]
click at [496, 402] on input "SKU   *" at bounding box center [534, 400] width 173 height 24
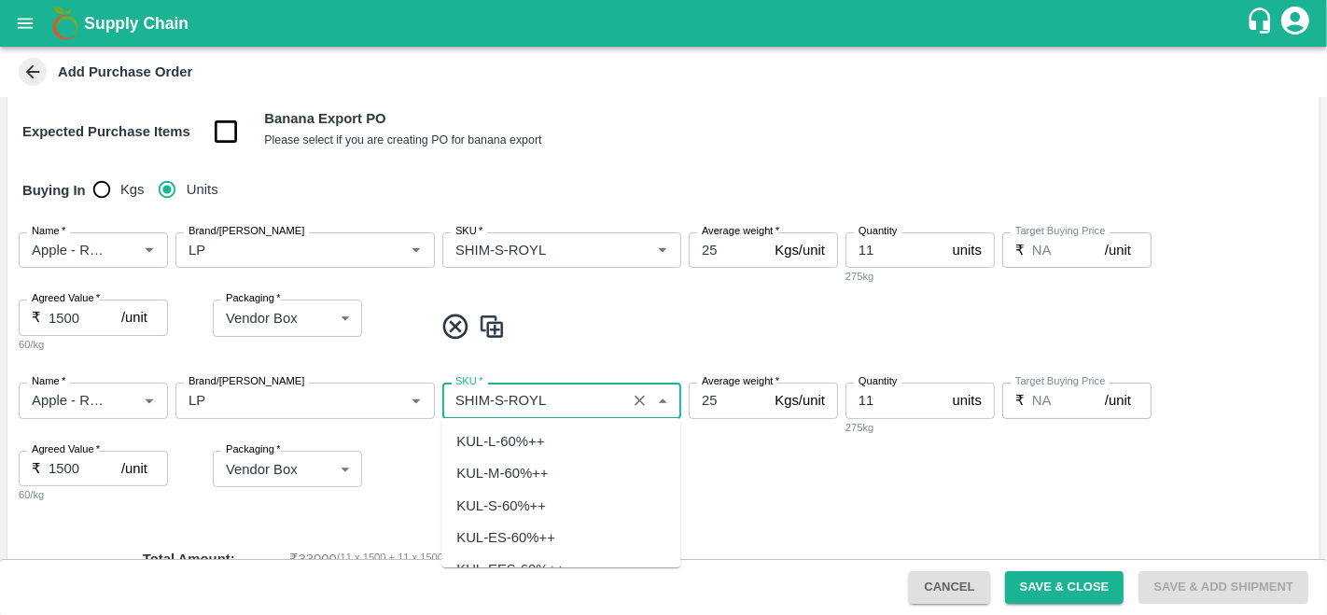
scroll to position [5679, 0]
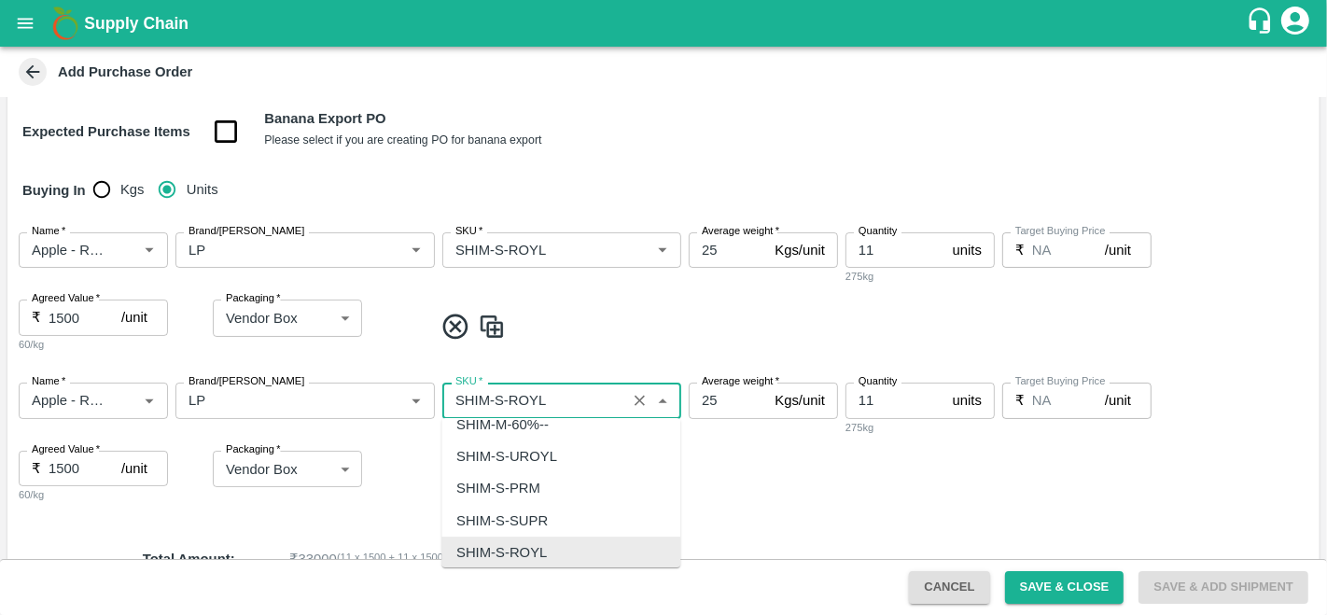
click at [496, 402] on input "SKU   *" at bounding box center [534, 400] width 173 height 24
click at [494, 401] on input "SKU   *" at bounding box center [534, 400] width 173 height 24
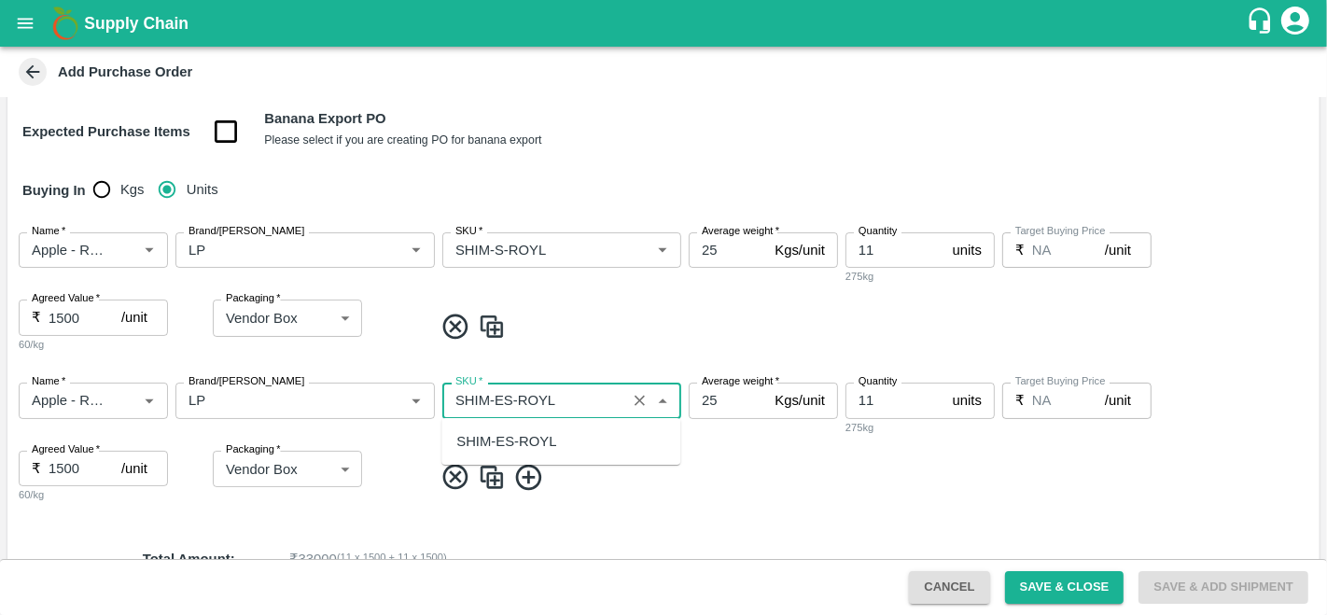
click at [515, 439] on div "SHIM-ES-ROYL" at bounding box center [506, 441] width 100 height 21
type input "SHIM-ES-ROYL"
click at [881, 413] on input "11" at bounding box center [895, 400] width 100 height 35
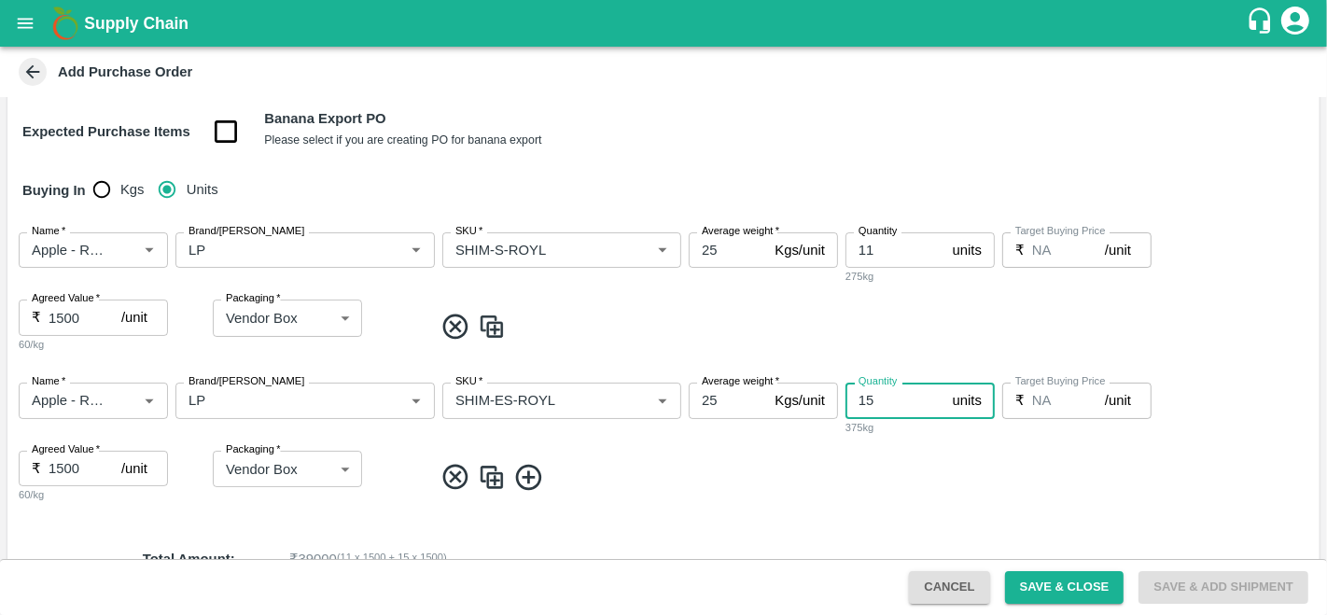
type input "15"
click at [497, 474] on img at bounding box center [492, 477] width 28 height 31
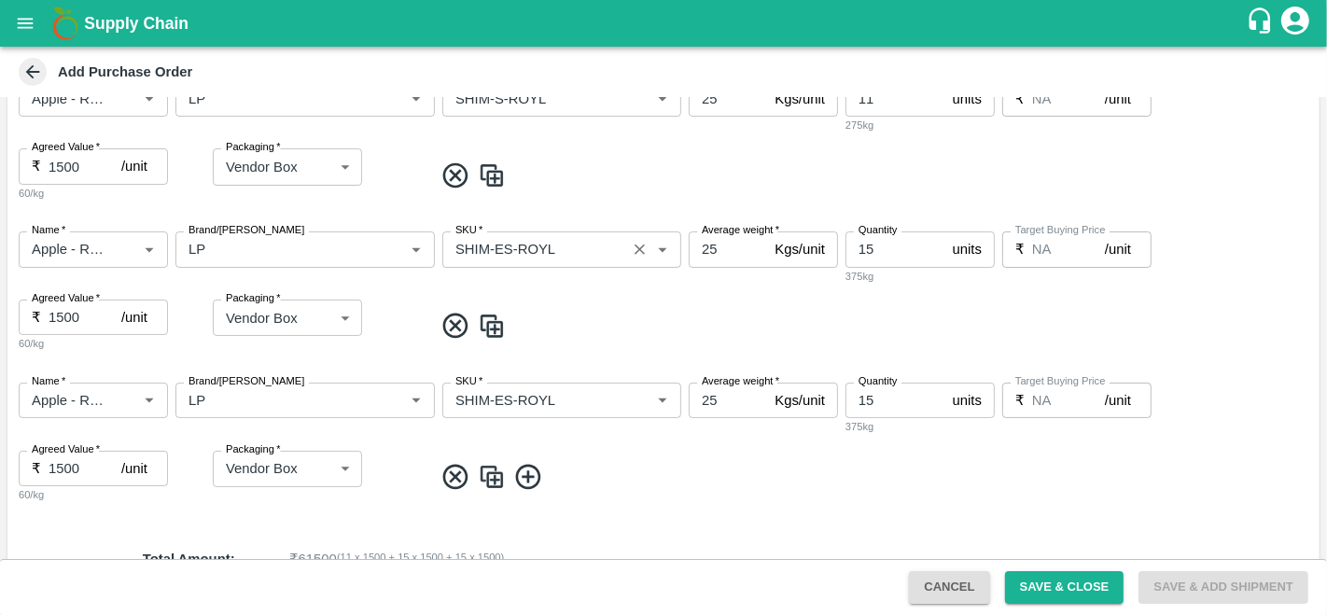
scroll to position [392, 0]
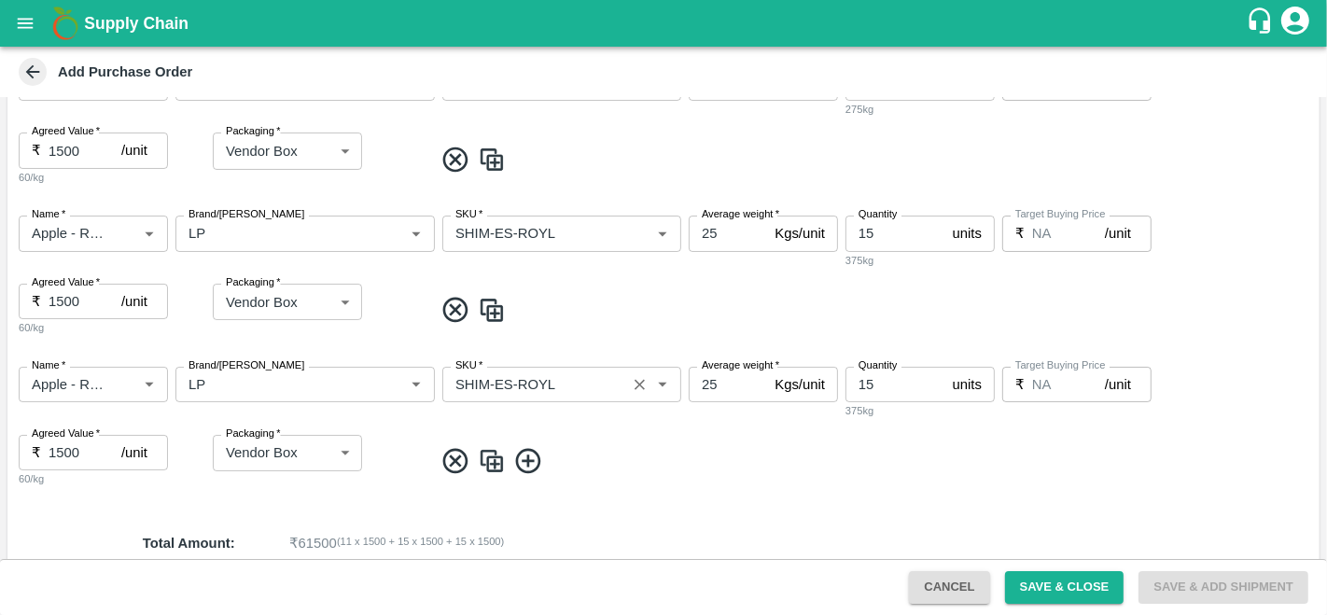
click at [506, 379] on input "SKU   *" at bounding box center [534, 384] width 173 height 24
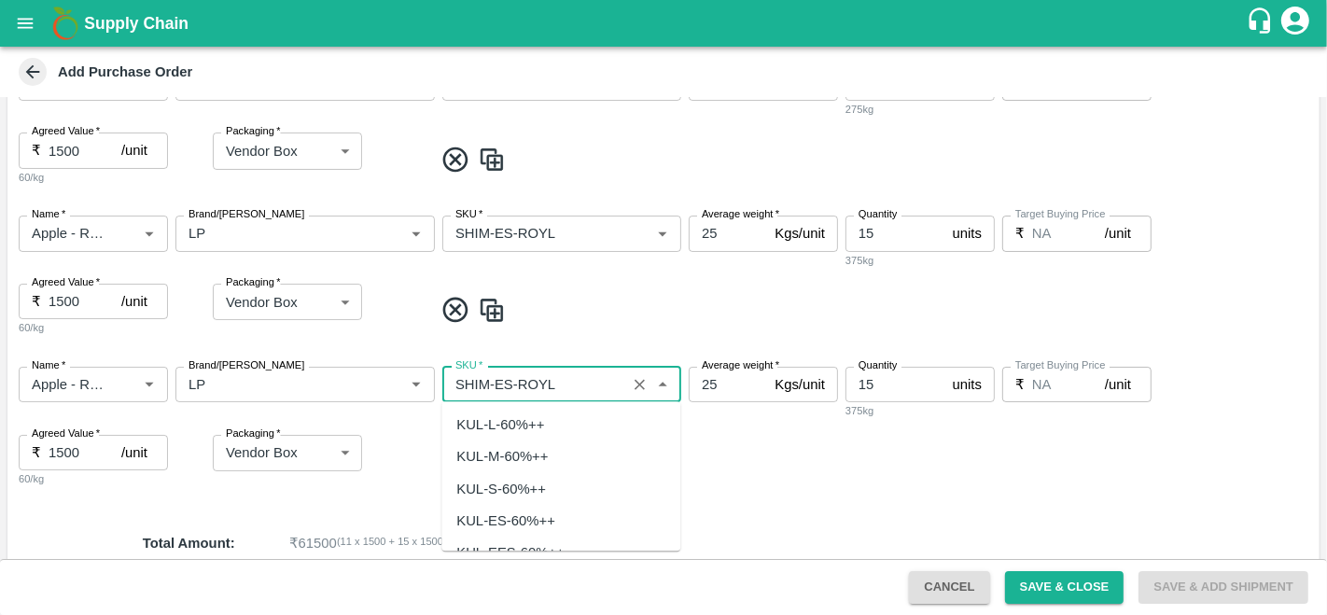
scroll to position [5969, 0]
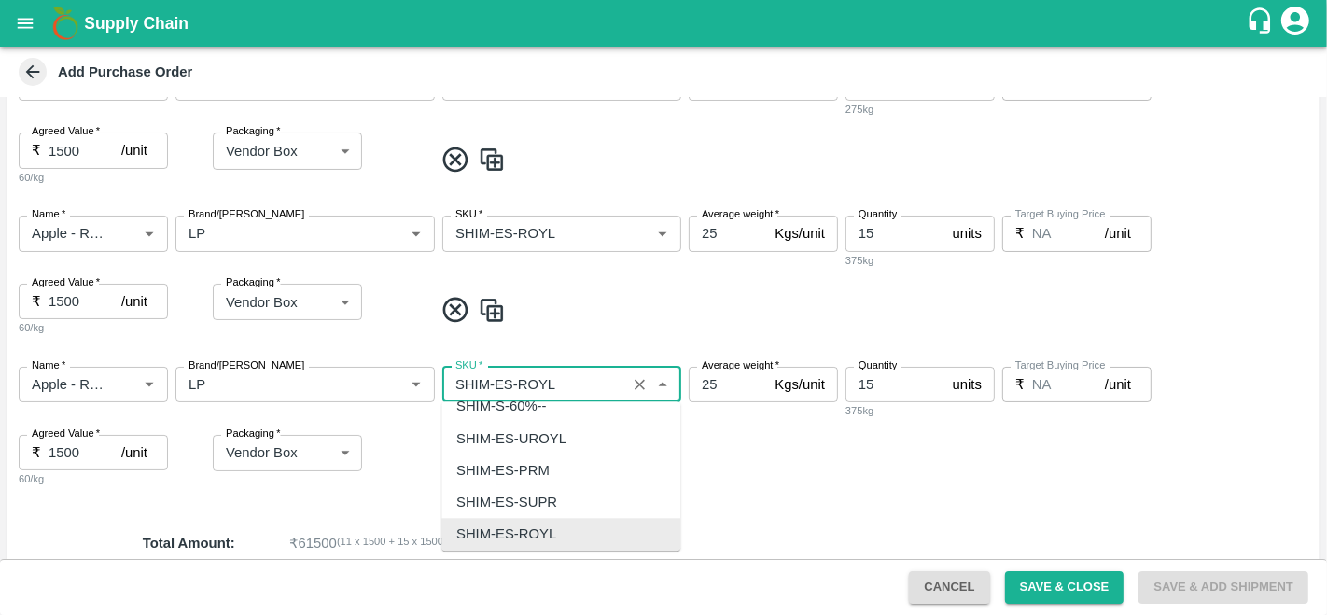
click at [506, 379] on input "SKU   *" at bounding box center [534, 384] width 173 height 24
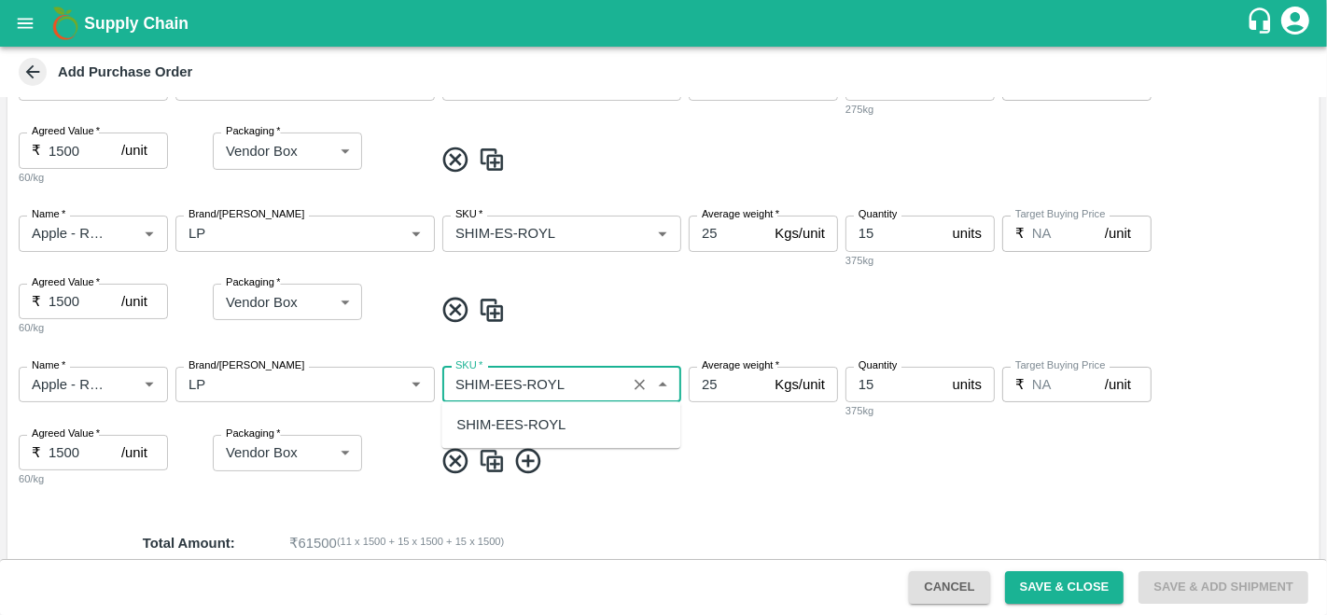
scroll to position [0, 0]
click at [523, 416] on div "SHIM-EES-ROYL" at bounding box center [510, 424] width 109 height 21
type input "SHIM-EES-ROYL"
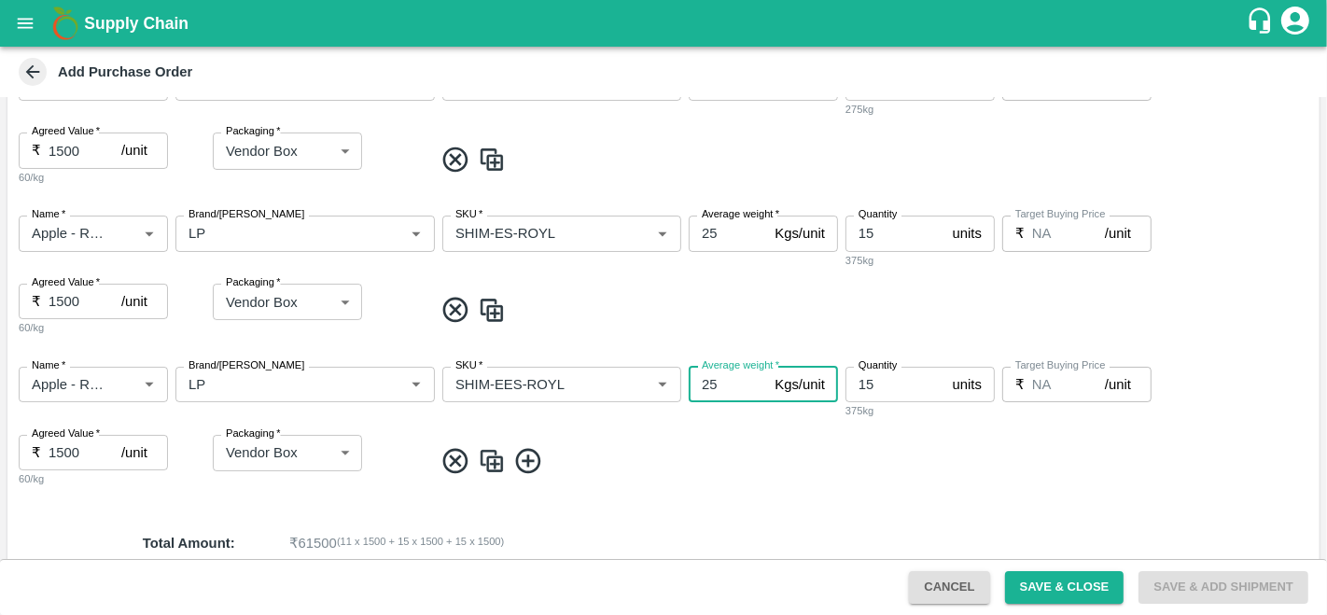
drag, startPoint x: 719, startPoint y: 393, endPoint x: 691, endPoint y: 395, distance: 28.1
click at [691, 395] on input "25" at bounding box center [728, 384] width 78 height 35
type input "25"
click at [873, 383] on input "15" at bounding box center [895, 384] width 100 height 35
type input "1"
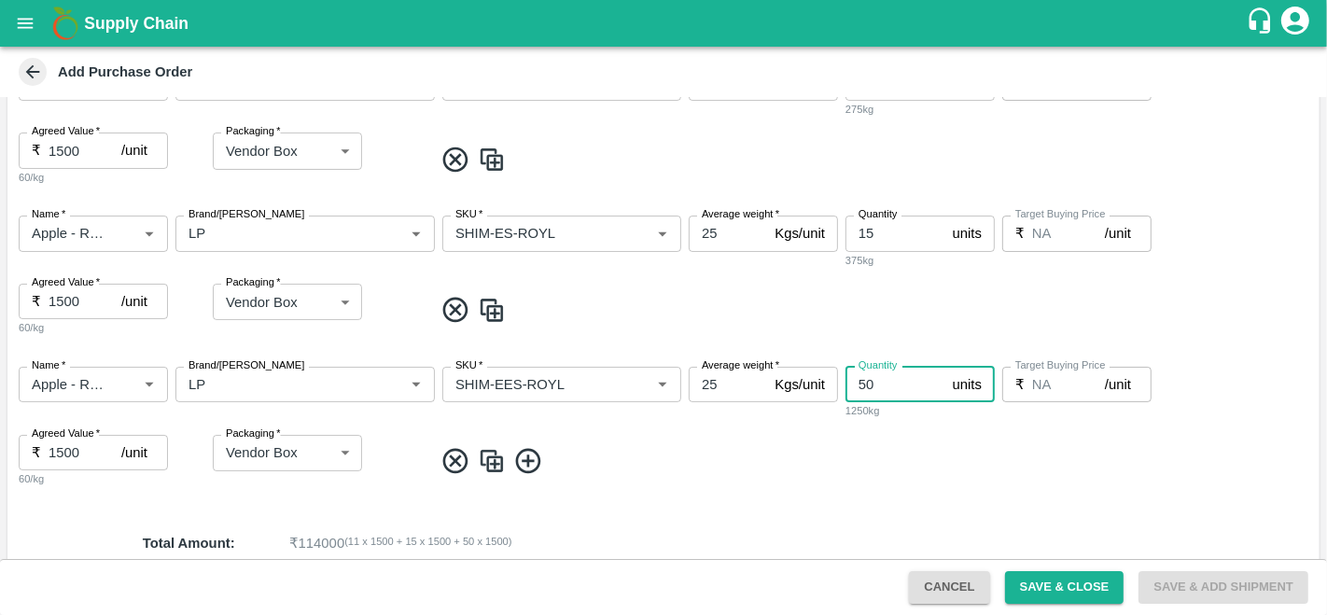
type input "50"
click at [488, 458] on img at bounding box center [492, 461] width 28 height 31
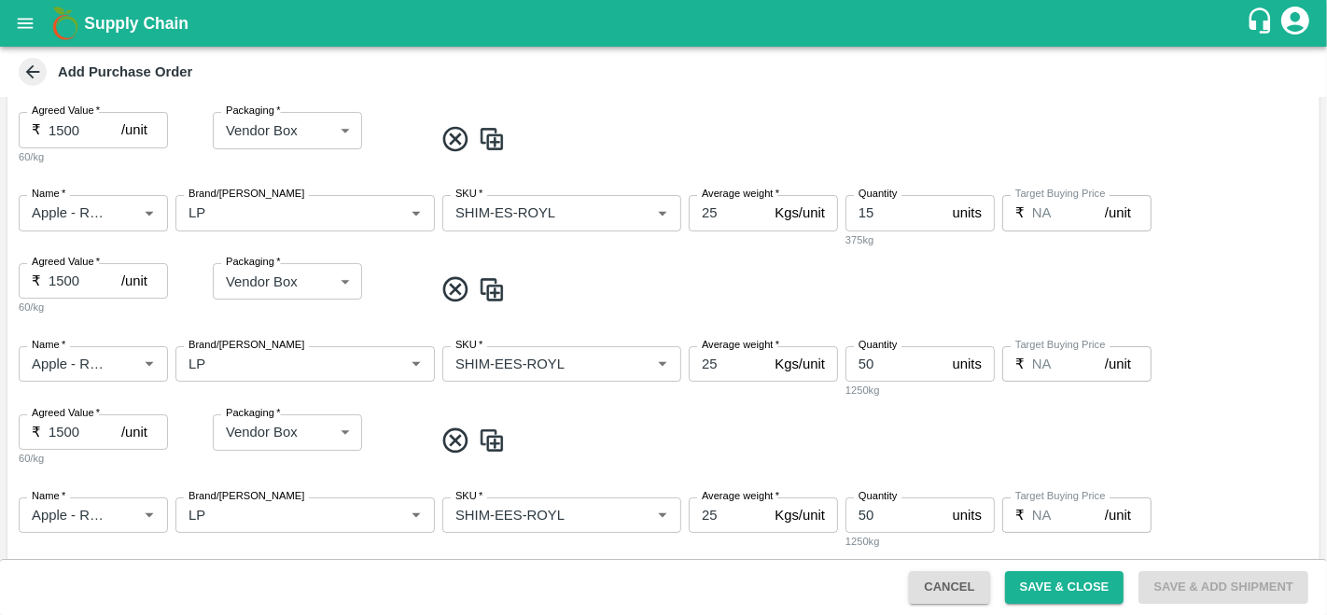
scroll to position [421, 0]
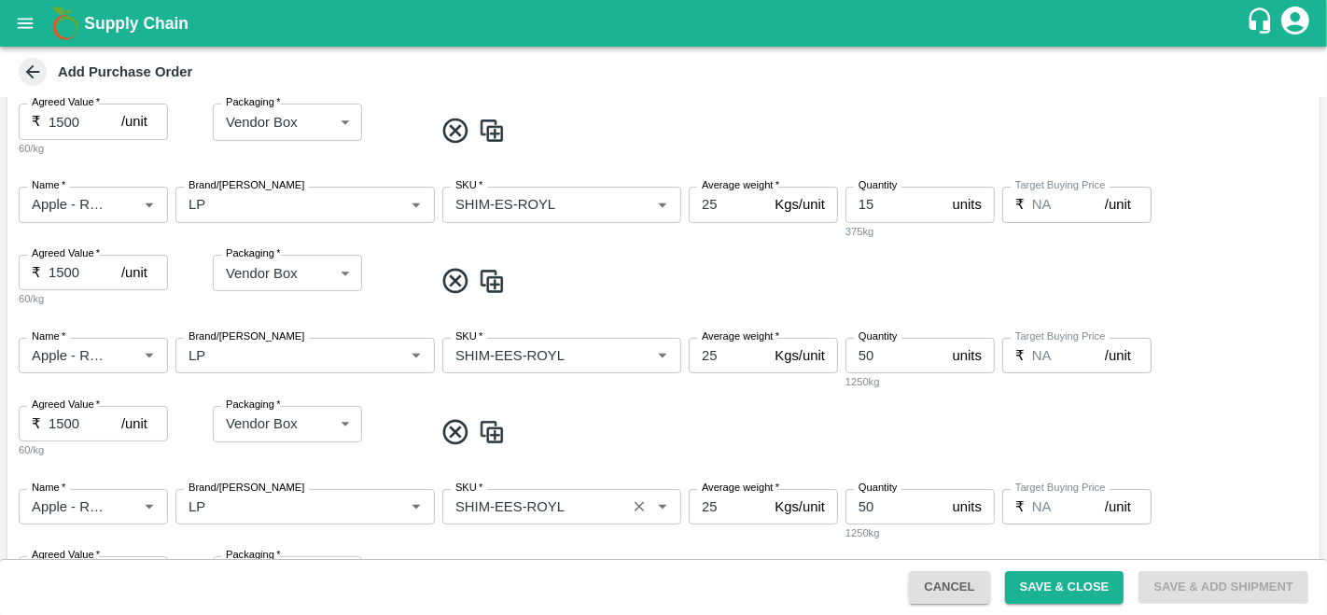
click at [514, 507] on input "SKU   *" at bounding box center [534, 507] width 173 height 24
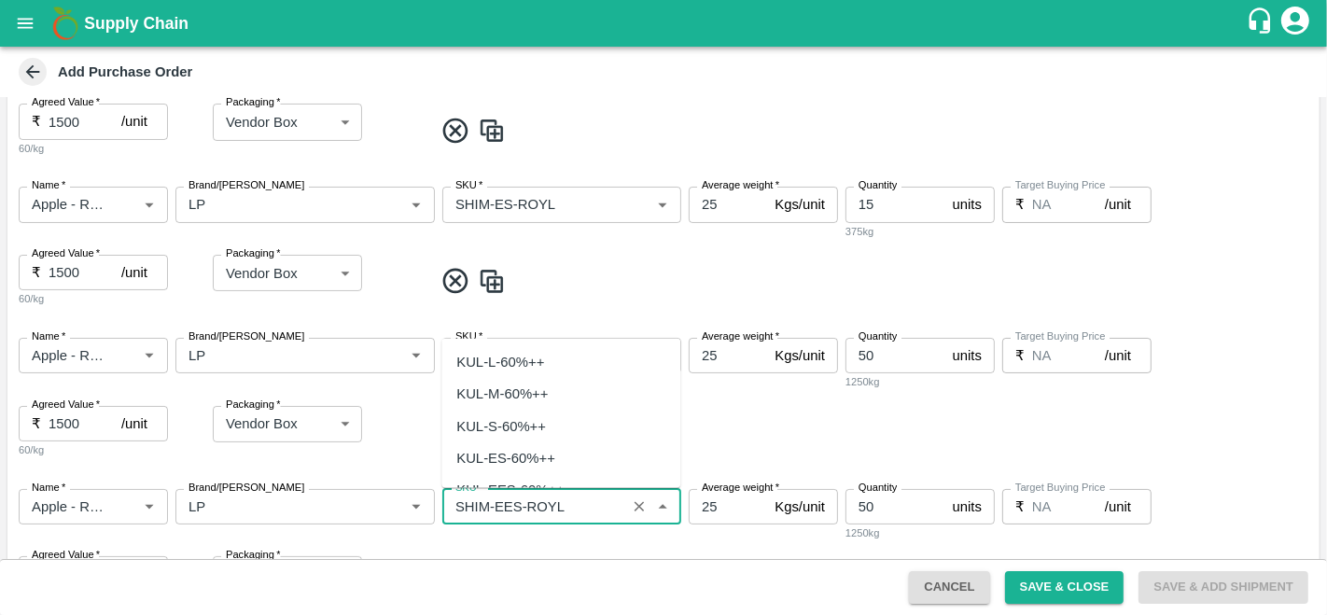
scroll to position [6255, 0]
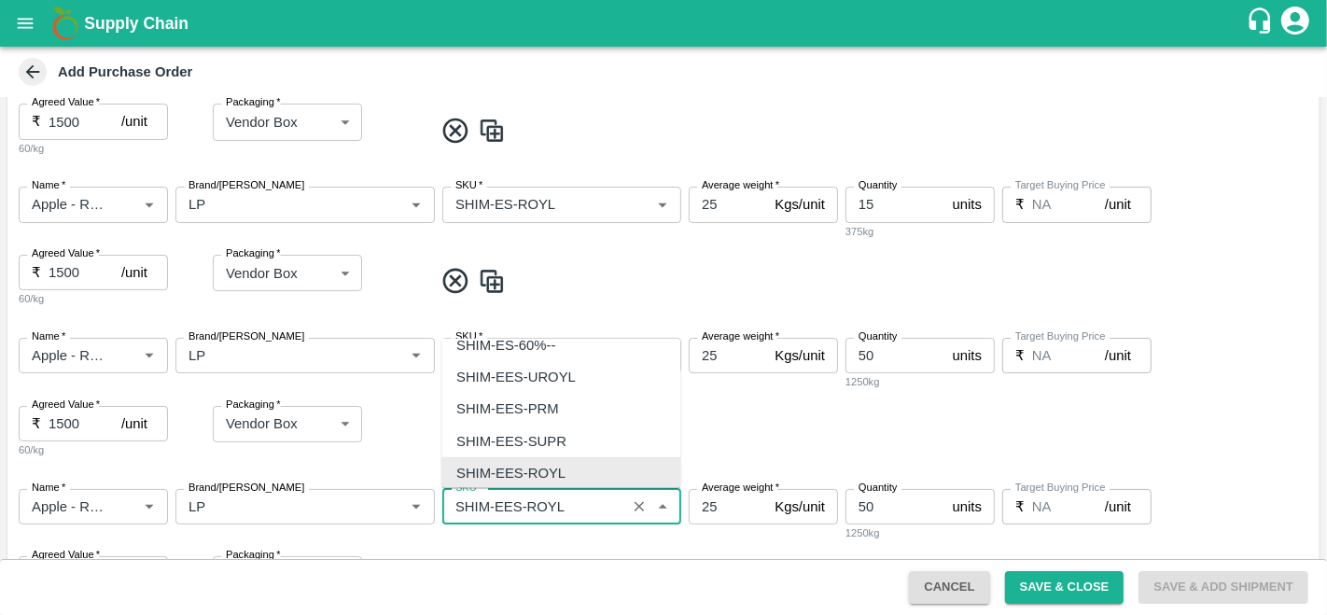
click at [515, 502] on input "SKU   *" at bounding box center [534, 507] width 173 height 24
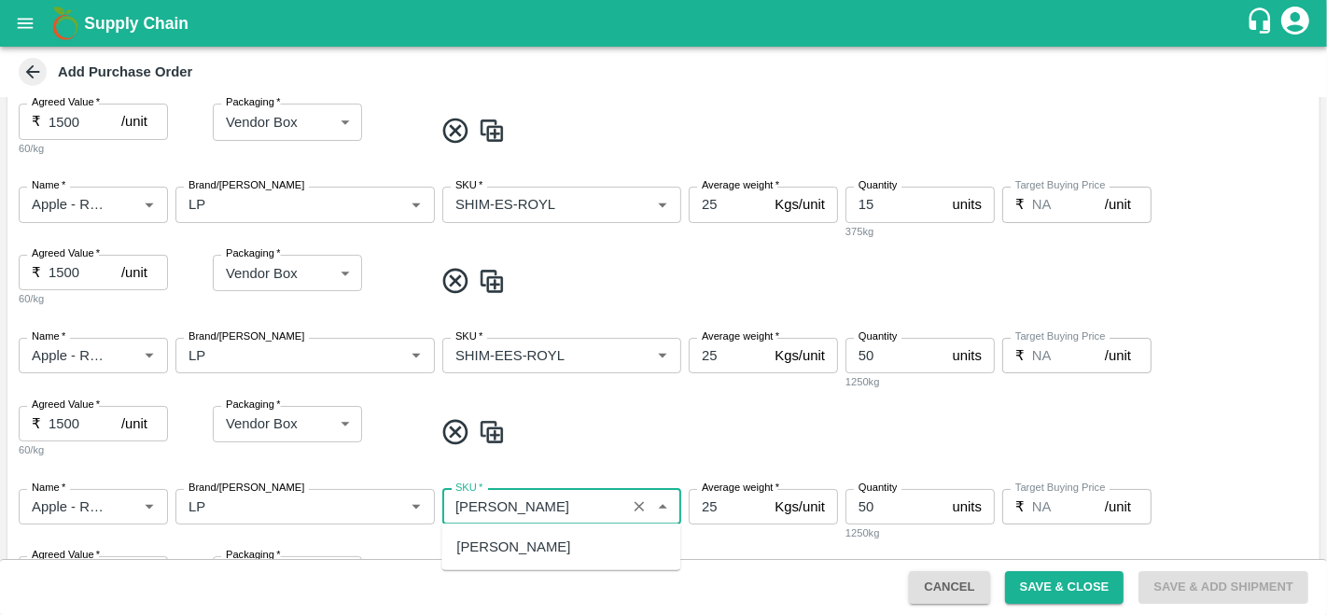
click at [556, 545] on div "SHIM-PITTO-ROYL" at bounding box center [513, 547] width 114 height 21
type input "SHIM-PITTO-ROYL"
click at [873, 508] on input "50" at bounding box center [895, 506] width 100 height 35
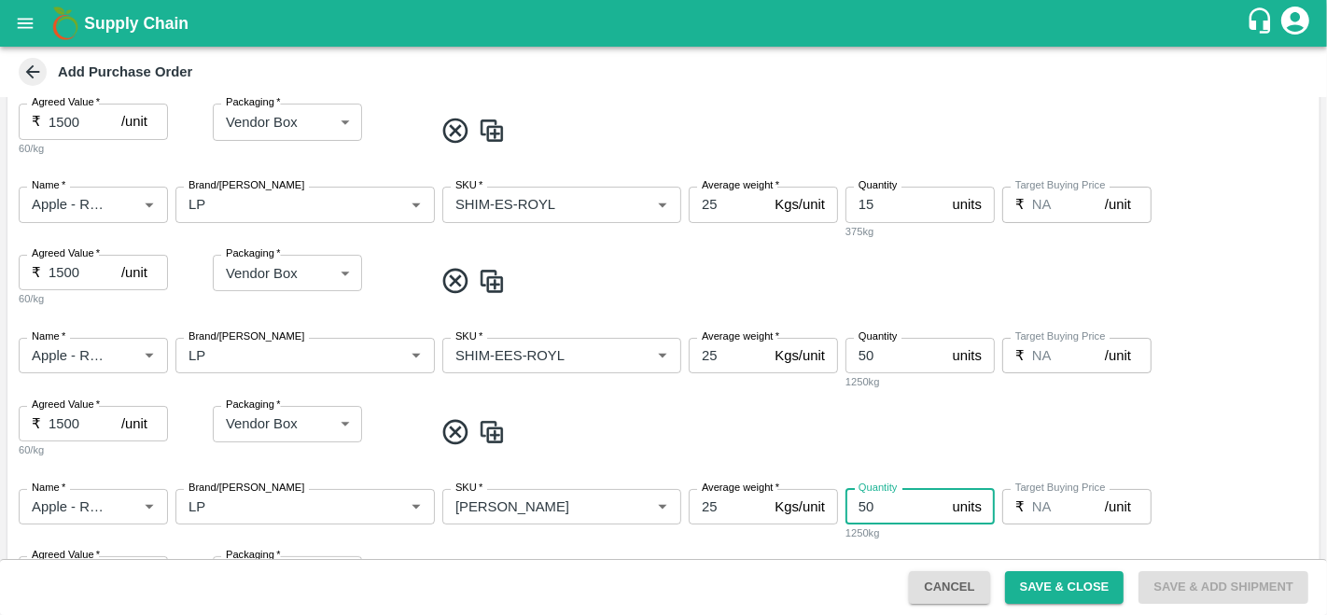
type input "5"
type input "130"
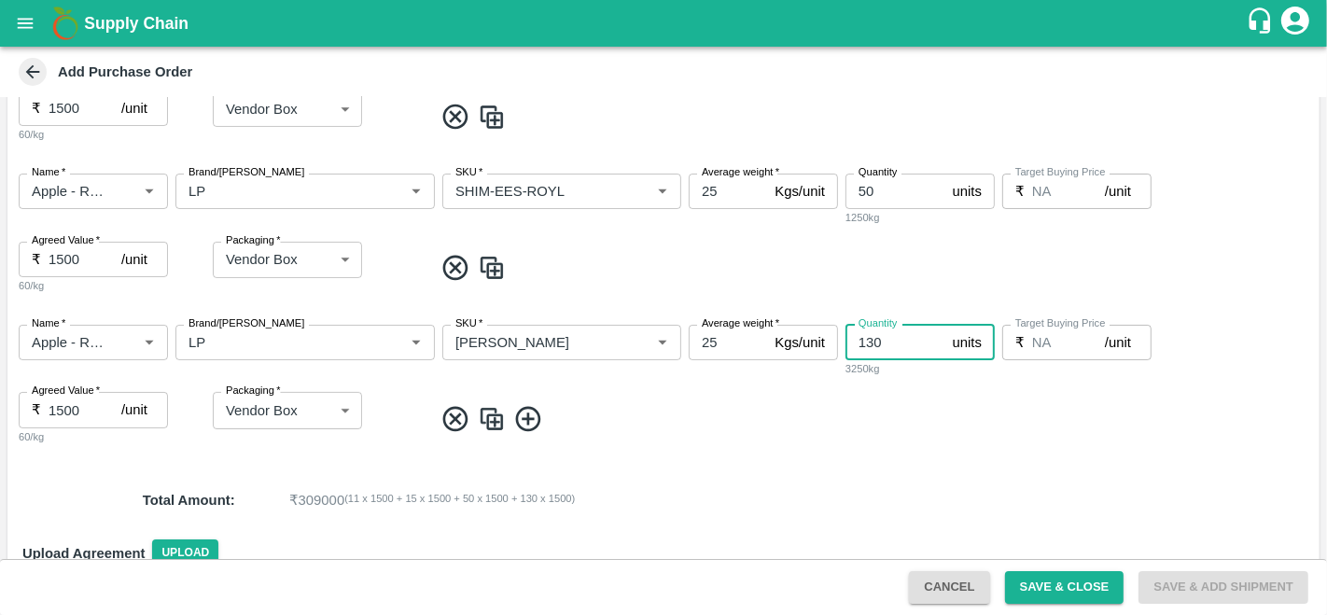
click at [498, 425] on img at bounding box center [492, 419] width 28 height 31
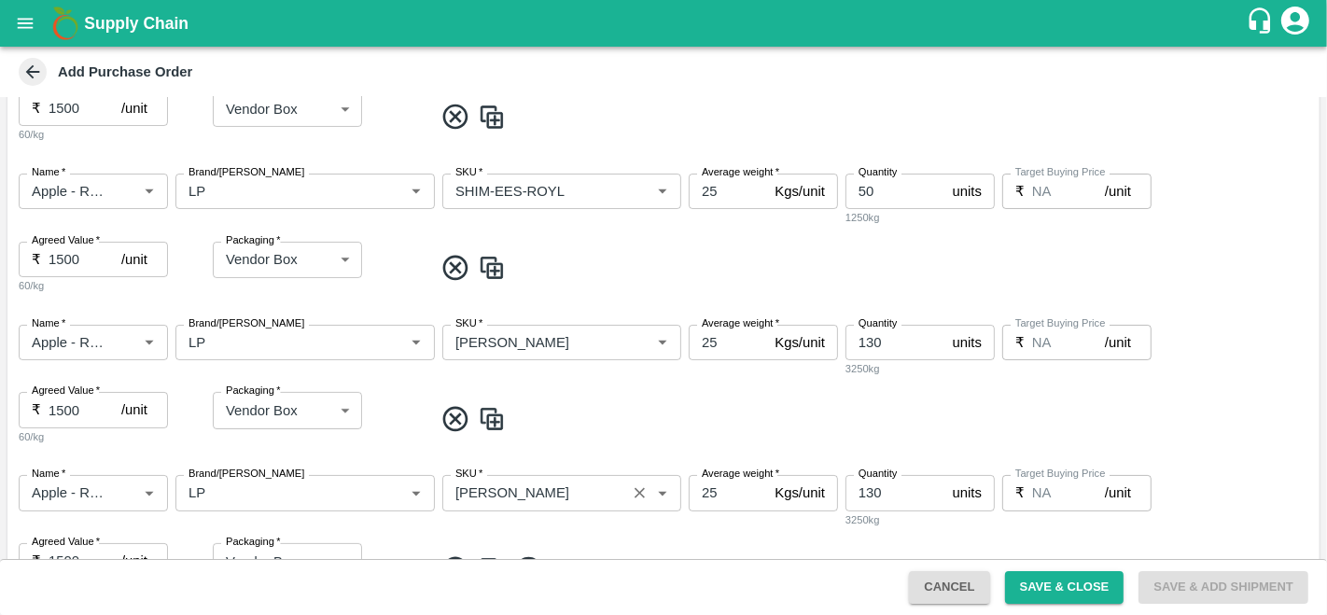
click at [530, 489] on input "SKU   *" at bounding box center [534, 493] width 173 height 24
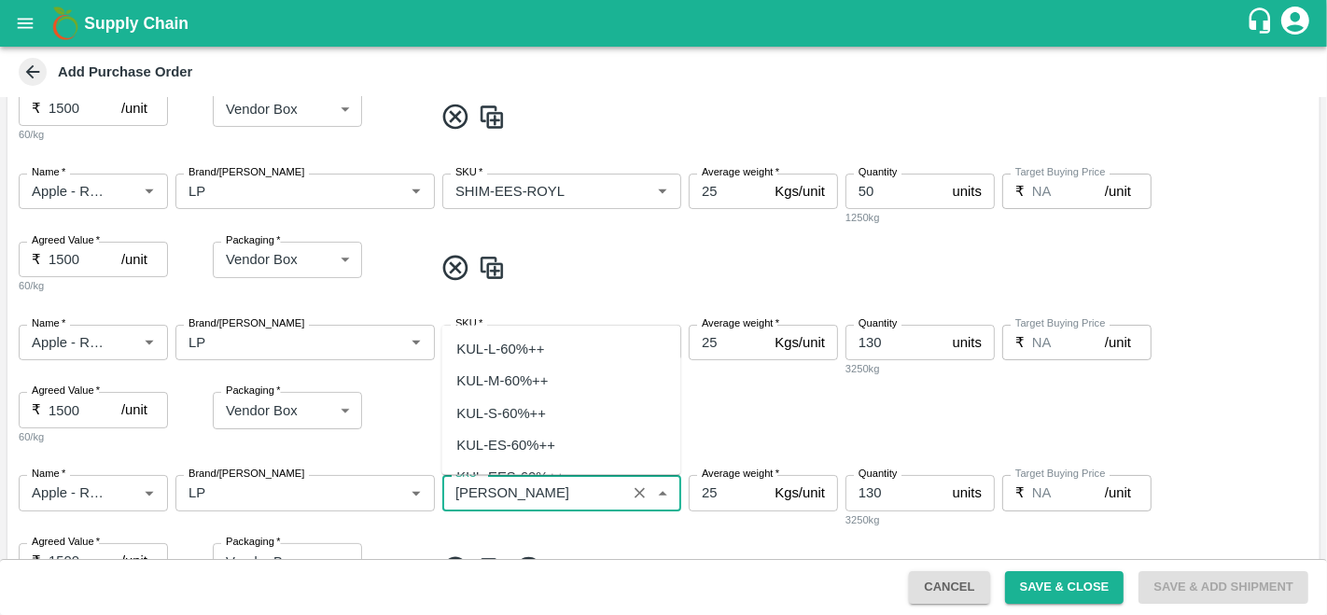
scroll to position [6544, 0]
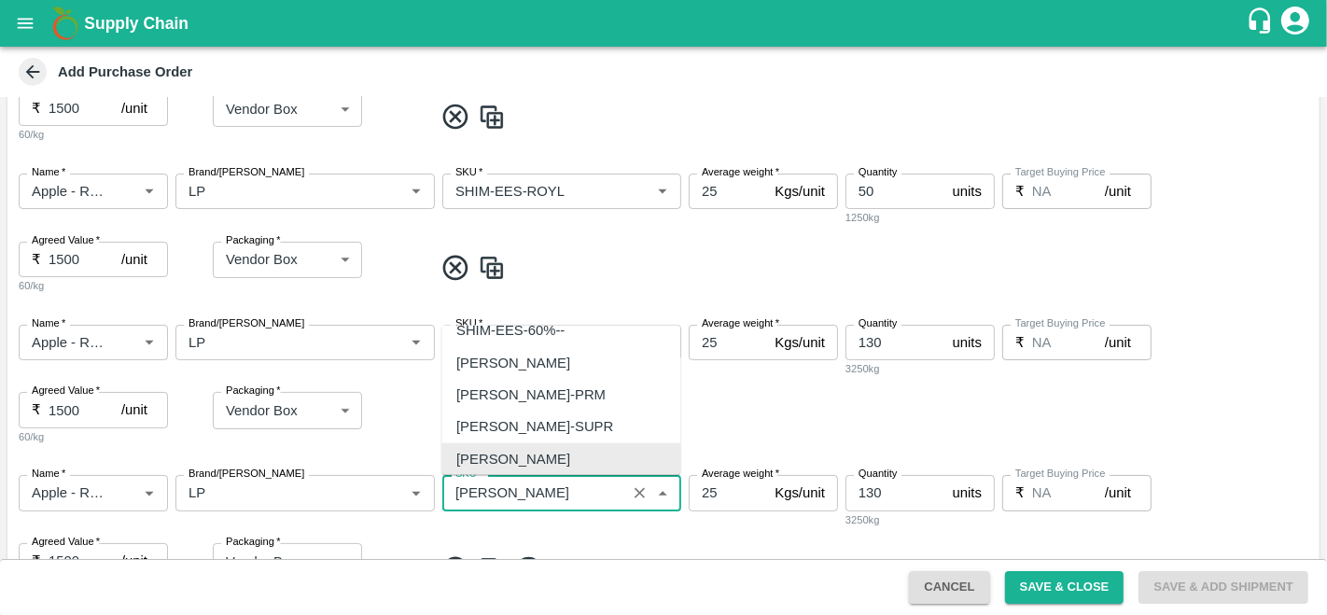
click at [530, 489] on input "SKU   *" at bounding box center [534, 493] width 173 height 24
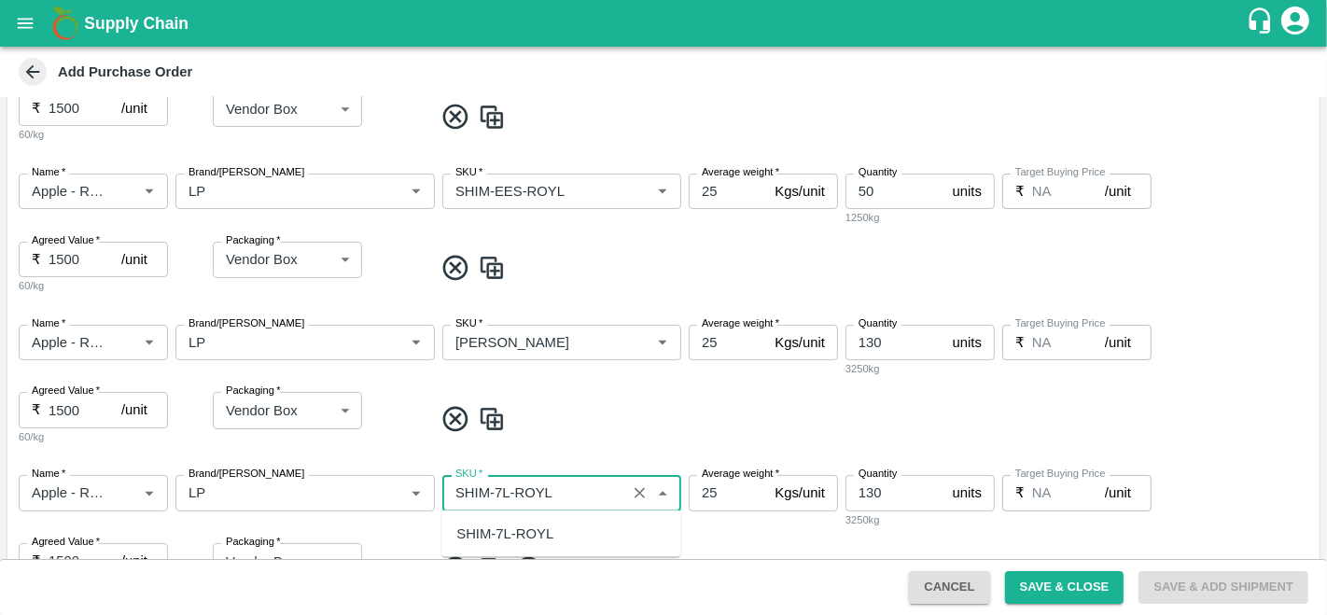
click at [540, 536] on div "SHIM-7L-ROYL" at bounding box center [504, 534] width 97 height 21
type input "SHIM-7L-ROYL"
click at [723, 529] on div "Name   * Name   * Brand/Marka Brand/Marka SKU   * SKU   * Average weight   * 25…" at bounding box center [663, 535] width 1312 height 151
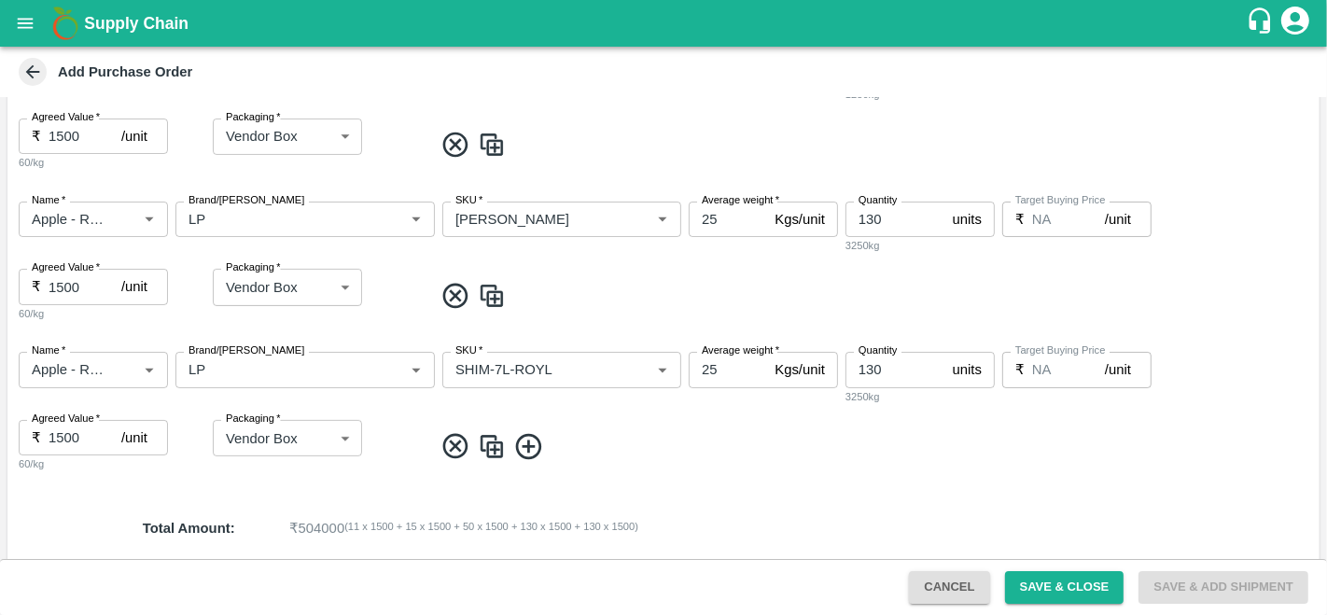
scroll to position [790, 0]
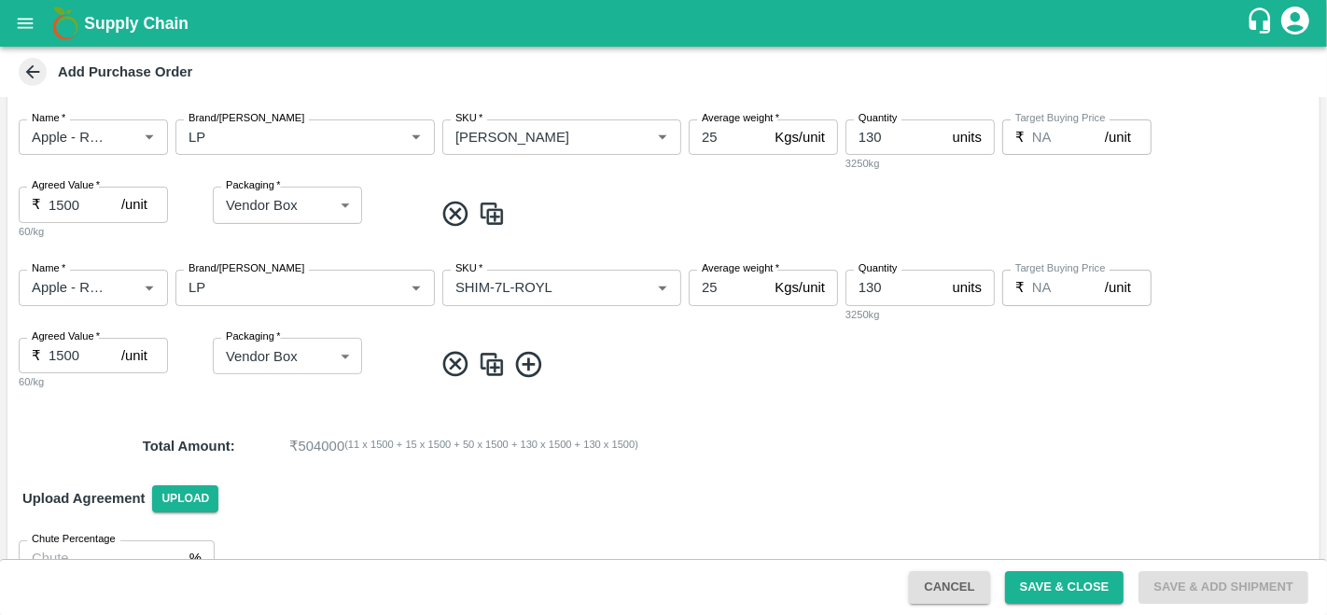
click at [885, 291] on input "130" at bounding box center [895, 287] width 100 height 35
type input "1"
type input "8"
click at [801, 447] on p "₹ 321000 ( 11 x 1500 + 15 x 1500 + 50 x 1500 + 130 x 1500 + 8 x 1500 )" at bounding box center [752, 446] width 927 height 21
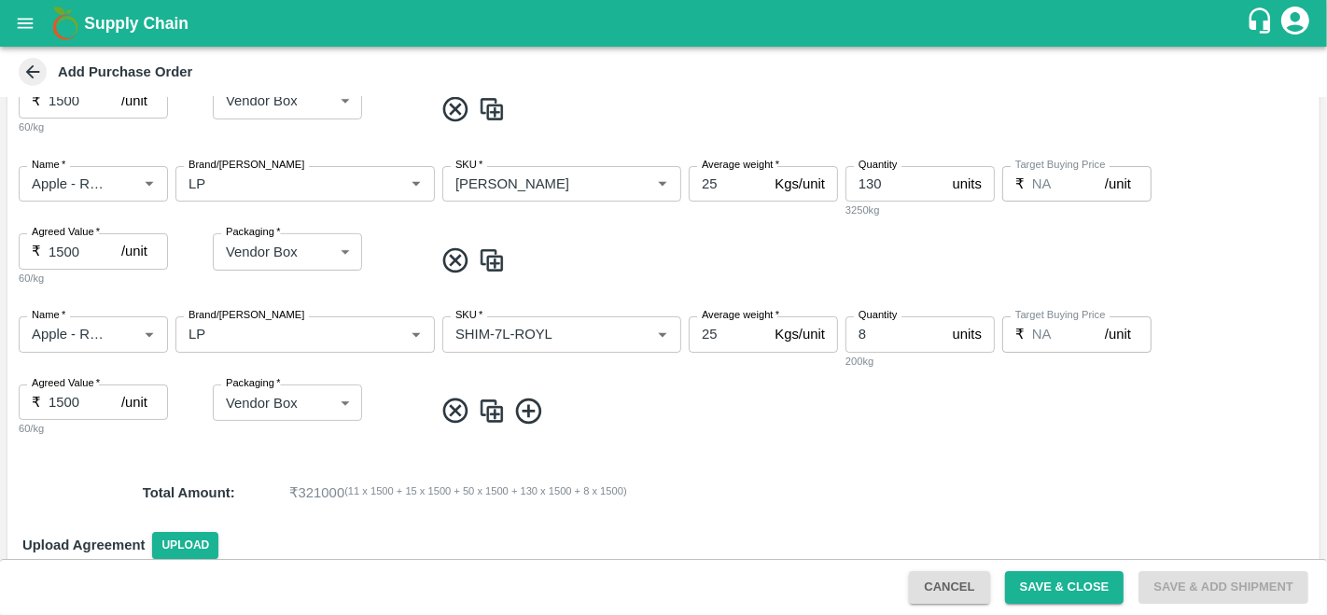
scroll to position [744, 0]
click at [1053, 579] on button "Save & Close" at bounding box center [1064, 587] width 119 height 33
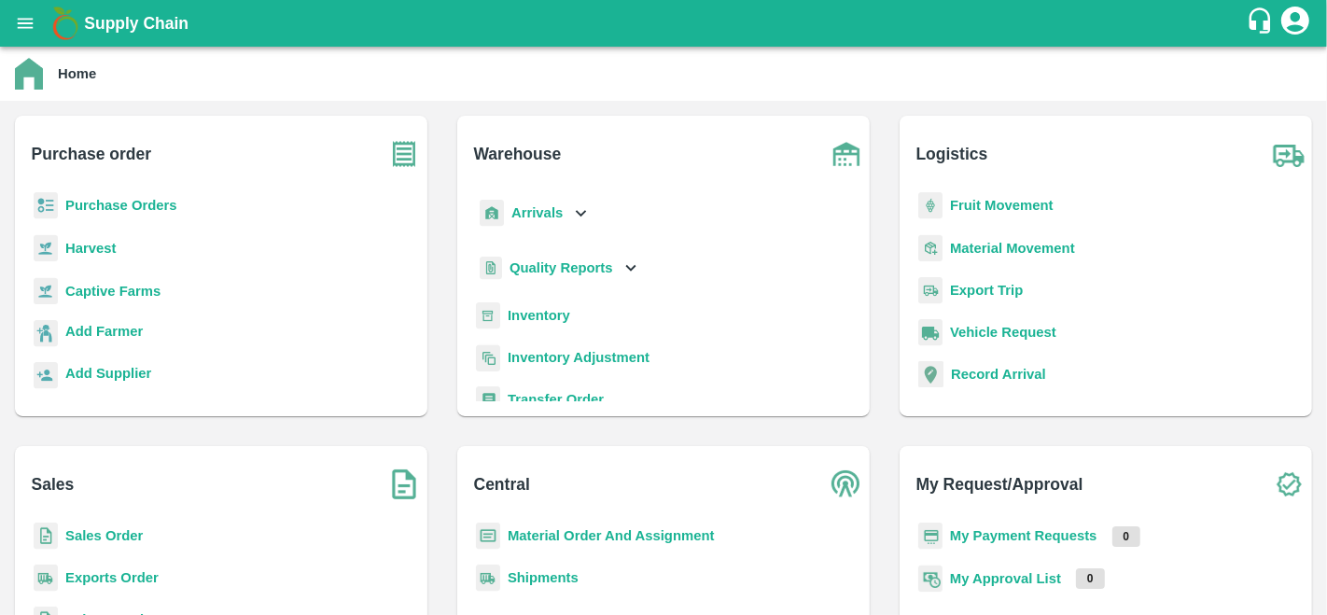
click at [141, 209] on b "Purchase Orders" at bounding box center [121, 205] width 112 height 15
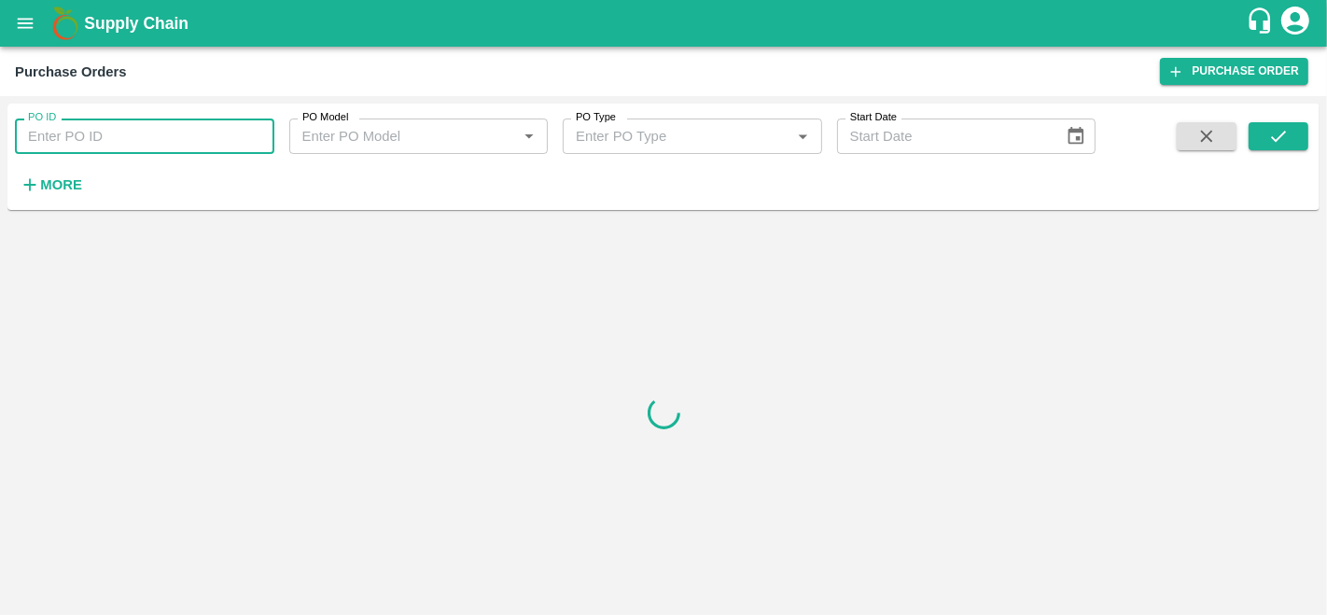
click at [70, 147] on input "PO ID" at bounding box center [144, 136] width 259 height 35
paste input "176998"
type input "176998"
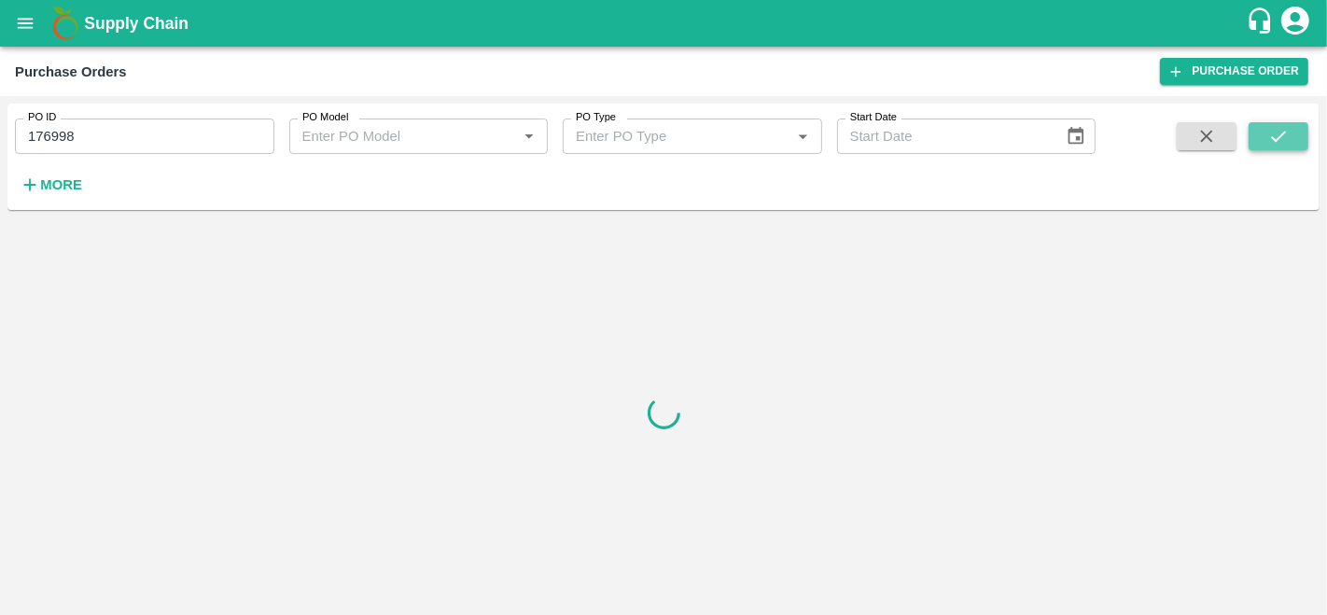
click at [1276, 147] on button "submit" at bounding box center [1279, 136] width 60 height 28
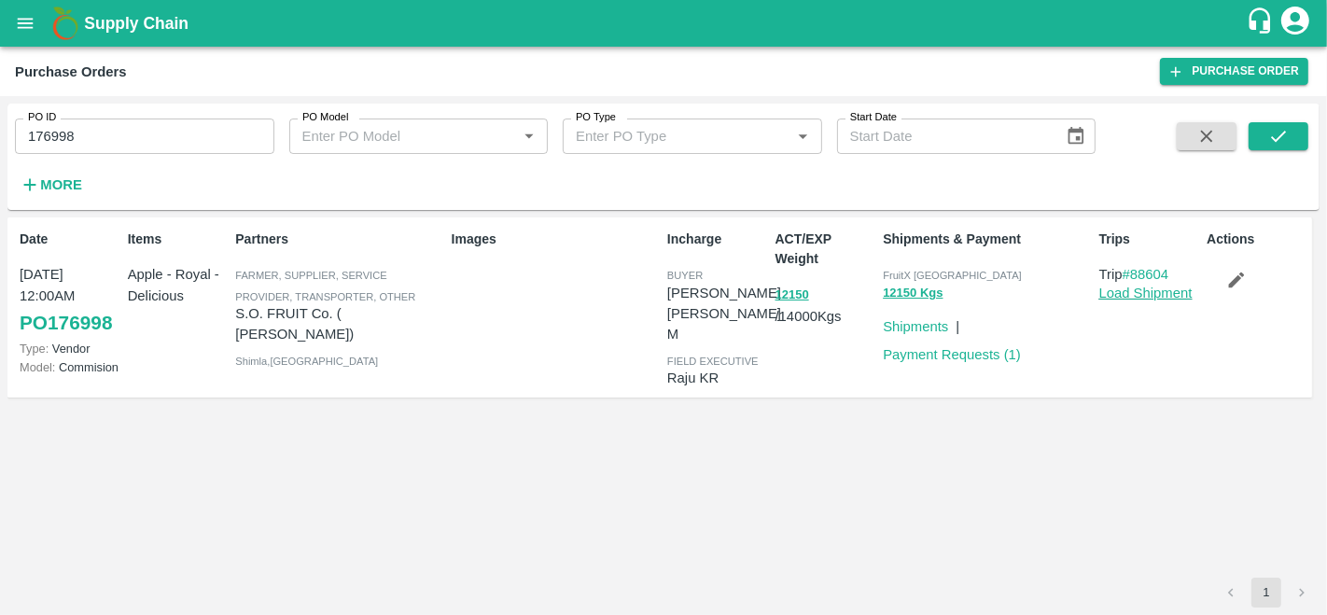
click at [1168, 300] on link "Load Shipment" at bounding box center [1145, 293] width 93 height 15
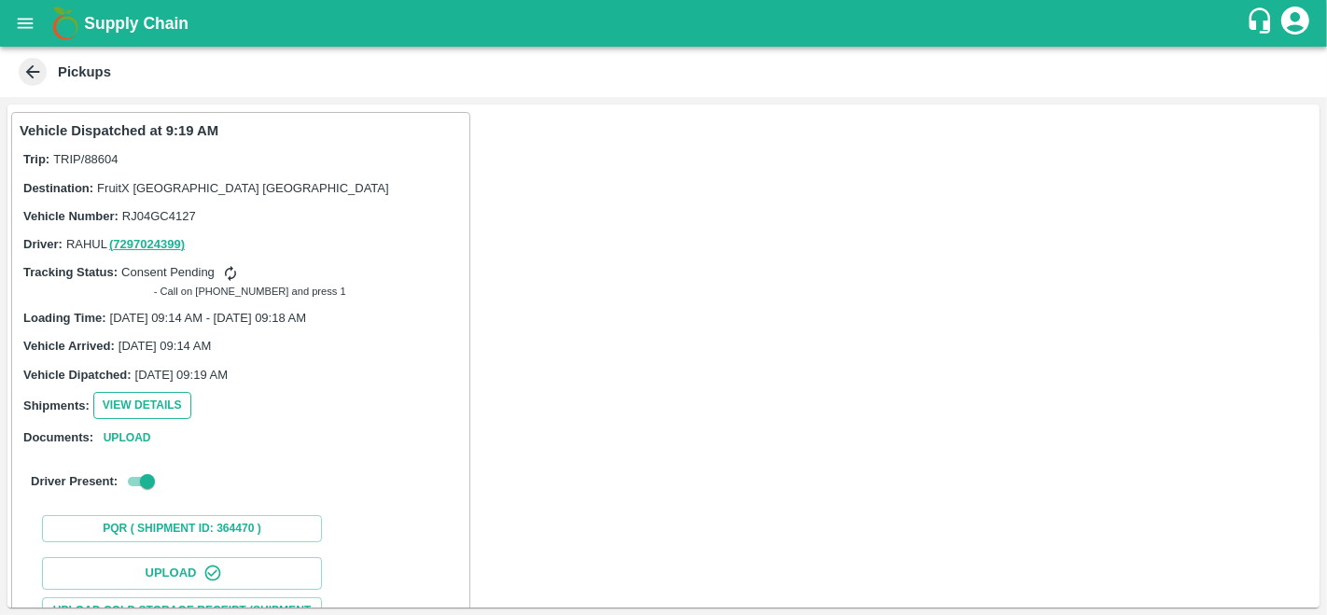
click at [143, 407] on button "View Details" at bounding box center [142, 405] width 98 height 27
